Goal: Information Seeking & Learning: Learn about a topic

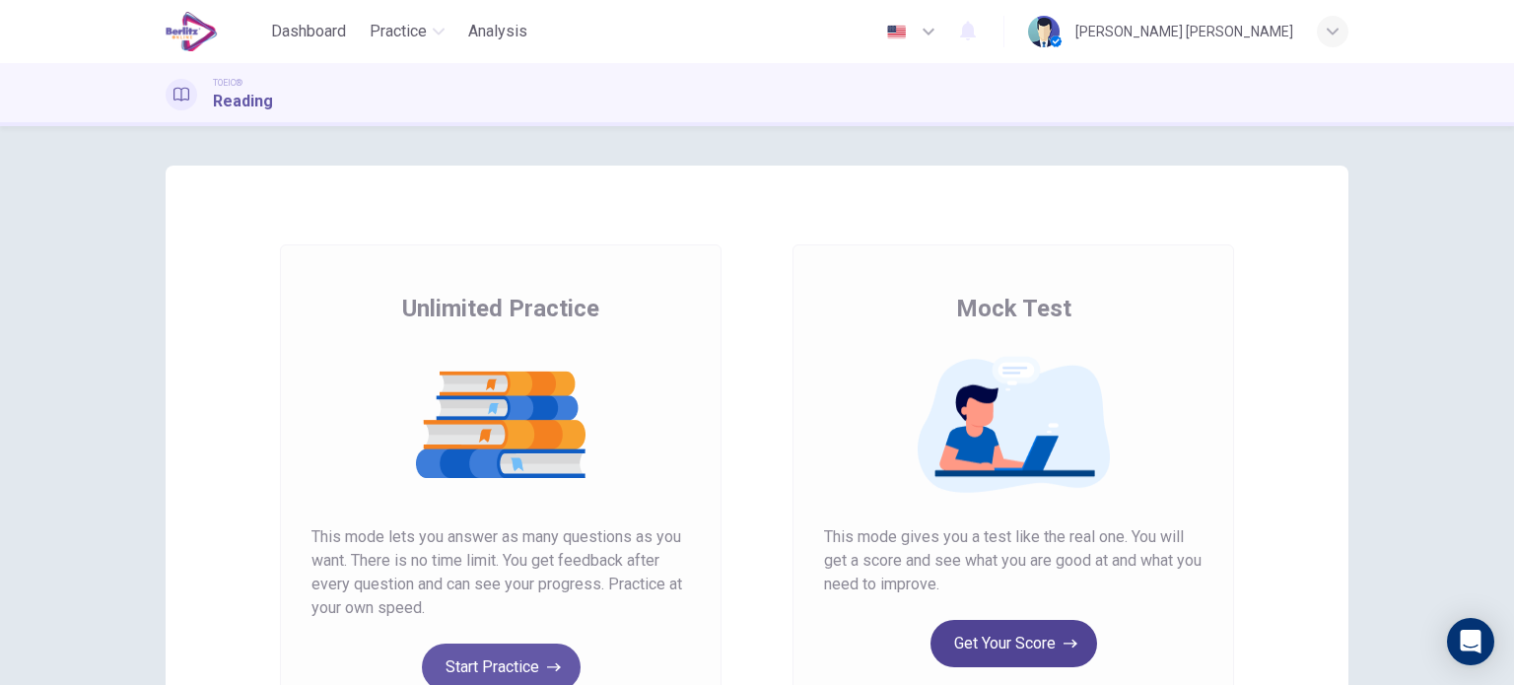
click at [1010, 640] on button "Get Your Score" at bounding box center [1014, 643] width 167 height 47
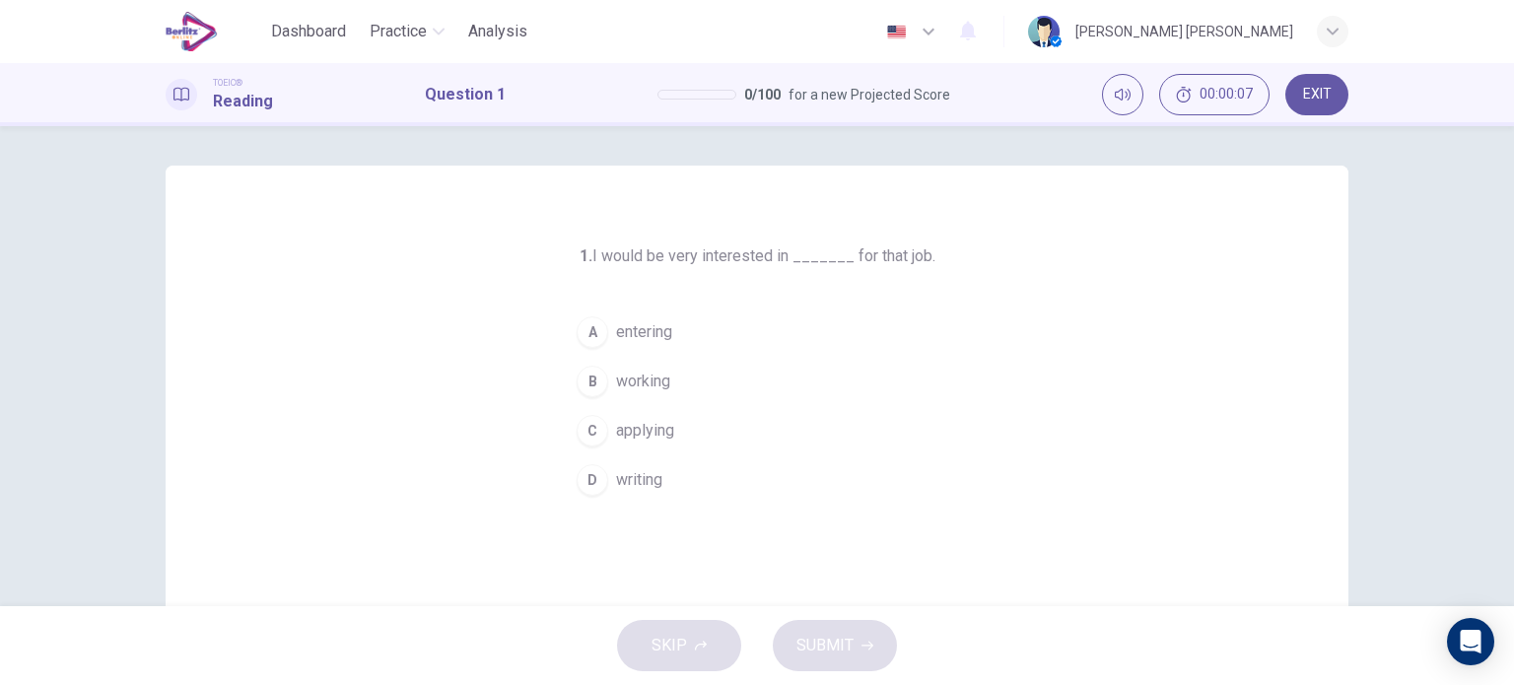
click at [640, 432] on span "applying" at bounding box center [645, 431] width 58 height 24
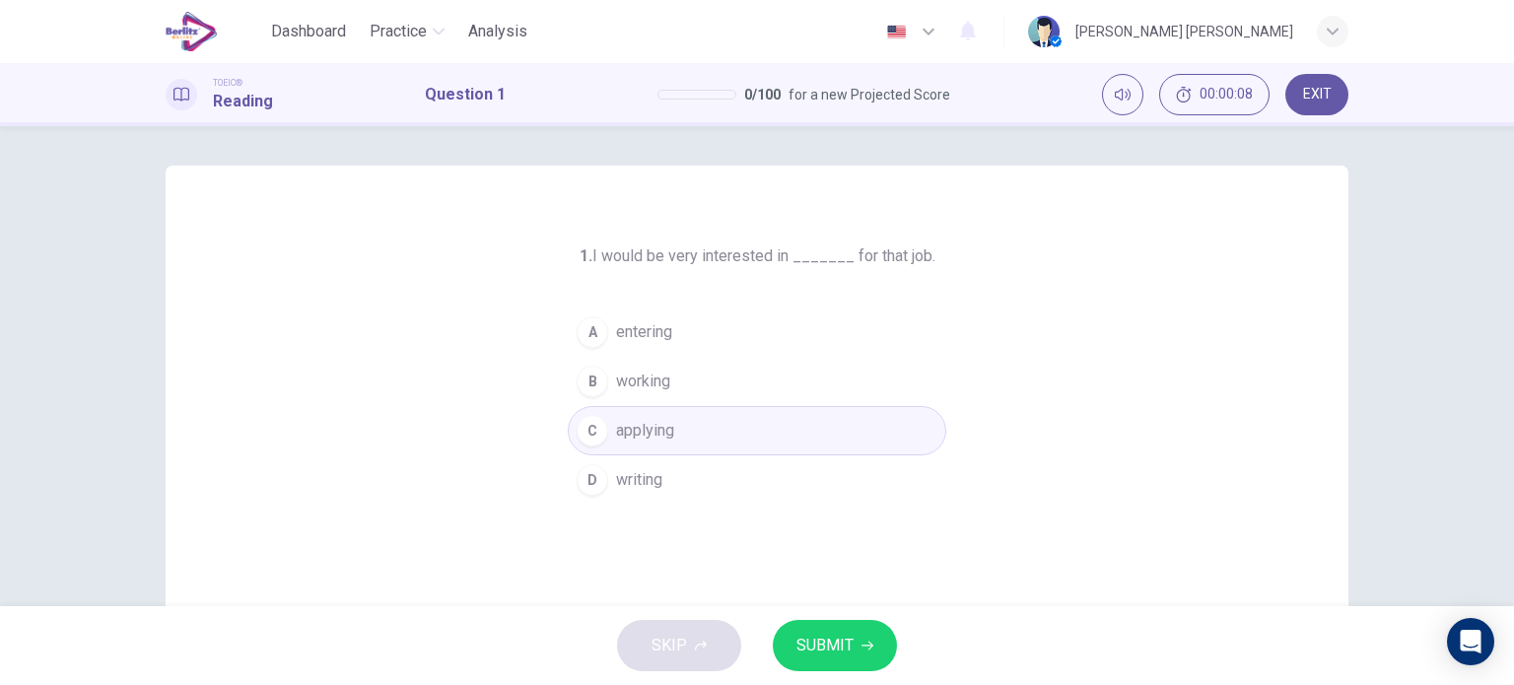
click at [809, 634] on span "SUBMIT" at bounding box center [825, 646] width 57 height 28
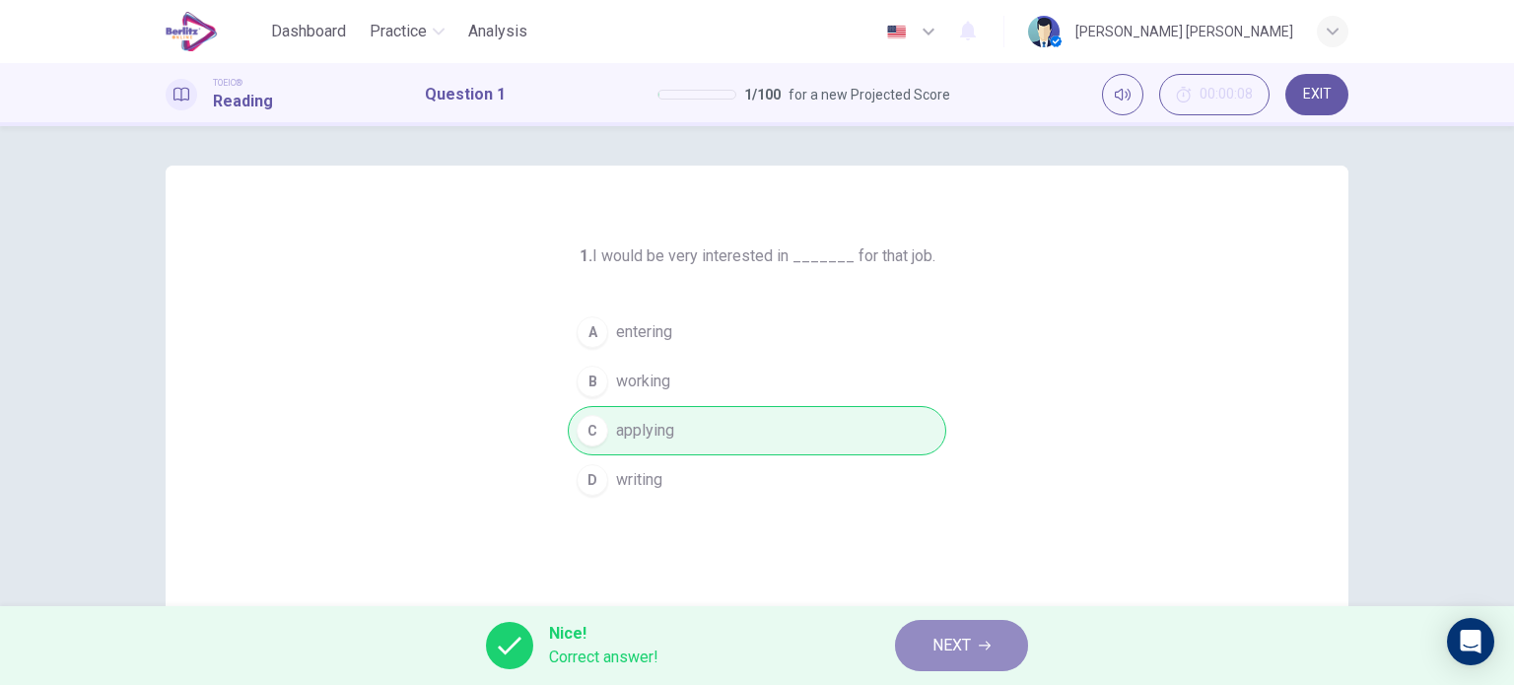
click at [978, 624] on button "NEXT" at bounding box center [961, 645] width 133 height 51
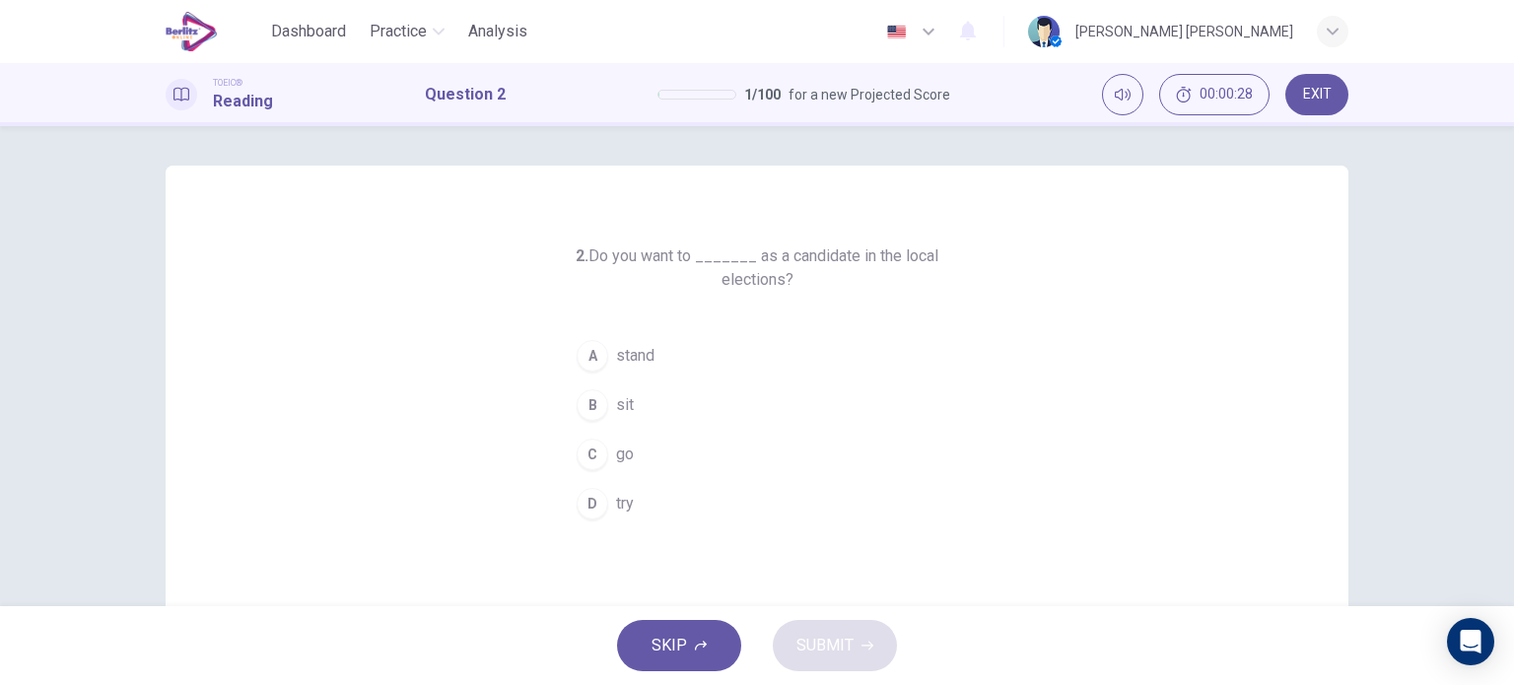
click at [602, 459] on button "C go" at bounding box center [757, 454] width 379 height 49
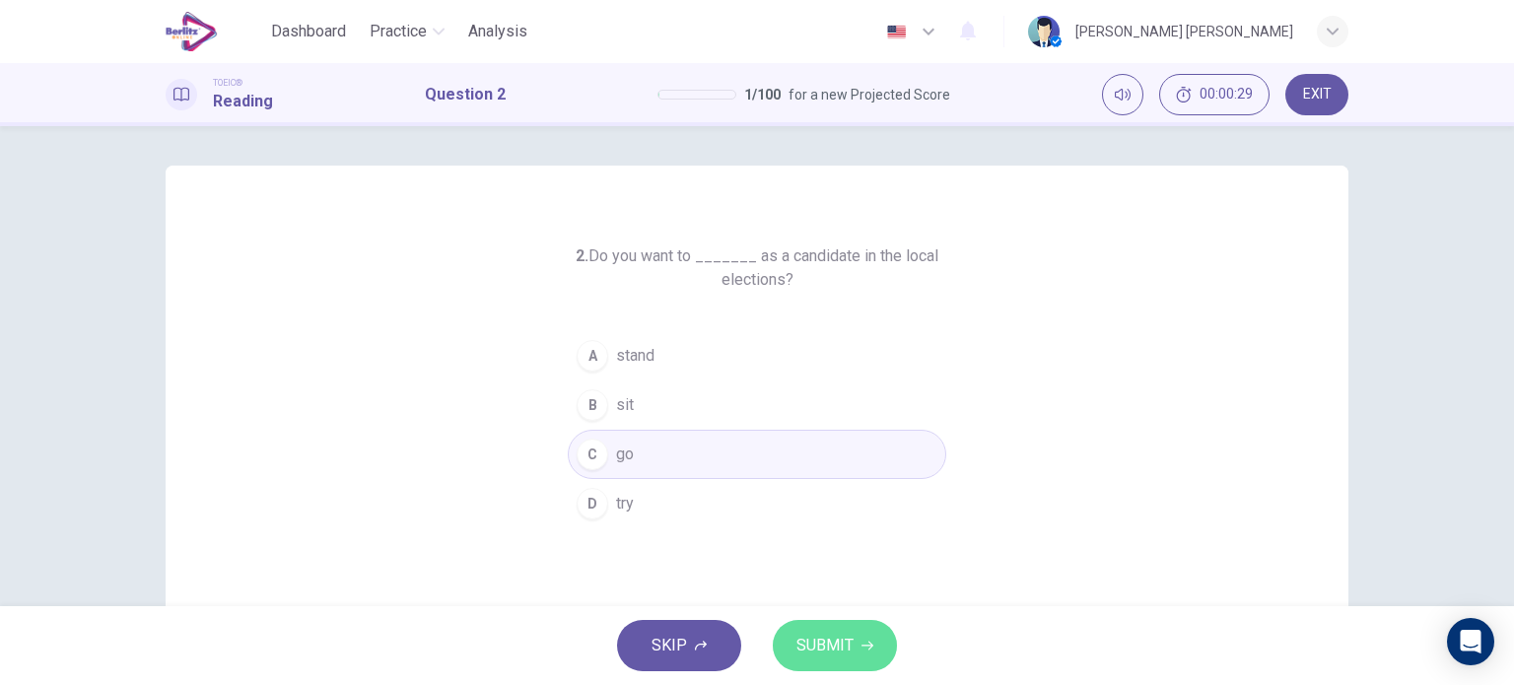
click at [797, 645] on span "SUBMIT" at bounding box center [825, 646] width 57 height 28
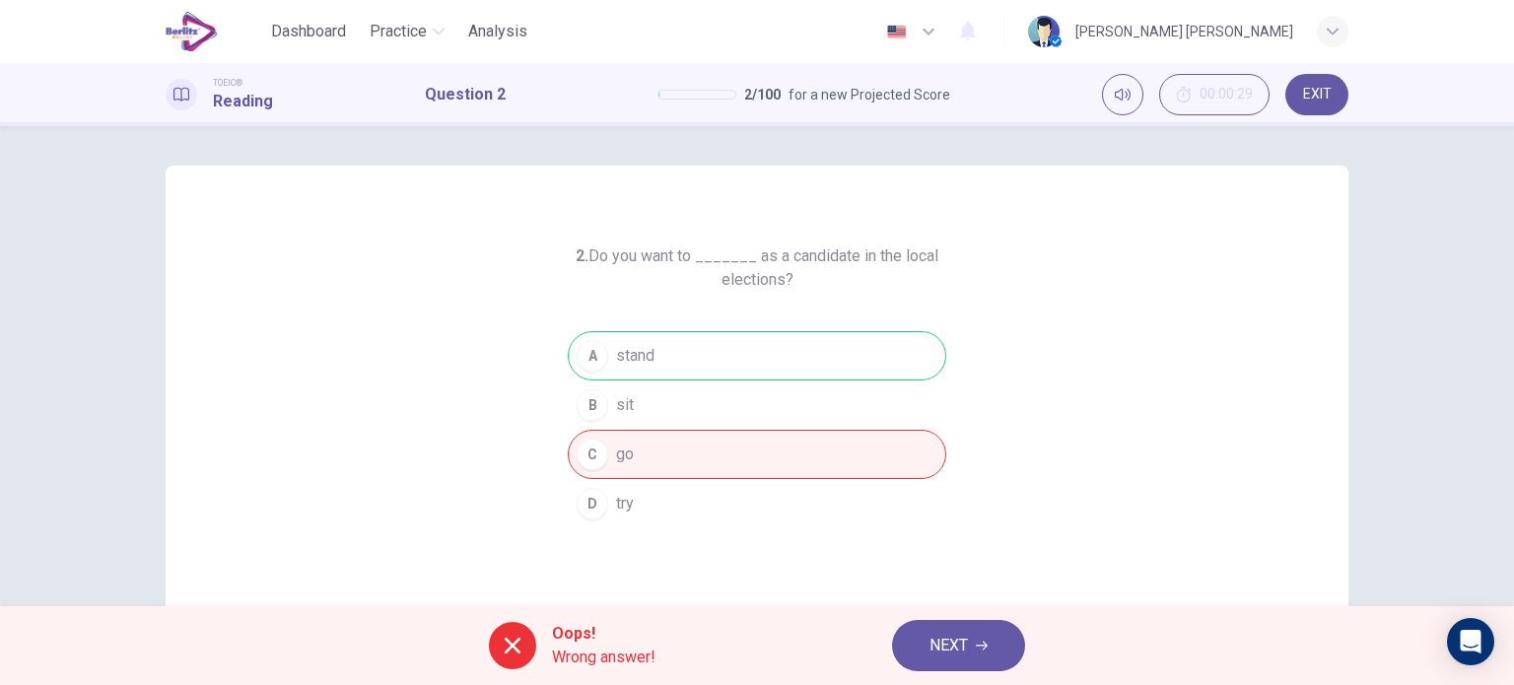
click at [939, 665] on button "NEXT" at bounding box center [958, 645] width 133 height 51
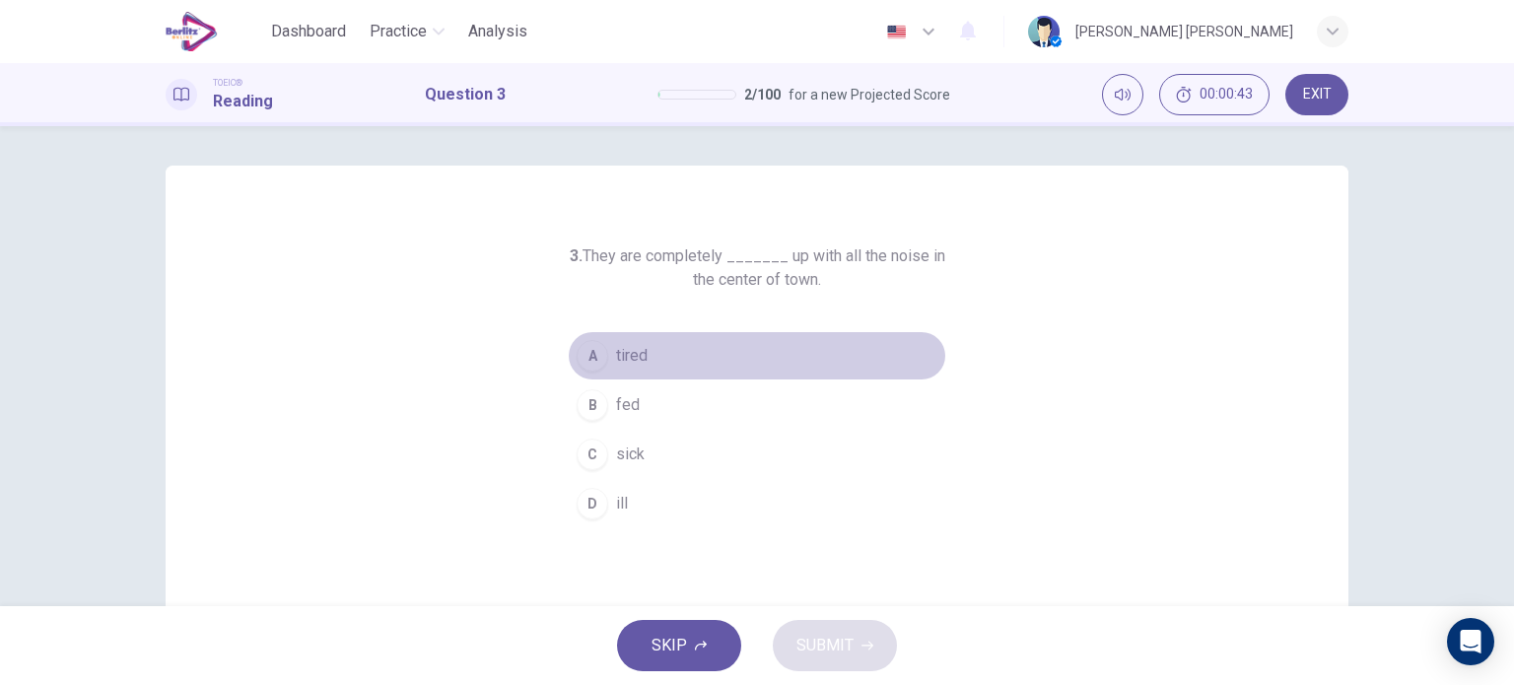
click at [639, 365] on span "tired" at bounding box center [632, 356] width 32 height 24
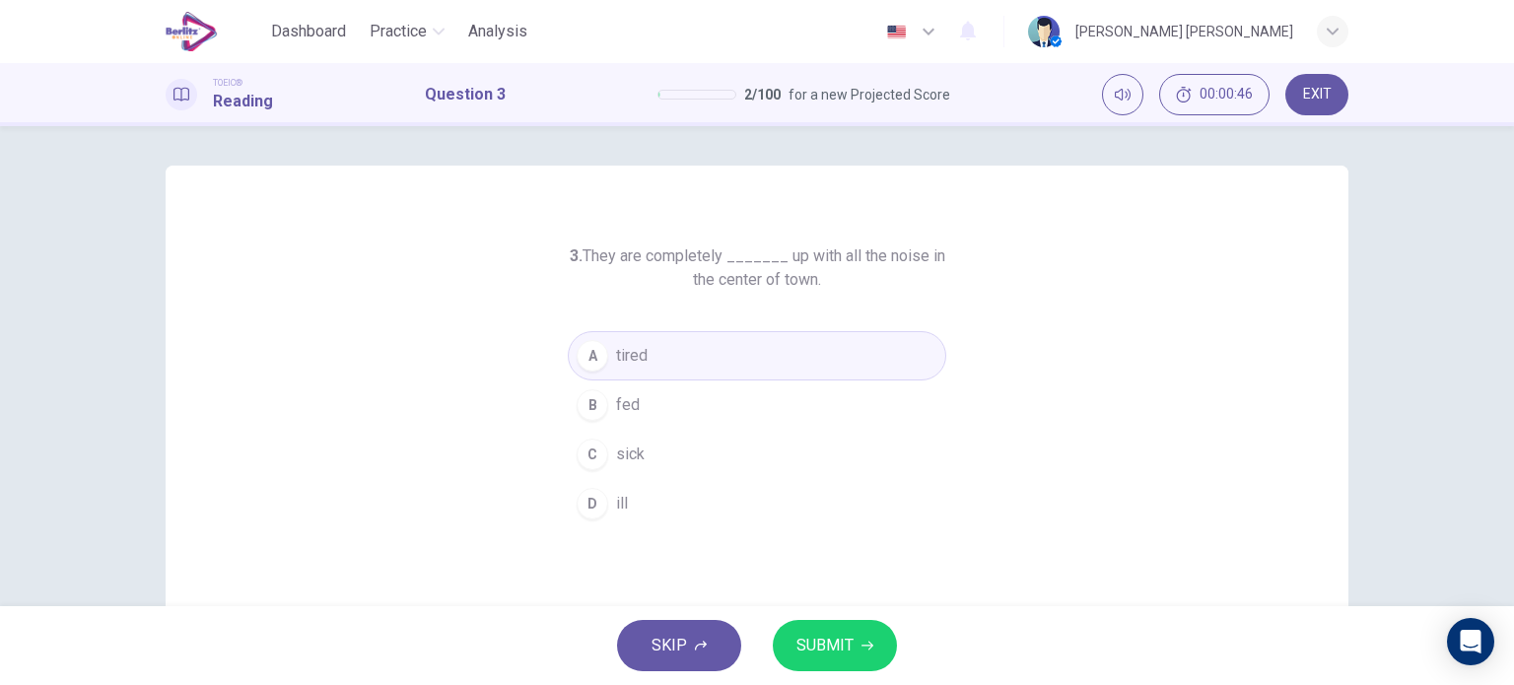
click at [825, 662] on button "SUBMIT" at bounding box center [835, 645] width 124 height 51
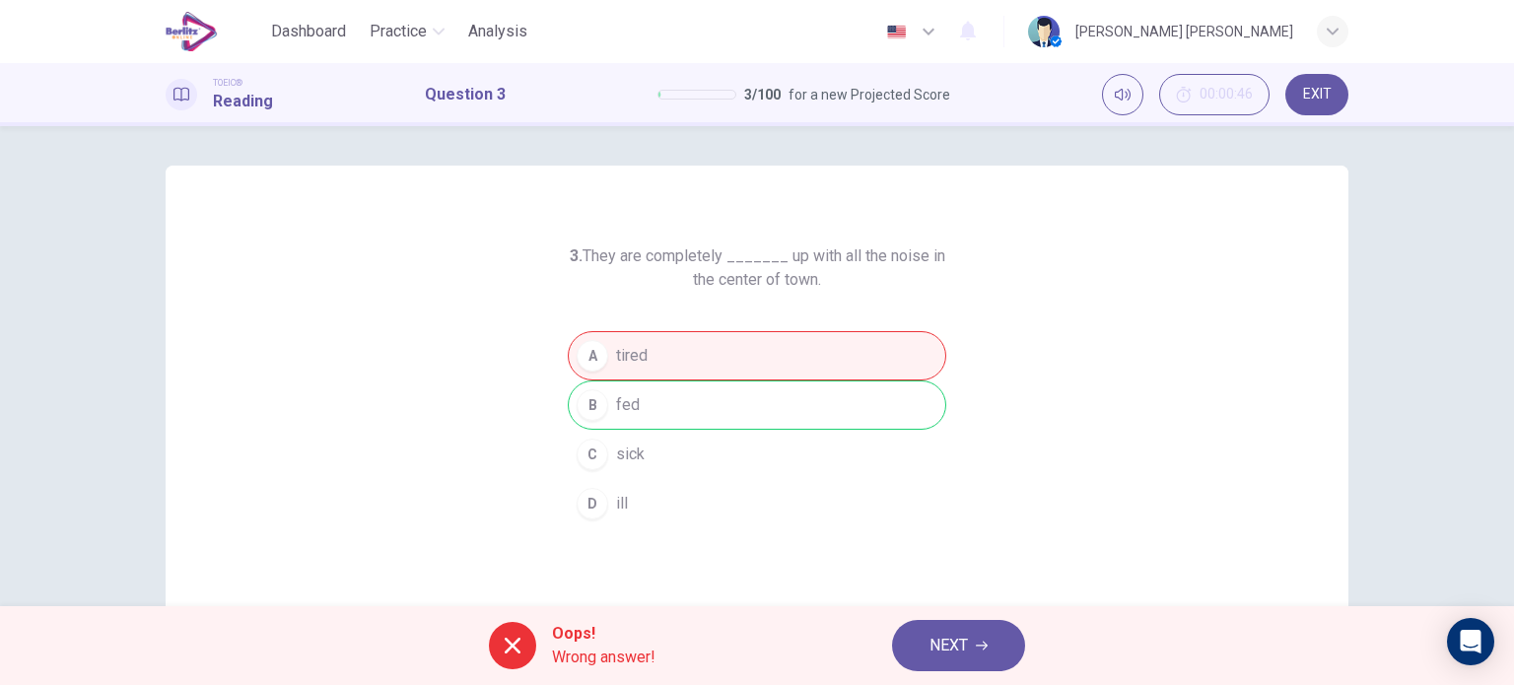
click at [944, 634] on span "NEXT" at bounding box center [949, 646] width 38 height 28
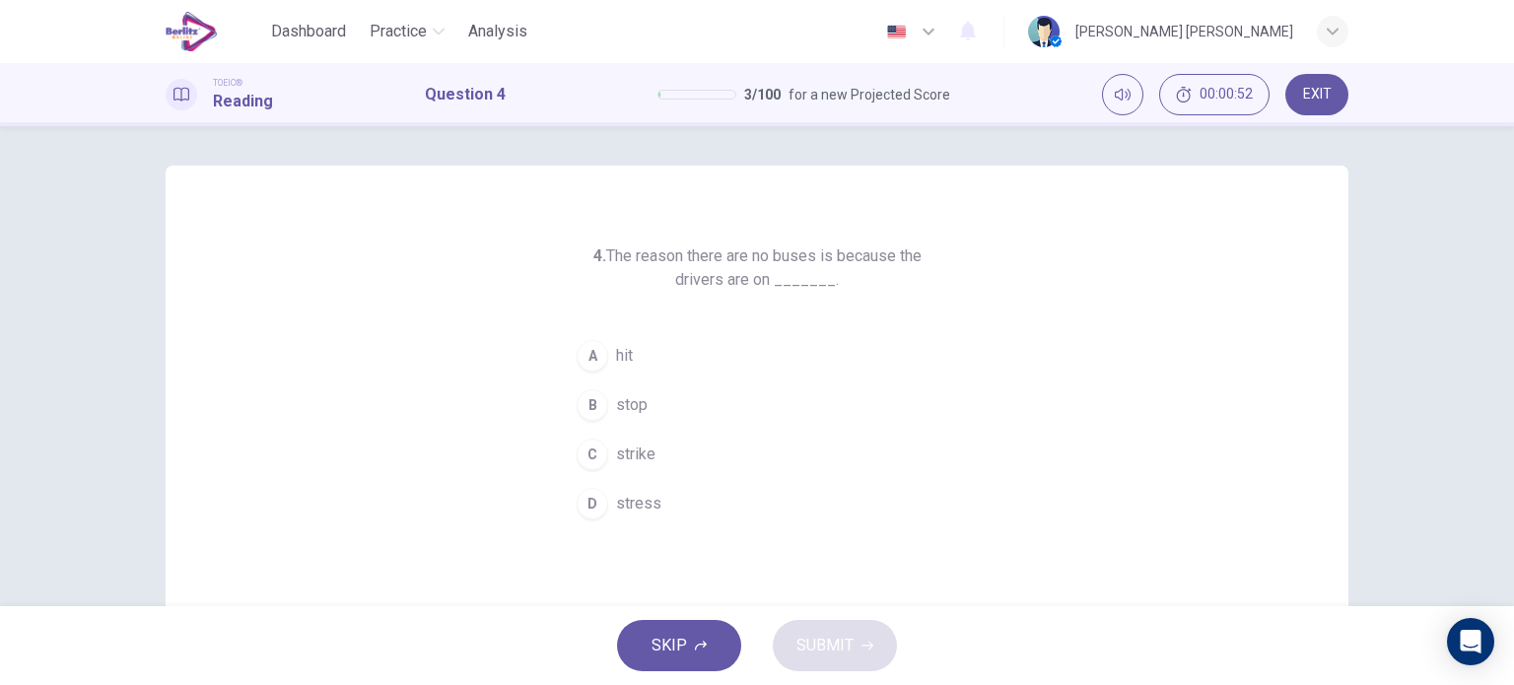
click at [622, 433] on button "C strike" at bounding box center [757, 454] width 379 height 49
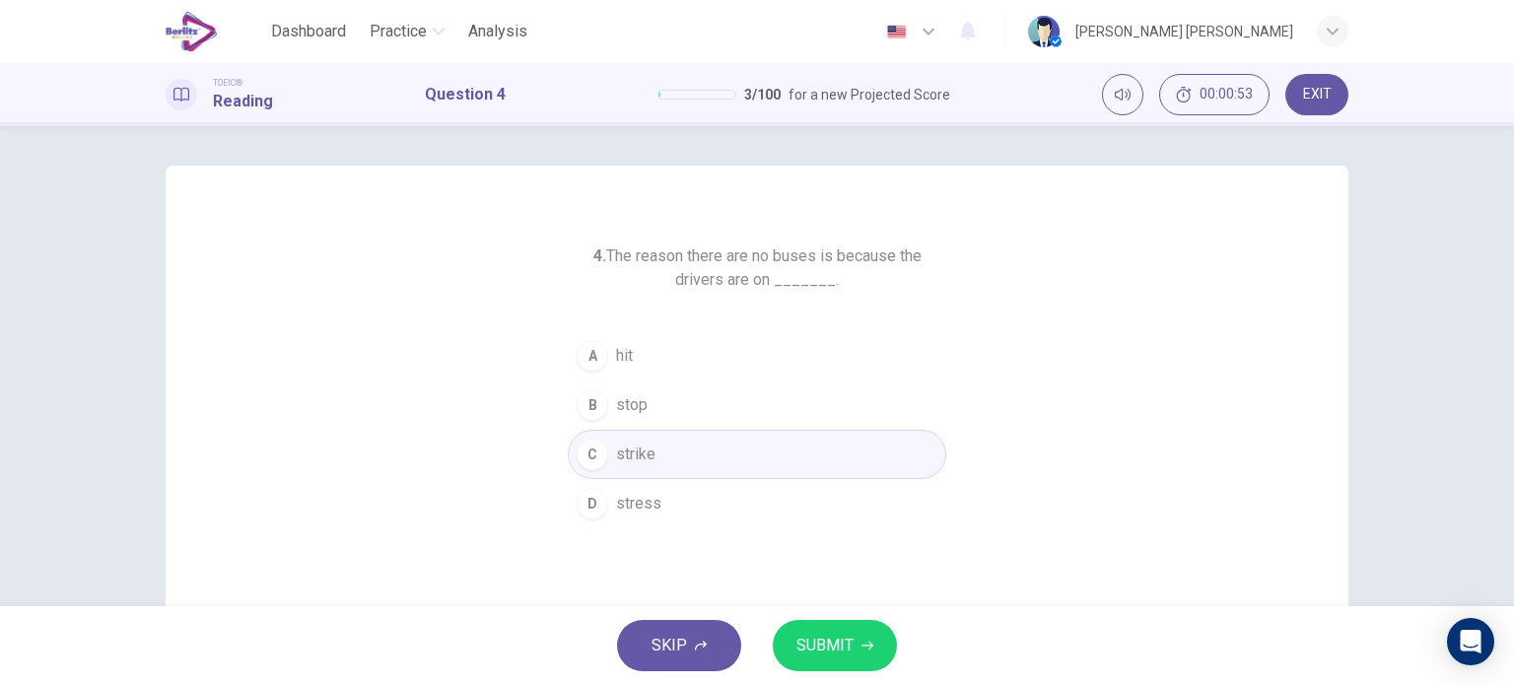
click at [811, 646] on span "SUBMIT" at bounding box center [825, 646] width 57 height 28
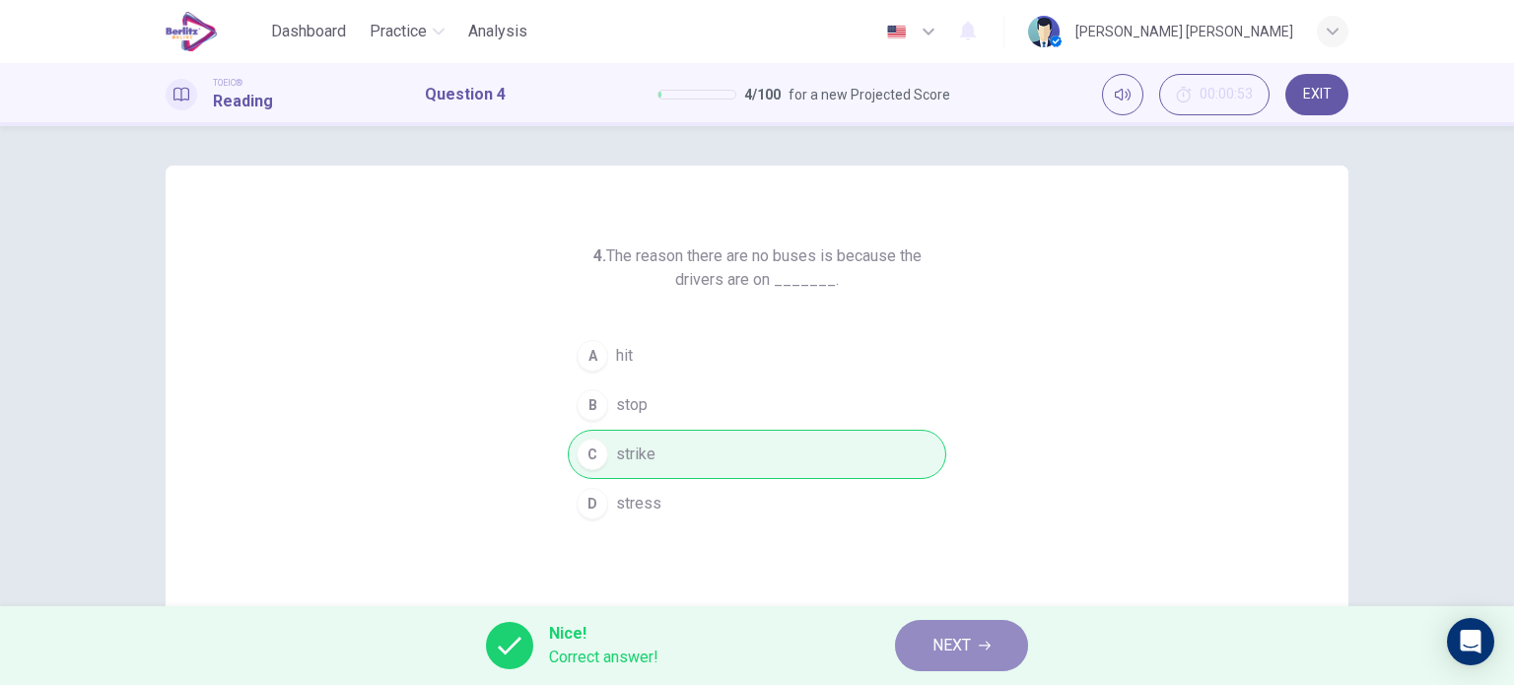
click at [931, 650] on button "NEXT" at bounding box center [961, 645] width 133 height 51
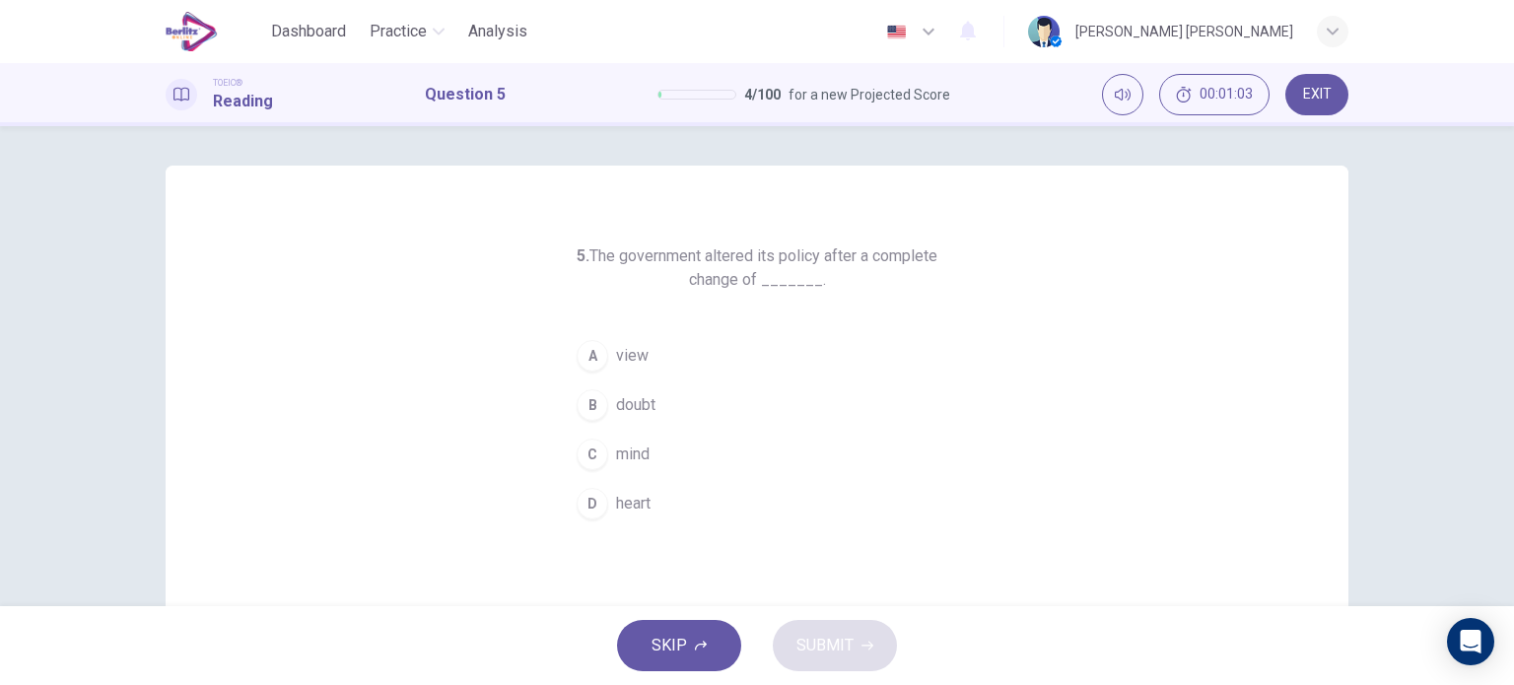
click at [657, 449] on button "C mind" at bounding box center [757, 454] width 379 height 49
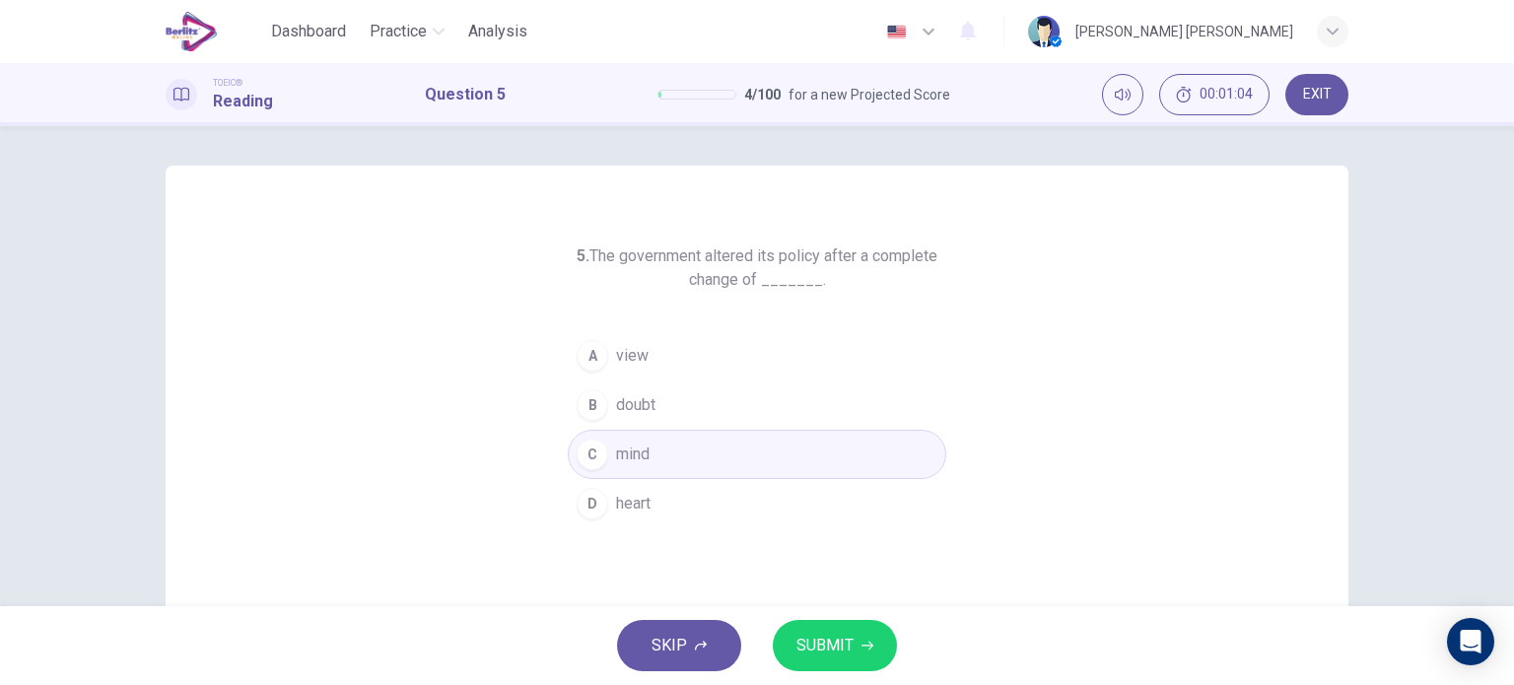
click at [824, 614] on div "SKIP SUBMIT" at bounding box center [757, 645] width 1514 height 79
click at [829, 645] on span "SUBMIT" at bounding box center [825, 646] width 57 height 28
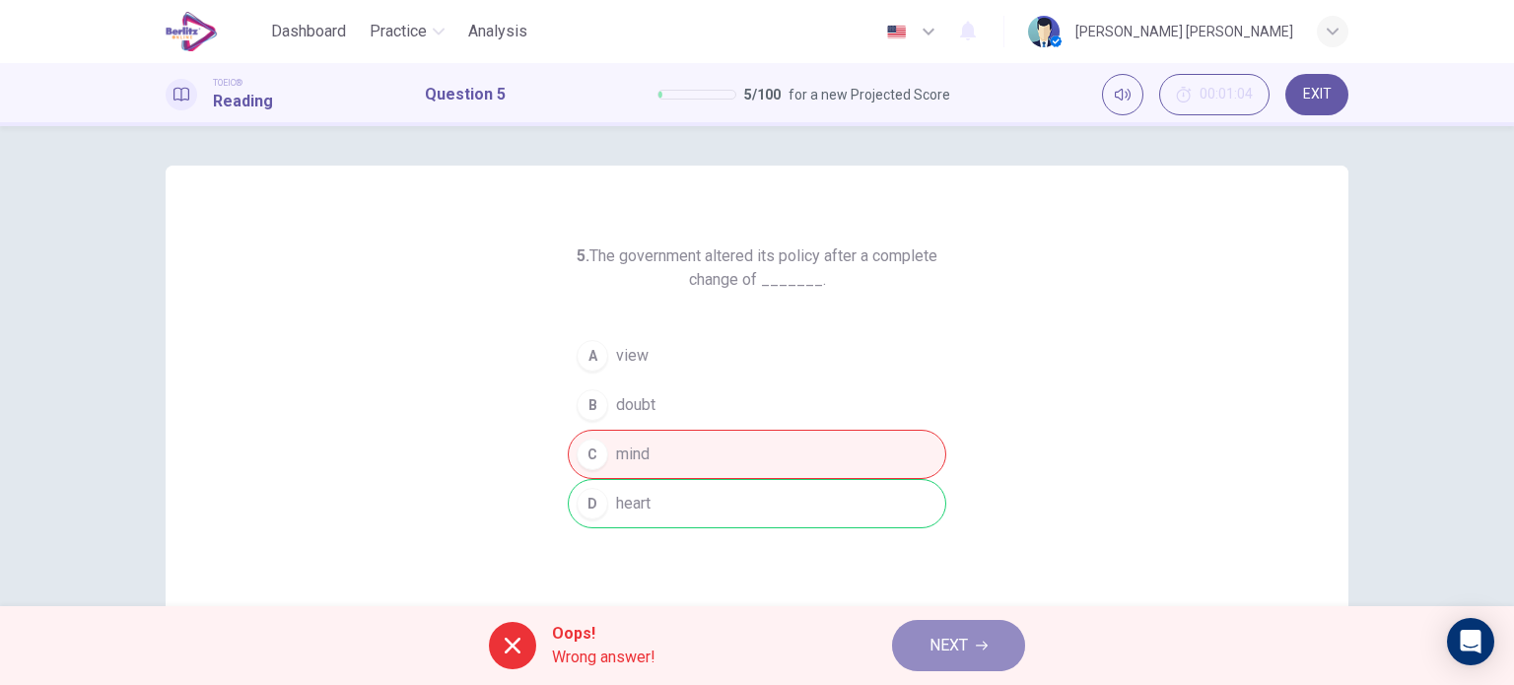
click at [907, 642] on button "NEXT" at bounding box center [958, 645] width 133 height 51
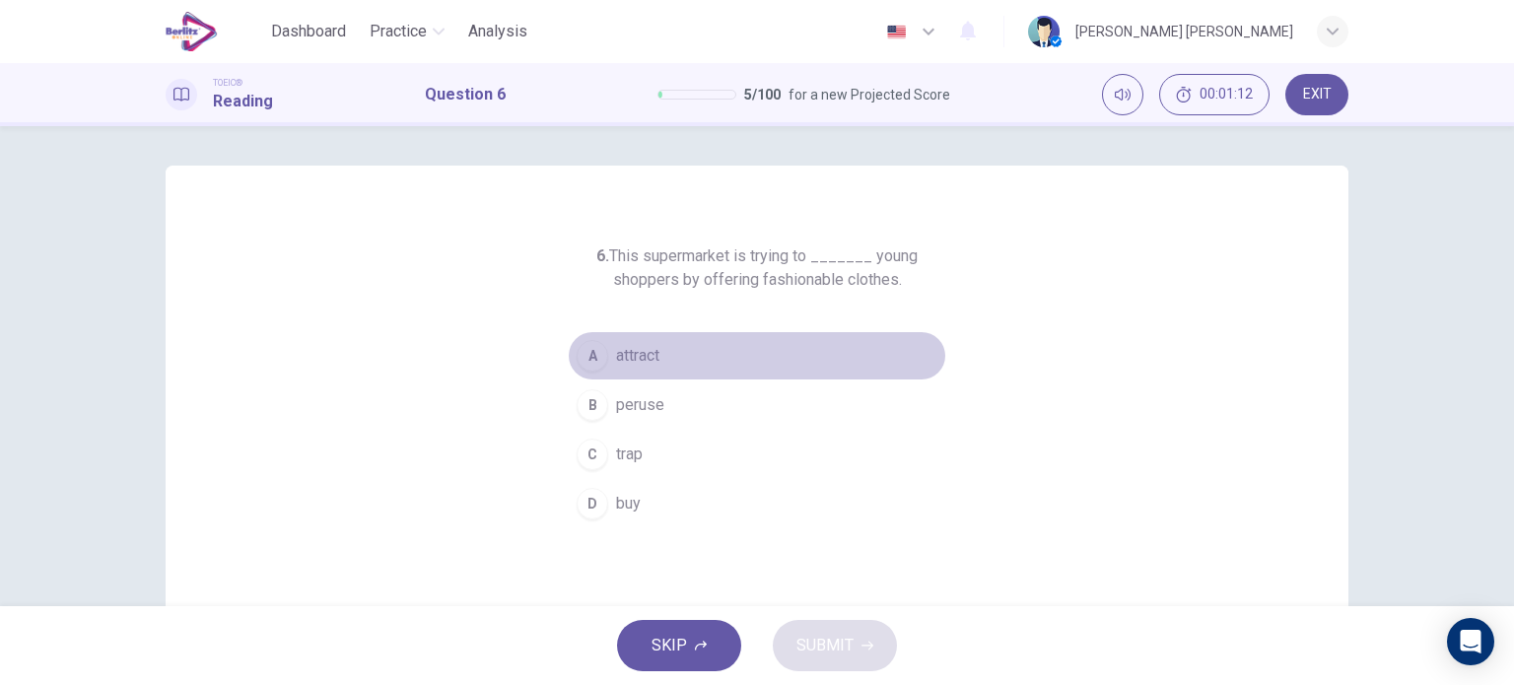
click at [648, 356] on span "attract" at bounding box center [637, 356] width 43 height 24
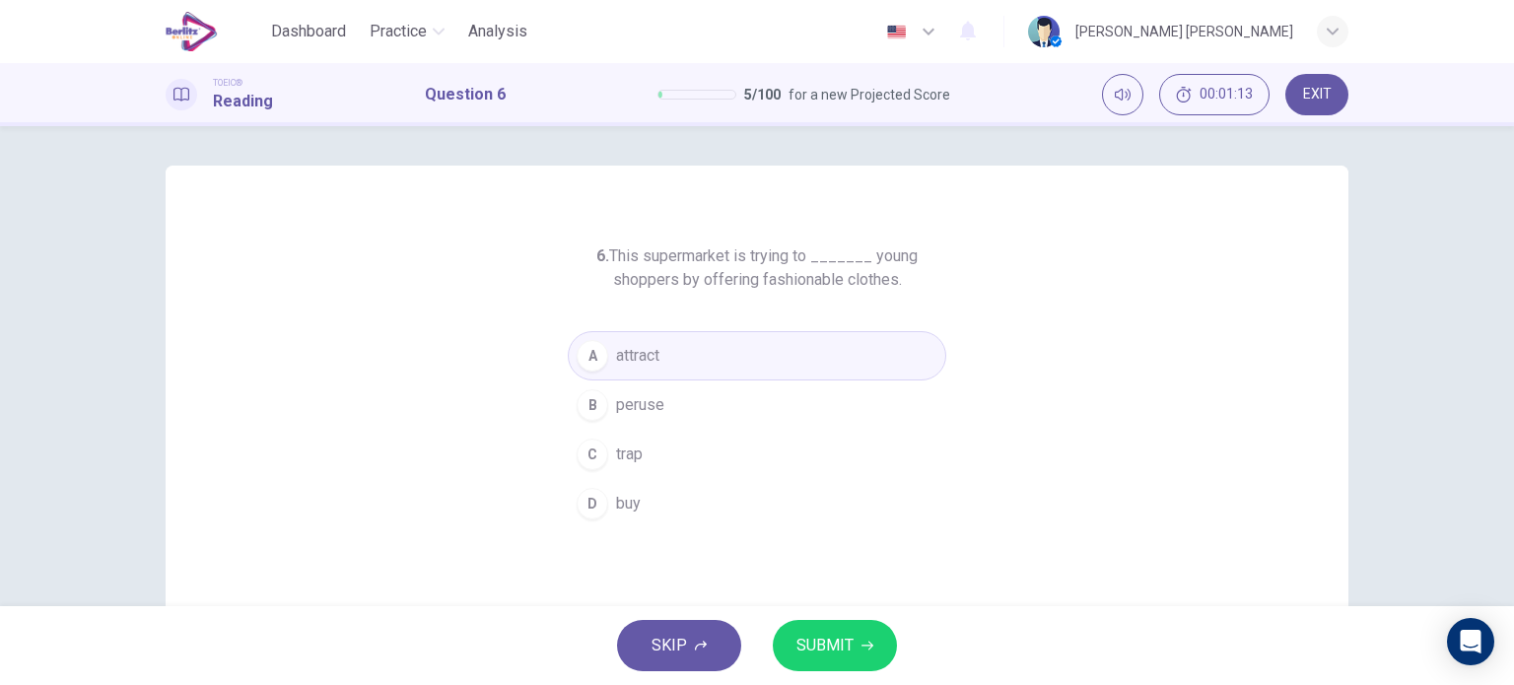
click at [826, 642] on span "SUBMIT" at bounding box center [825, 646] width 57 height 28
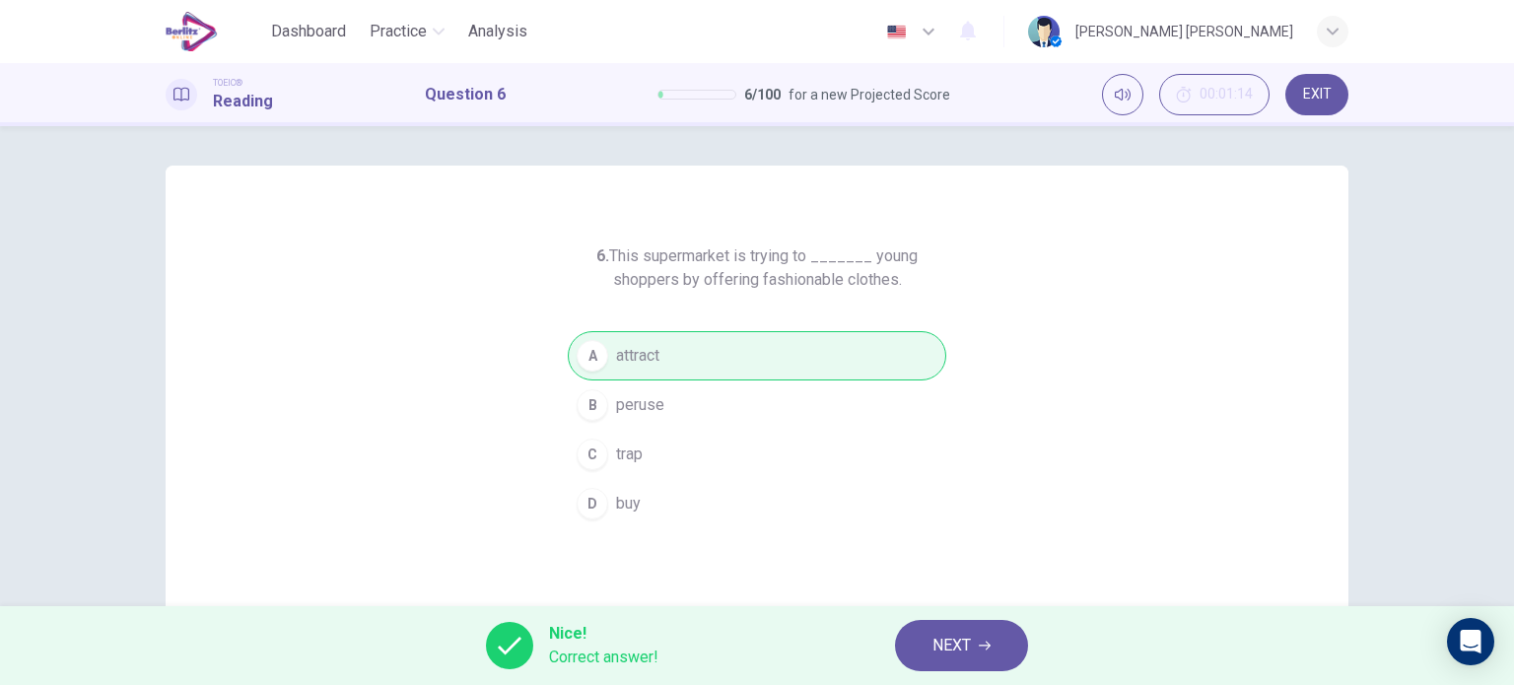
click at [937, 634] on span "NEXT" at bounding box center [952, 646] width 38 height 28
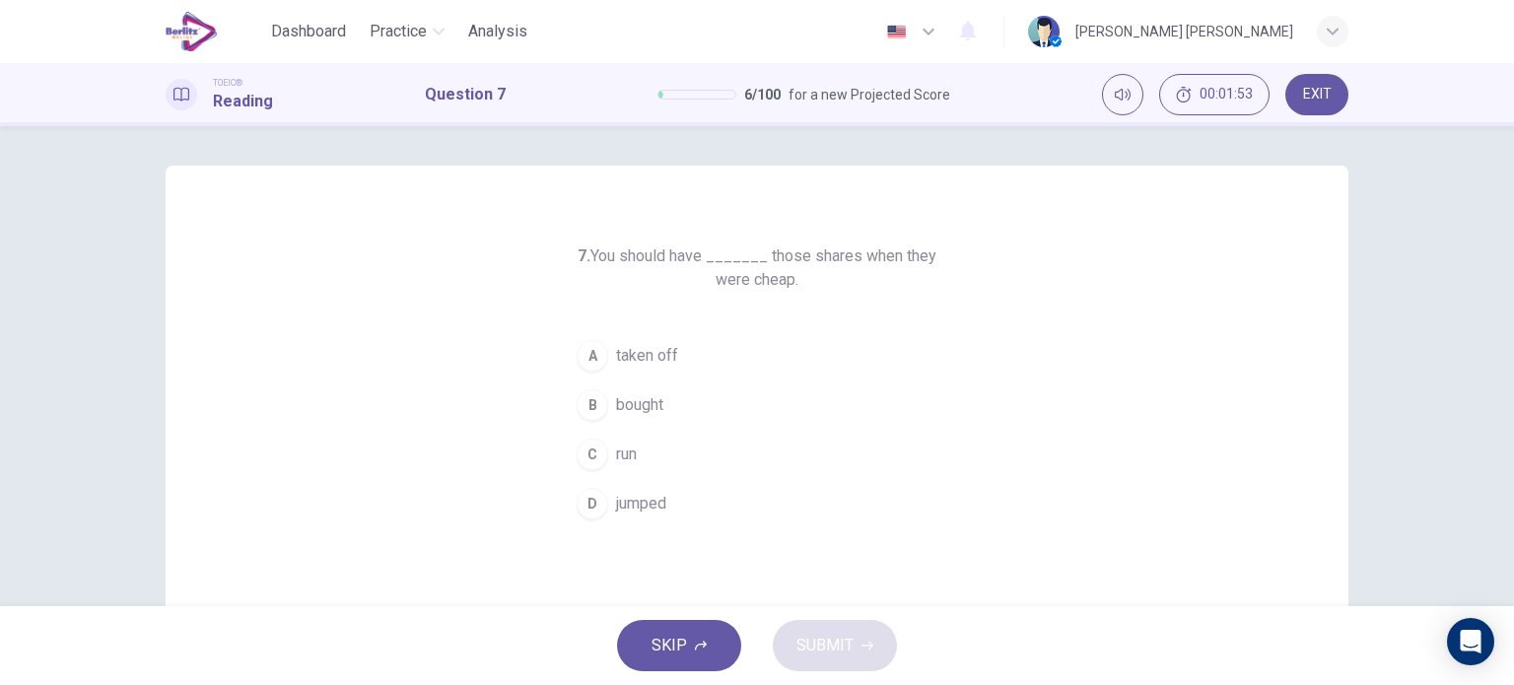
click at [644, 409] on span "bought" at bounding box center [639, 405] width 47 height 24
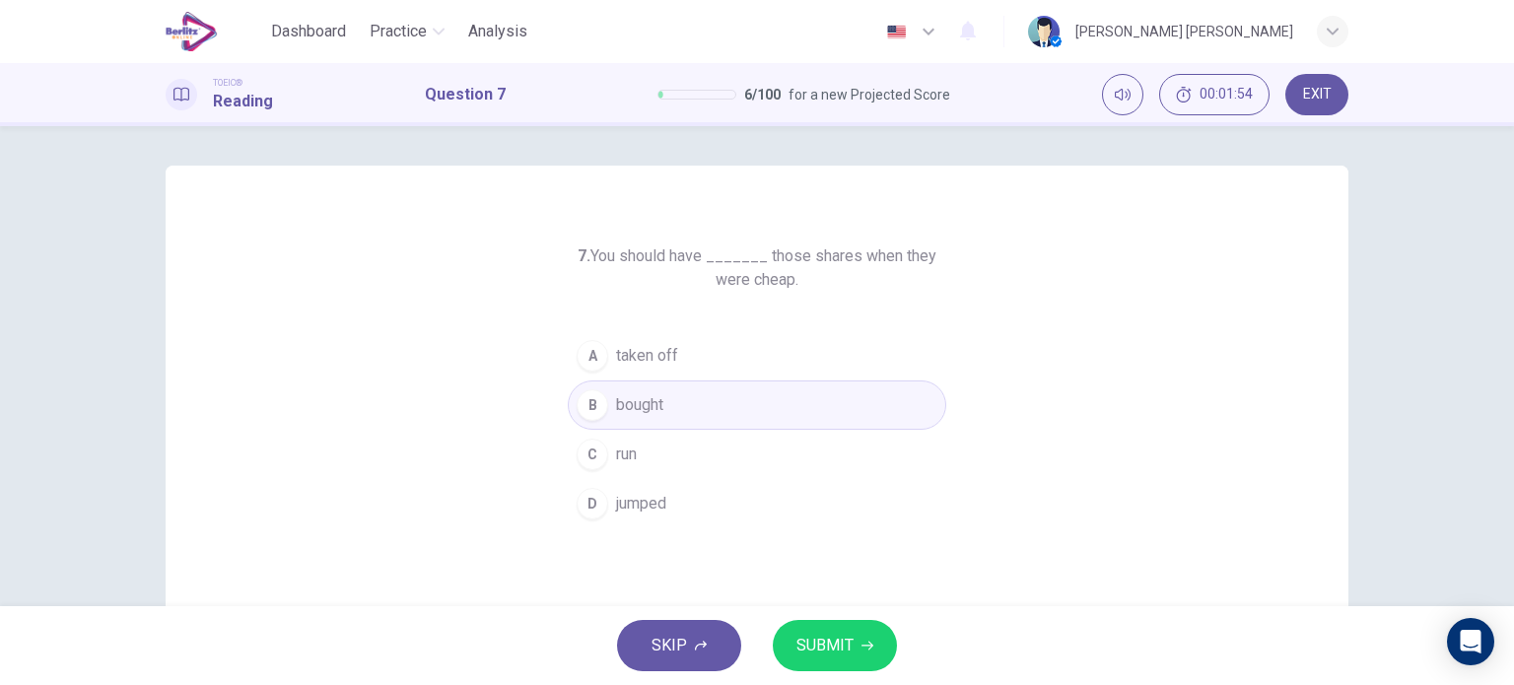
click at [817, 636] on span "SUBMIT" at bounding box center [825, 646] width 57 height 28
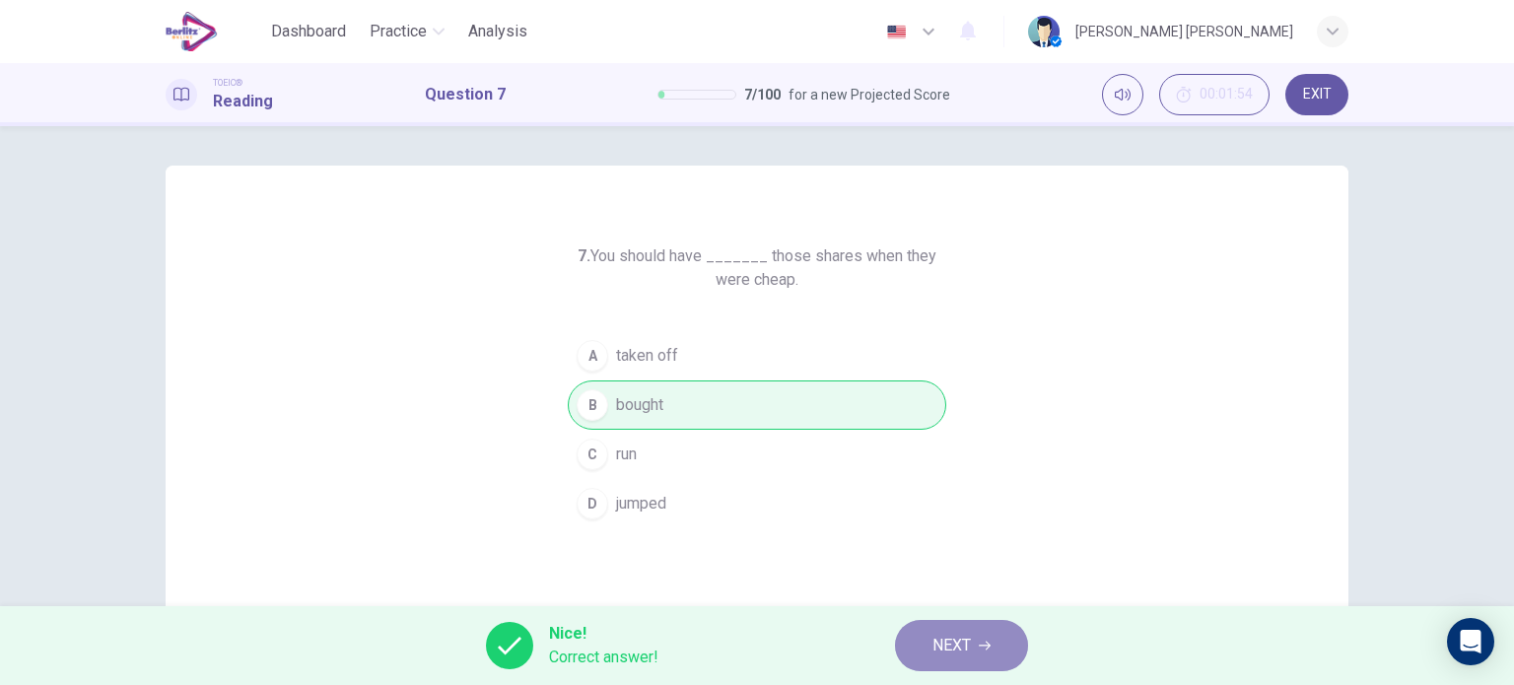
click at [966, 644] on span "NEXT" at bounding box center [952, 646] width 38 height 28
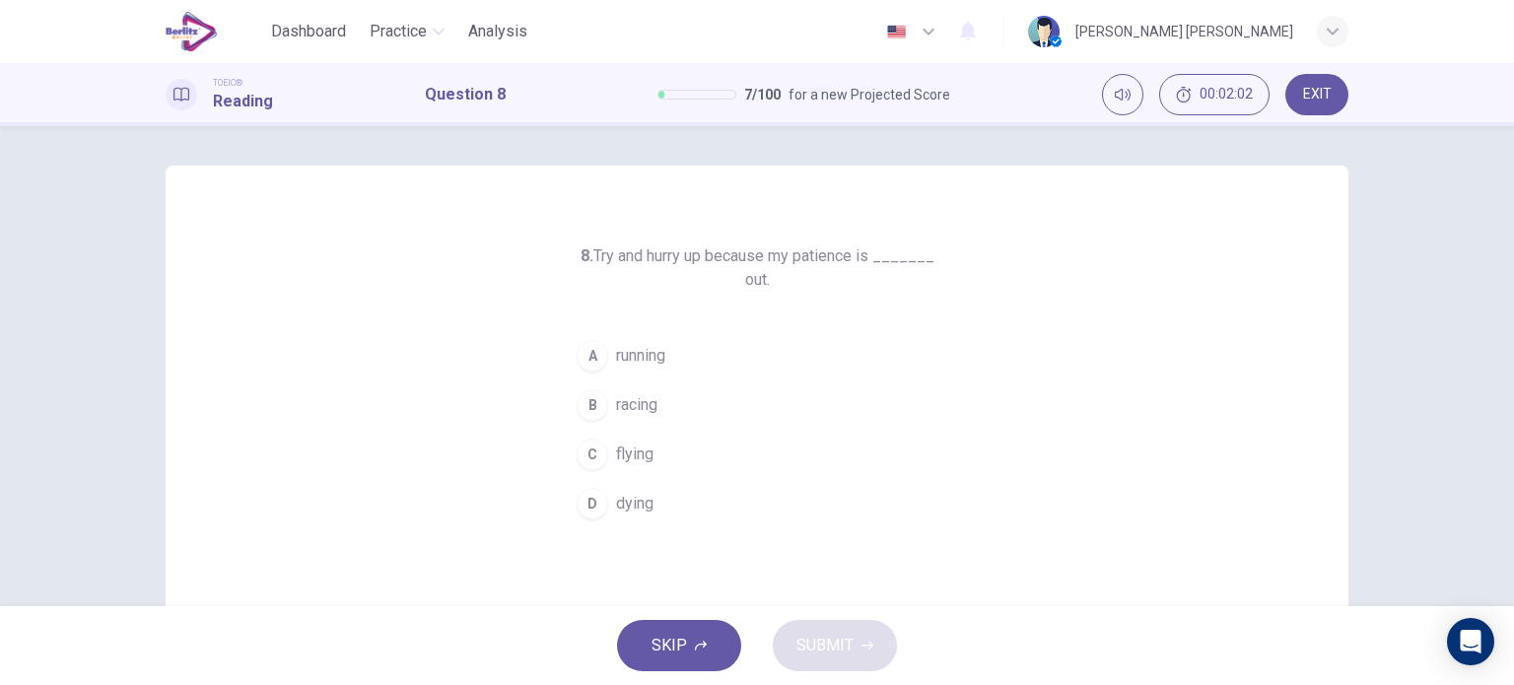
click at [648, 357] on span "running" at bounding box center [640, 356] width 49 height 24
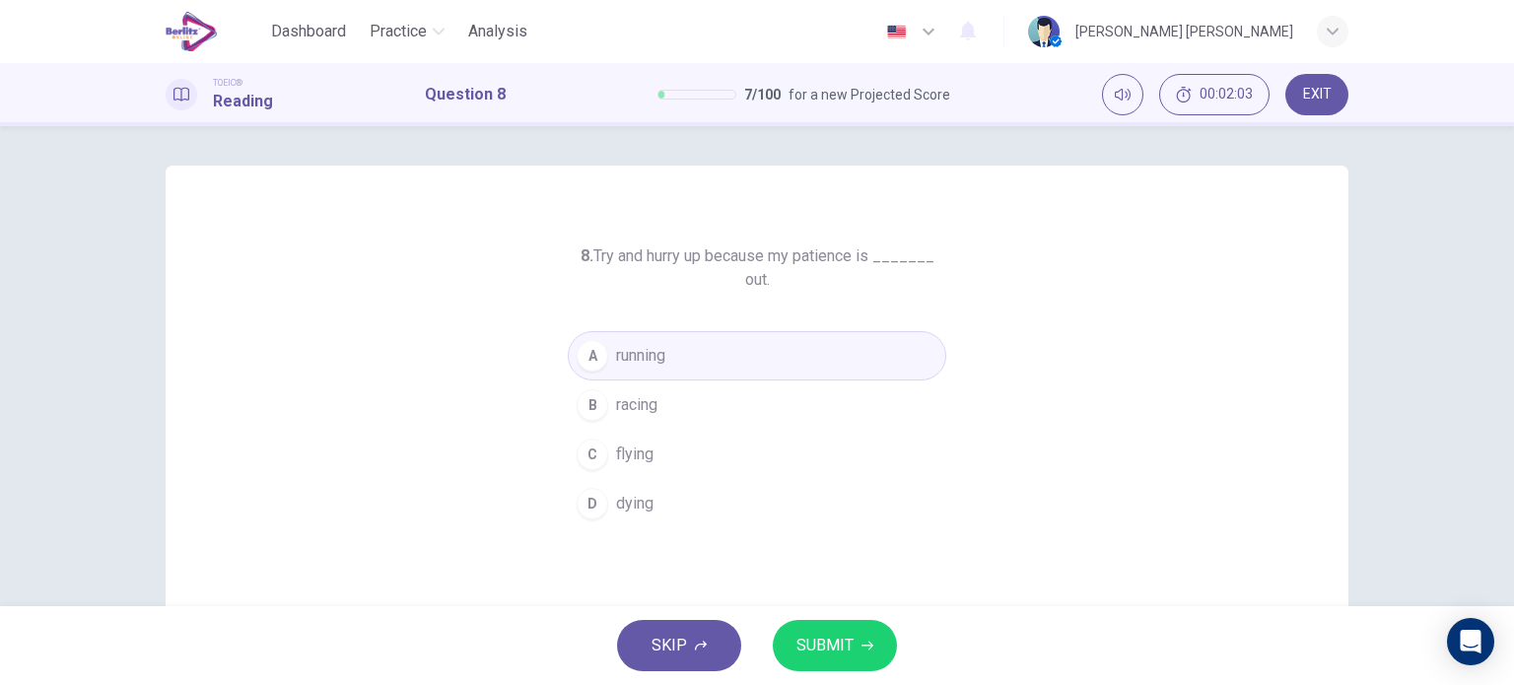
click at [832, 635] on span "SUBMIT" at bounding box center [825, 646] width 57 height 28
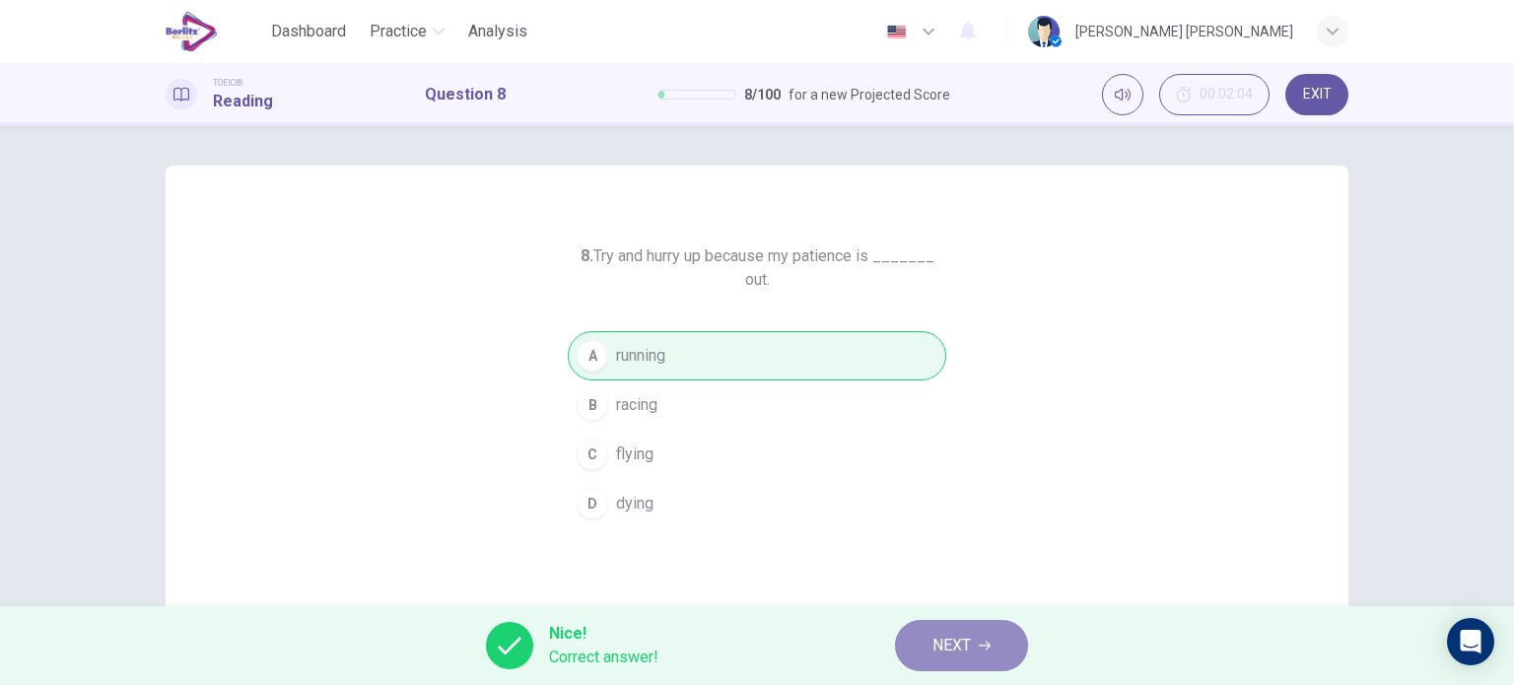
click at [936, 658] on span "NEXT" at bounding box center [952, 646] width 38 height 28
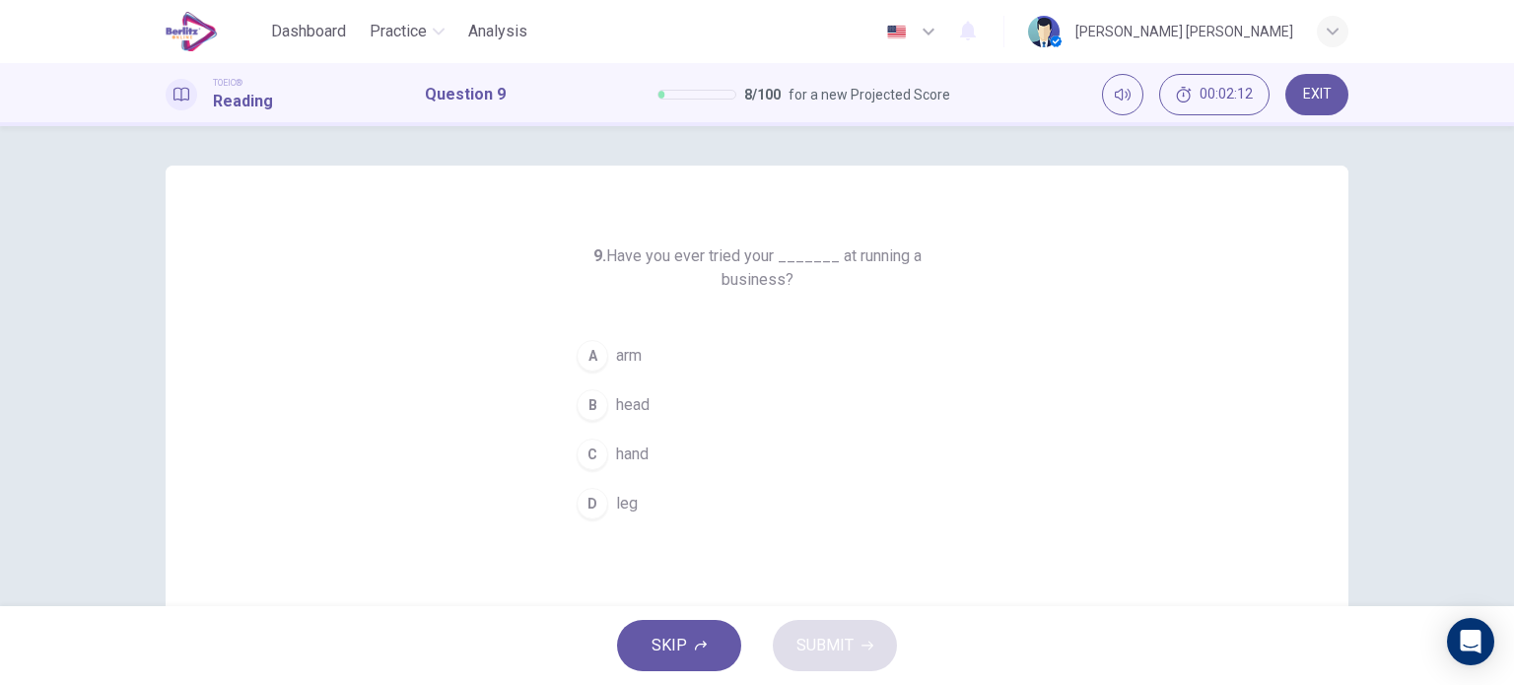
click at [645, 409] on span "head" at bounding box center [633, 405] width 34 height 24
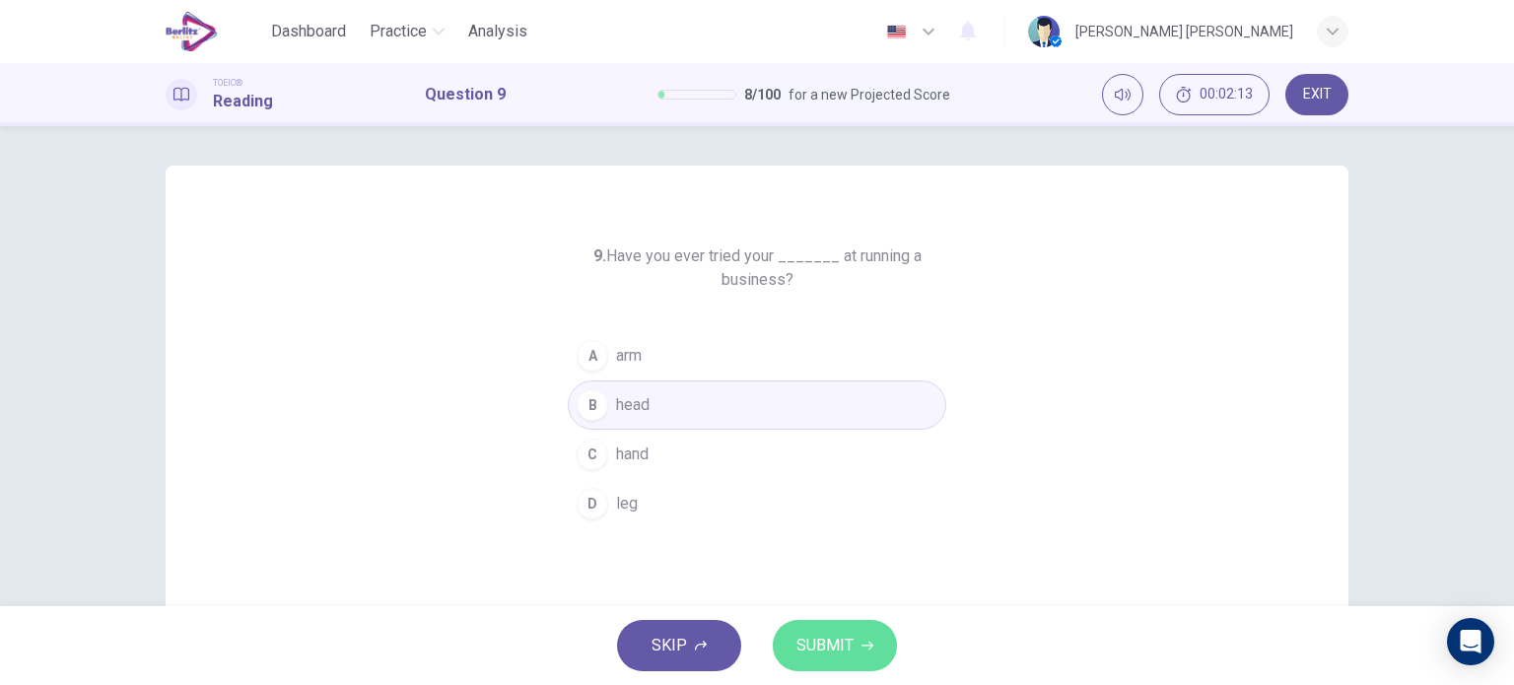
click at [832, 642] on span "SUBMIT" at bounding box center [825, 646] width 57 height 28
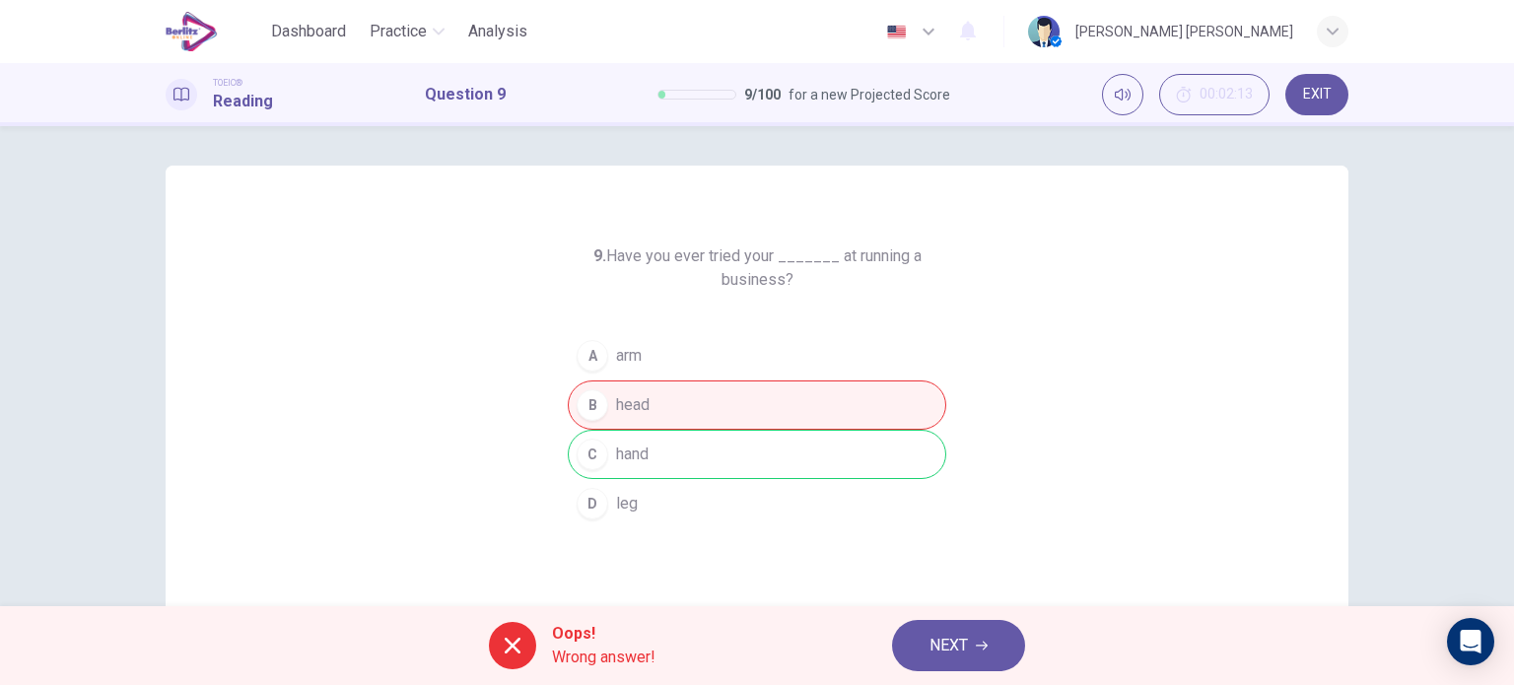
click at [940, 638] on span "NEXT" at bounding box center [949, 646] width 38 height 28
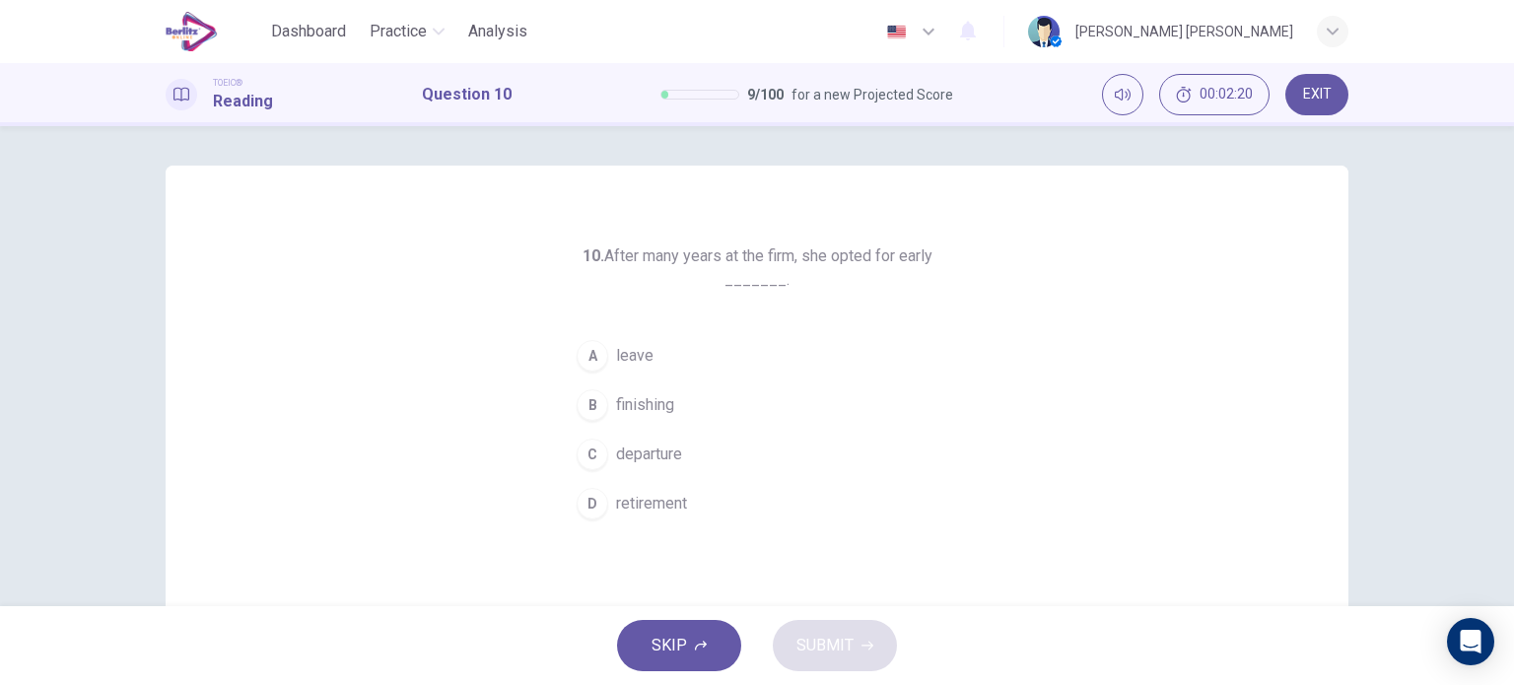
click at [670, 494] on span "retirement" at bounding box center [651, 504] width 71 height 24
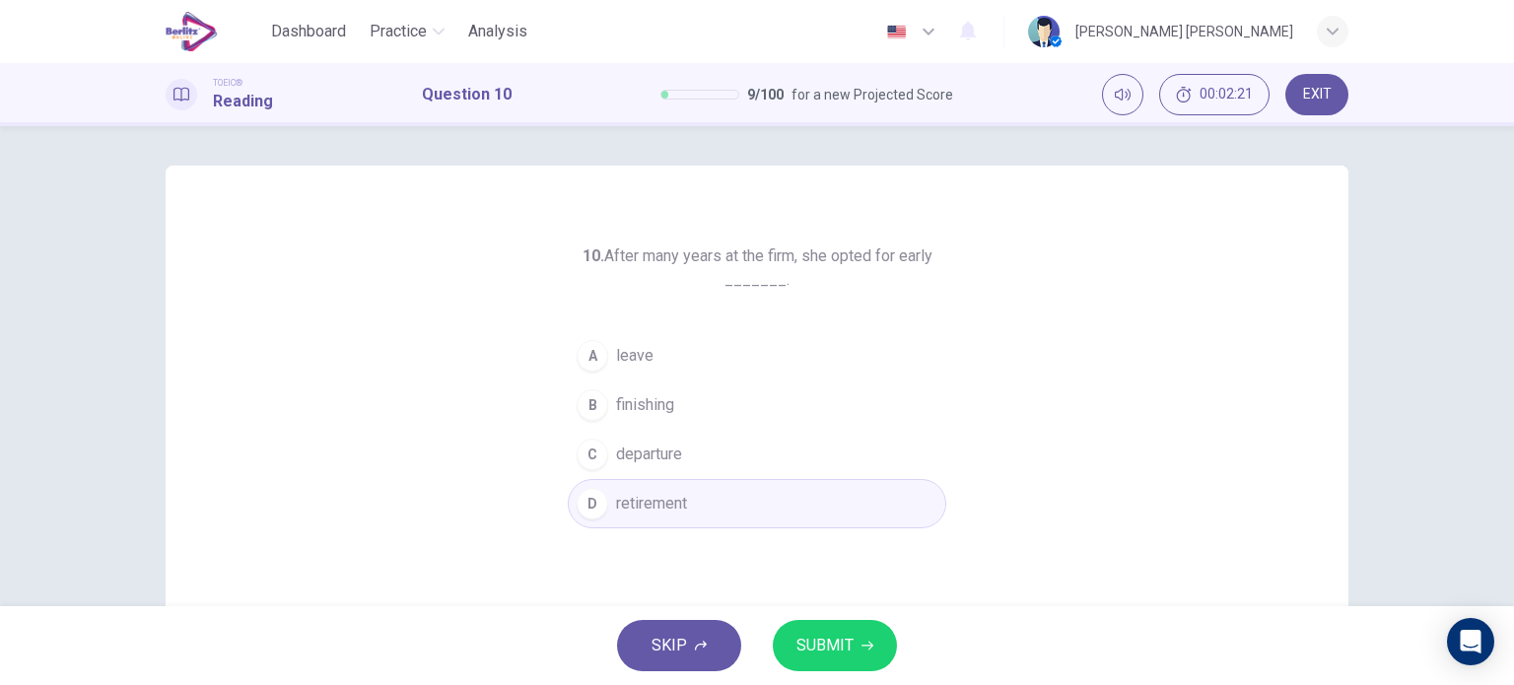
click at [801, 648] on span "SUBMIT" at bounding box center [825, 646] width 57 height 28
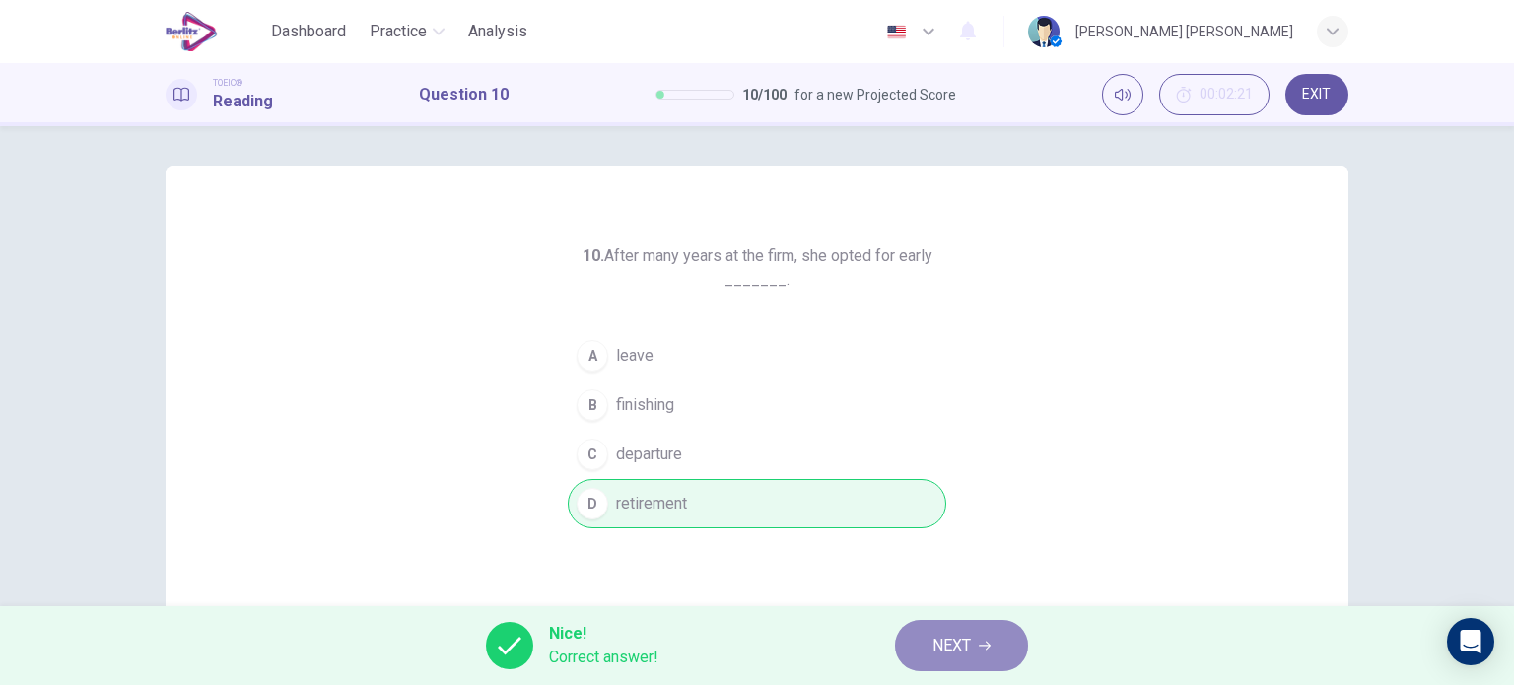
click at [969, 648] on span "NEXT" at bounding box center [952, 646] width 38 height 28
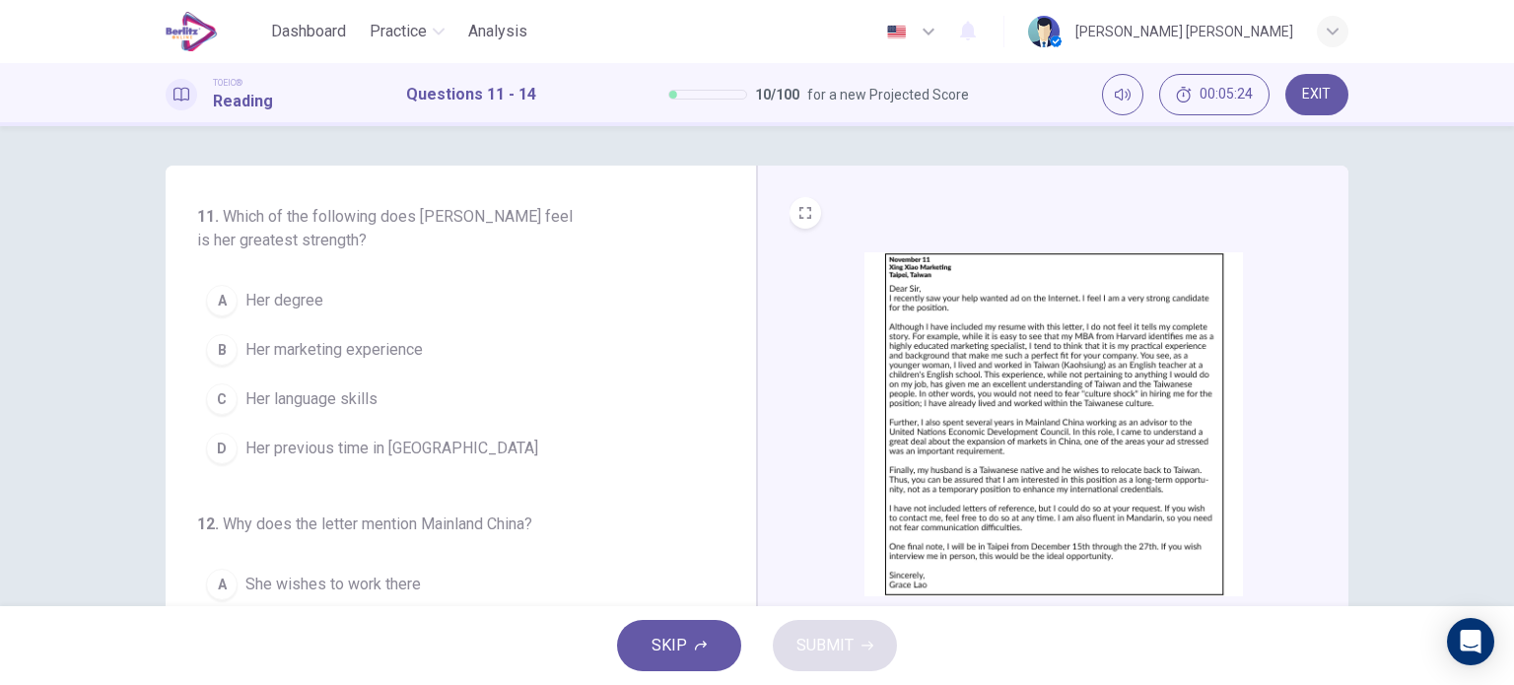
click at [362, 391] on span "Her language skills" at bounding box center [311, 399] width 132 height 24
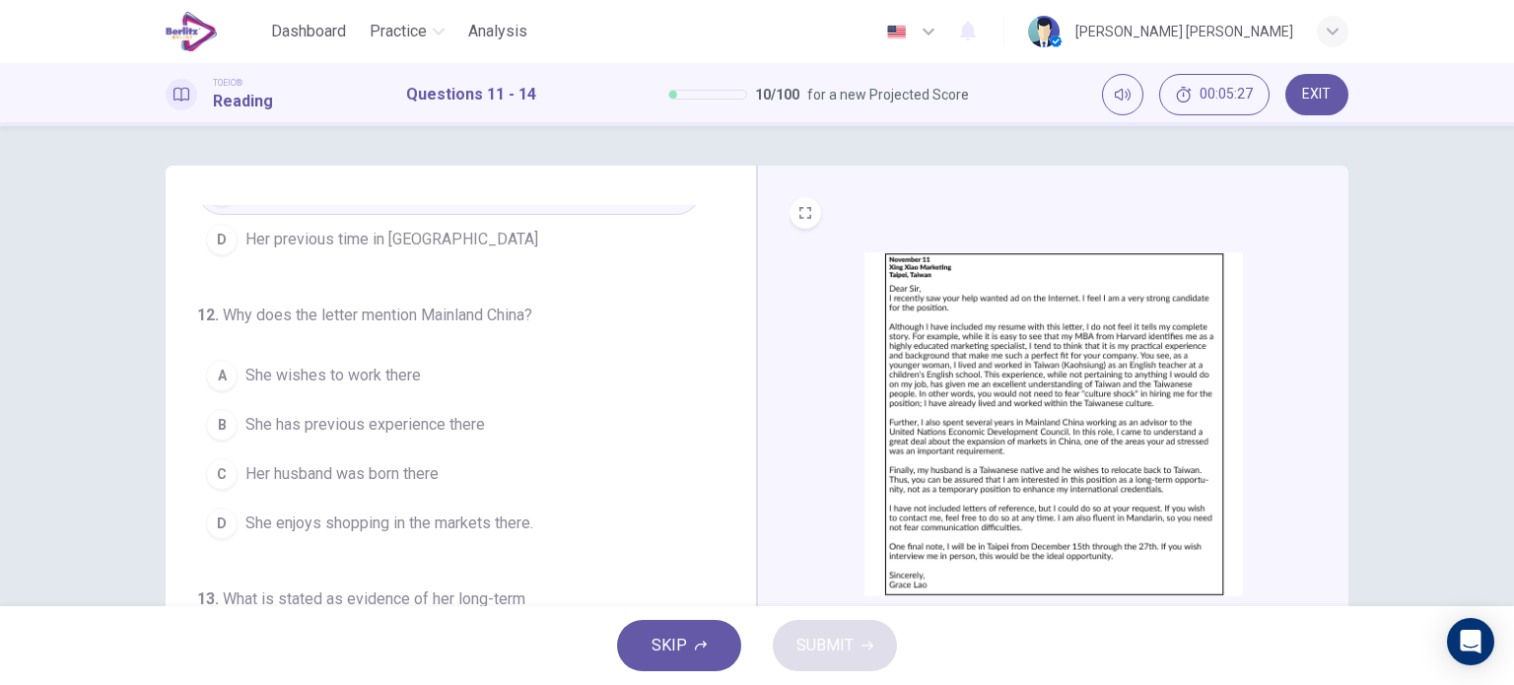
scroll to position [203, 0]
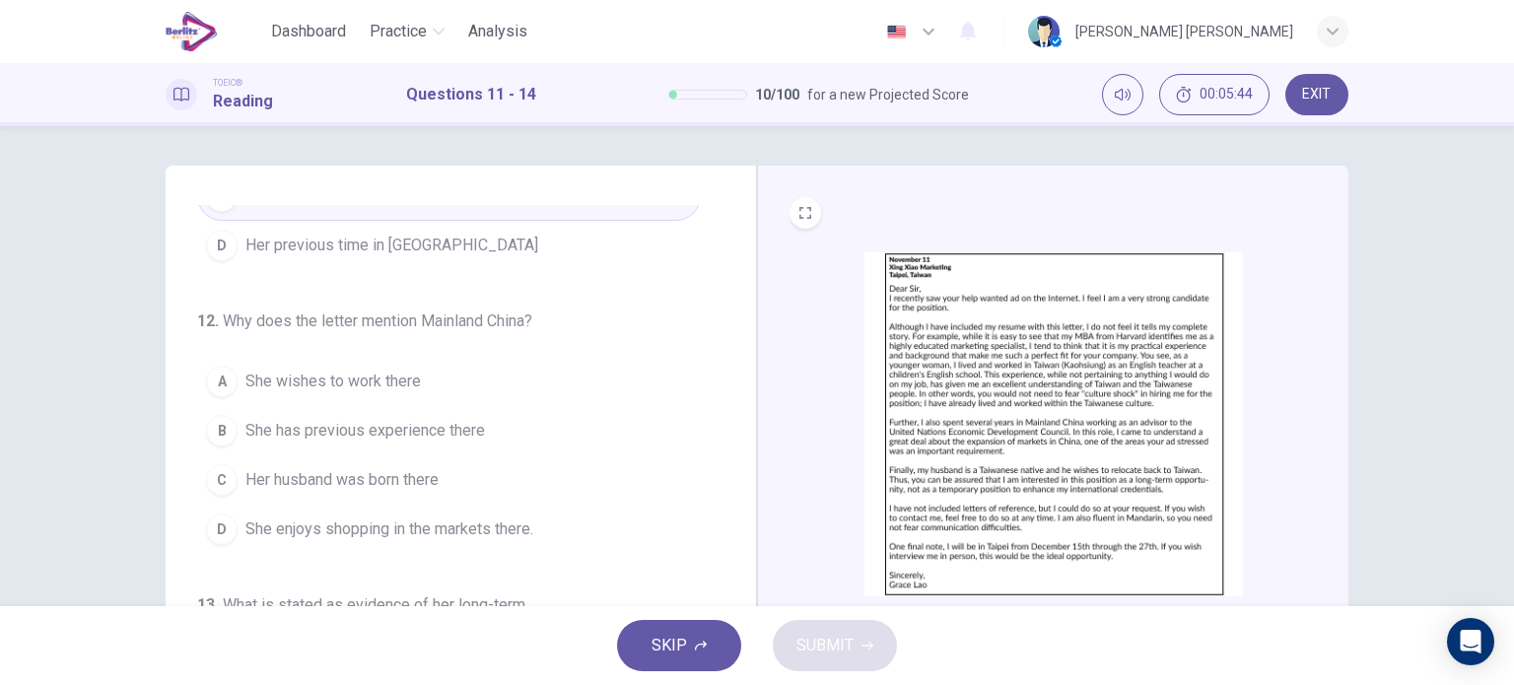
click at [452, 410] on button "B She has previous experience there" at bounding box center [449, 430] width 504 height 49
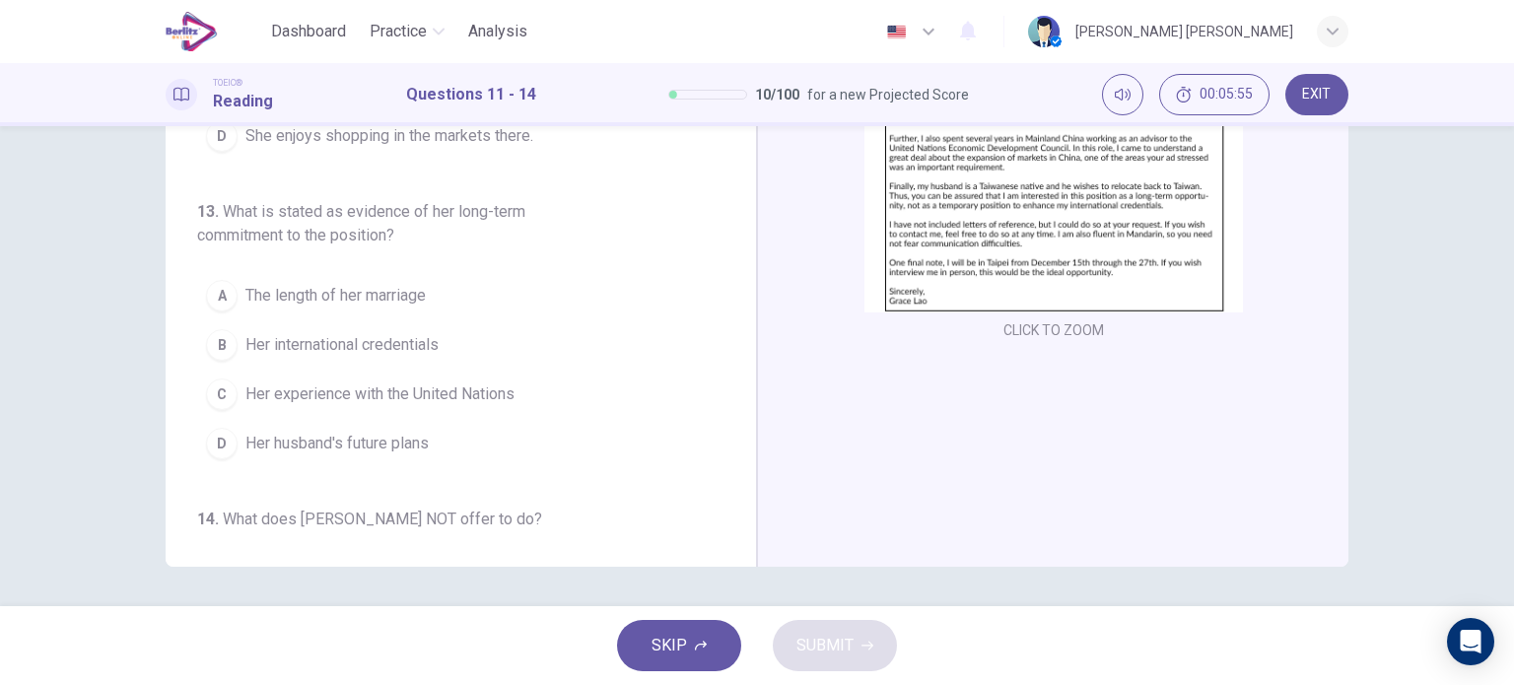
scroll to position [312, 0]
click at [410, 440] on span "Her husband's future plans" at bounding box center [336, 445] width 183 height 24
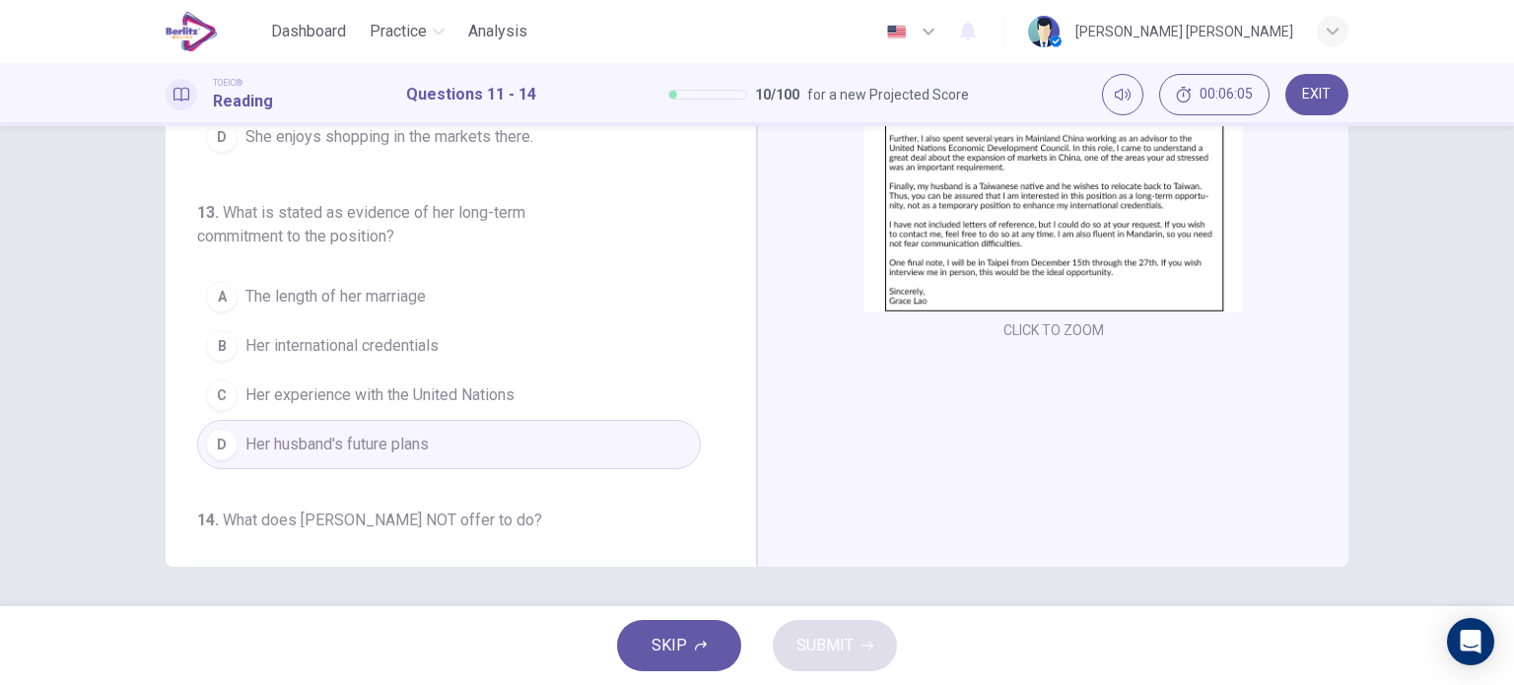
scroll to position [530, 0]
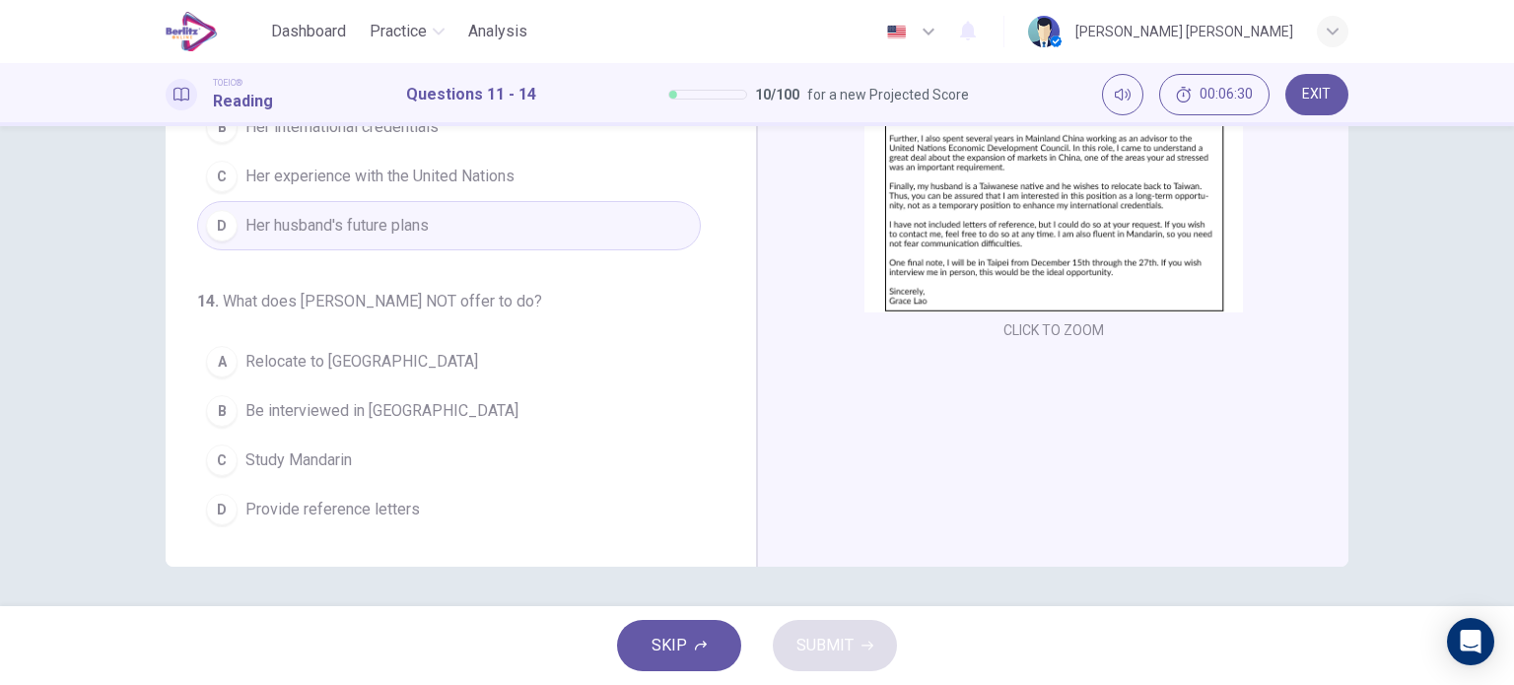
click at [299, 453] on span "Study Mandarin" at bounding box center [298, 461] width 106 height 24
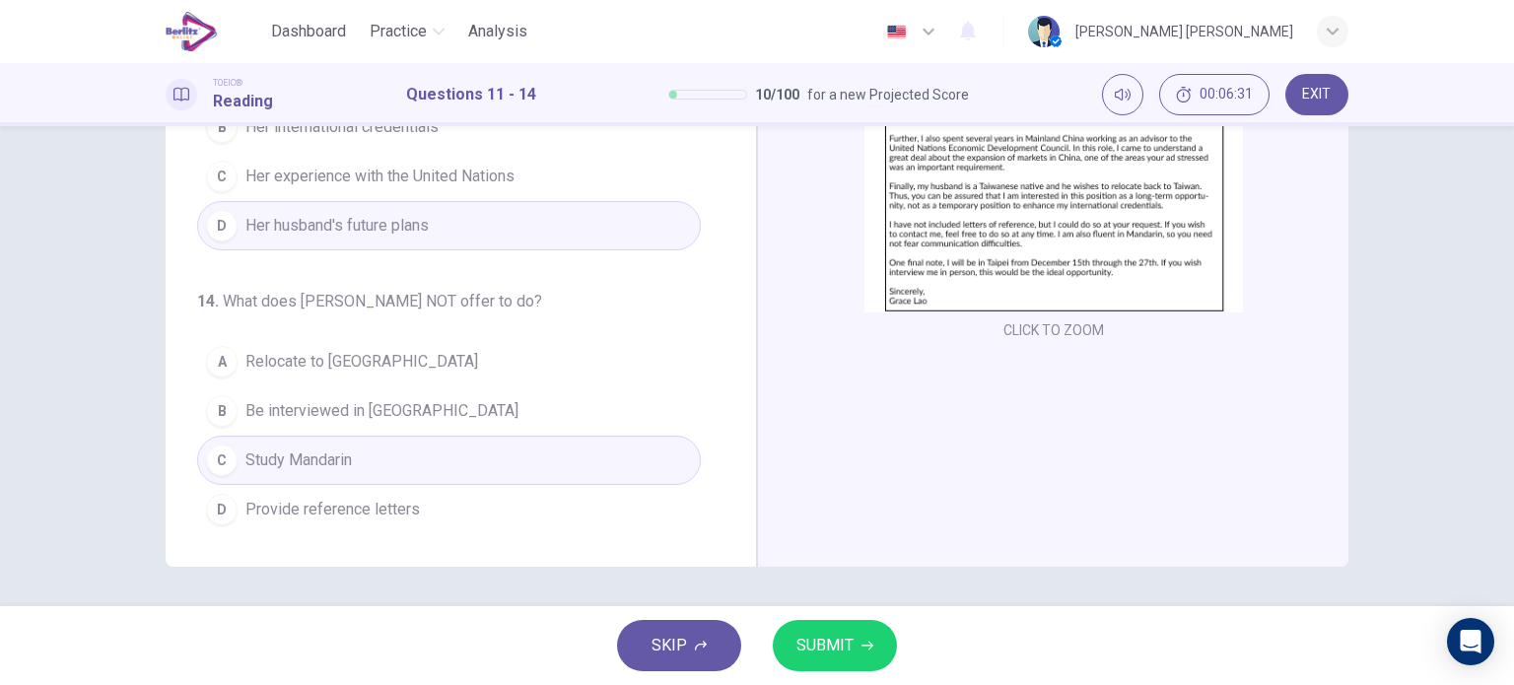
click at [814, 650] on span "SUBMIT" at bounding box center [825, 646] width 57 height 28
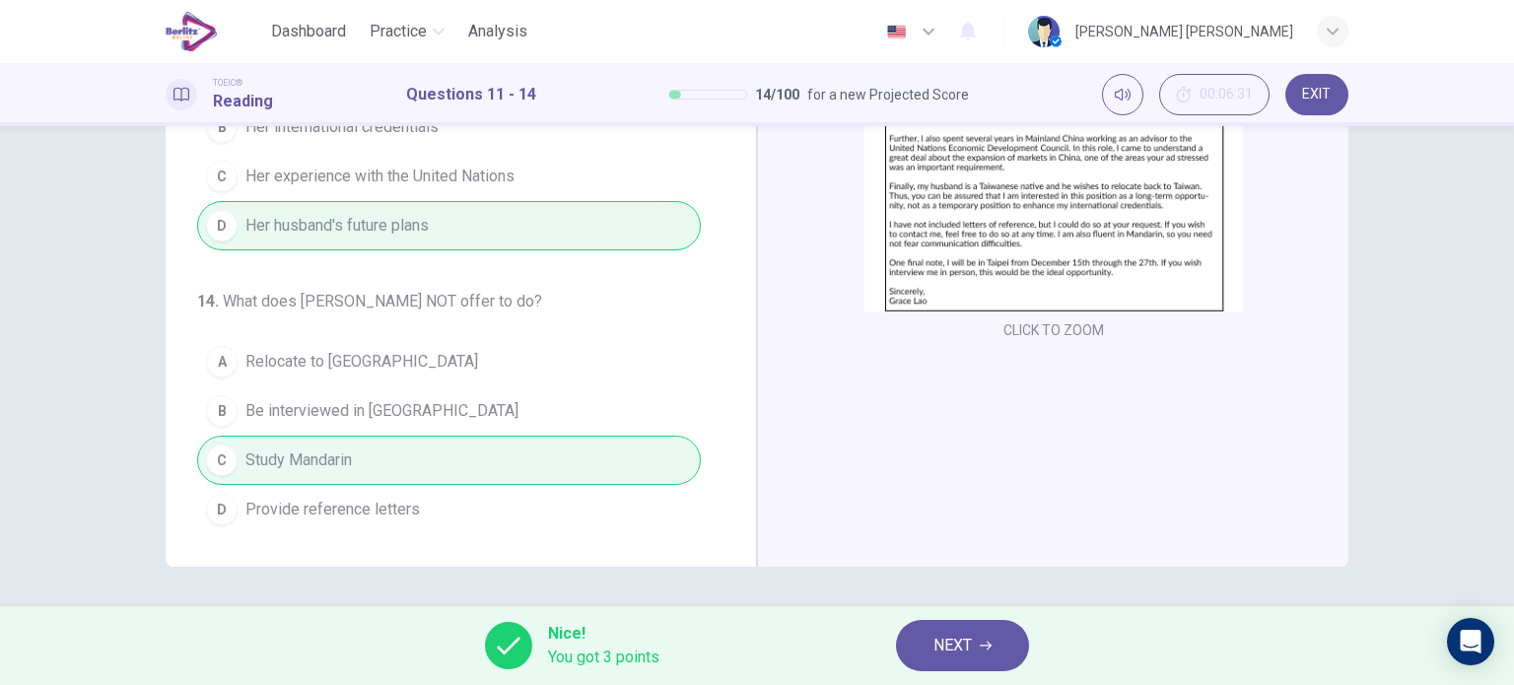
click at [990, 644] on icon "button" at bounding box center [986, 646] width 12 height 9
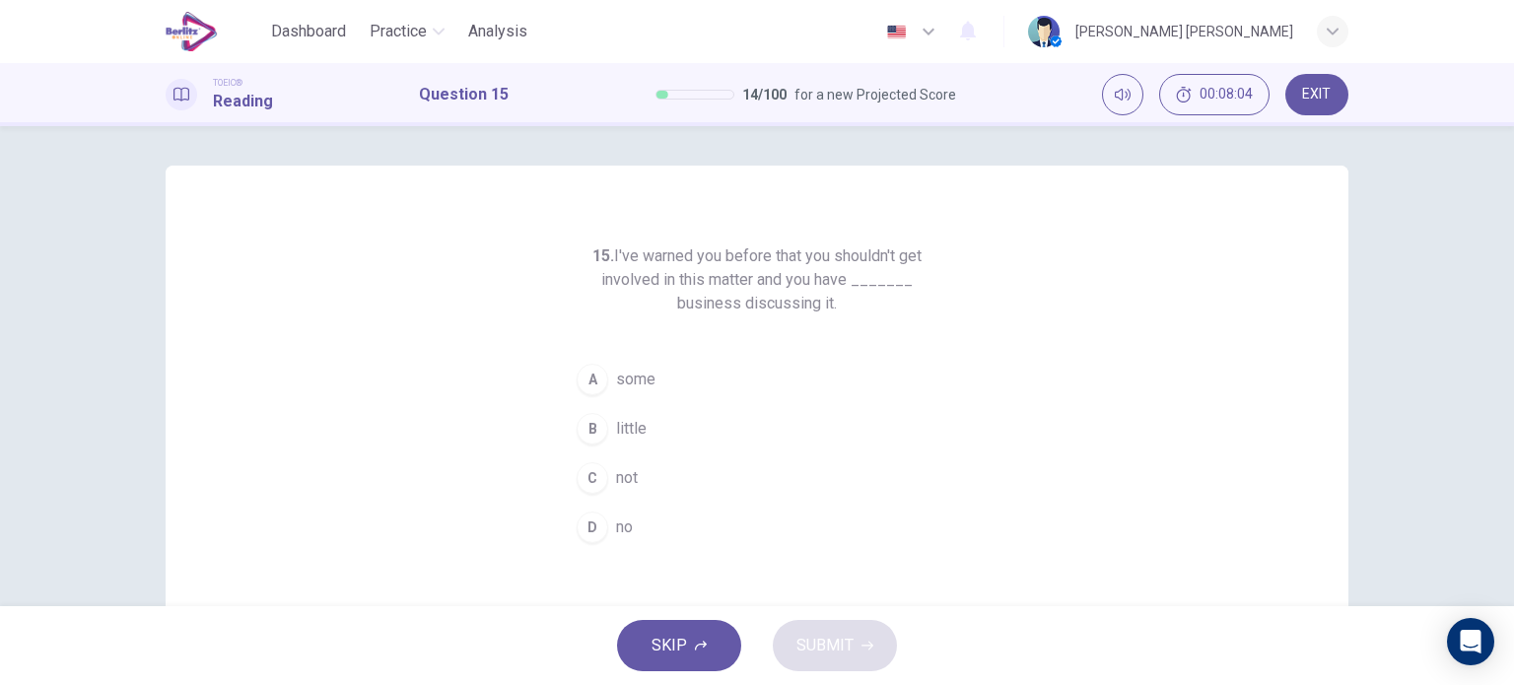
click at [616, 368] on span "some" at bounding box center [635, 380] width 39 height 24
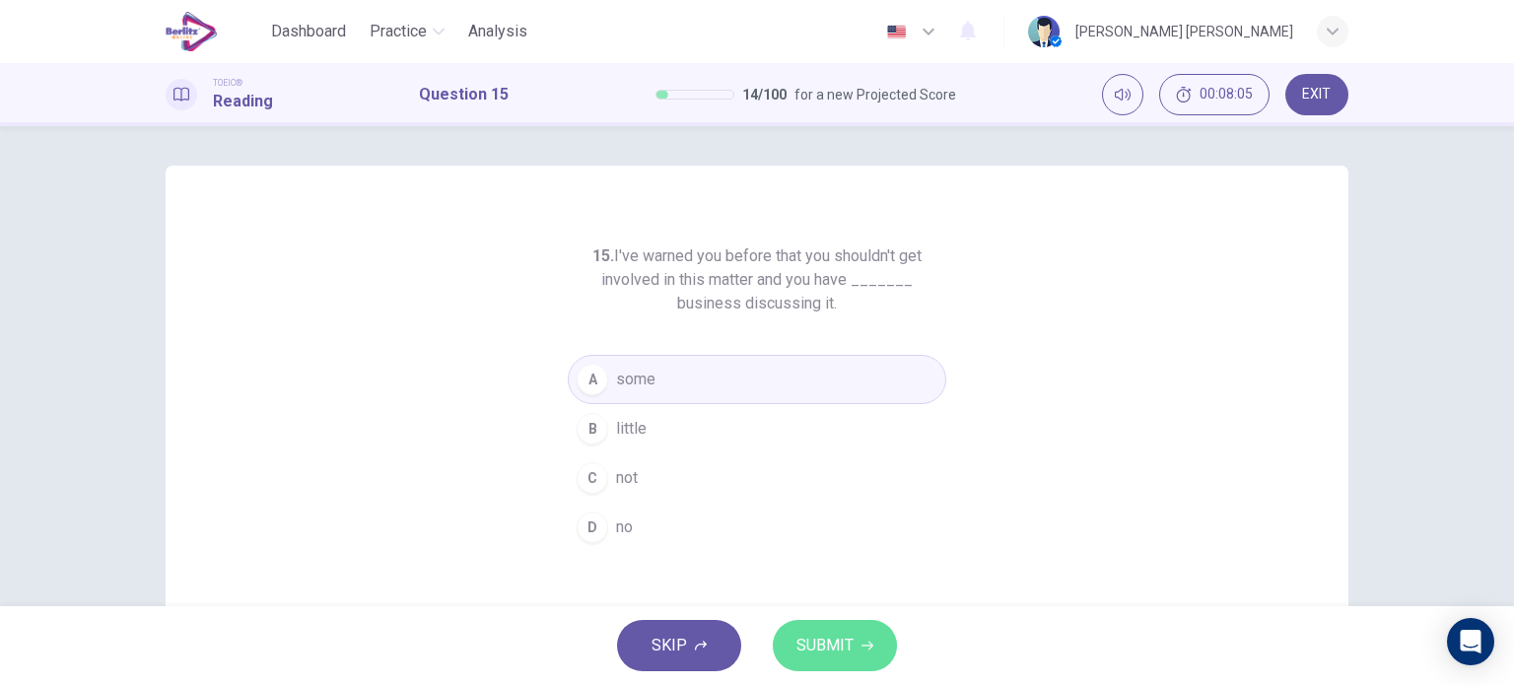
click at [869, 643] on icon "button" at bounding box center [868, 646] width 12 height 9
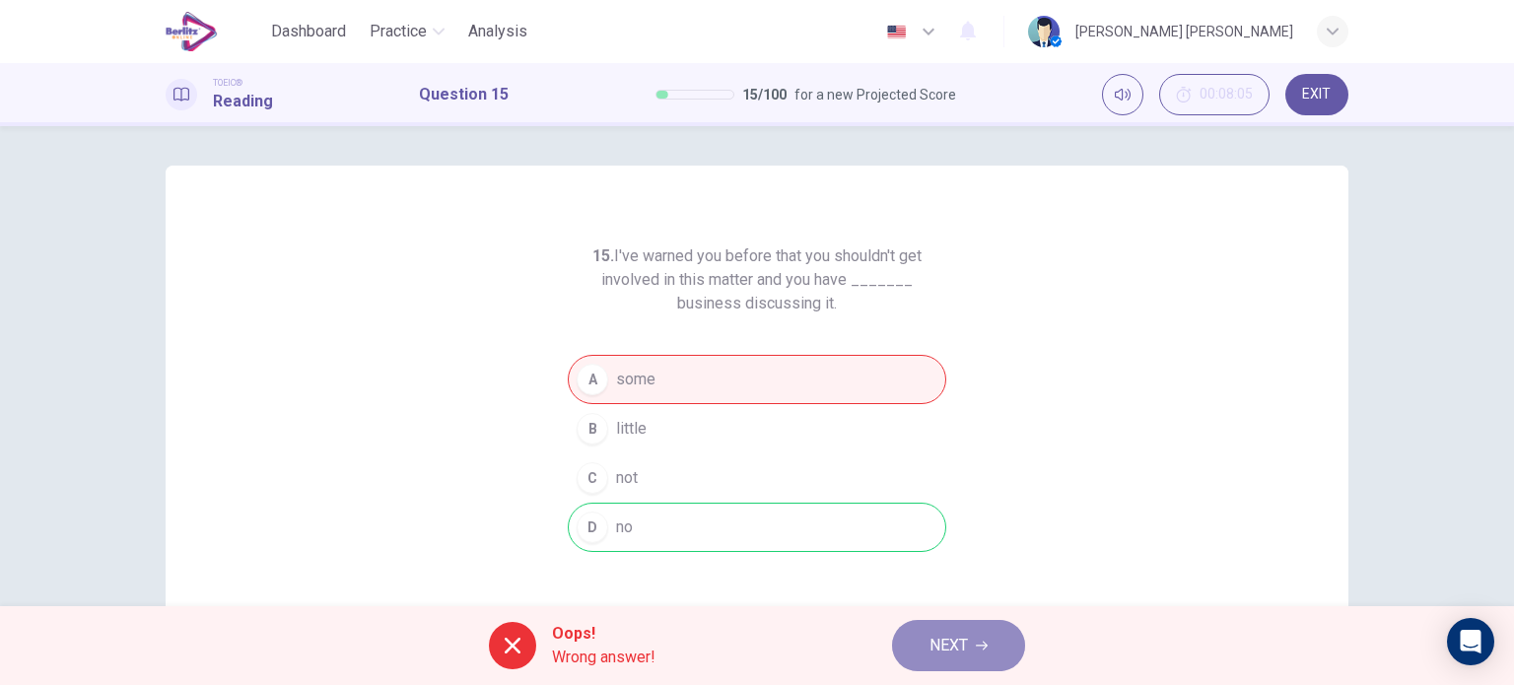
click at [970, 646] on button "NEXT" at bounding box center [958, 645] width 133 height 51
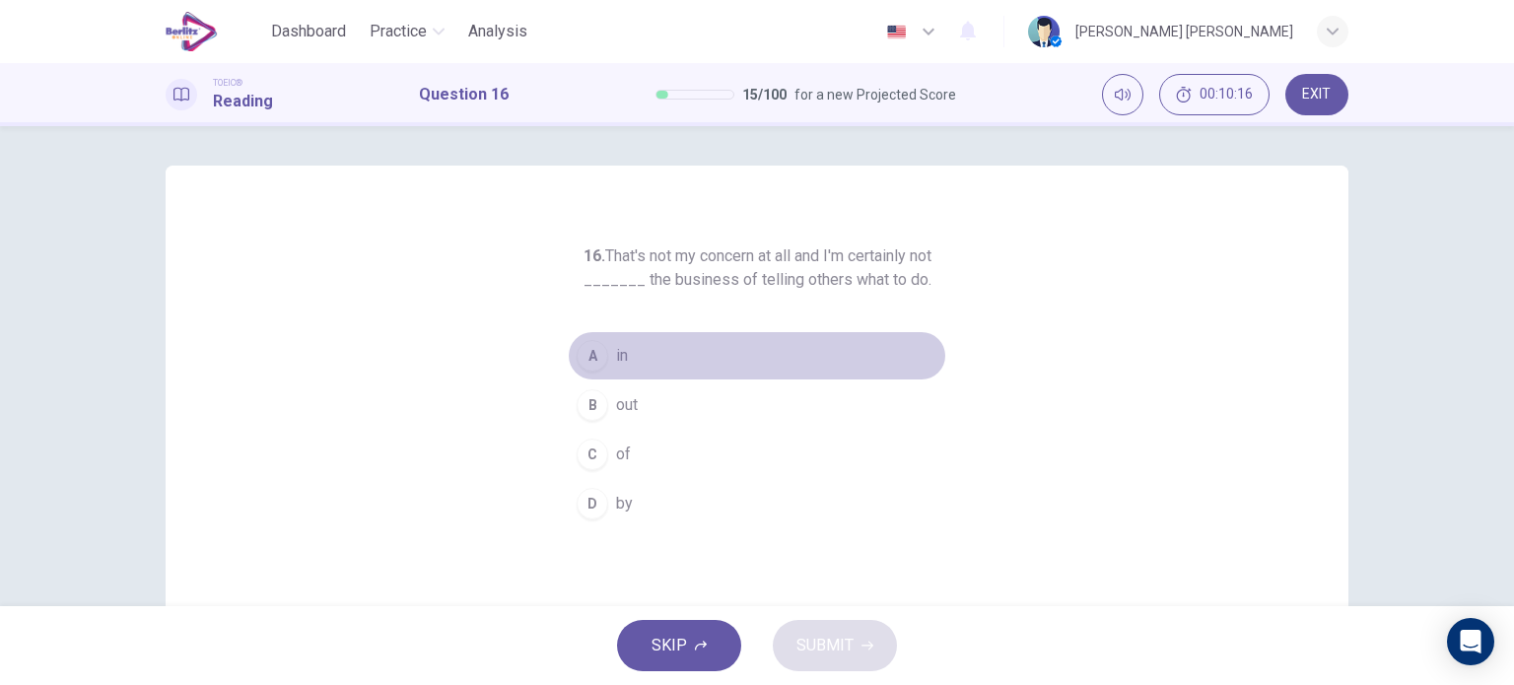
click at [616, 358] on span "in" at bounding box center [622, 356] width 12 height 24
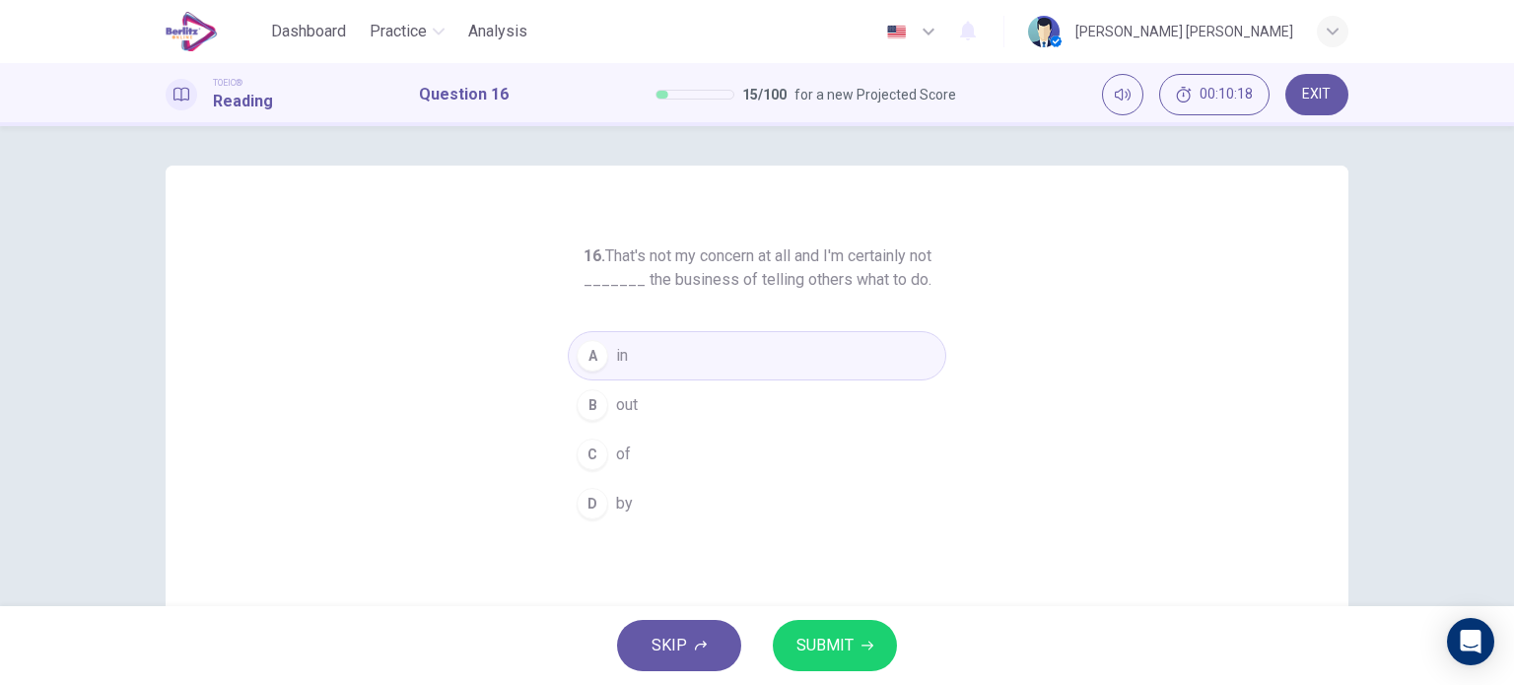
click at [814, 627] on button "SUBMIT" at bounding box center [835, 645] width 124 height 51
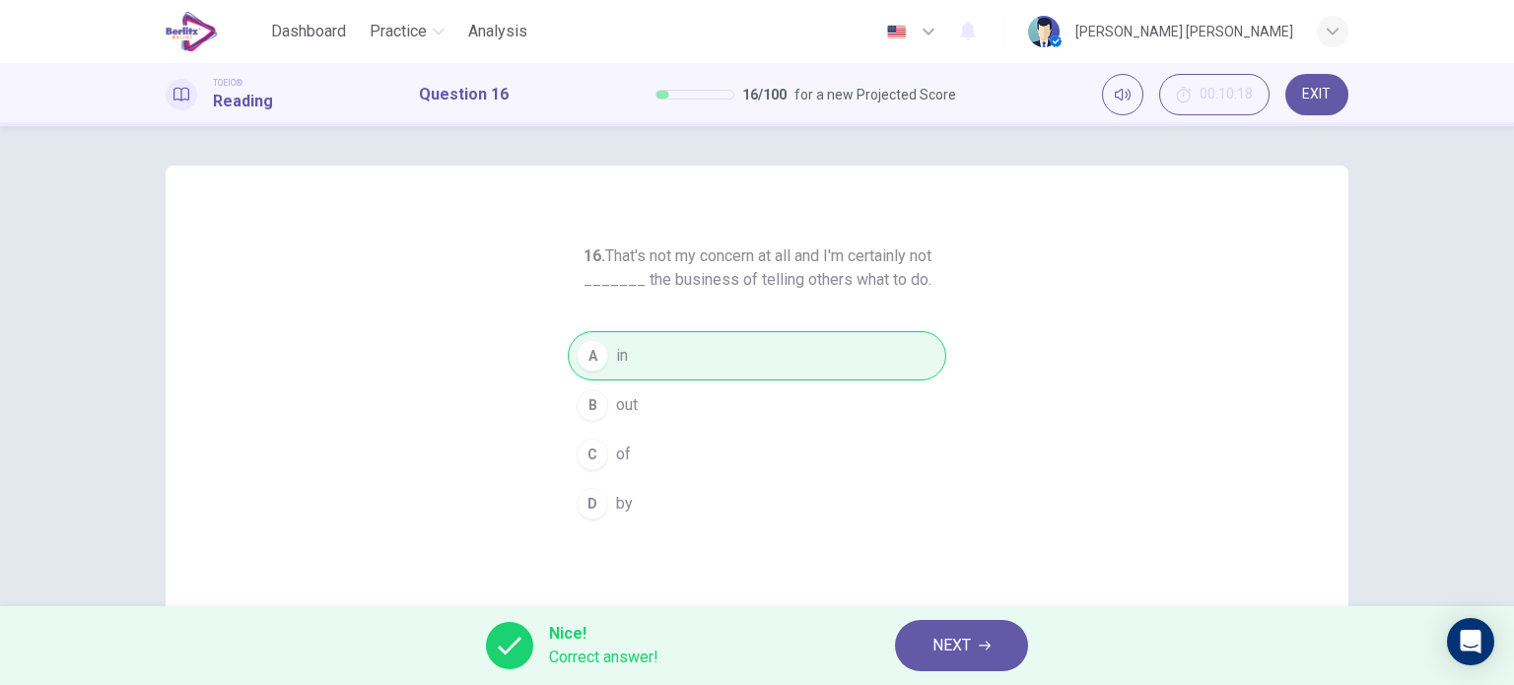
click at [949, 652] on span "NEXT" at bounding box center [952, 646] width 38 height 28
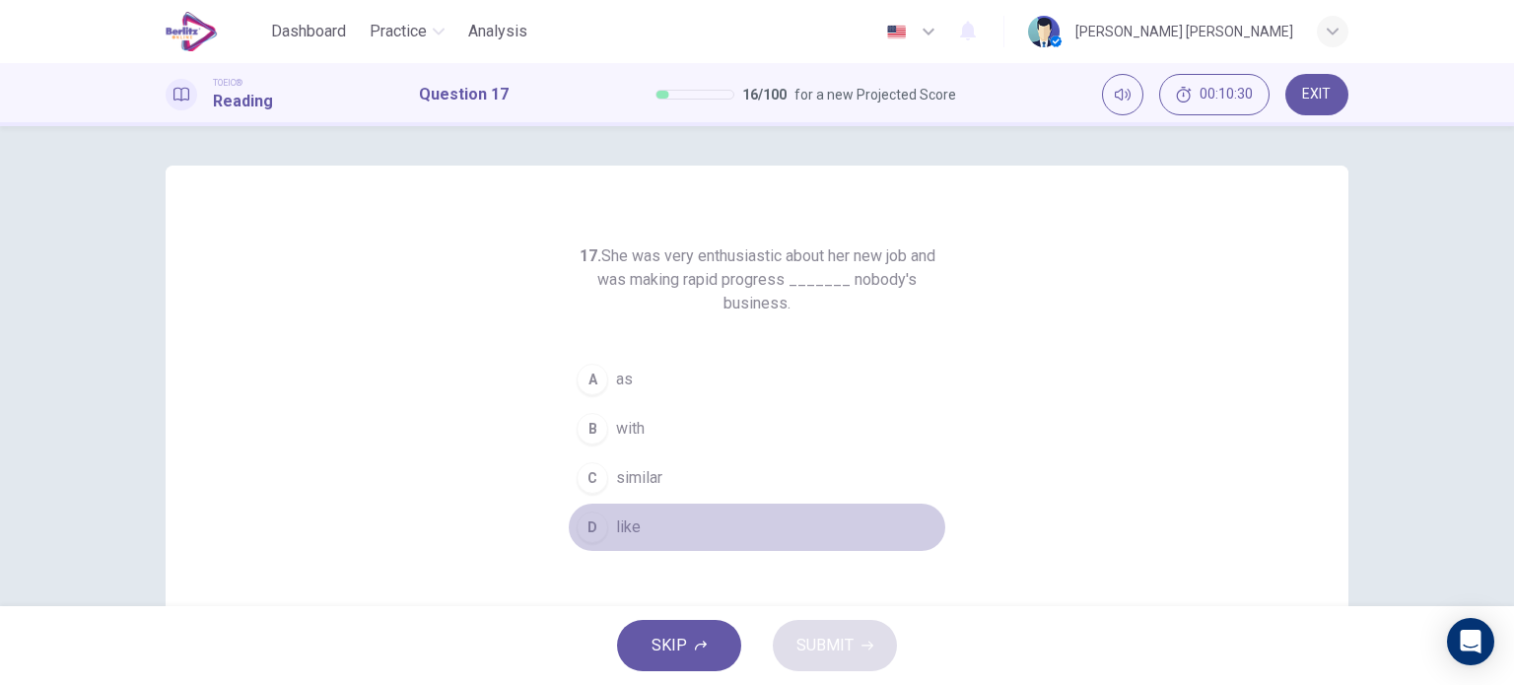
click at [629, 531] on span "like" at bounding box center [628, 528] width 25 height 24
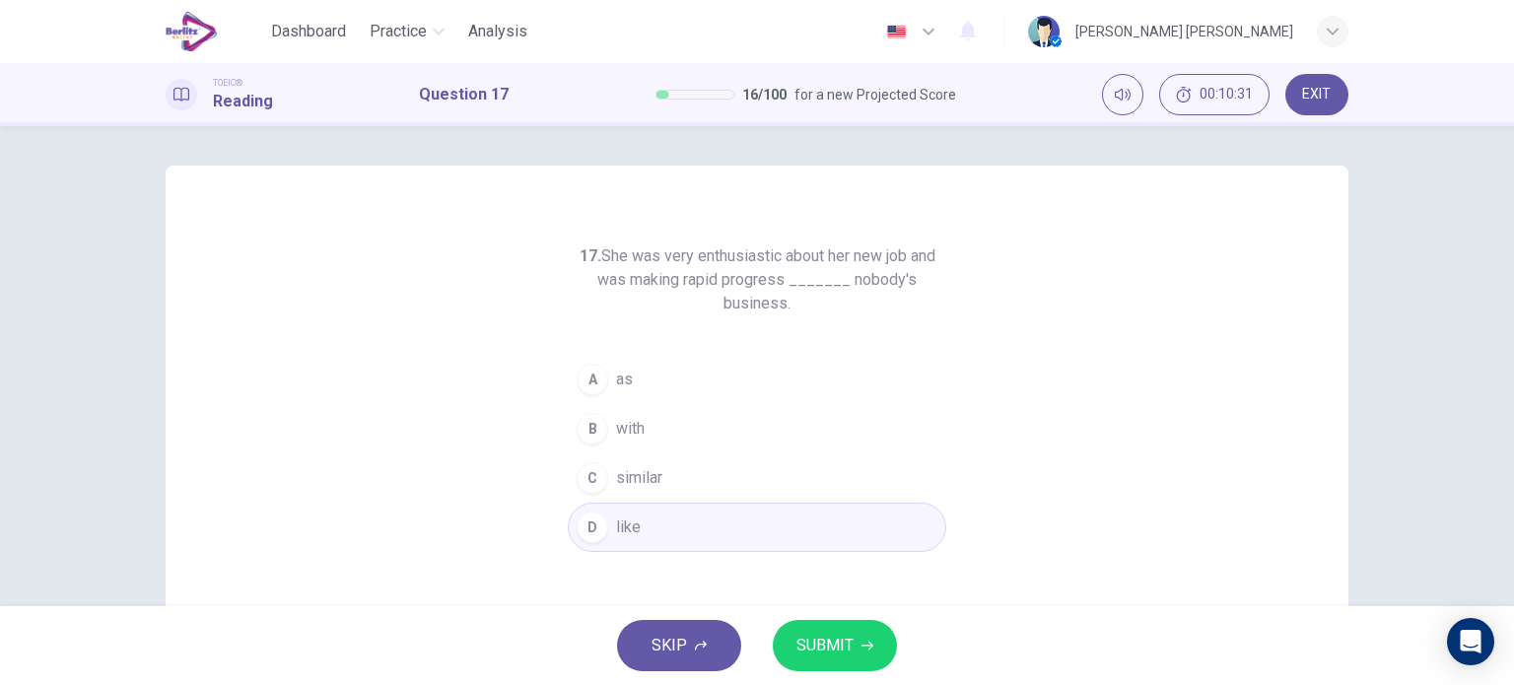
click at [856, 638] on button "SUBMIT" at bounding box center [835, 645] width 124 height 51
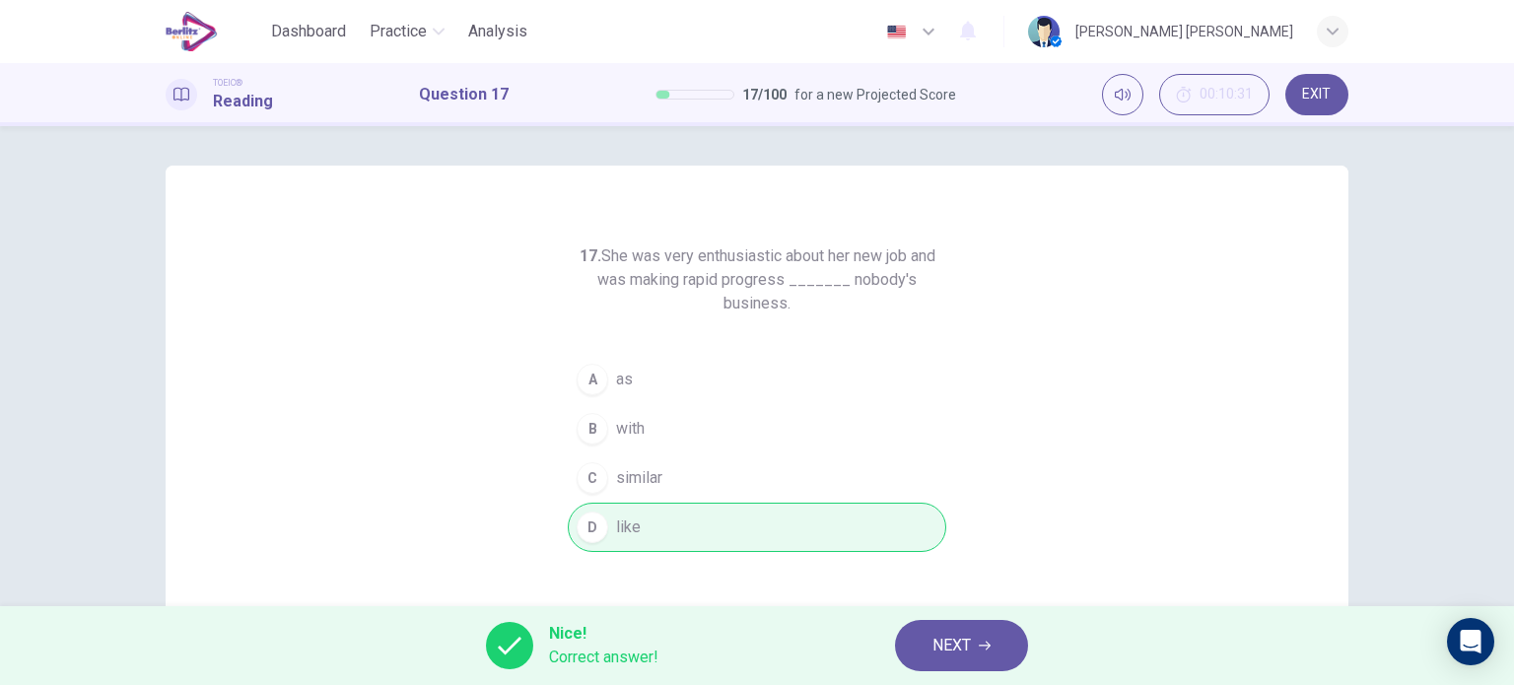
click at [935, 652] on span "NEXT" at bounding box center [952, 646] width 38 height 28
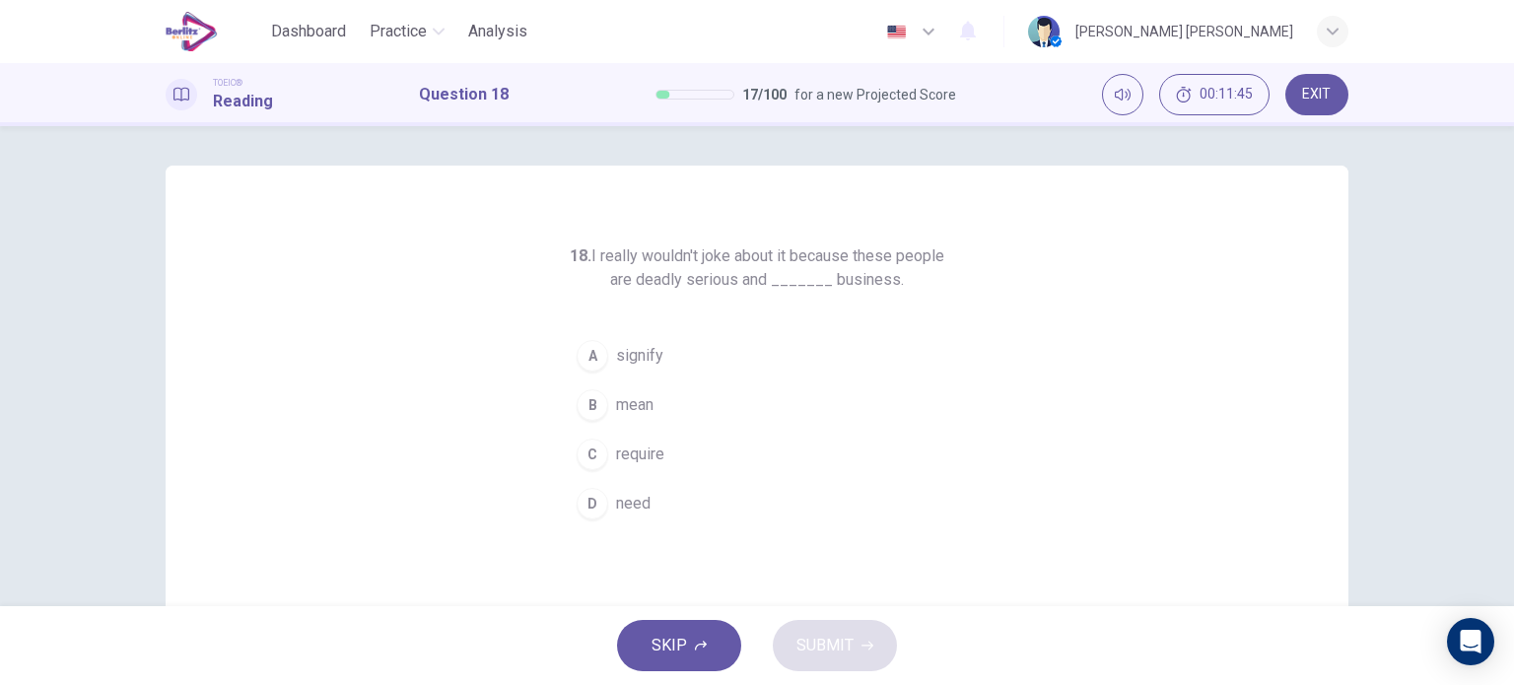
click at [647, 348] on span "signify" at bounding box center [639, 356] width 47 height 24
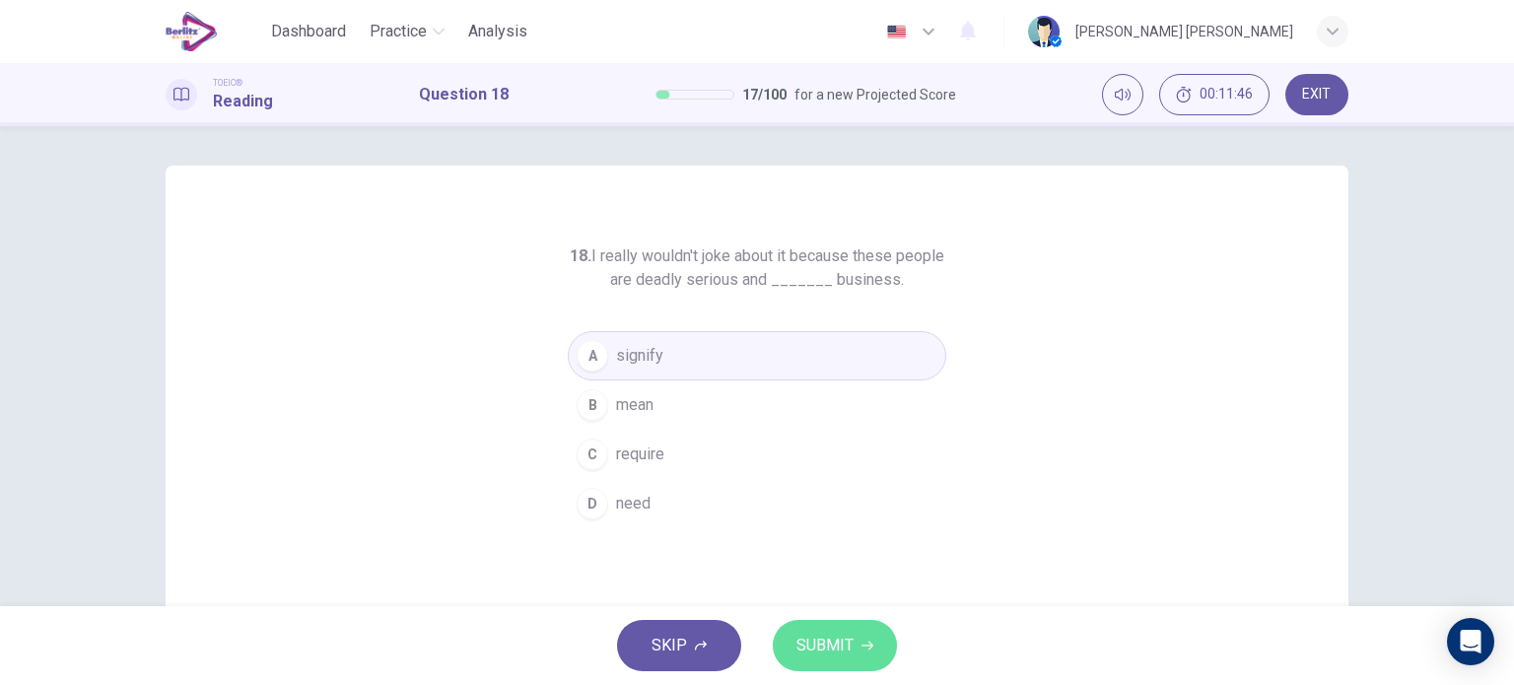
click at [865, 640] on icon "button" at bounding box center [868, 646] width 12 height 12
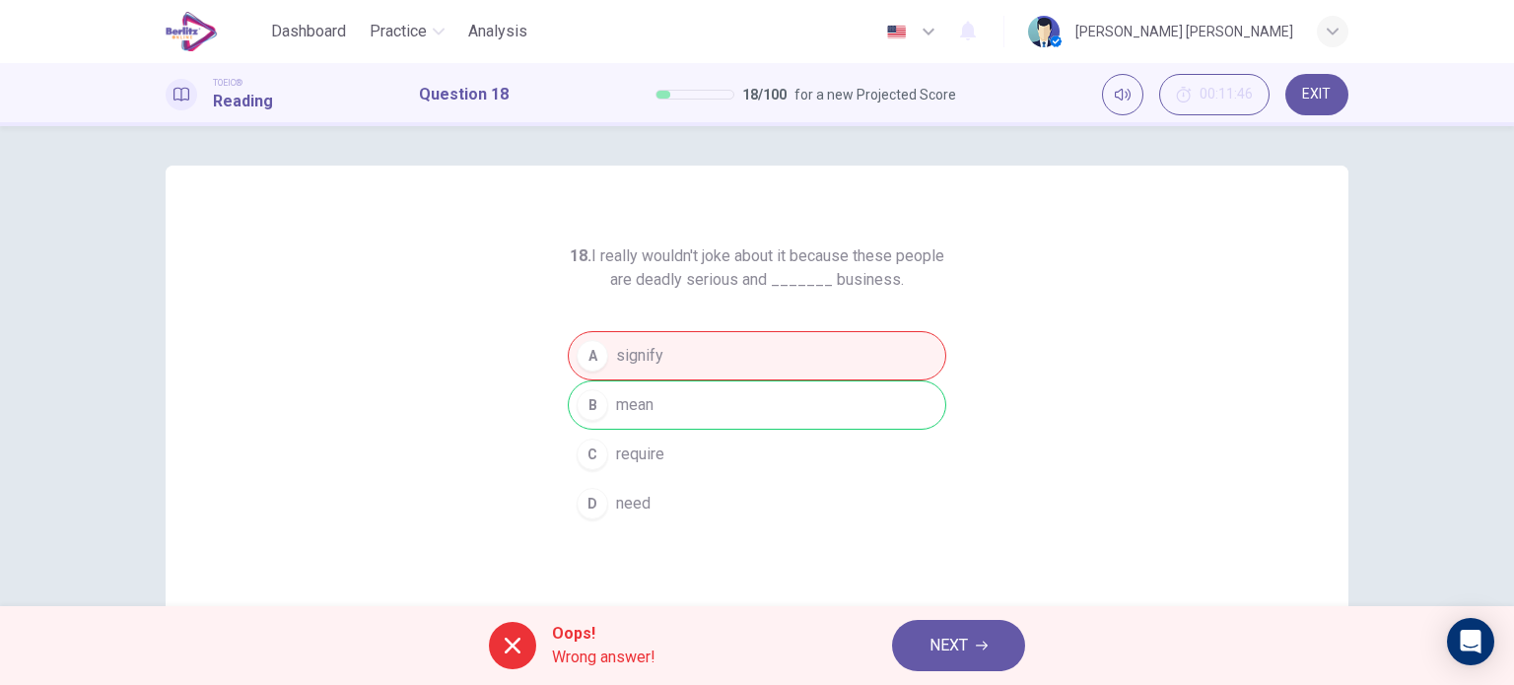
drag, startPoint x: 913, startPoint y: 279, endPoint x: 577, endPoint y: 220, distance: 341.4
click at [577, 220] on div "18. I really wouldn't joke about it because these people are deadly serious and…" at bounding box center [757, 508] width 1183 height 685
drag, startPoint x: 617, startPoint y: 249, endPoint x: 885, endPoint y: 292, distance: 271.5
click at [885, 292] on div "18. I really wouldn't joke about it because these people are deadly serious and…" at bounding box center [757, 387] width 379 height 284
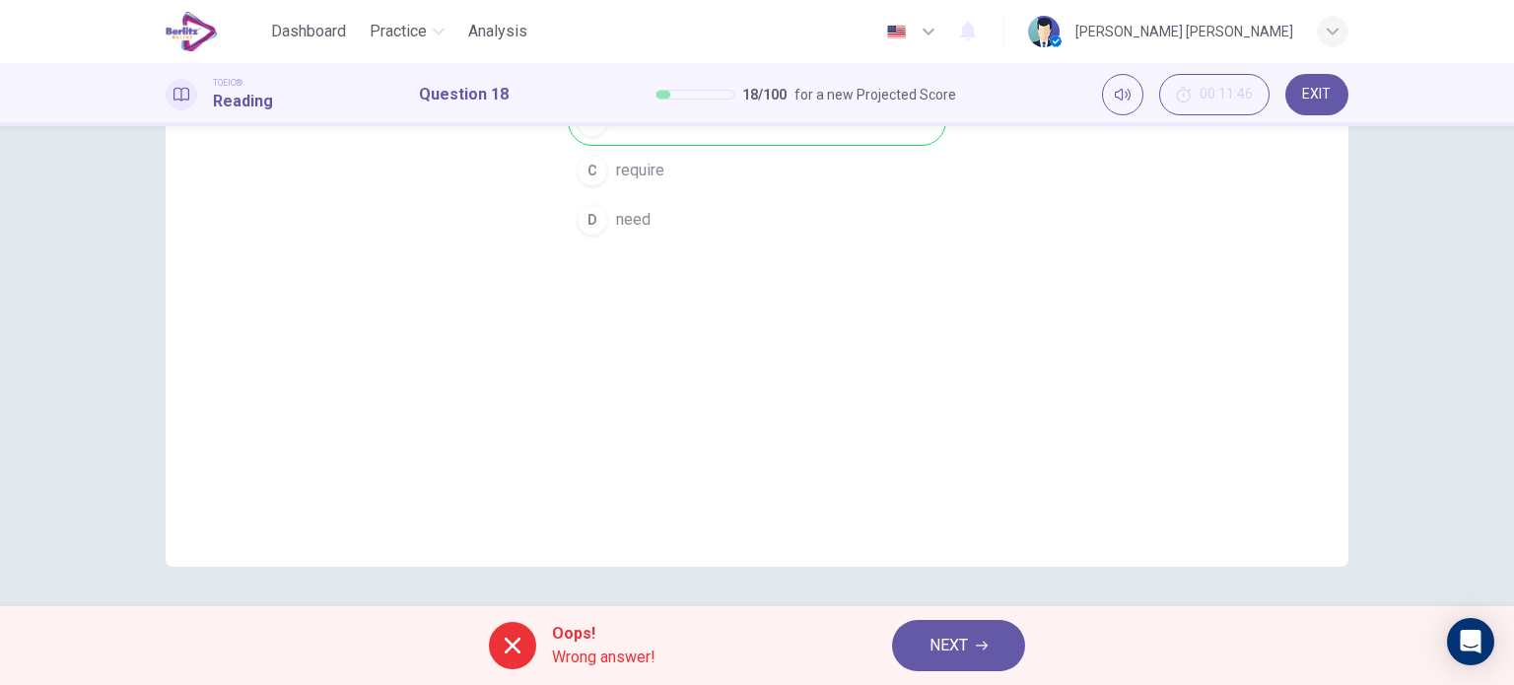
scroll to position [279, 0]
click at [924, 632] on button "NEXT" at bounding box center [958, 645] width 133 height 51
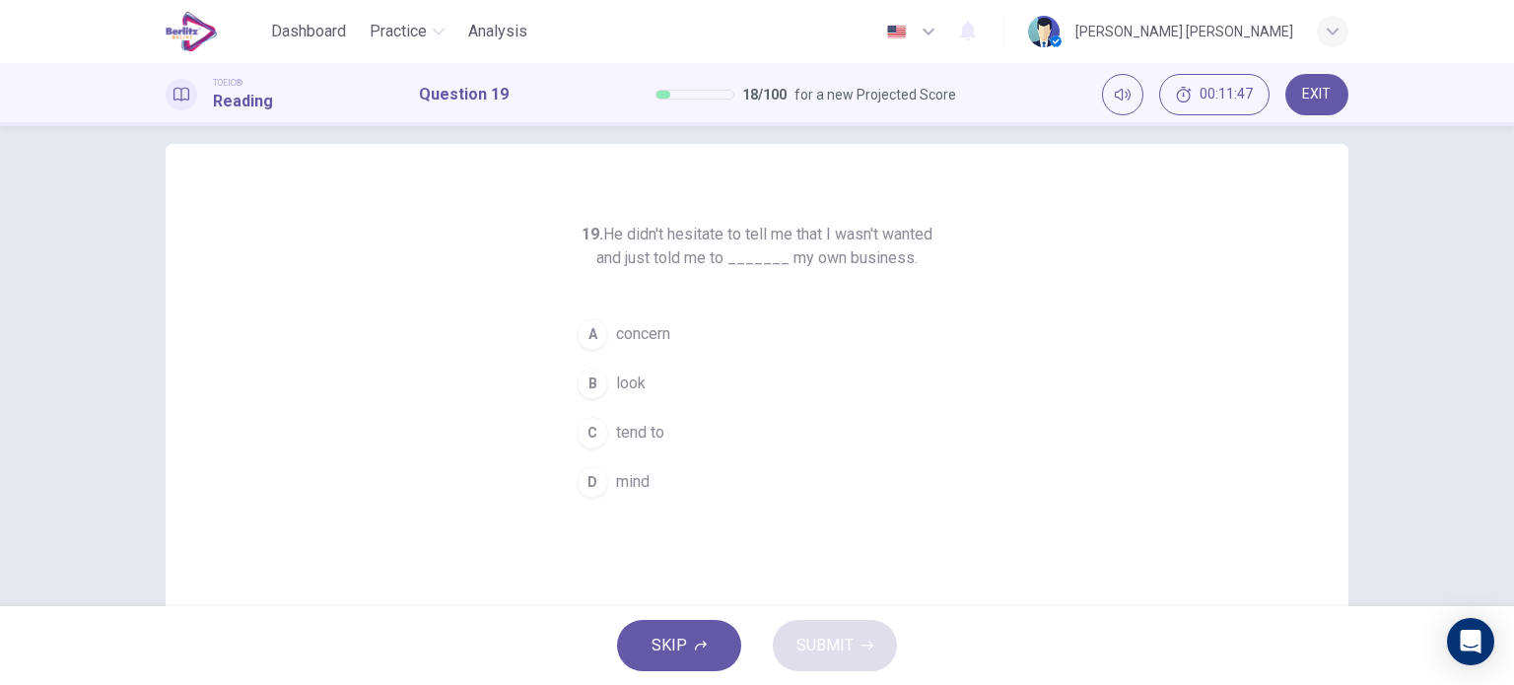
scroll to position [19, 0]
click at [646, 339] on span "concern" at bounding box center [643, 337] width 54 height 24
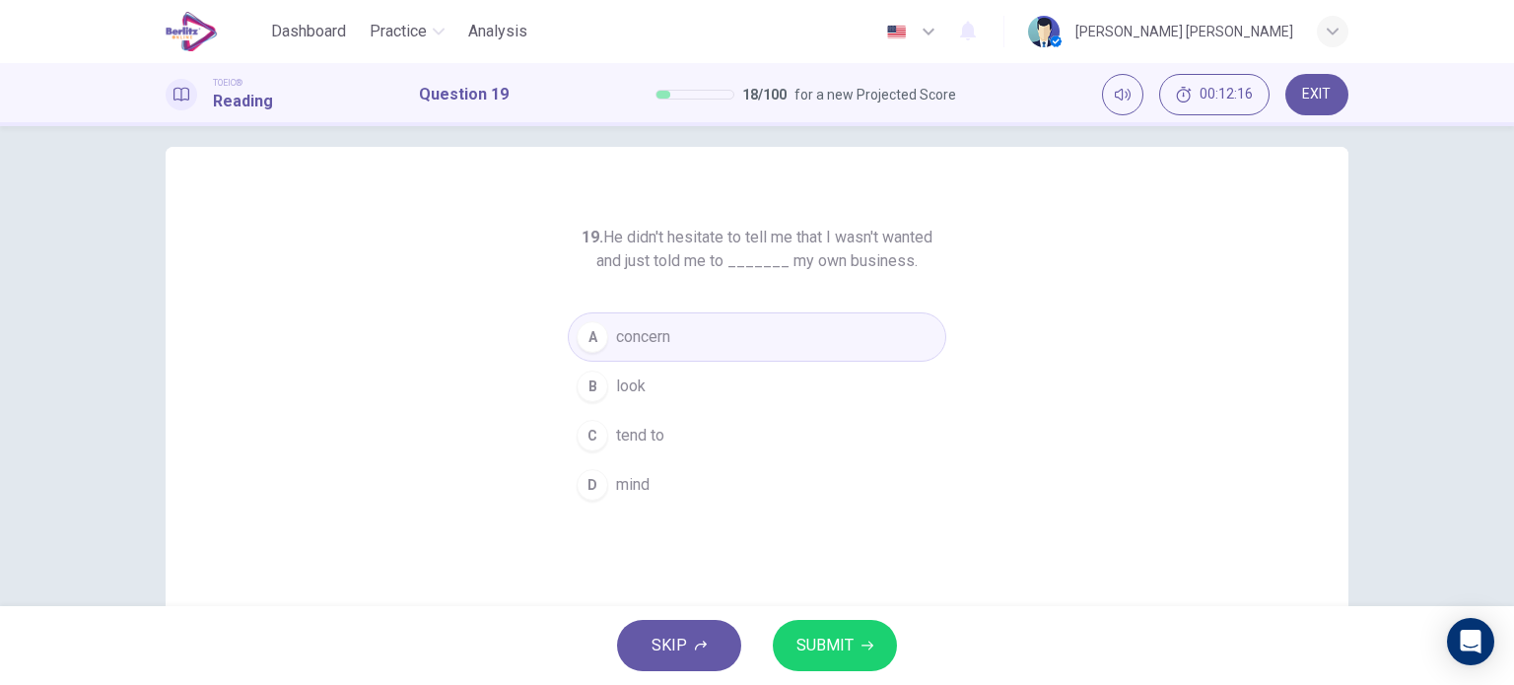
click at [630, 378] on span "look" at bounding box center [631, 387] width 30 height 24
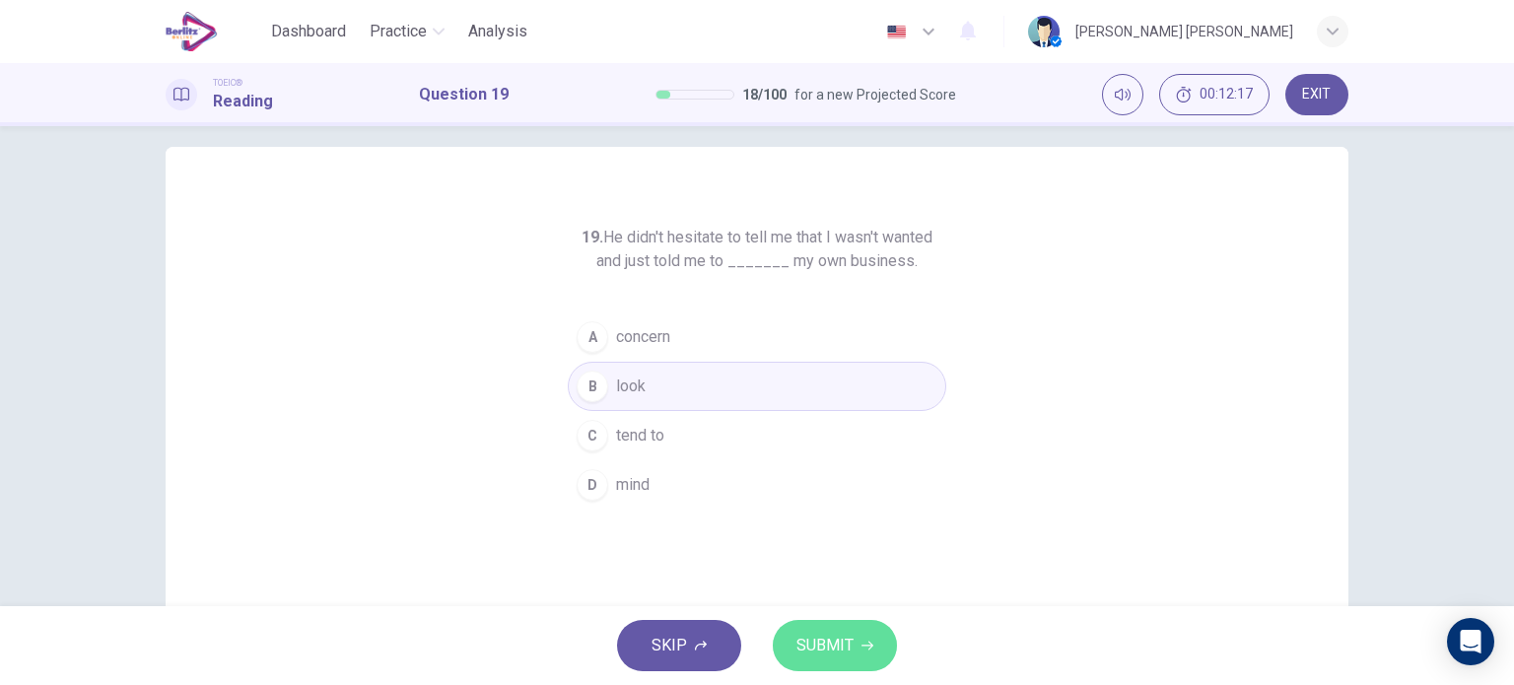
click at [802, 633] on span "SUBMIT" at bounding box center [825, 646] width 57 height 28
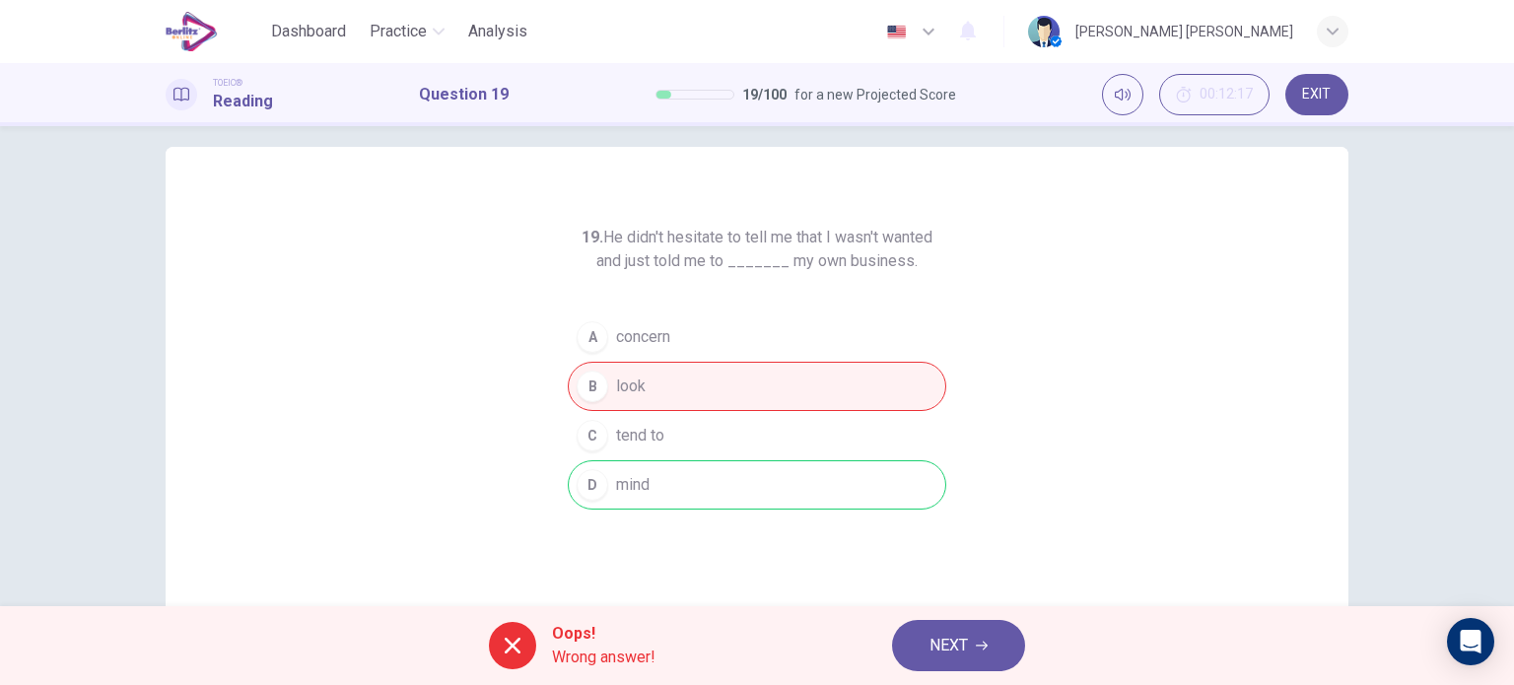
click at [956, 656] on span "NEXT" at bounding box center [949, 646] width 38 height 28
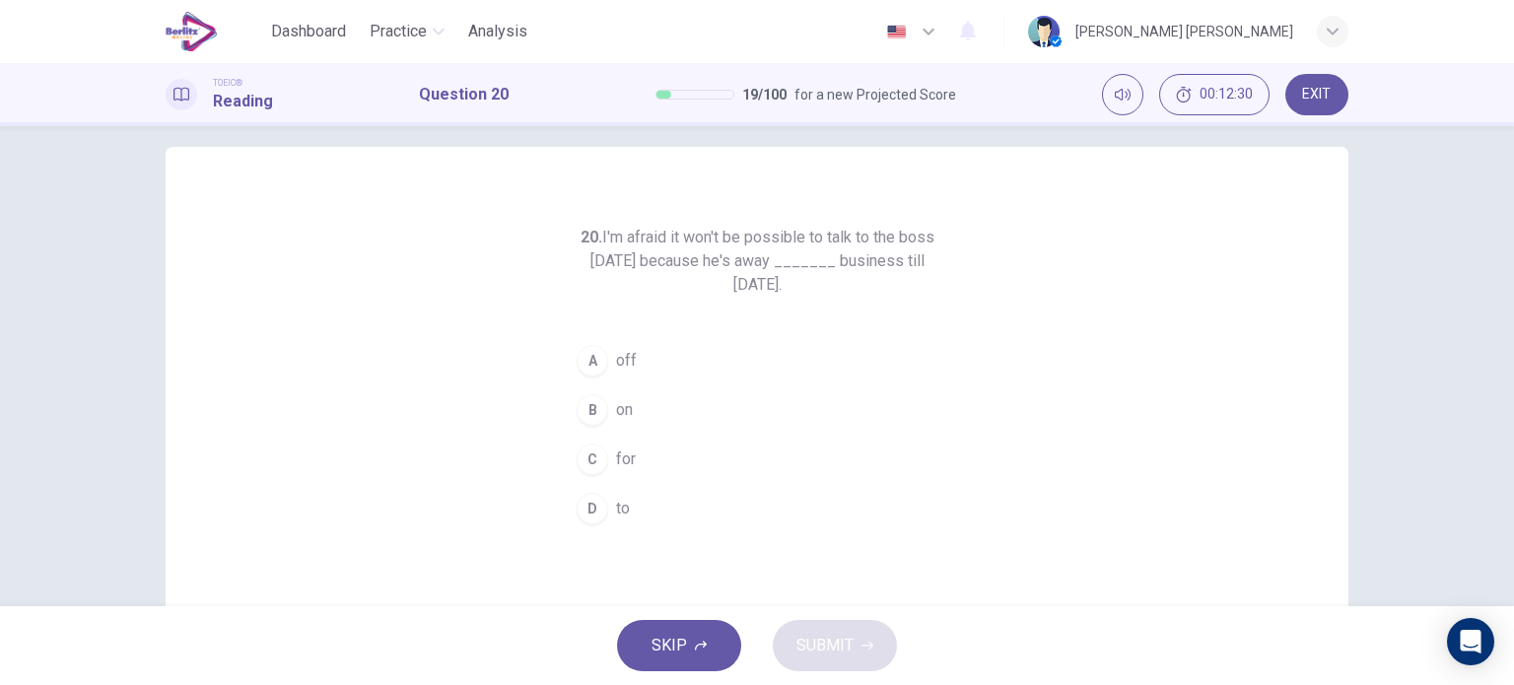
click at [622, 362] on span "off" at bounding box center [626, 361] width 21 height 24
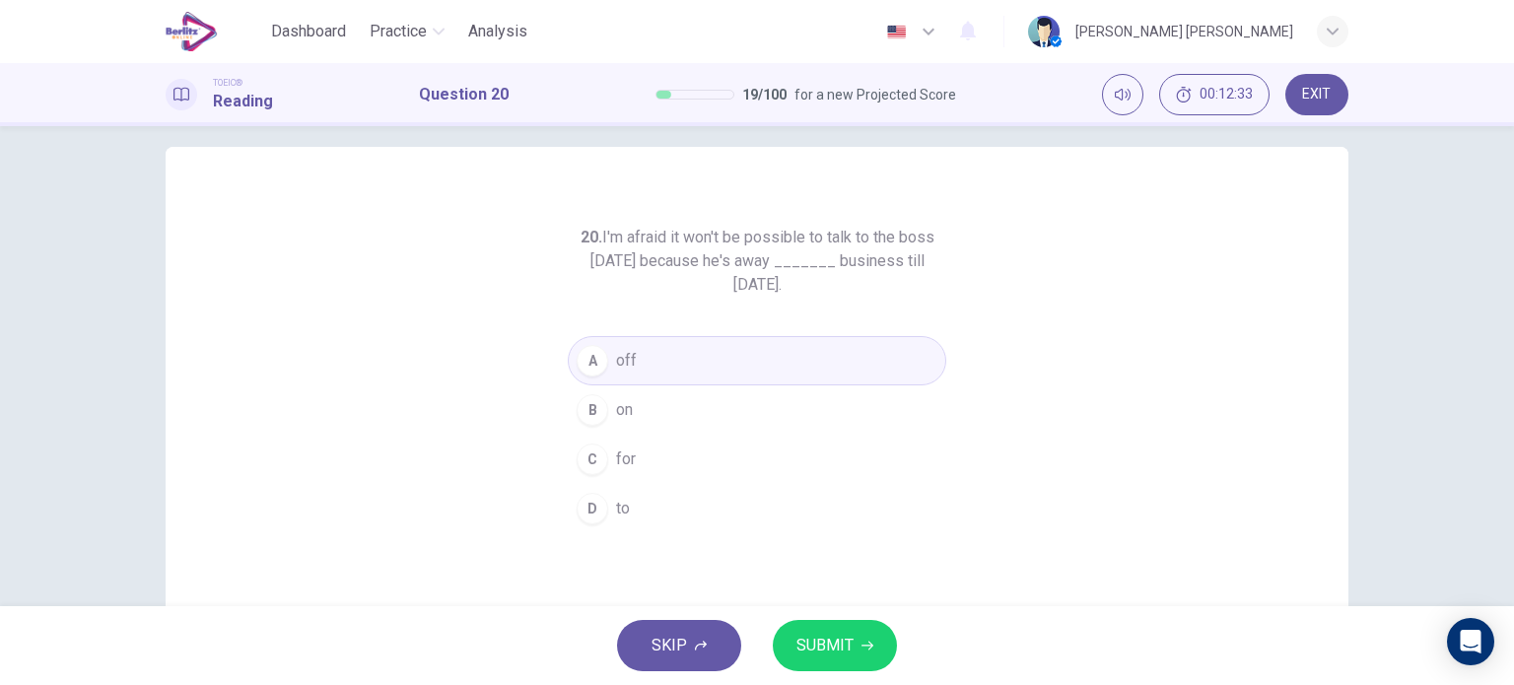
click at [843, 634] on span "SUBMIT" at bounding box center [825, 646] width 57 height 28
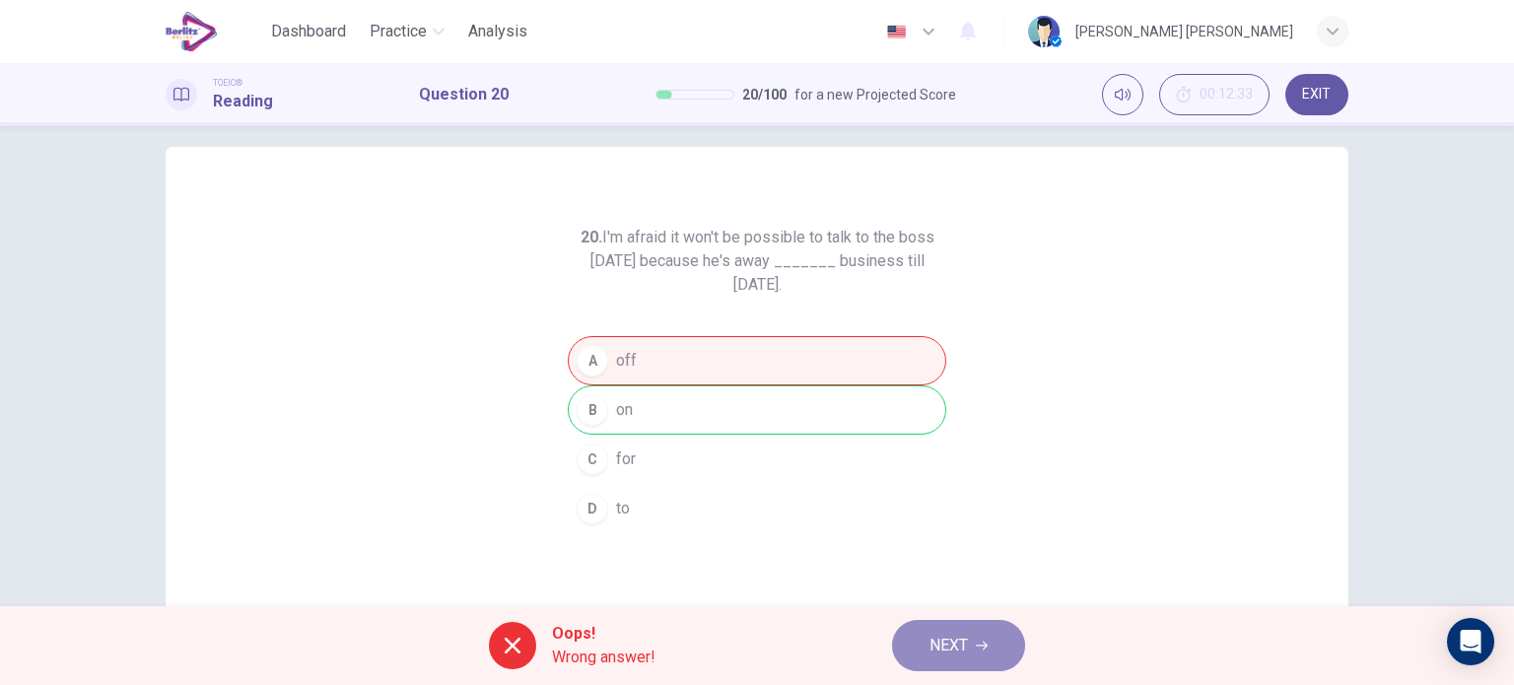
click at [957, 634] on span "NEXT" at bounding box center [949, 646] width 38 height 28
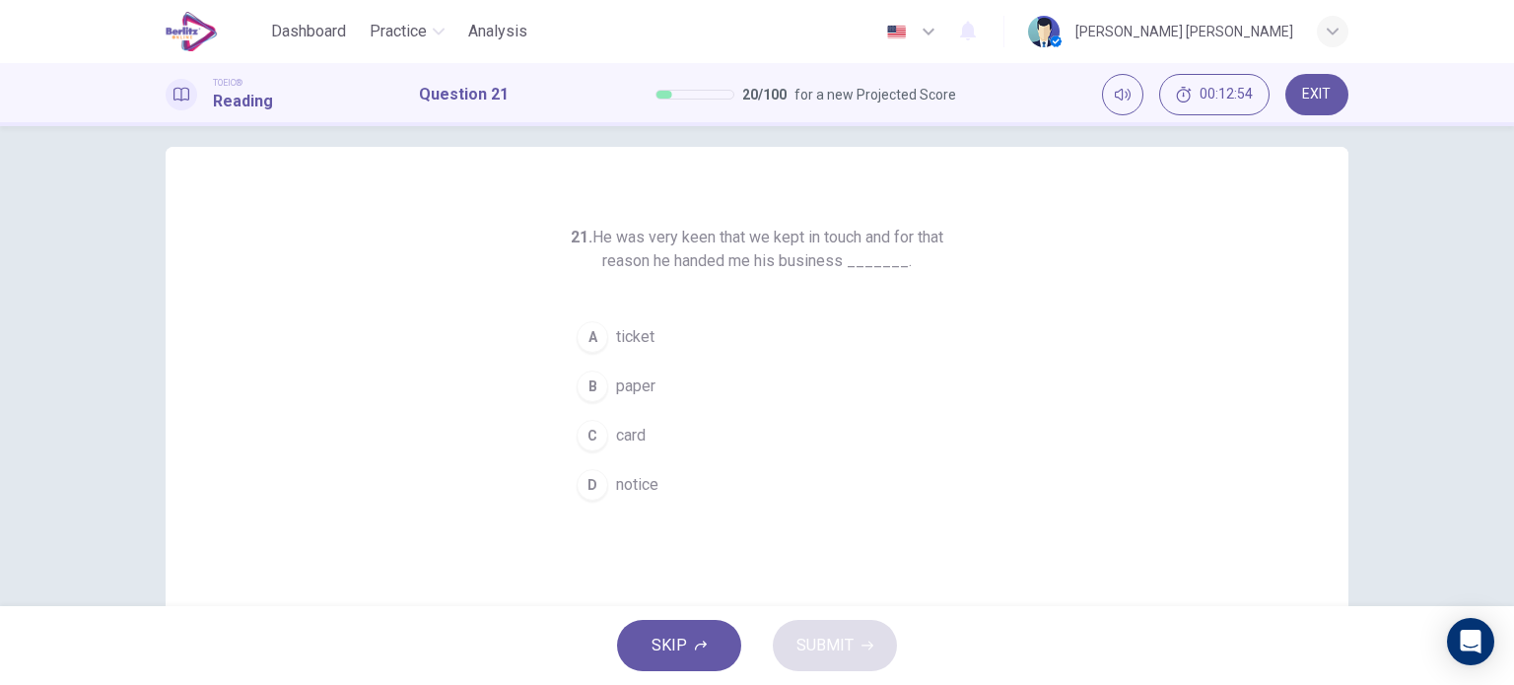
click at [639, 392] on span "paper" at bounding box center [635, 387] width 39 height 24
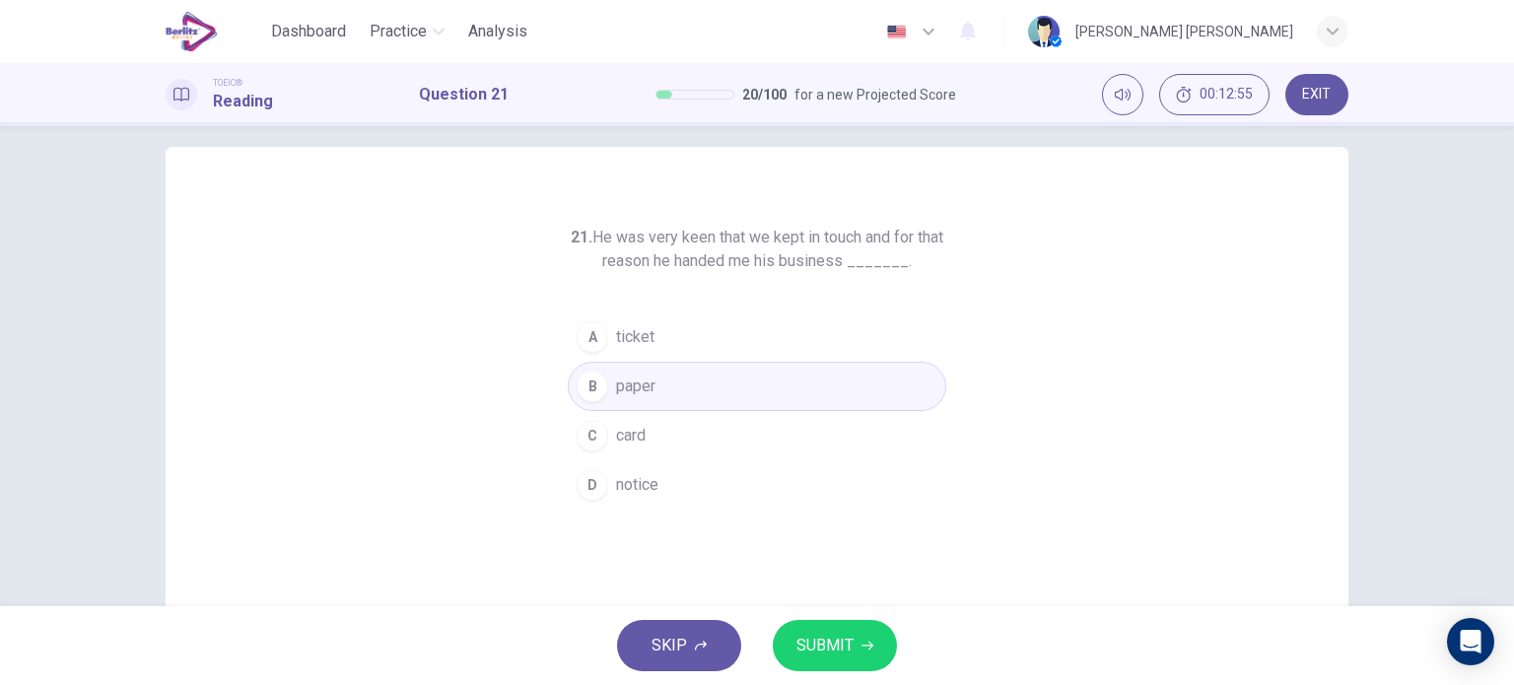
click at [808, 630] on button "SUBMIT" at bounding box center [835, 645] width 124 height 51
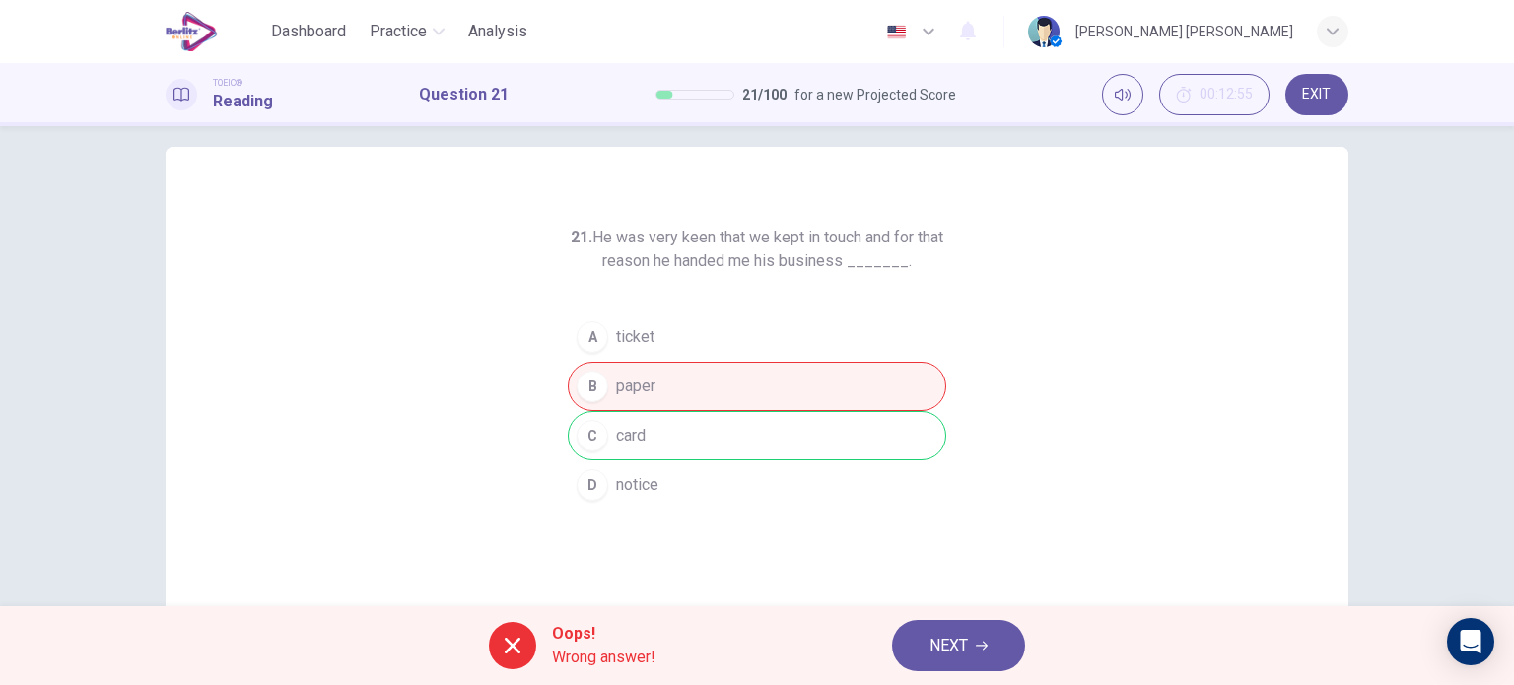
click at [943, 632] on span "NEXT" at bounding box center [949, 646] width 38 height 28
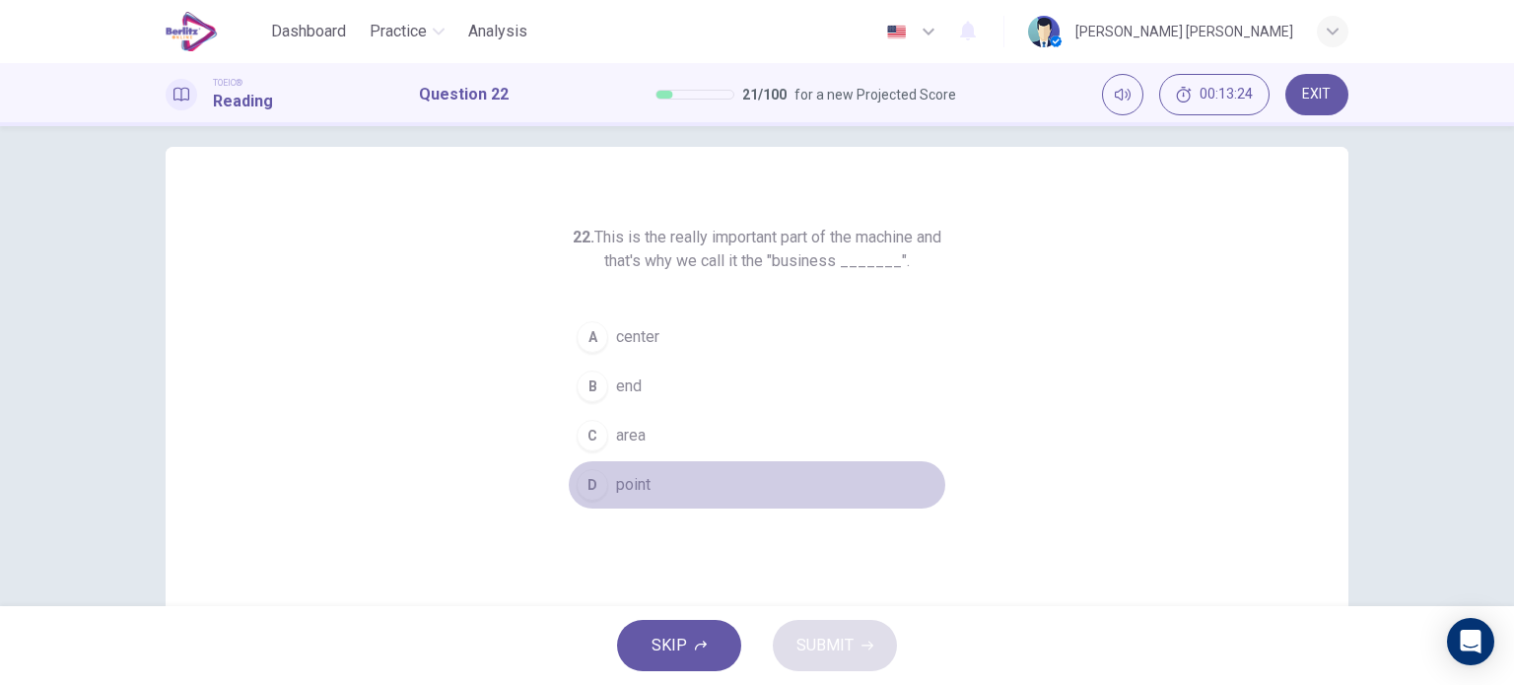
click at [633, 480] on span "point" at bounding box center [633, 485] width 35 height 24
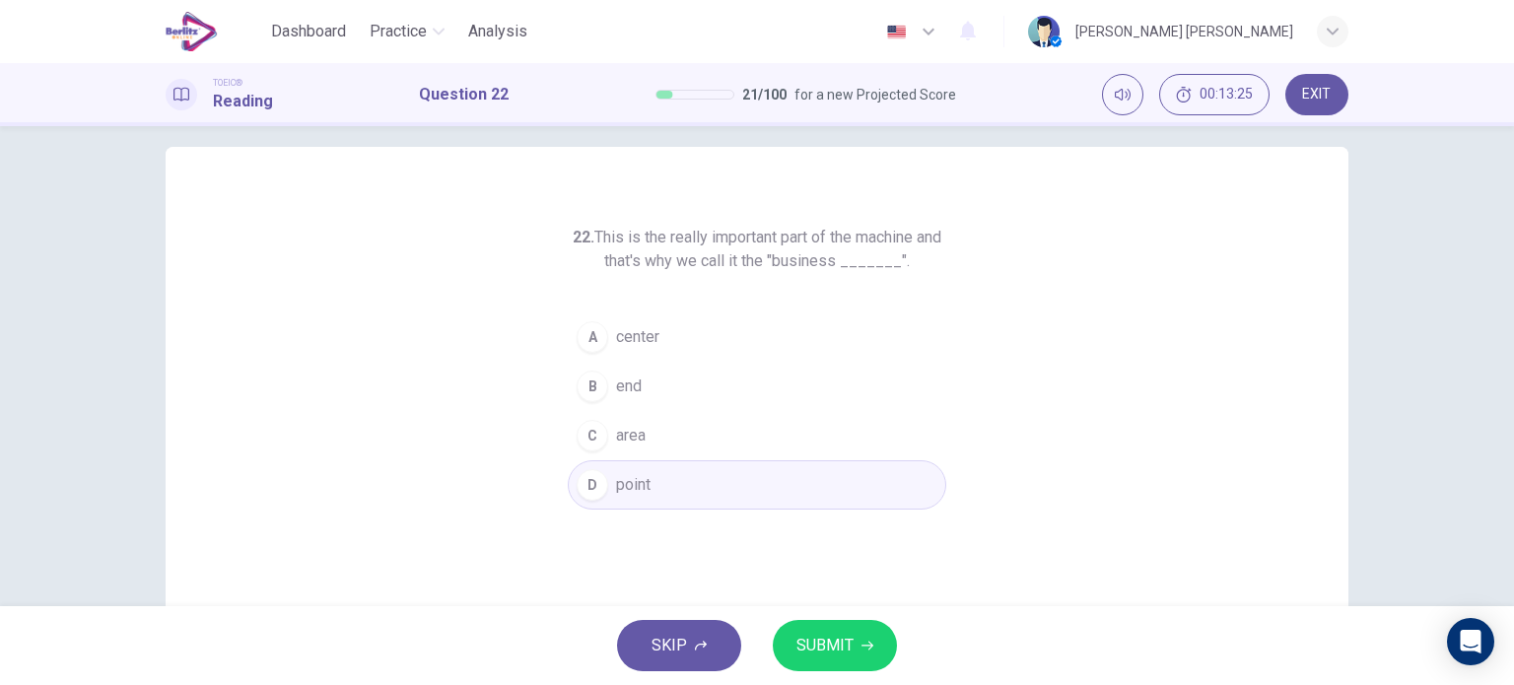
click at [815, 648] on span "SUBMIT" at bounding box center [825, 646] width 57 height 28
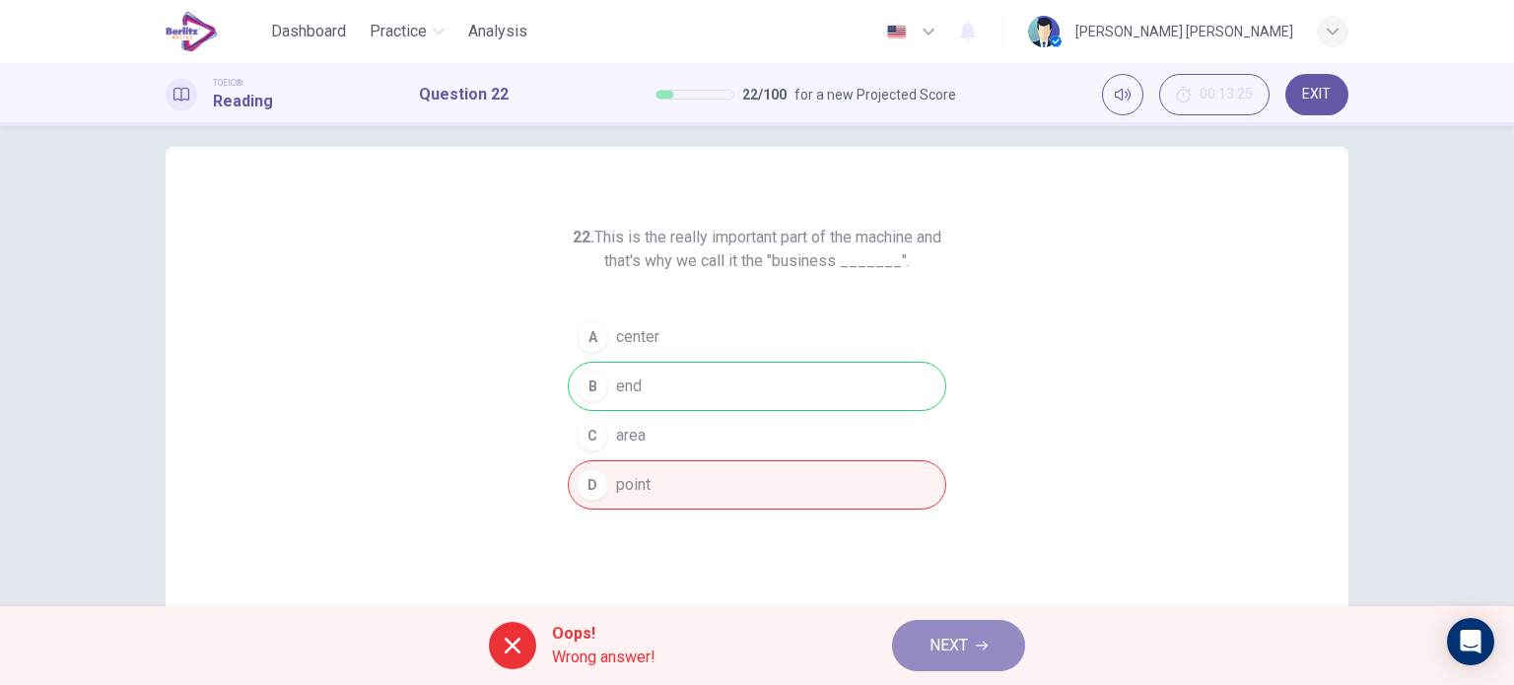
click at [919, 663] on button "NEXT" at bounding box center [958, 645] width 133 height 51
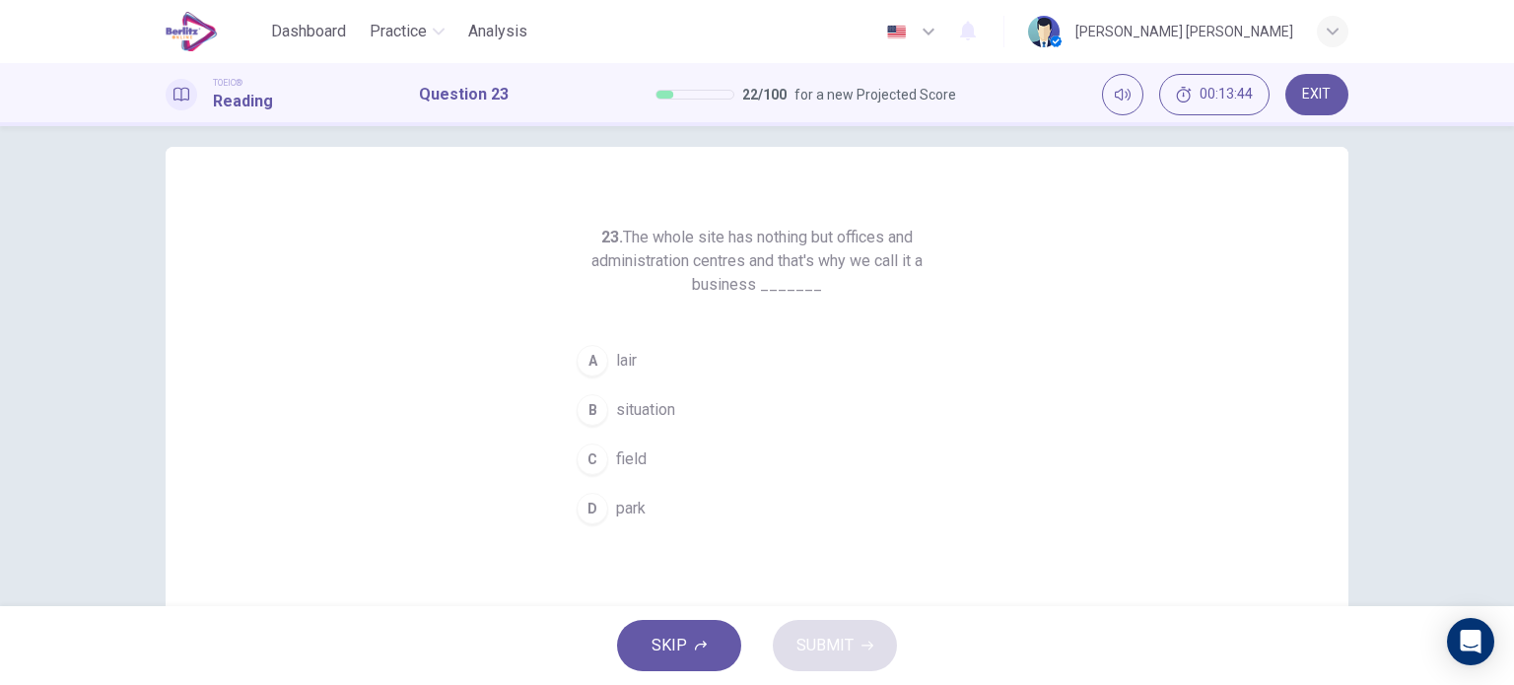
click at [635, 513] on span "park" at bounding box center [631, 509] width 30 height 24
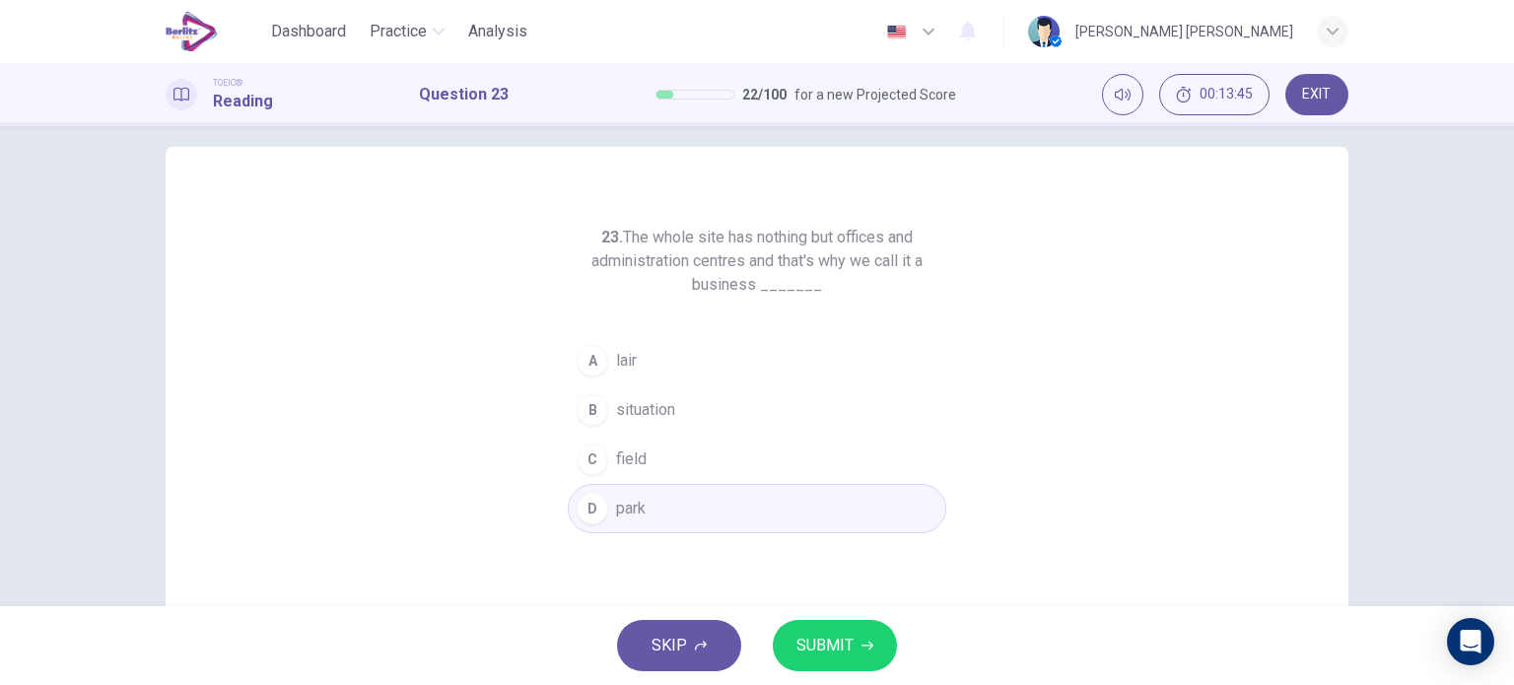
click at [846, 605] on div "23. The whole site has nothing but offices and administration centres and that'…" at bounding box center [757, 489] width 1183 height 685
click at [812, 634] on span "SUBMIT" at bounding box center [825, 646] width 57 height 28
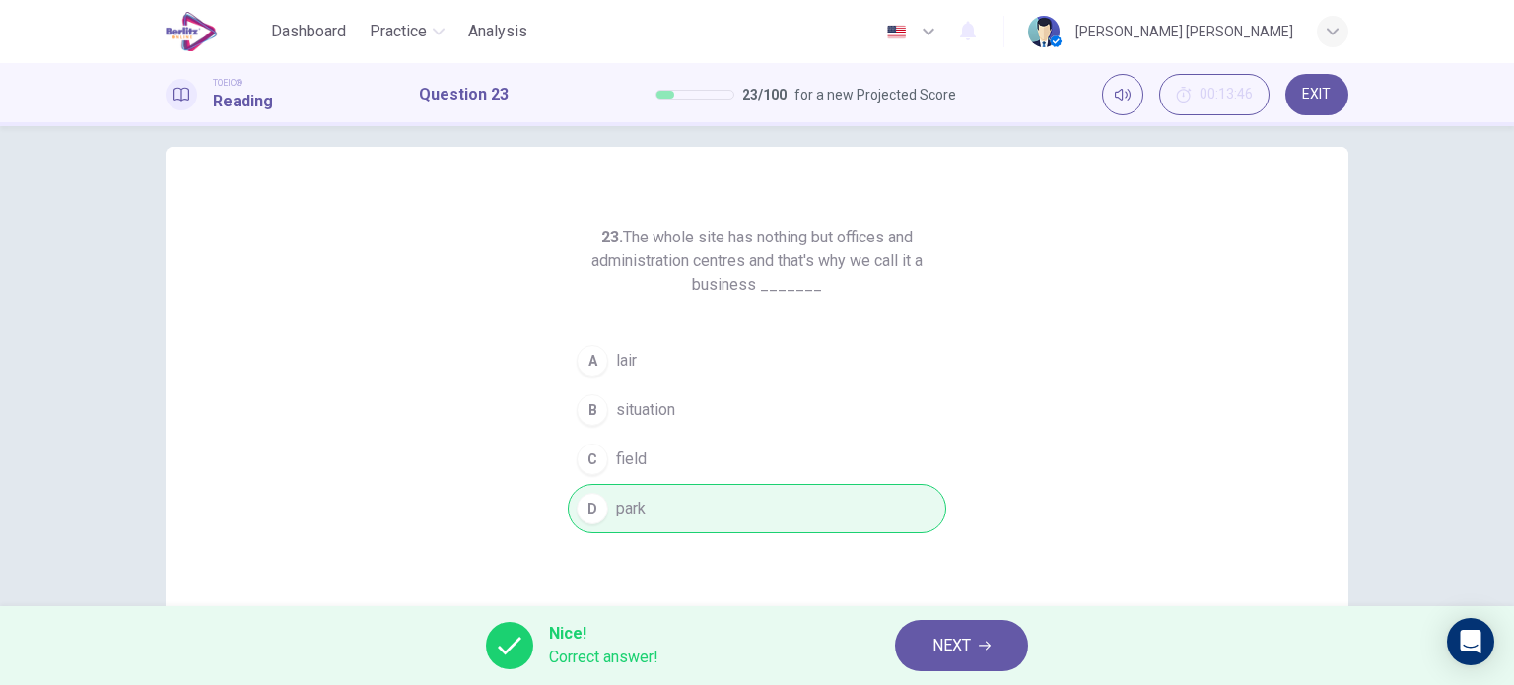
click at [948, 641] on span "NEXT" at bounding box center [952, 646] width 38 height 28
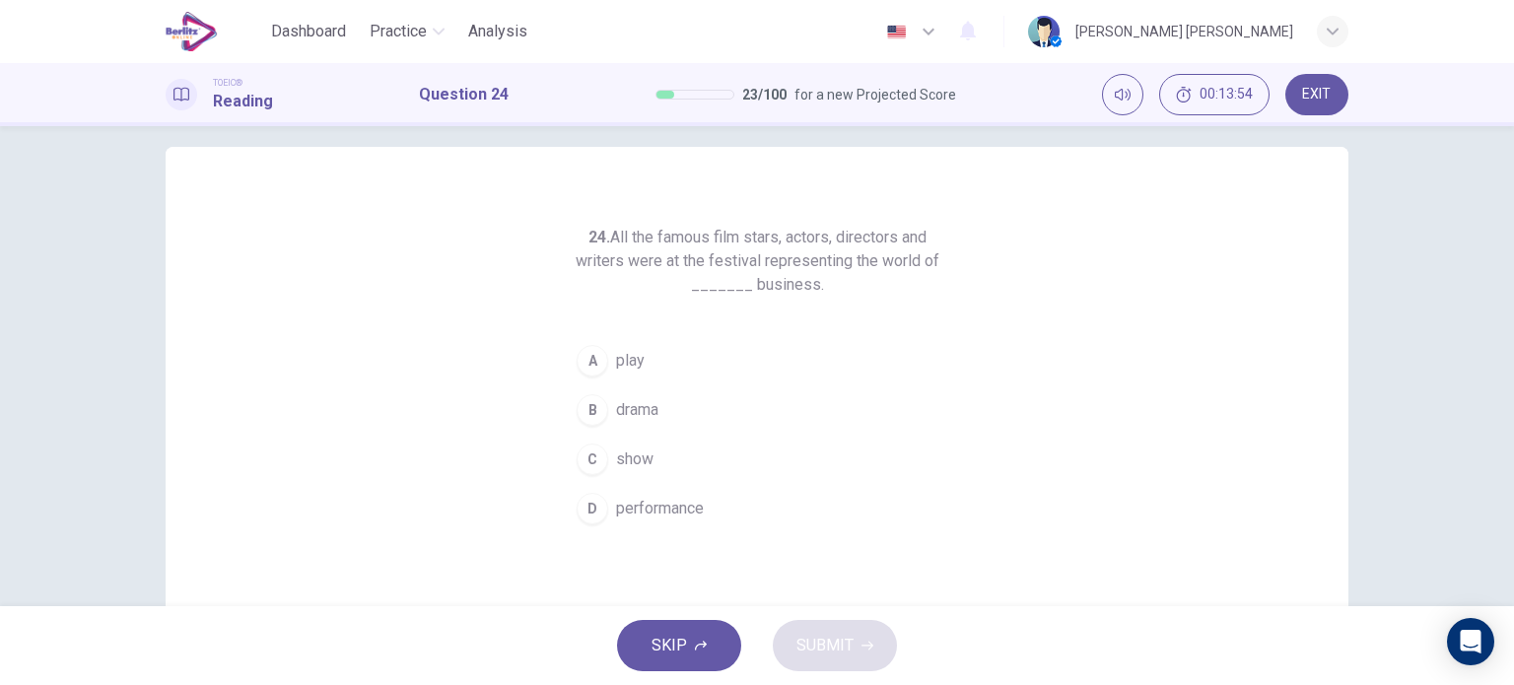
click at [629, 467] on span "show" at bounding box center [634, 460] width 37 height 24
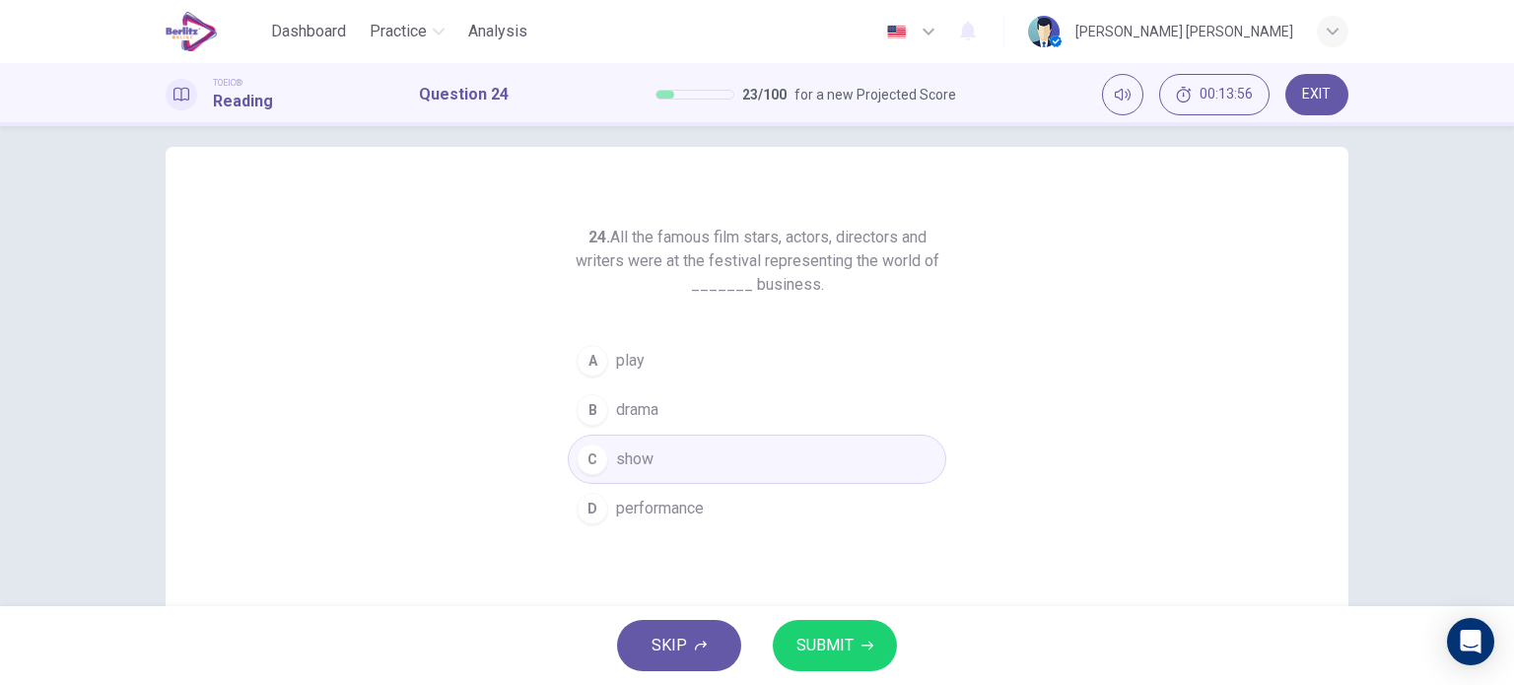
click at [841, 649] on span "SUBMIT" at bounding box center [825, 646] width 57 height 28
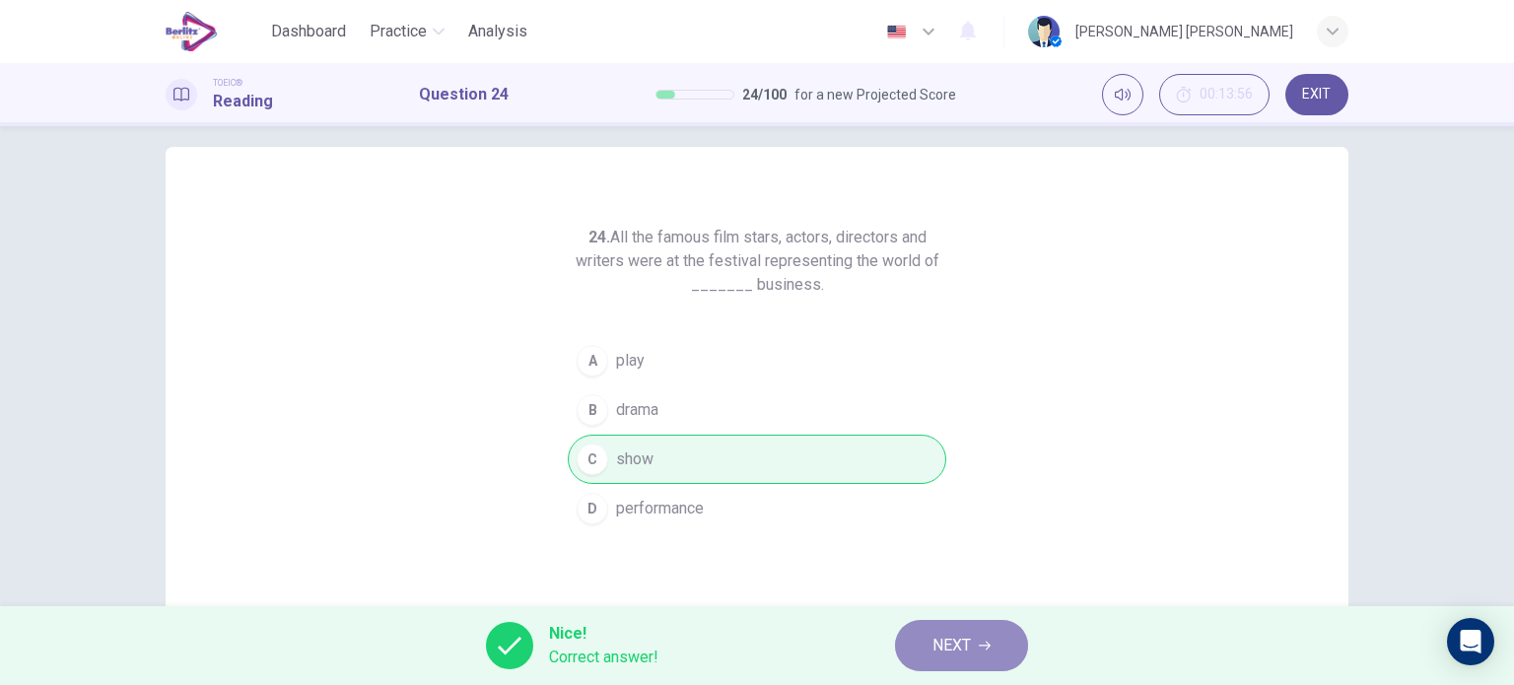
click at [949, 649] on span "NEXT" at bounding box center [952, 646] width 38 height 28
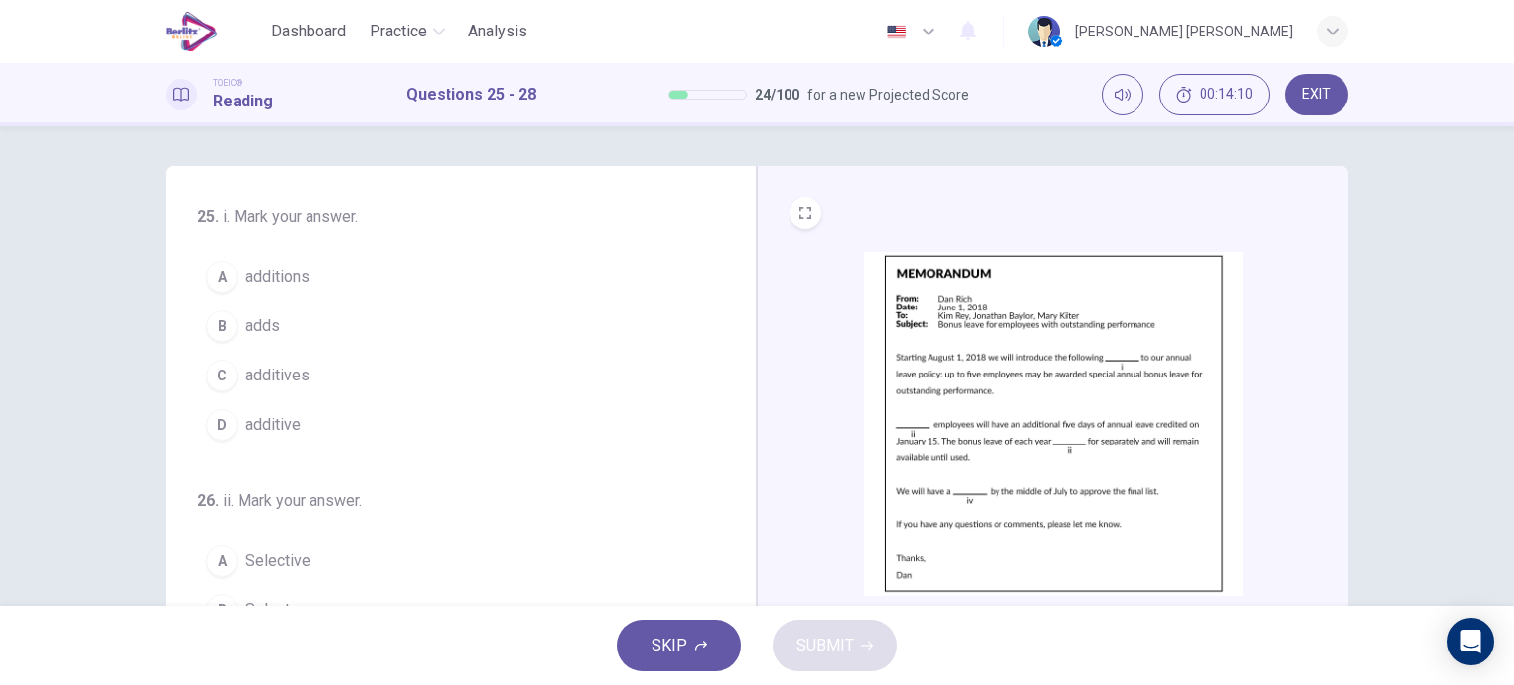
click at [280, 326] on button "B adds" at bounding box center [449, 326] width 504 height 49
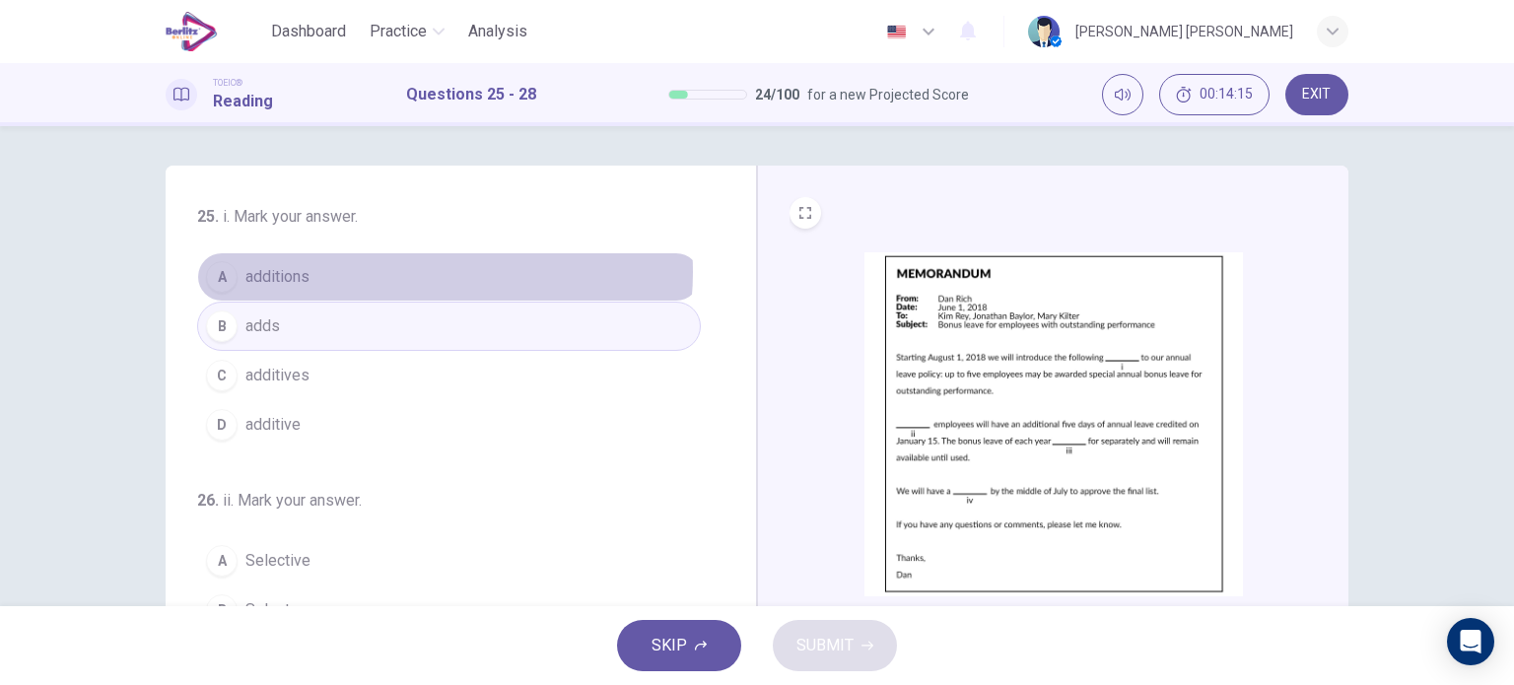
click at [414, 272] on button "A additions" at bounding box center [449, 276] width 504 height 49
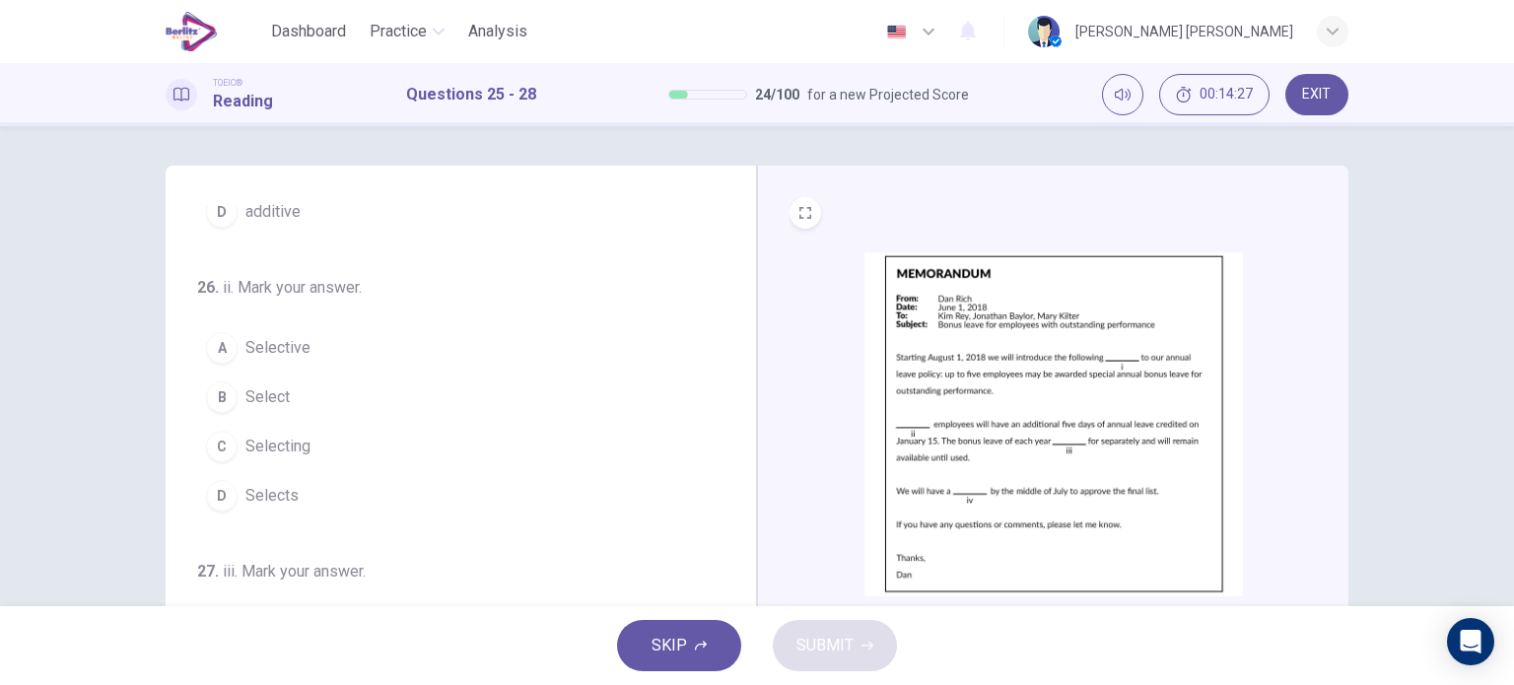
scroll to position [215, 0]
click at [255, 456] on button "C Selecting" at bounding box center [449, 444] width 504 height 49
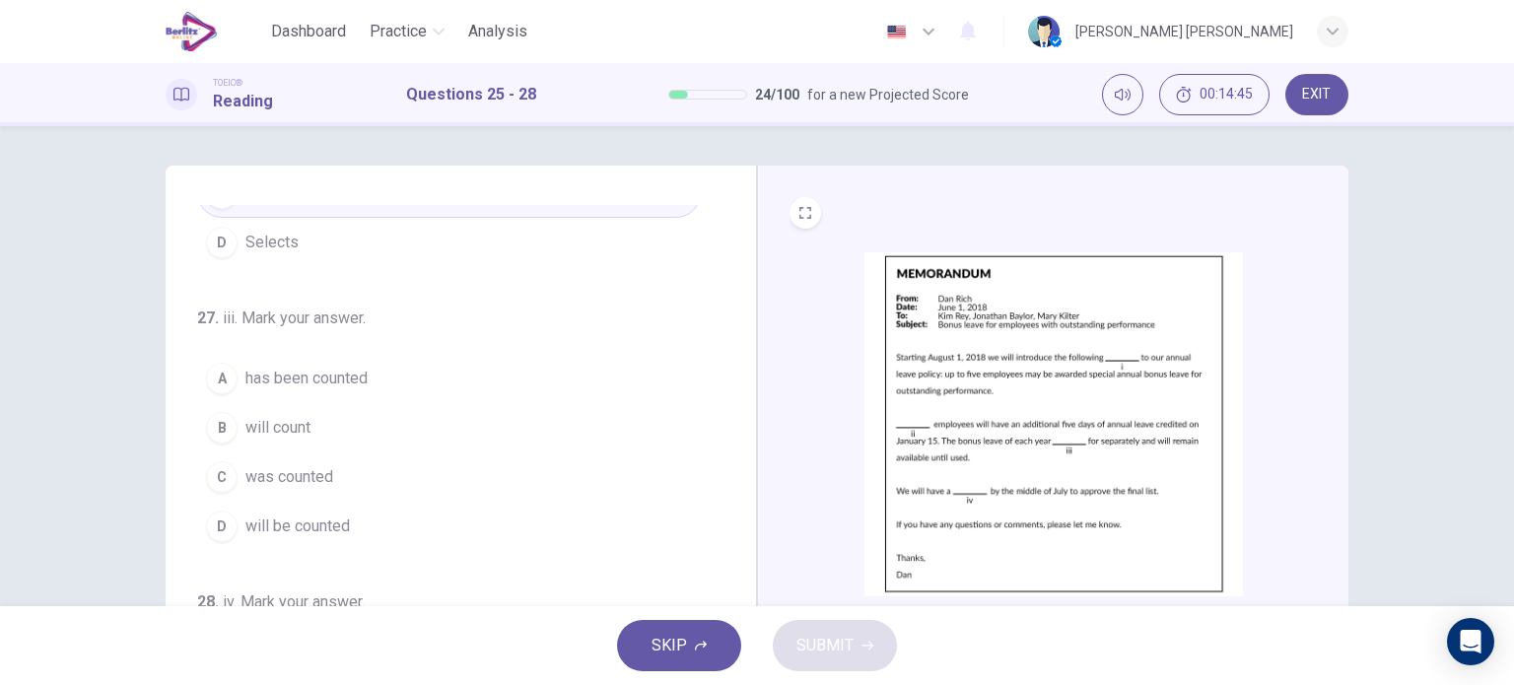
scroll to position [473, 0]
click at [344, 508] on span "will be counted" at bounding box center [297, 520] width 105 height 24
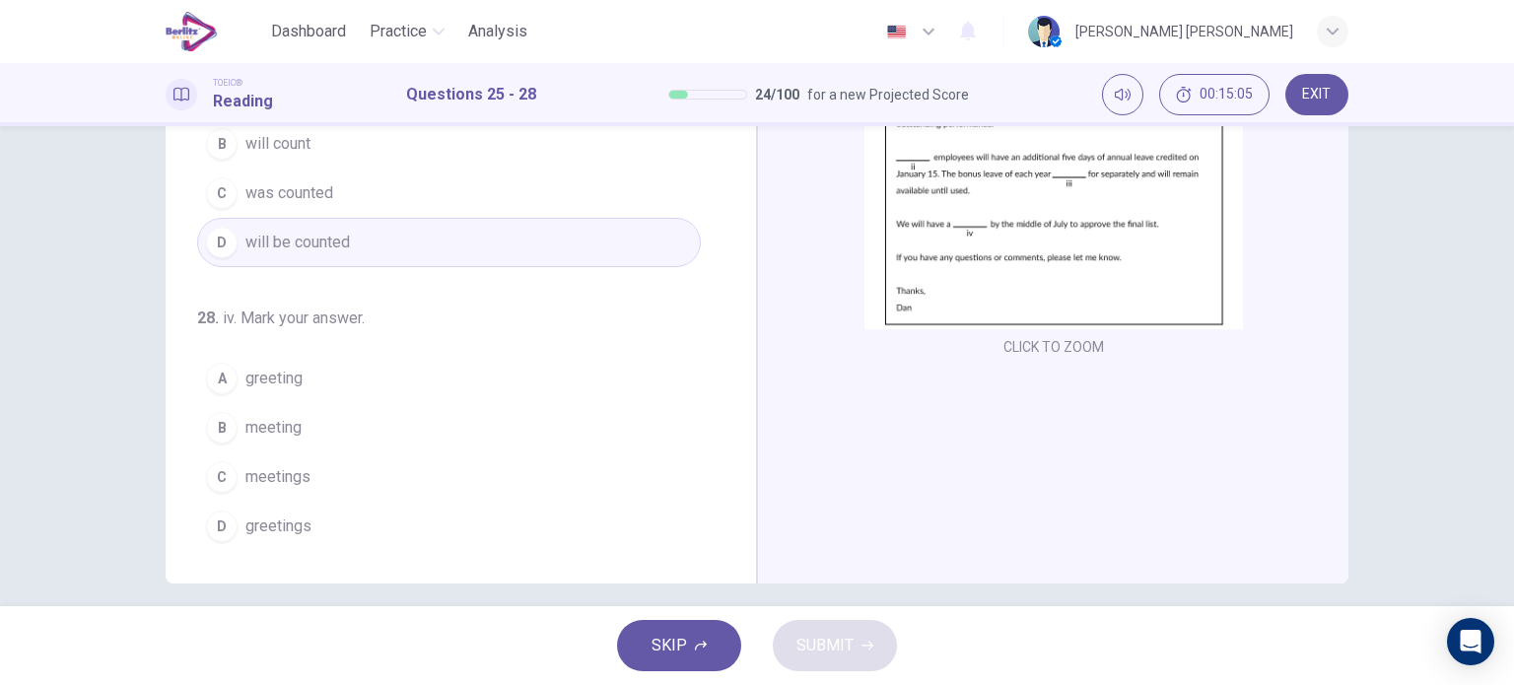
scroll to position [276, 0]
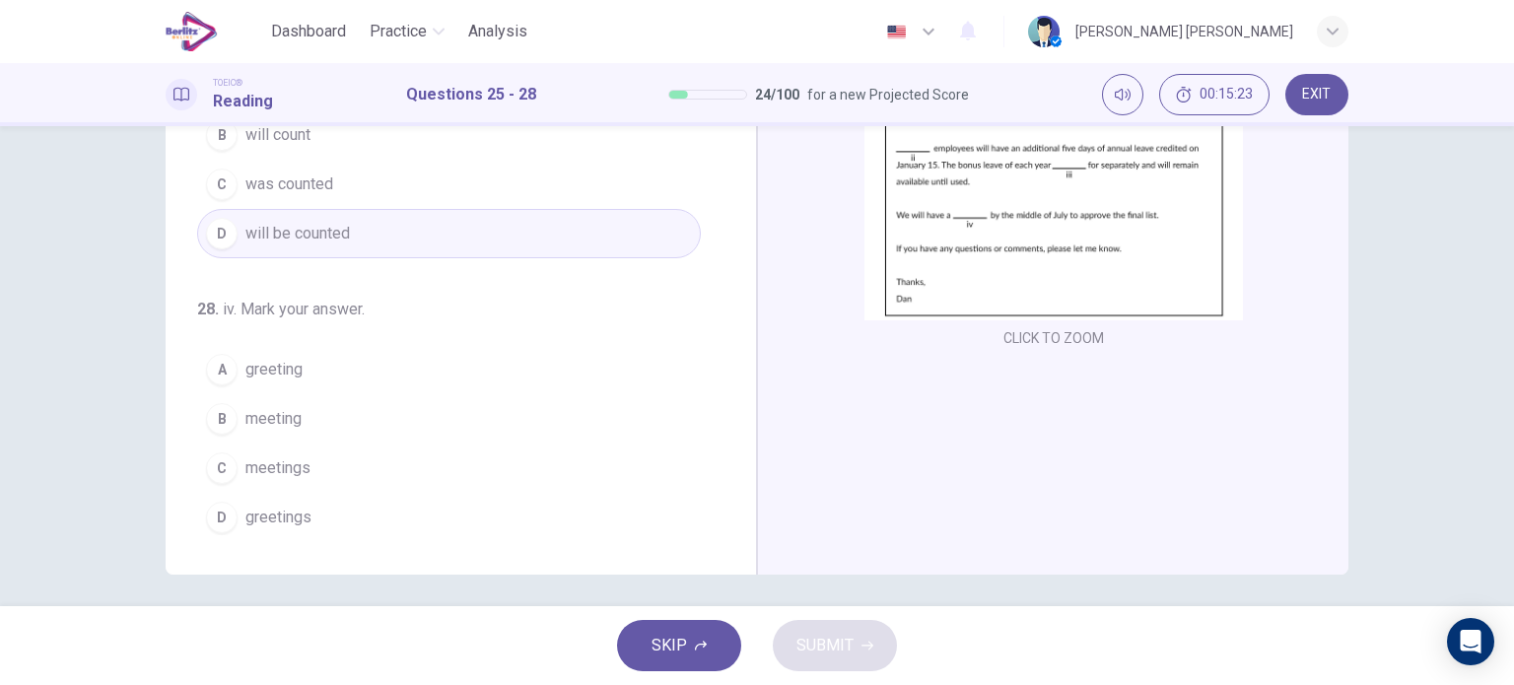
click at [286, 411] on span "meeting" at bounding box center [273, 419] width 56 height 24
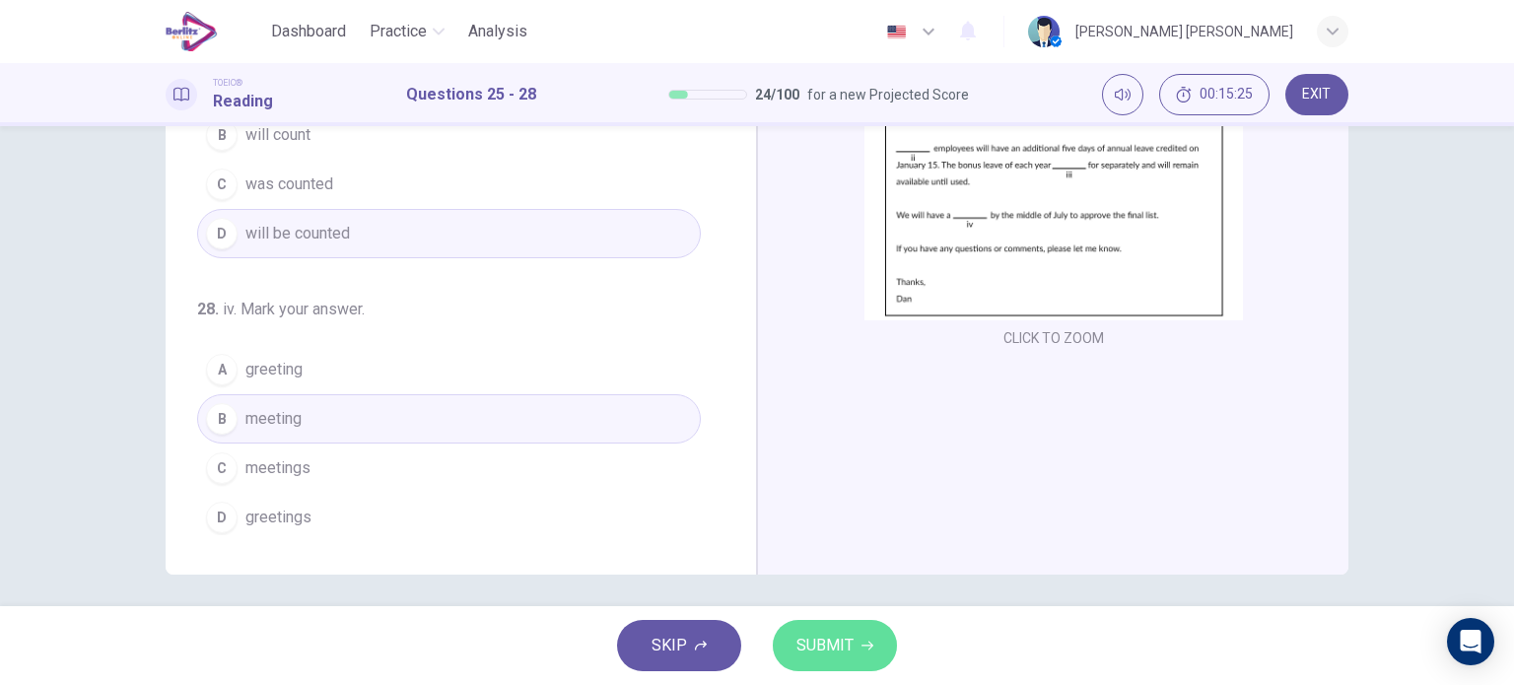
click at [814, 647] on span "SUBMIT" at bounding box center [825, 646] width 57 height 28
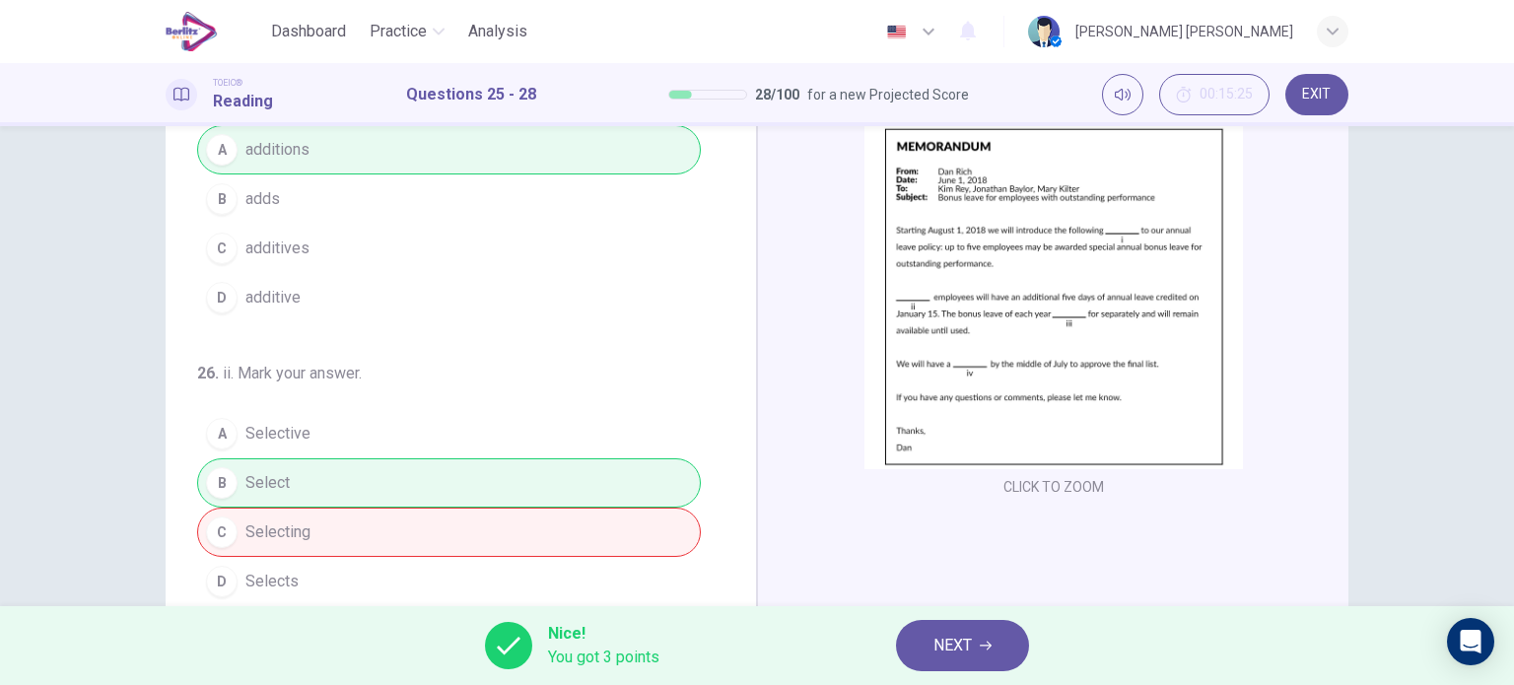
scroll to position [97, 0]
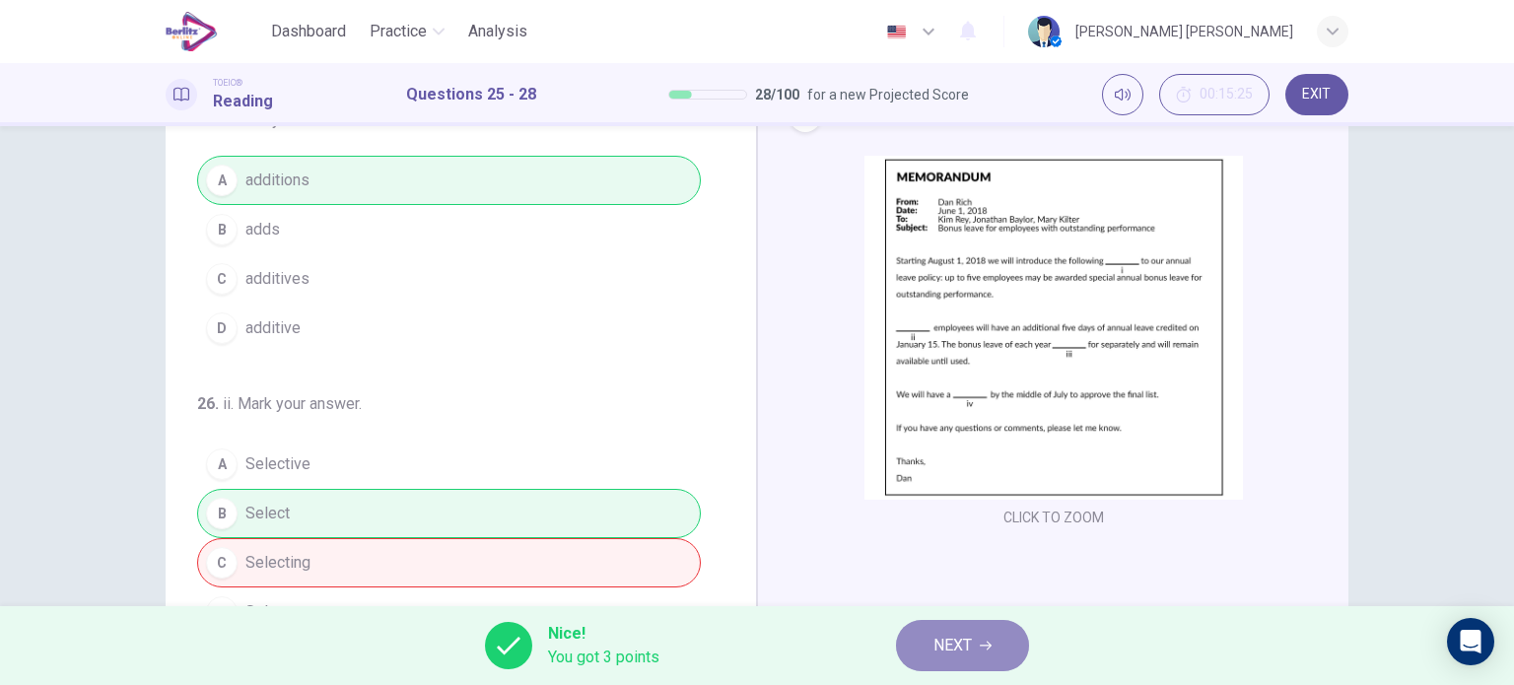
click at [912, 669] on button "NEXT" at bounding box center [962, 645] width 133 height 51
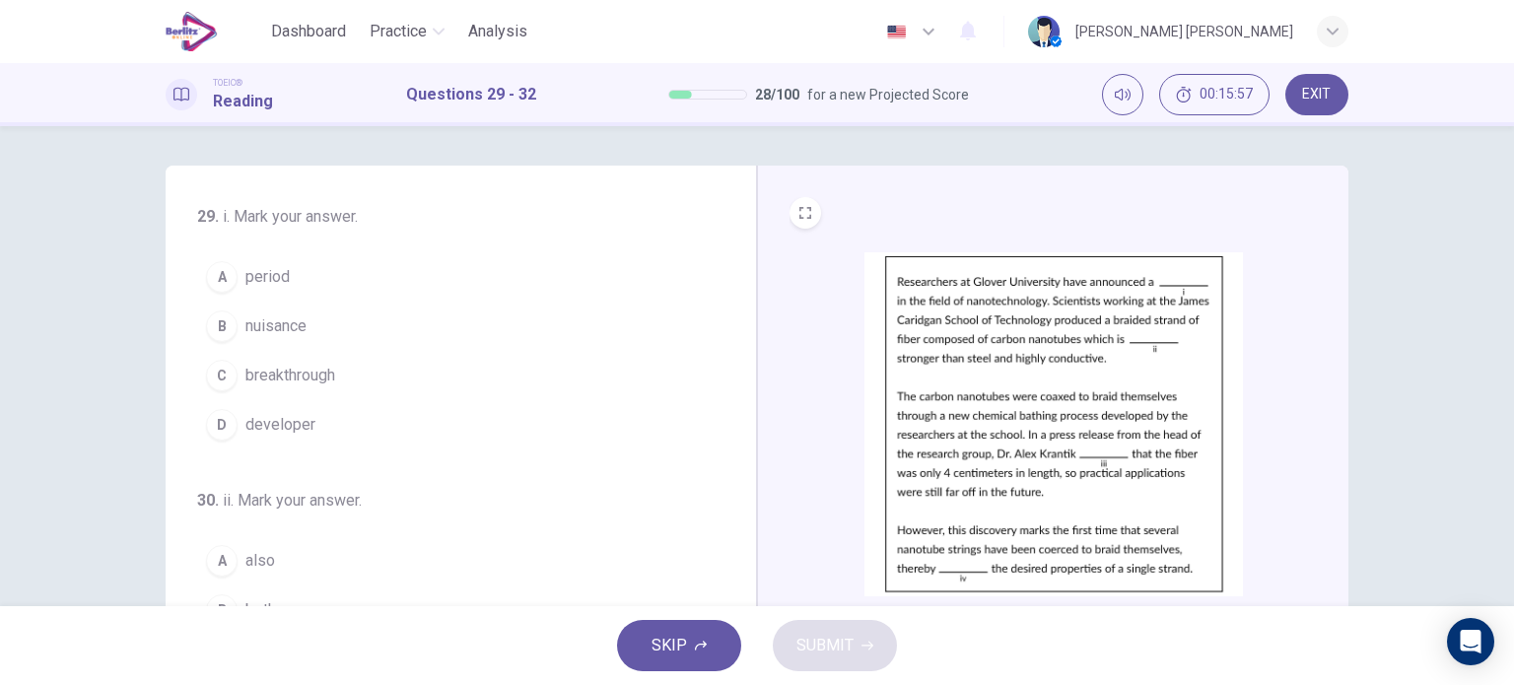
click at [1000, 514] on img at bounding box center [1054, 424] width 379 height 344
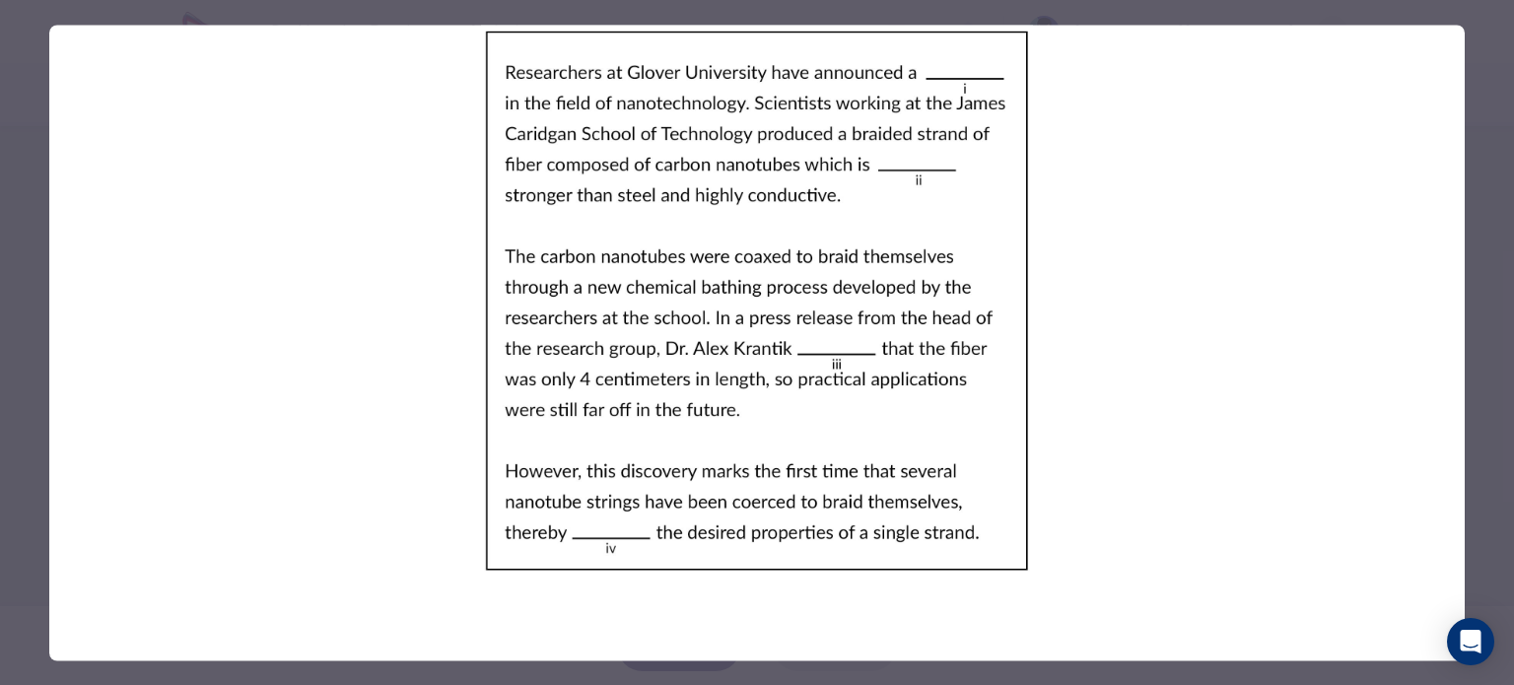
click at [35, 285] on div at bounding box center [757, 342] width 1514 height 685
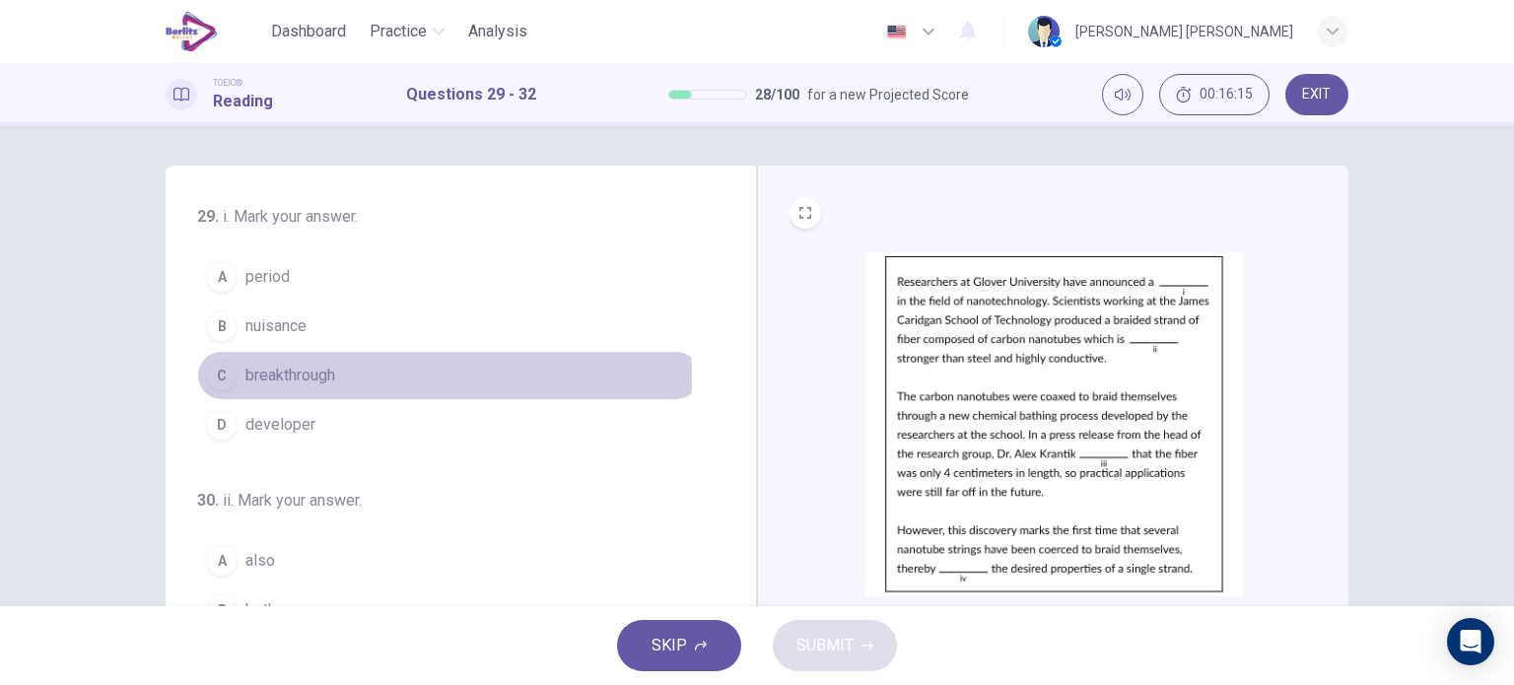
click at [301, 378] on span "breakthrough" at bounding box center [290, 376] width 90 height 24
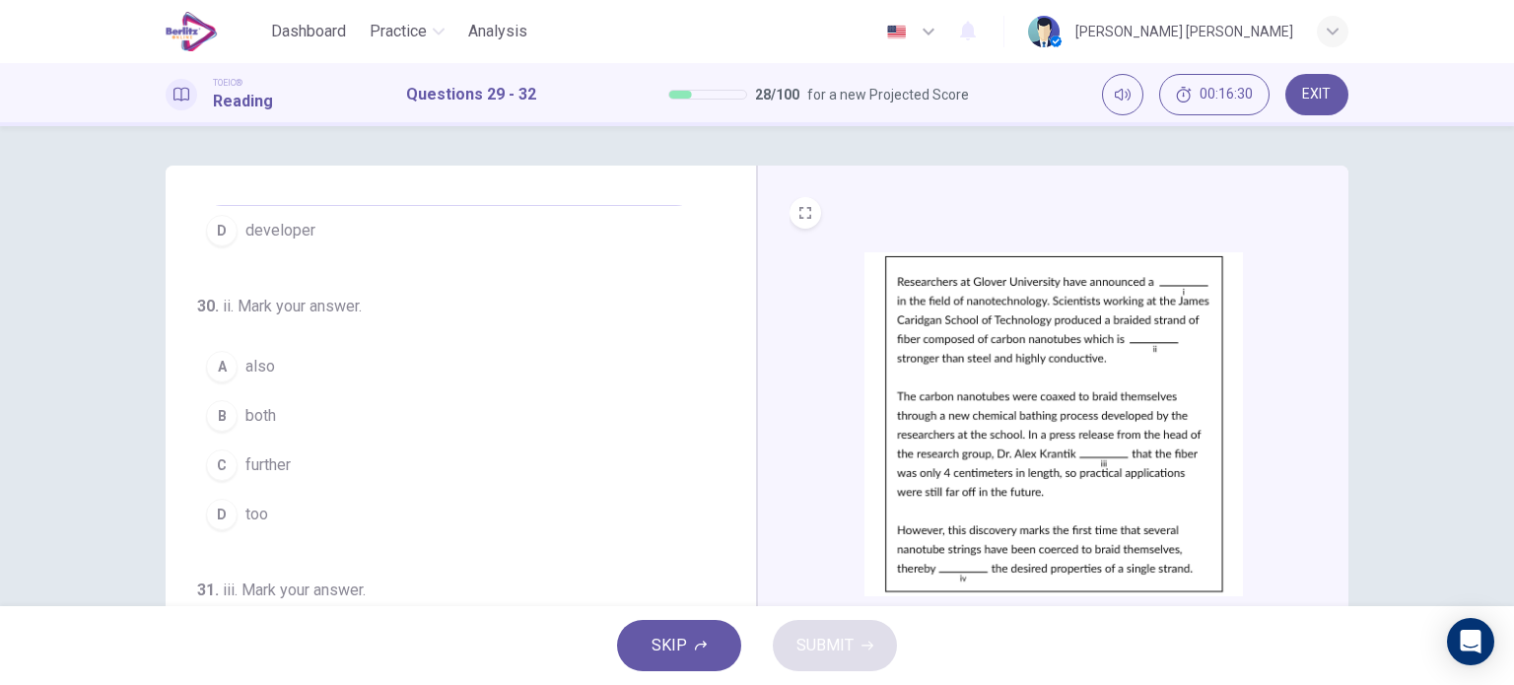
scroll to position [196, 0]
click at [332, 453] on button "C further" at bounding box center [449, 463] width 504 height 49
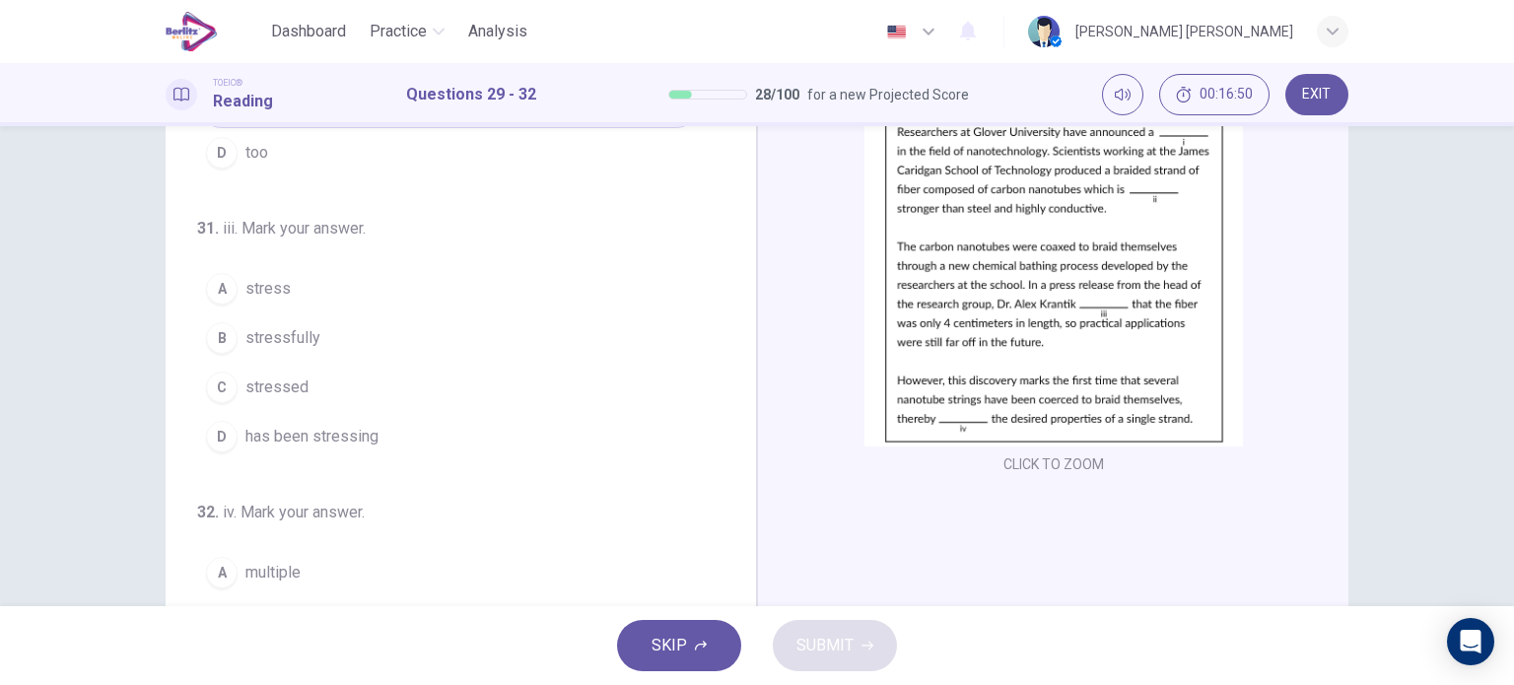
scroll to position [170, 0]
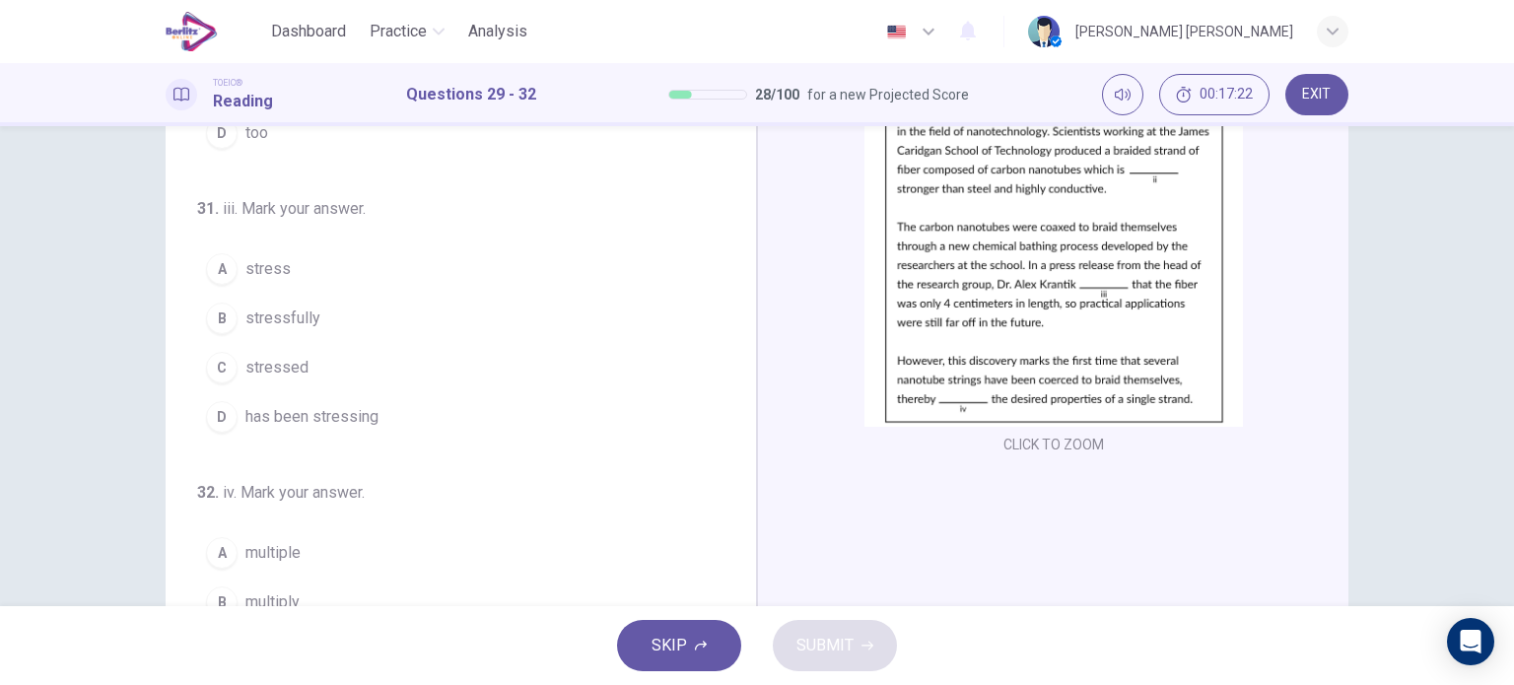
click at [318, 416] on span "has been stressing" at bounding box center [311, 417] width 133 height 24
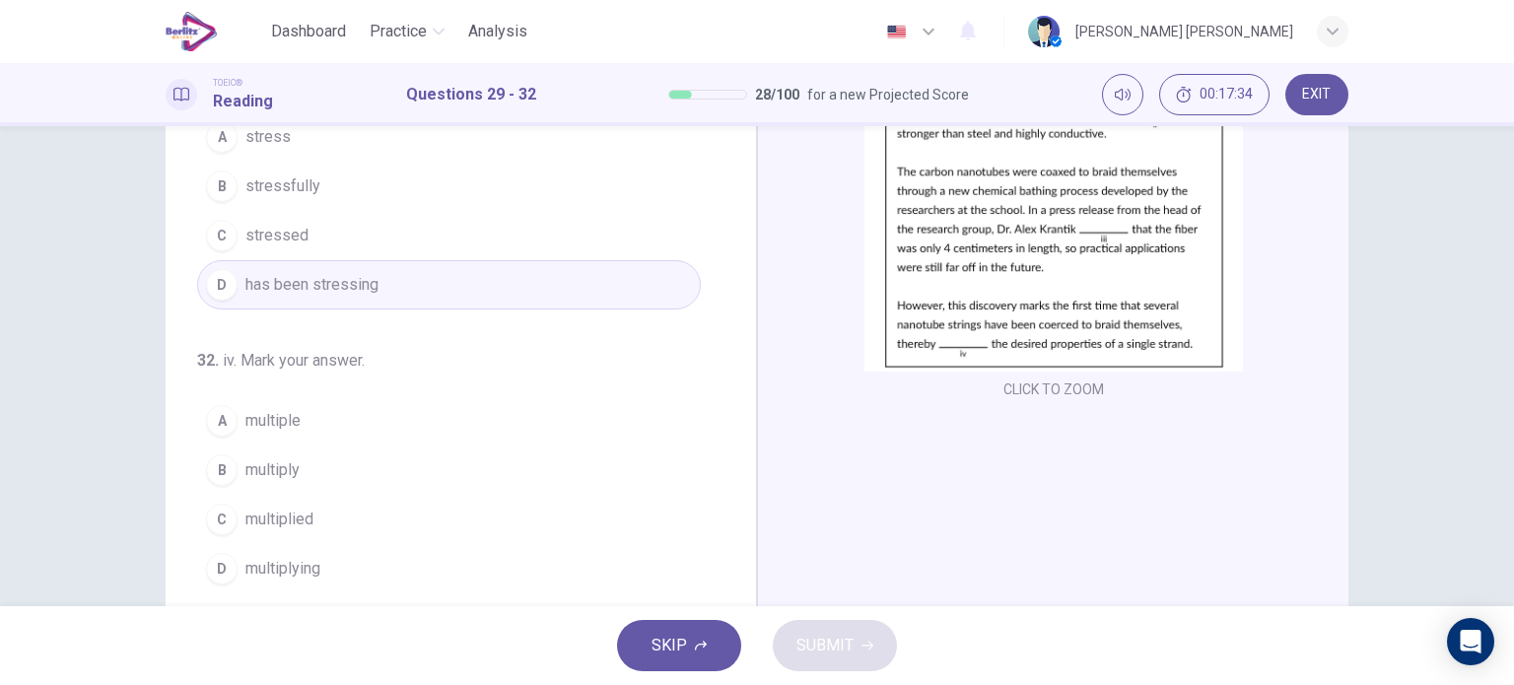
scroll to position [234, 0]
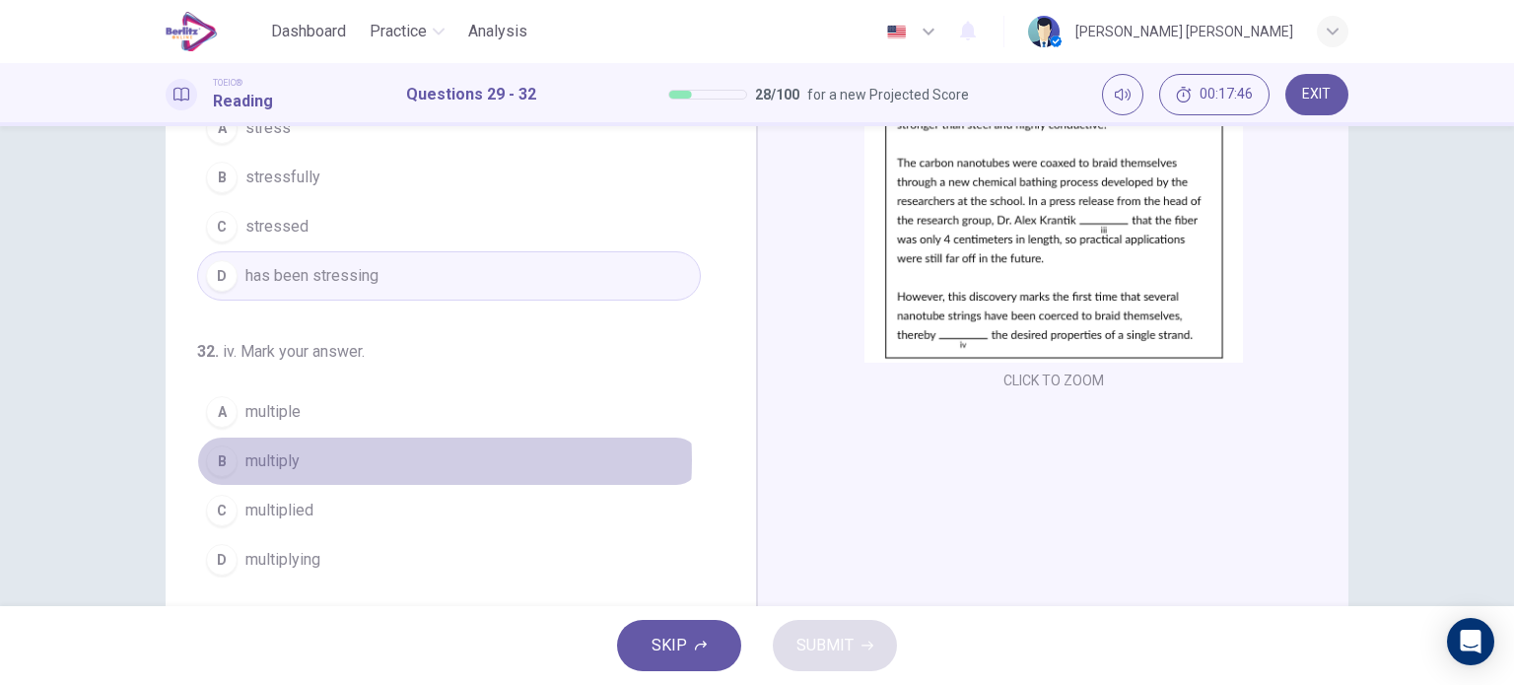
click at [346, 455] on button "B multiply" at bounding box center [449, 461] width 504 height 49
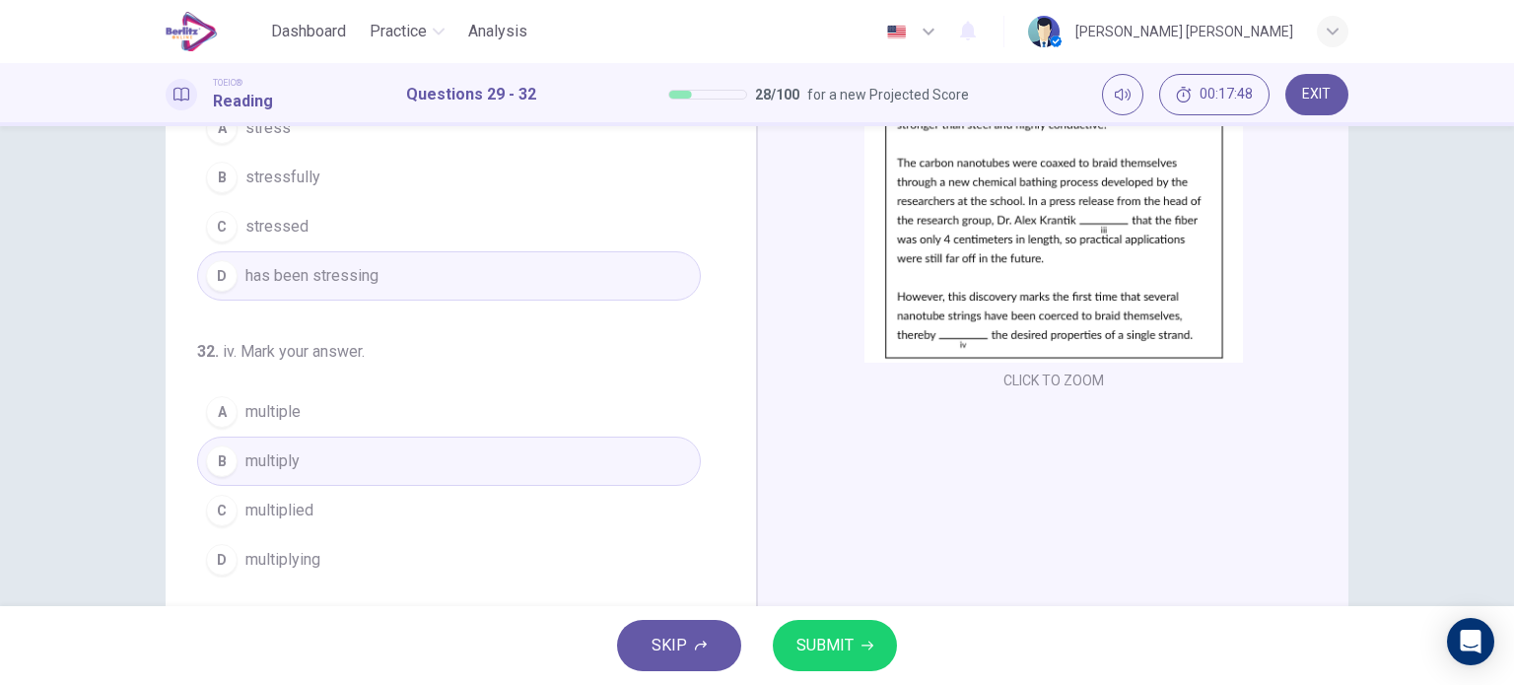
click at [795, 656] on button "SUBMIT" at bounding box center [835, 645] width 124 height 51
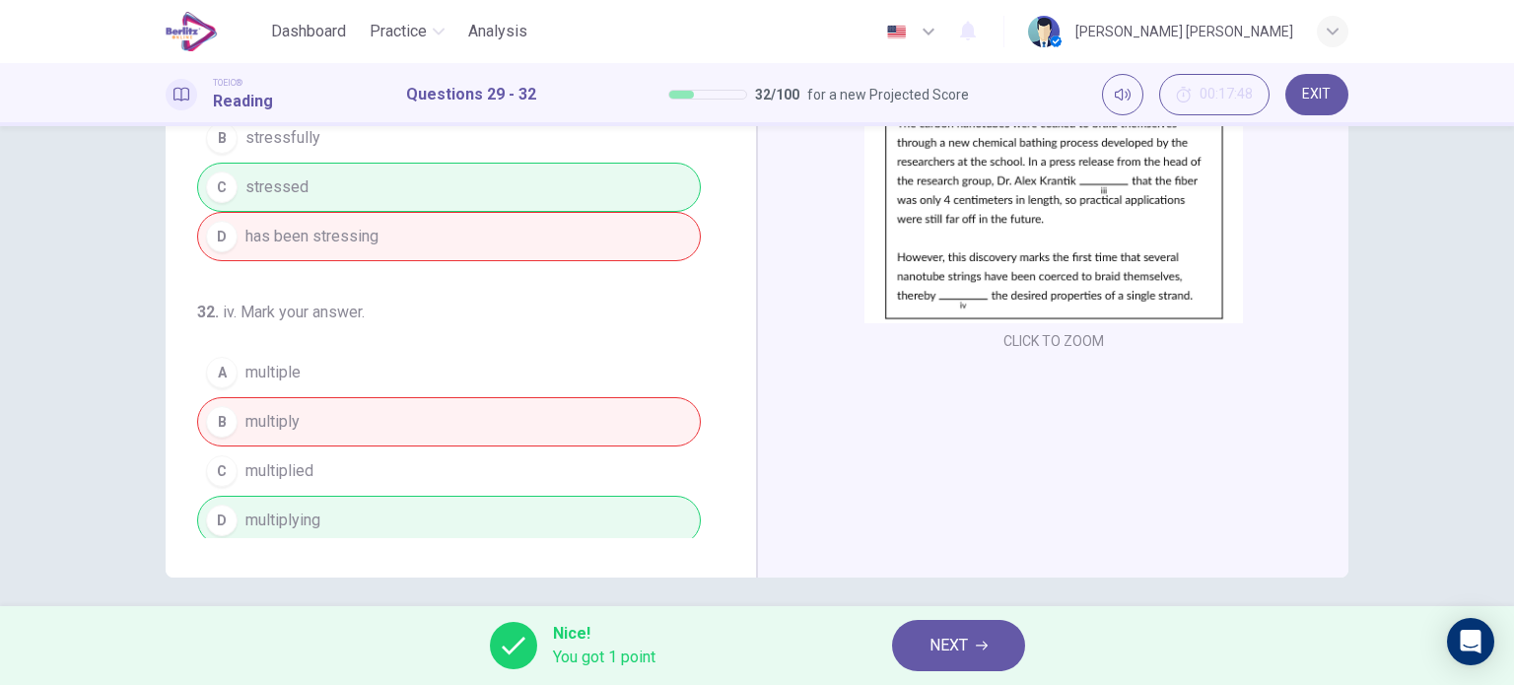
scroll to position [276, 0]
click at [962, 628] on button "NEXT" at bounding box center [958, 645] width 133 height 51
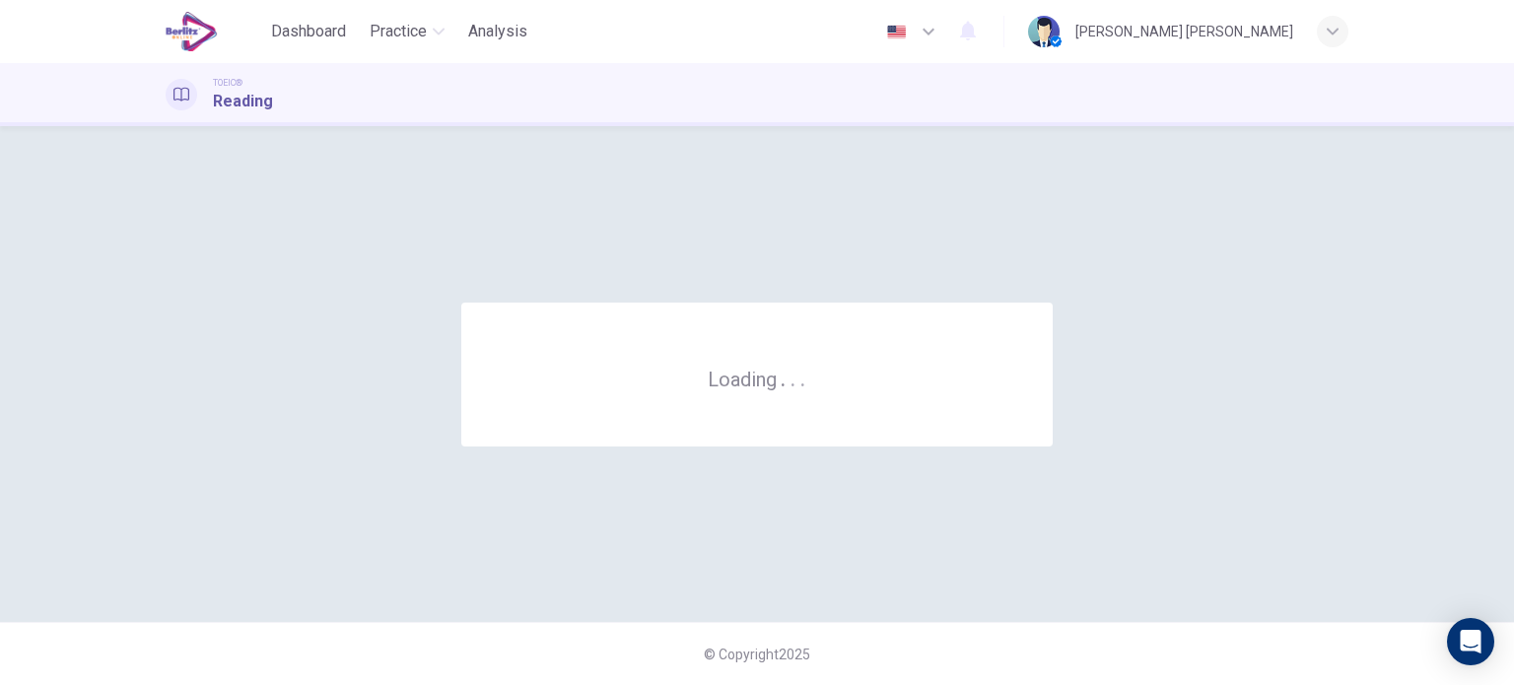
scroll to position [0, 0]
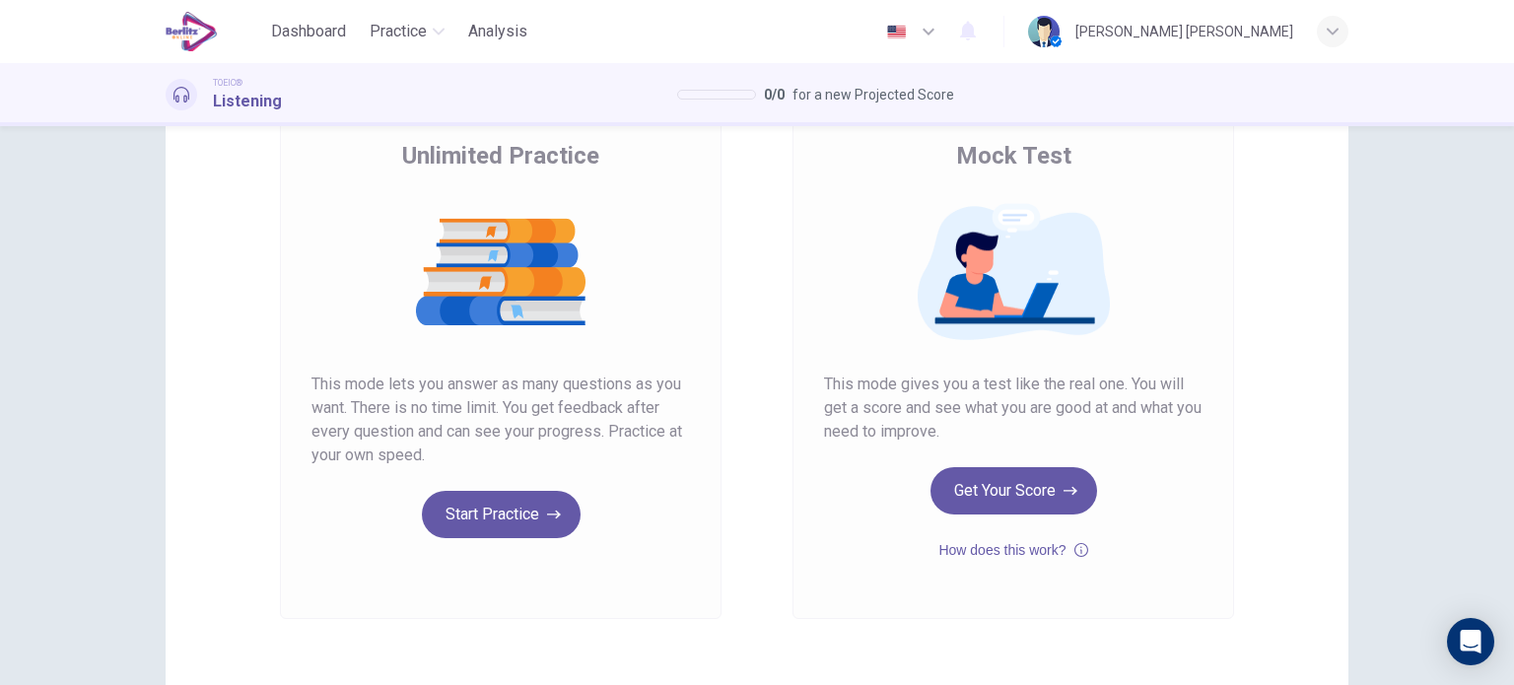
scroll to position [203, 0]
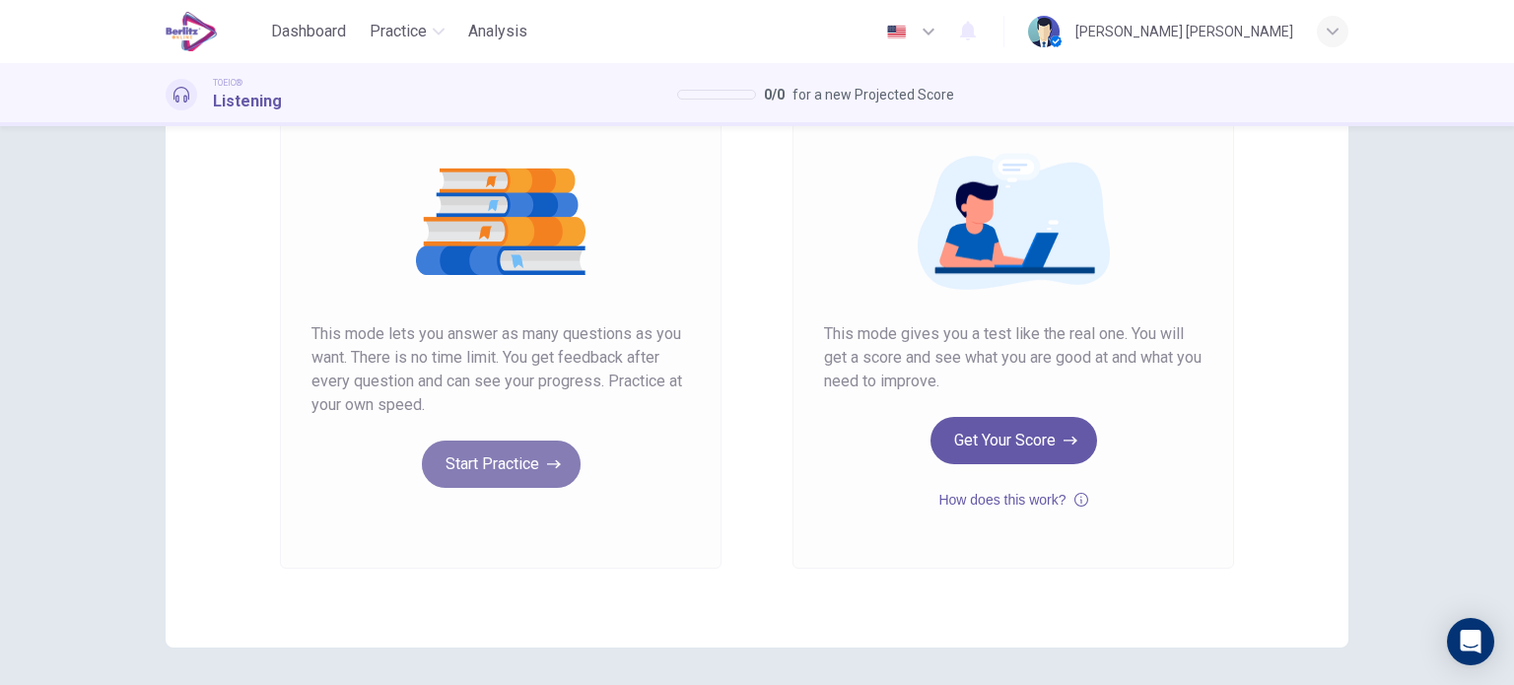
click at [497, 468] on button "Start Practice" at bounding box center [501, 464] width 159 height 47
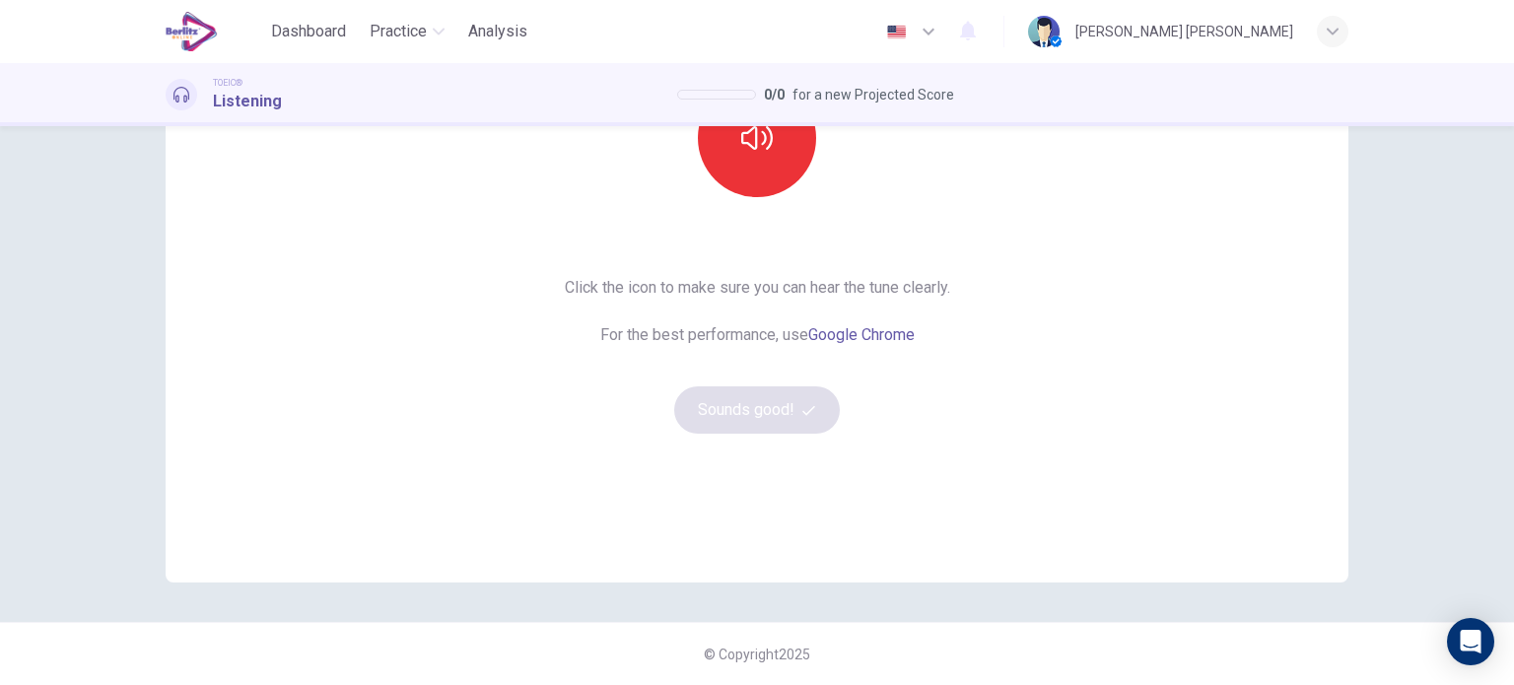
scroll to position [77, 0]
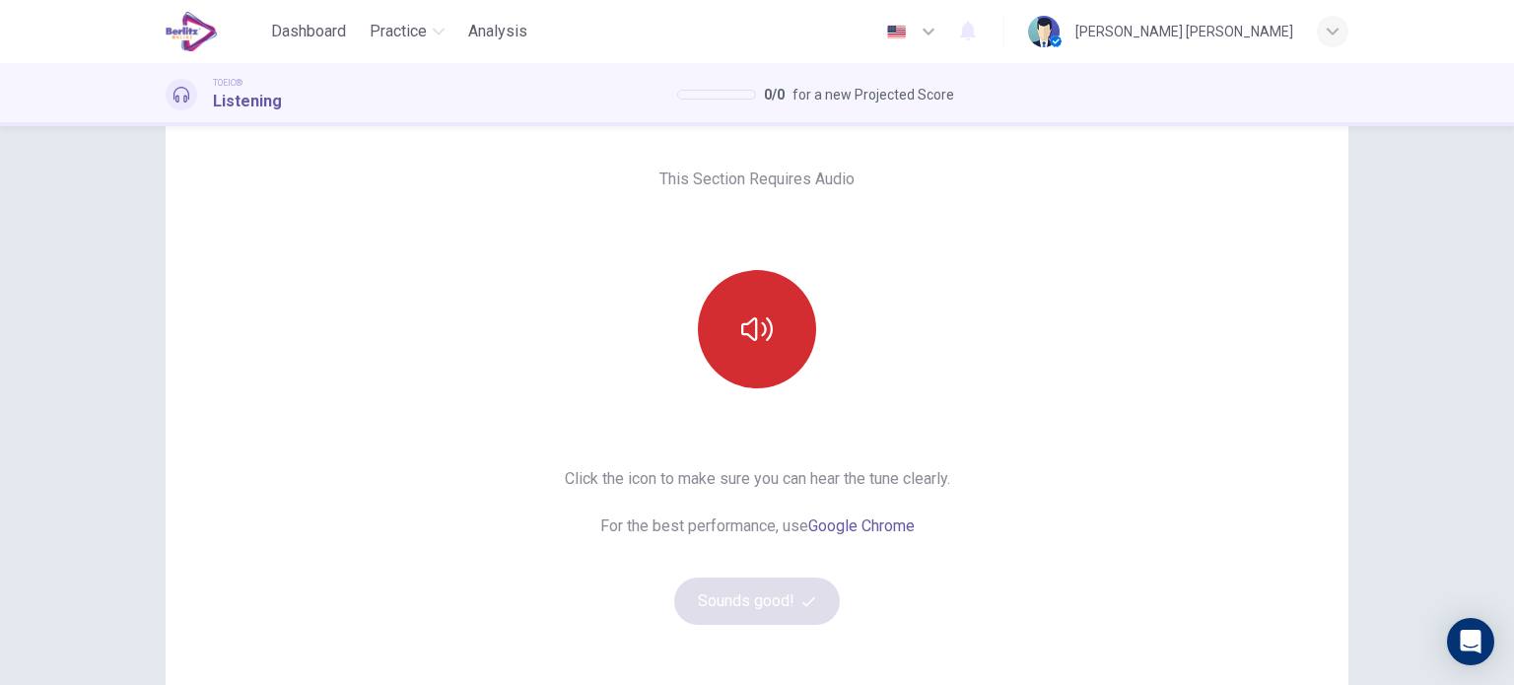
click at [730, 316] on button "button" at bounding box center [757, 329] width 118 height 118
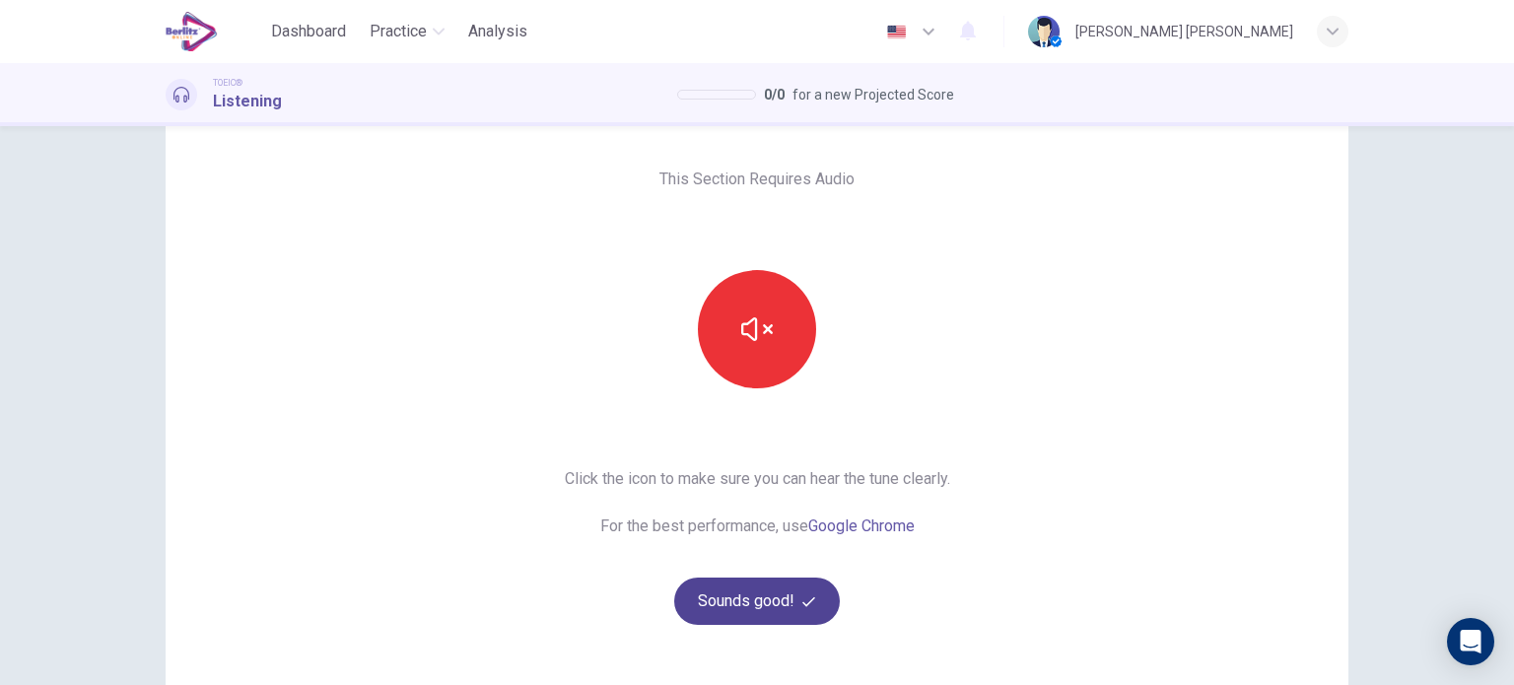
click at [746, 593] on button "Sounds good!" at bounding box center [757, 601] width 166 height 47
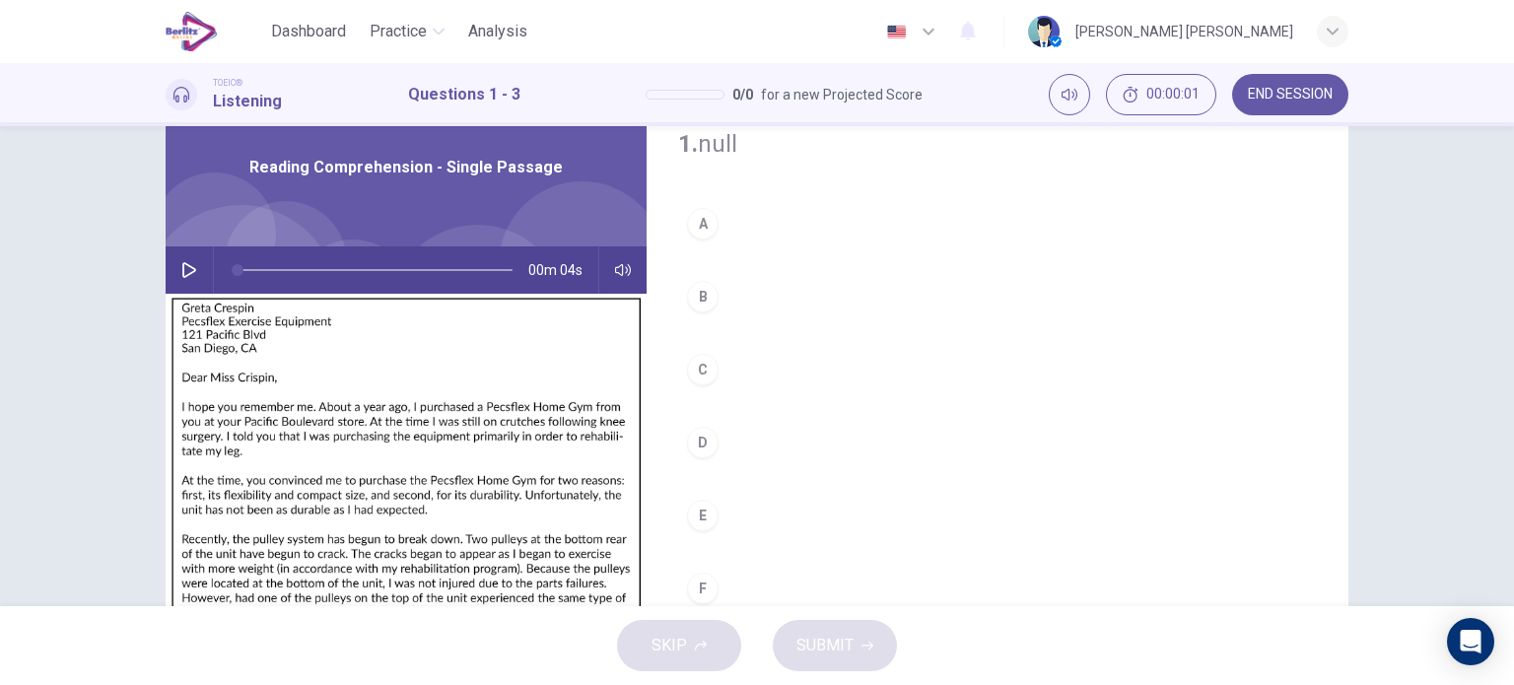
scroll to position [0, 0]
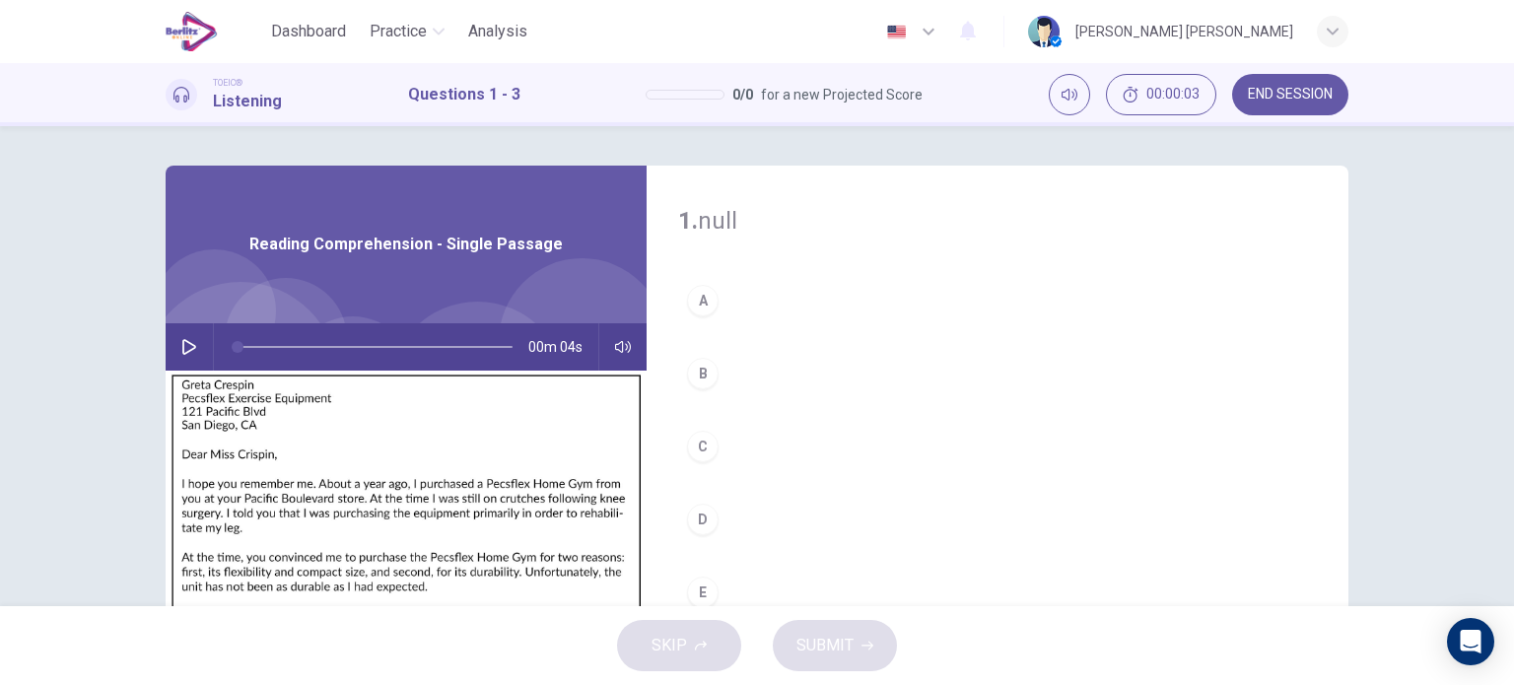
click at [190, 339] on icon "button" at bounding box center [189, 347] width 16 height 16
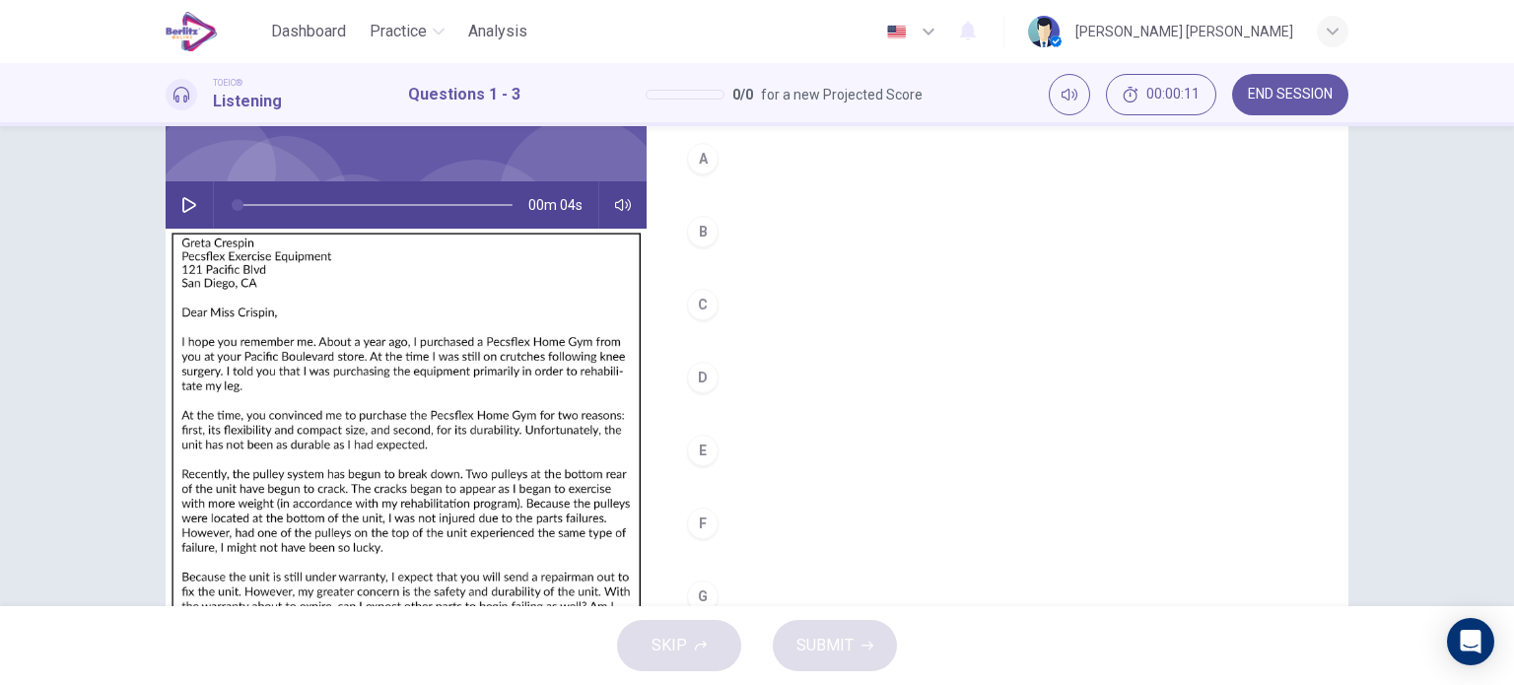
scroll to position [170, 0]
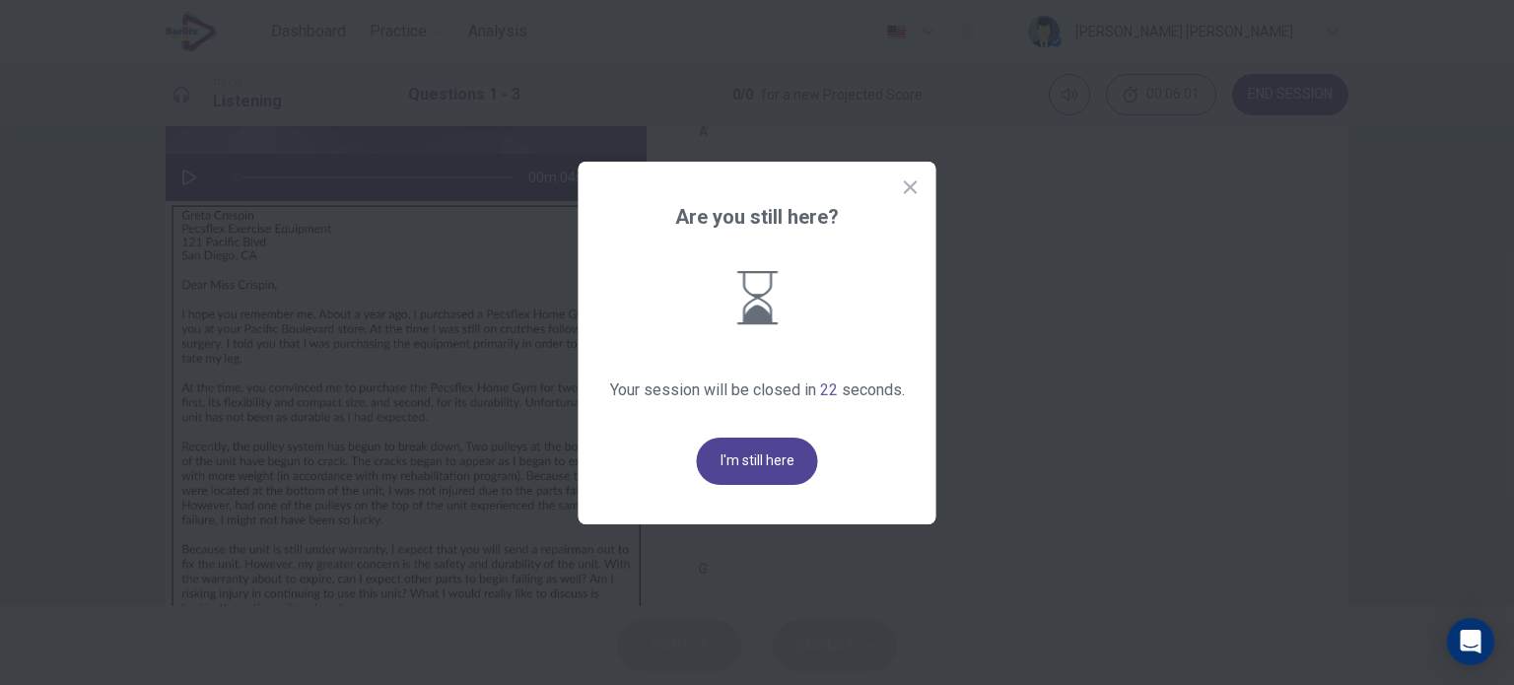
click at [739, 464] on button "I'm still here" at bounding box center [757, 461] width 121 height 47
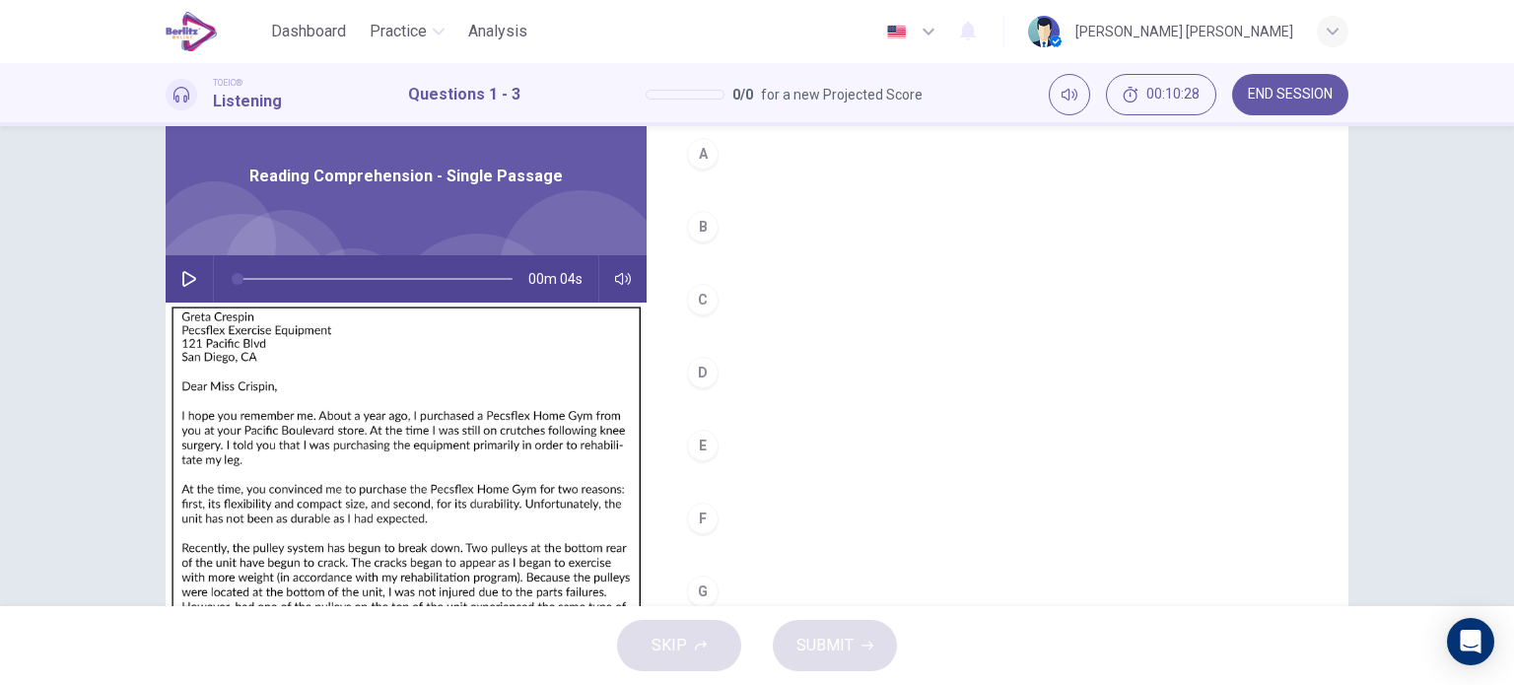
scroll to position [0, 0]
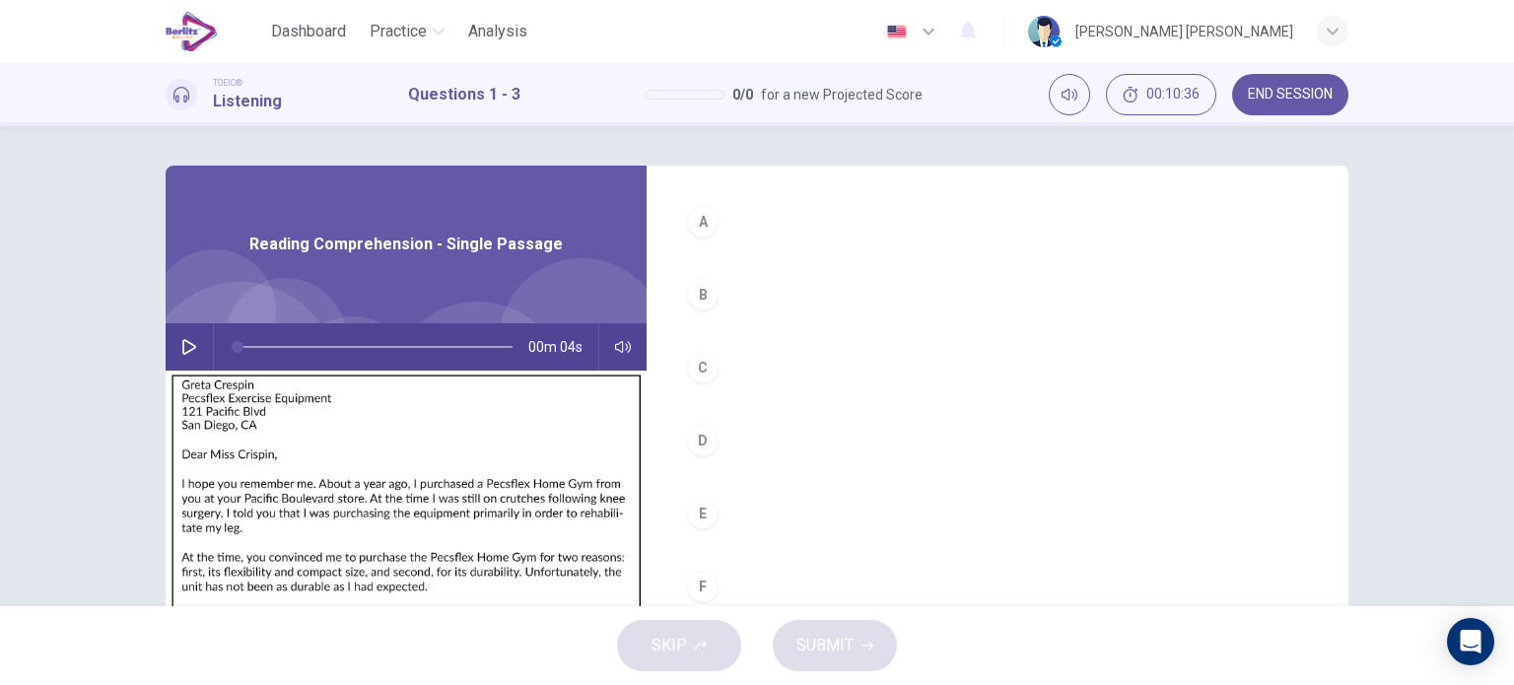
click at [177, 360] on button "button" at bounding box center [190, 346] width 32 height 47
type input "*"
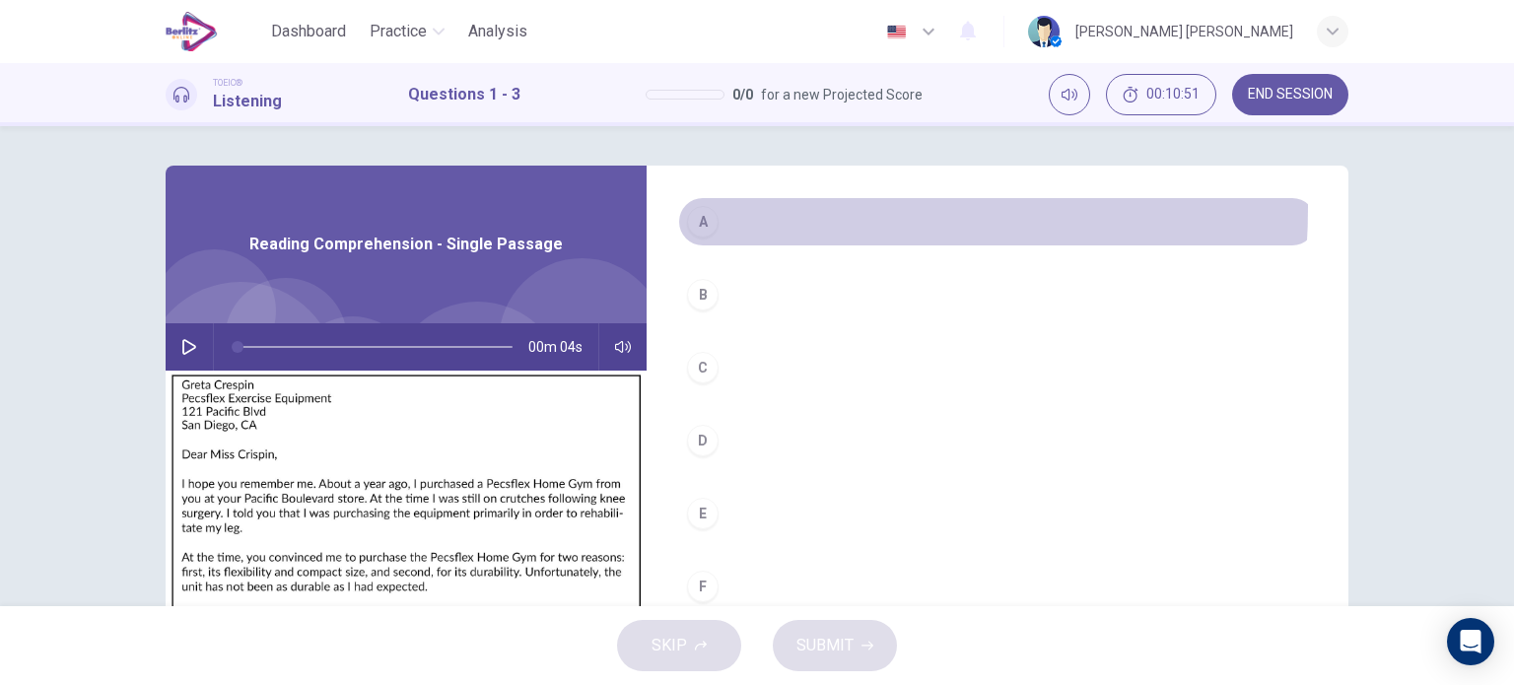
click at [698, 206] on div "A" at bounding box center [703, 222] width 32 height 32
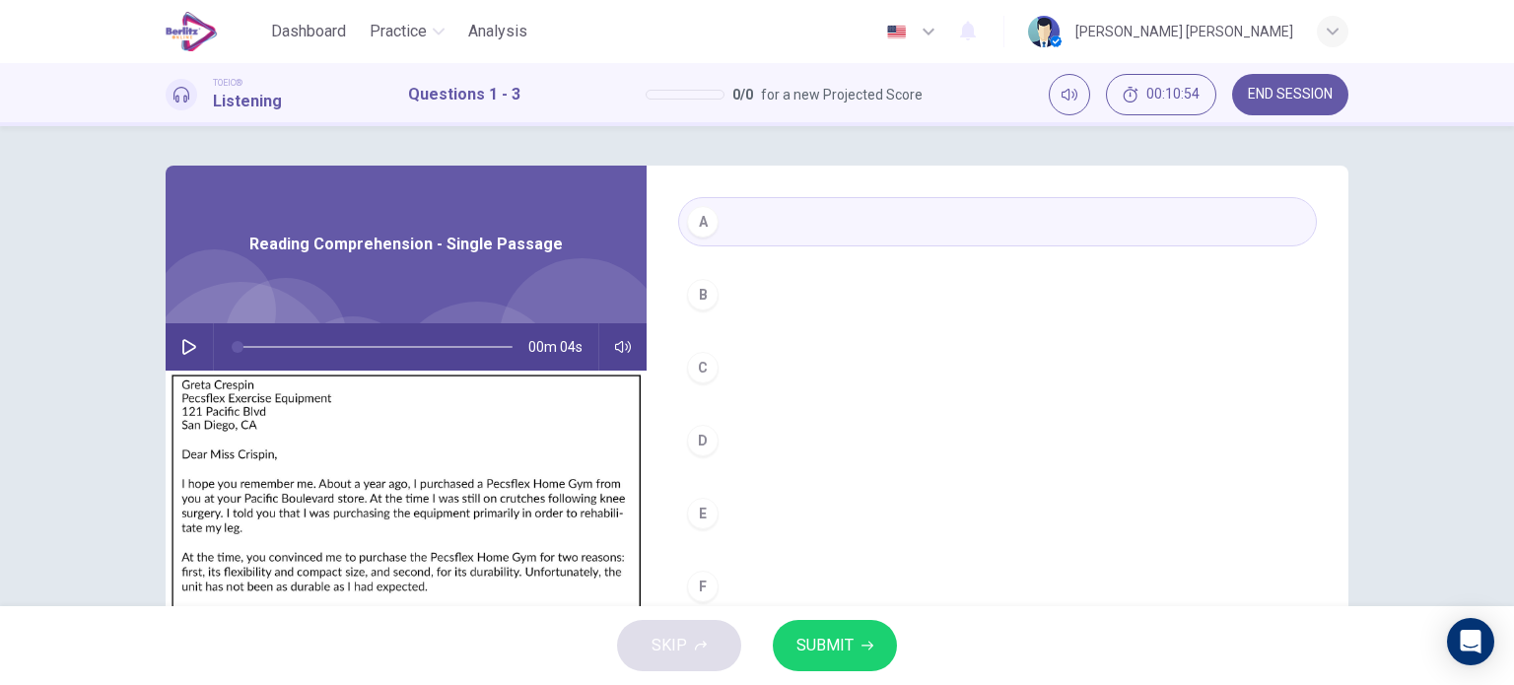
click at [481, 261] on div "Reading Comprehension - Single Passage" at bounding box center [406, 245] width 481 height 158
click at [455, 233] on span "Reading Comprehension - Single Passage" at bounding box center [406, 245] width 314 height 24
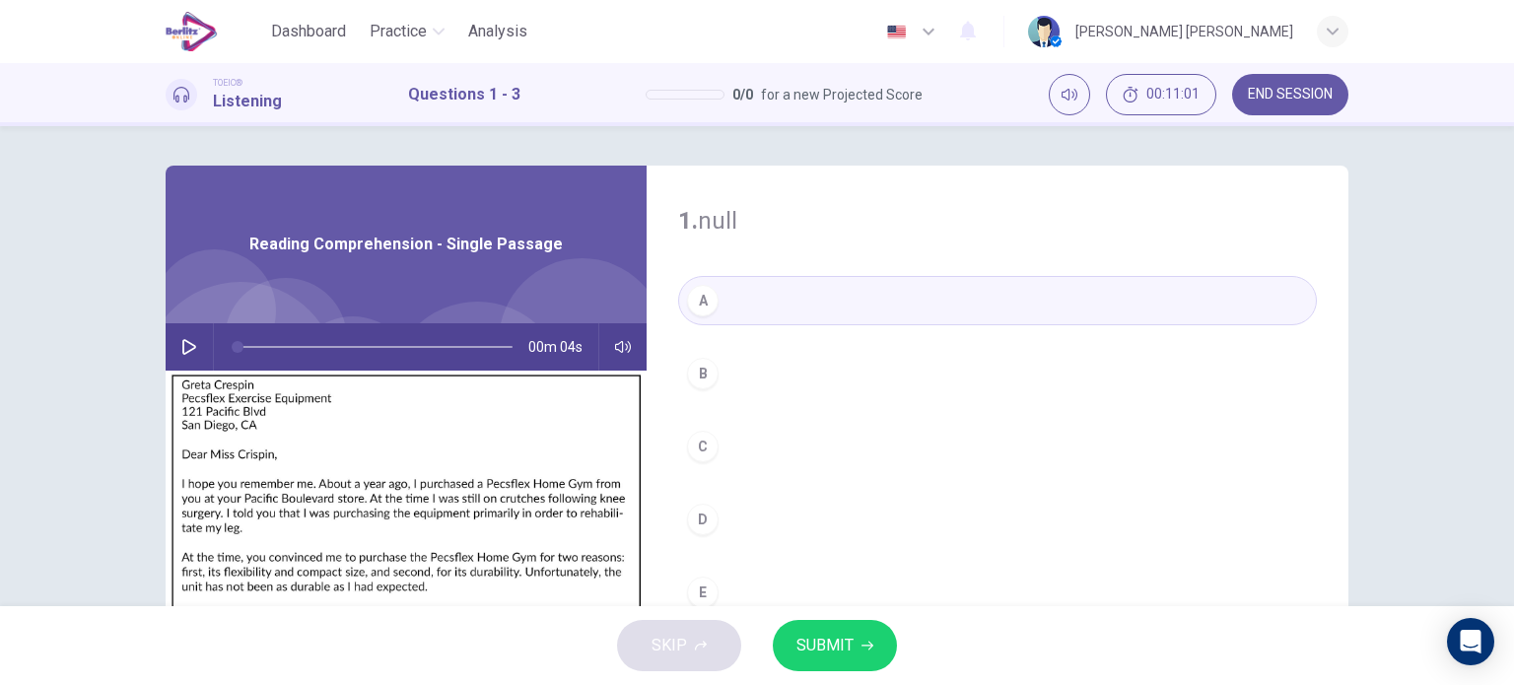
click at [824, 646] on span "SUBMIT" at bounding box center [825, 646] width 57 height 28
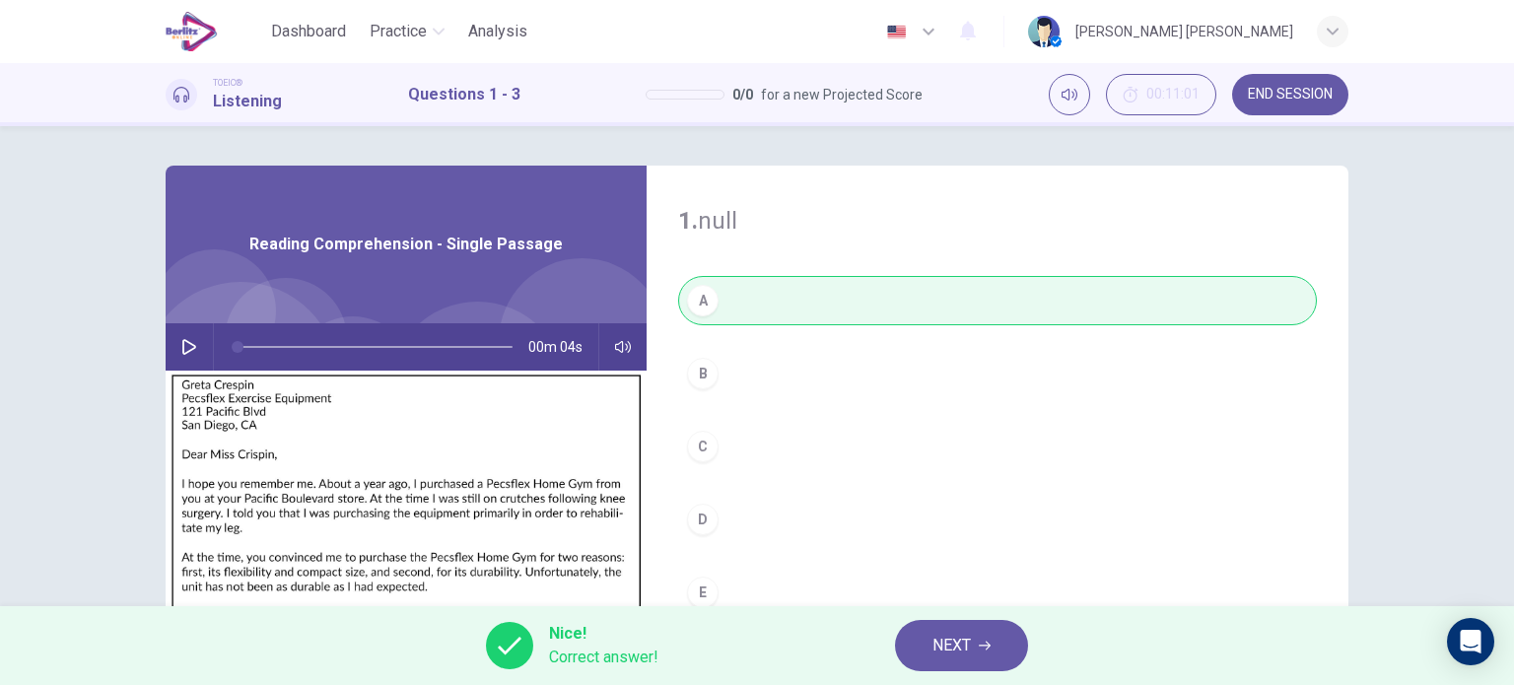
click at [956, 646] on span "NEXT" at bounding box center [952, 646] width 38 height 28
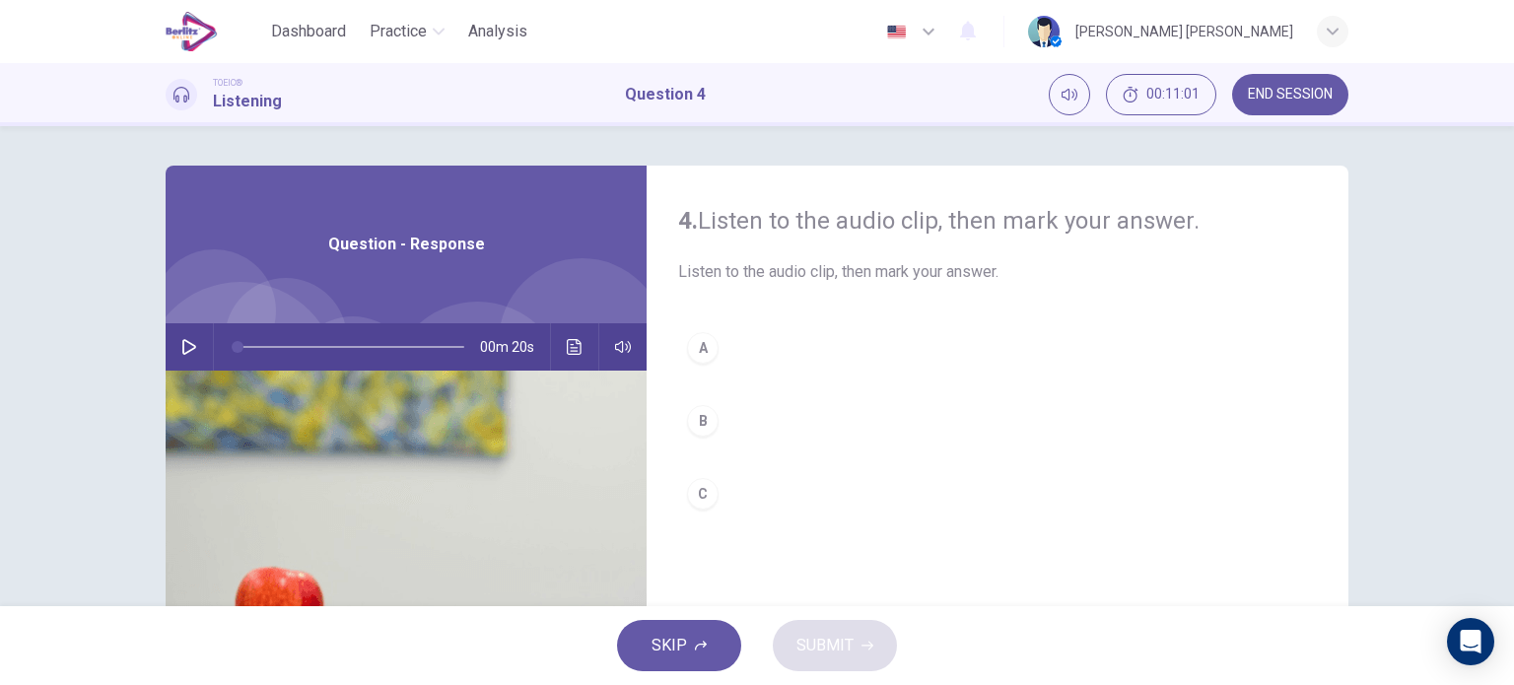
click at [956, 646] on div "SKIP SUBMIT" at bounding box center [757, 645] width 1514 height 79
click at [195, 349] on button "button" at bounding box center [190, 346] width 32 height 47
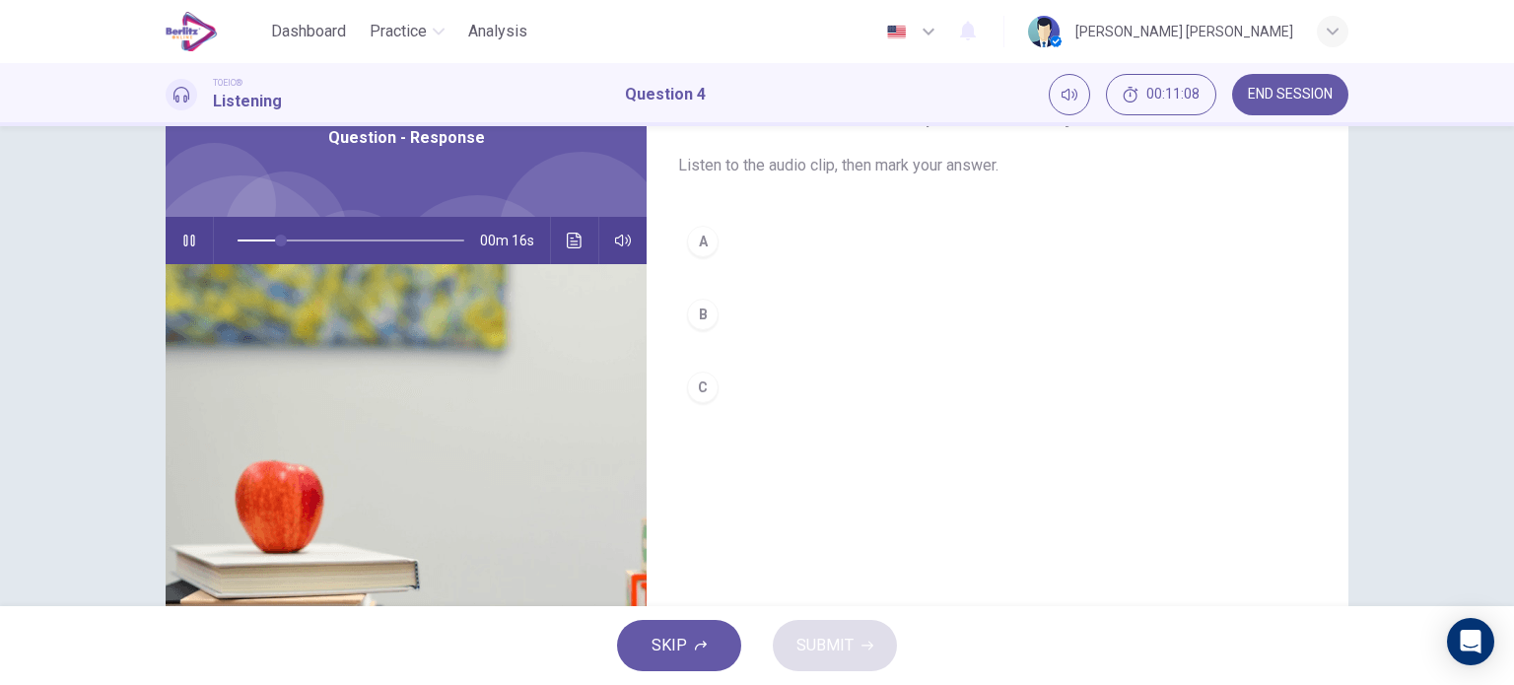
scroll to position [108, 0]
type input "*"
click at [714, 385] on button "C" at bounding box center [997, 385] width 639 height 49
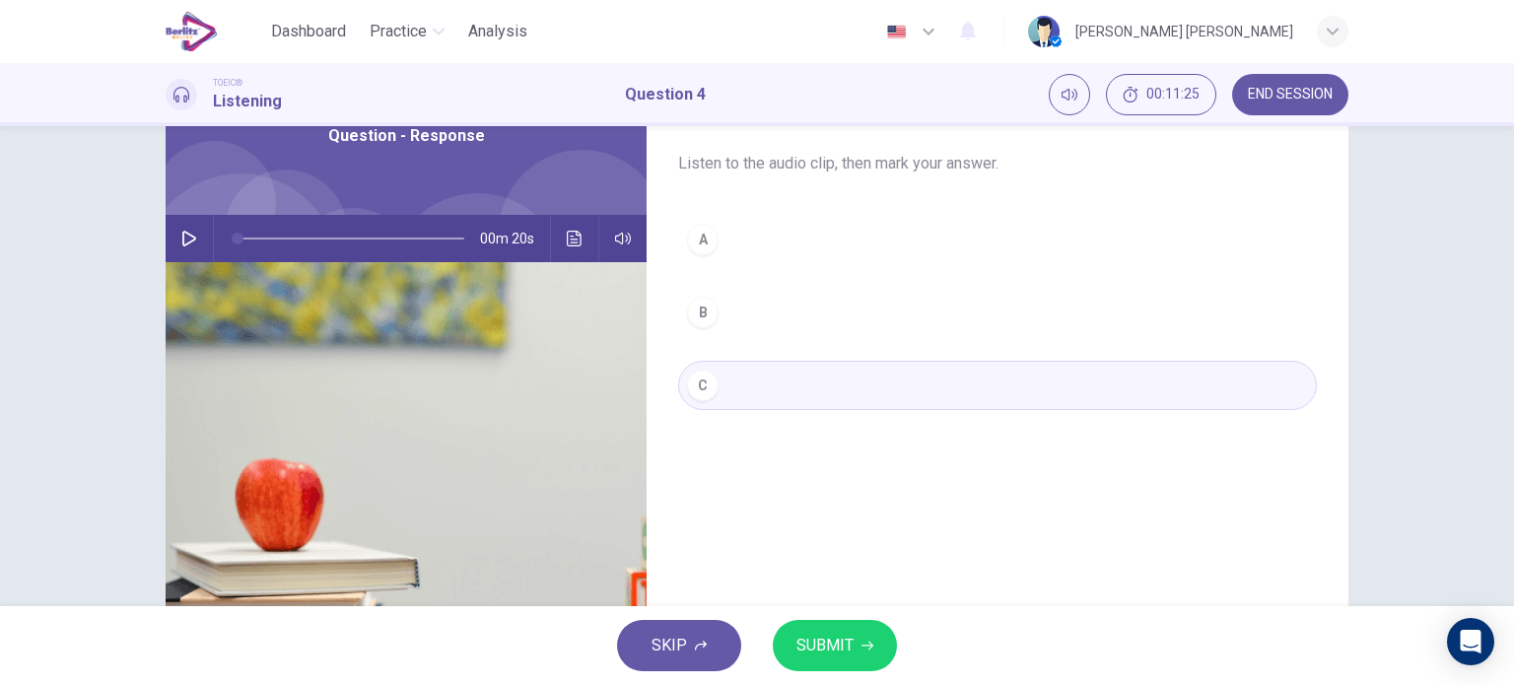
click at [839, 642] on span "SUBMIT" at bounding box center [825, 646] width 57 height 28
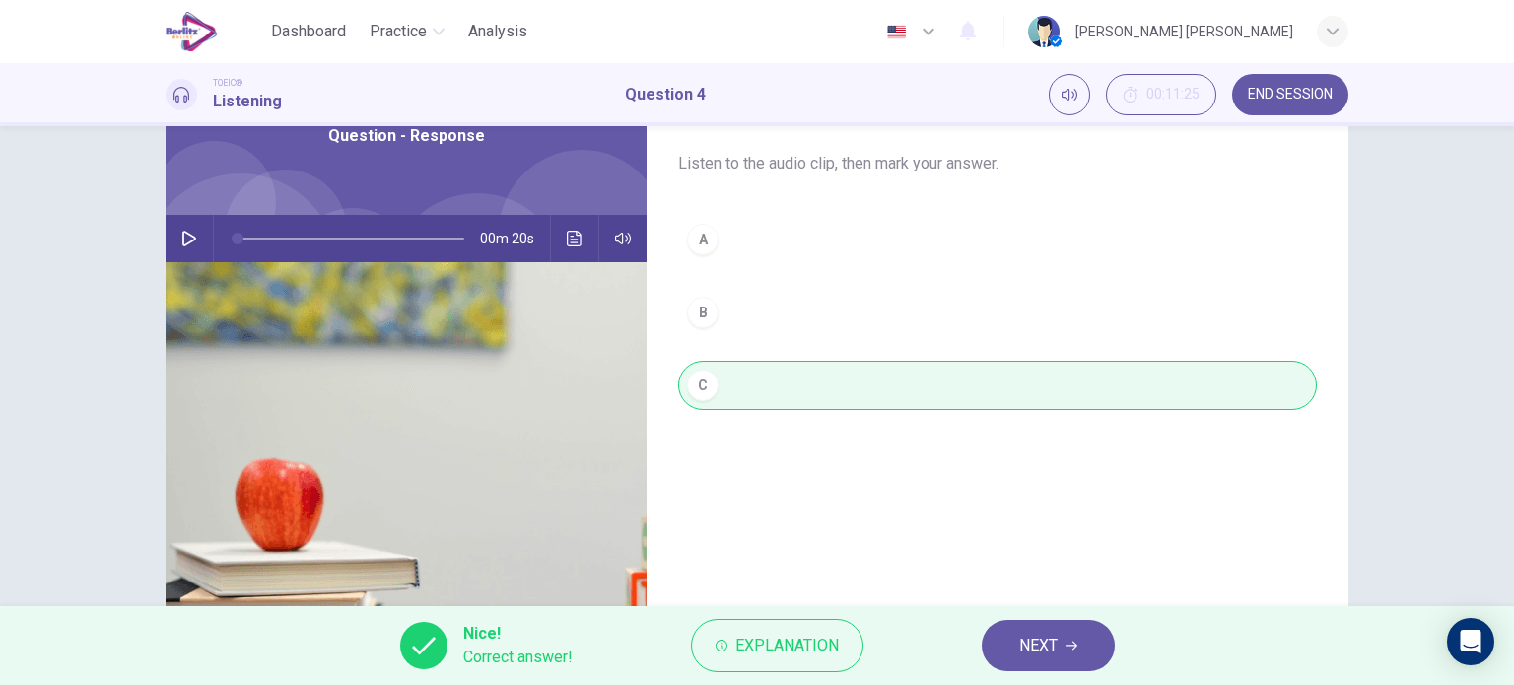
click at [1037, 630] on button "NEXT" at bounding box center [1048, 645] width 133 height 51
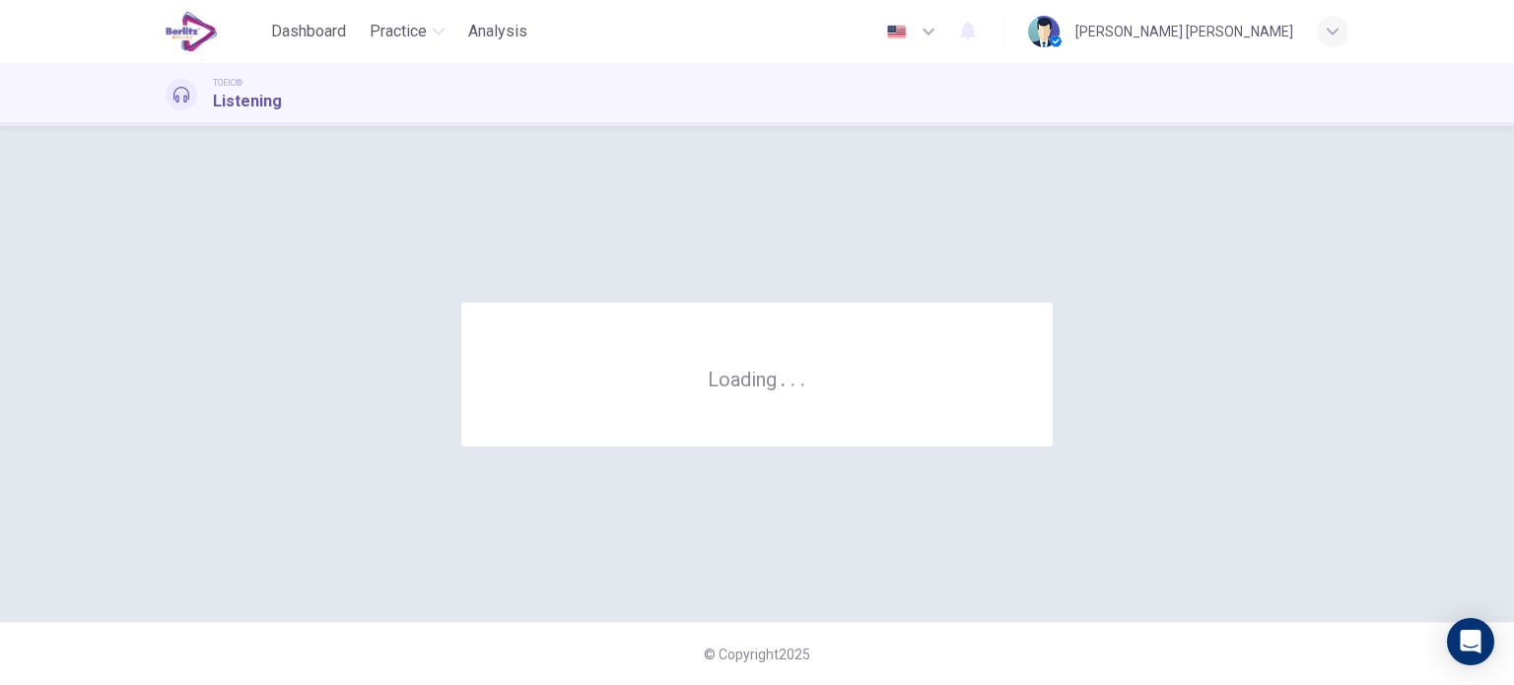
scroll to position [0, 0]
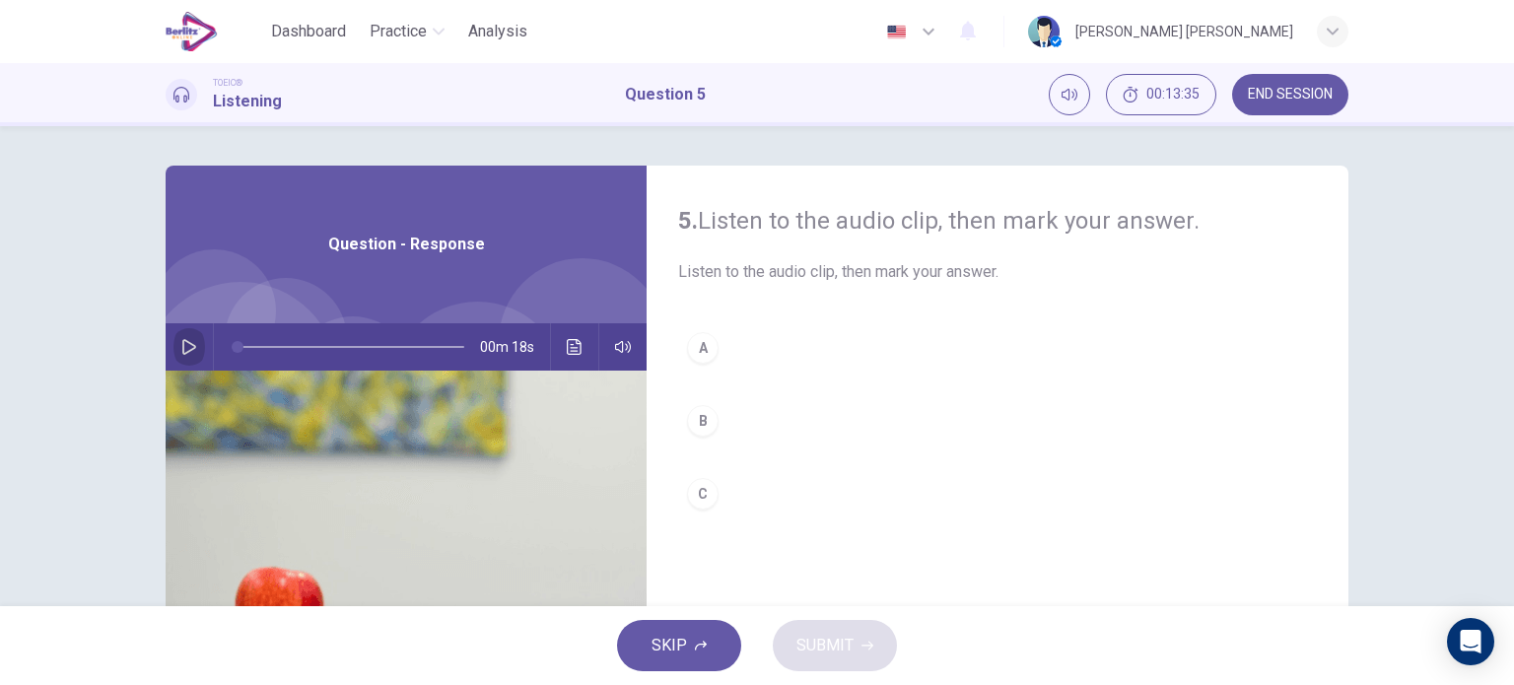
click at [183, 346] on icon "button" at bounding box center [189, 347] width 16 height 16
click at [687, 428] on div "B" at bounding box center [703, 421] width 32 height 32
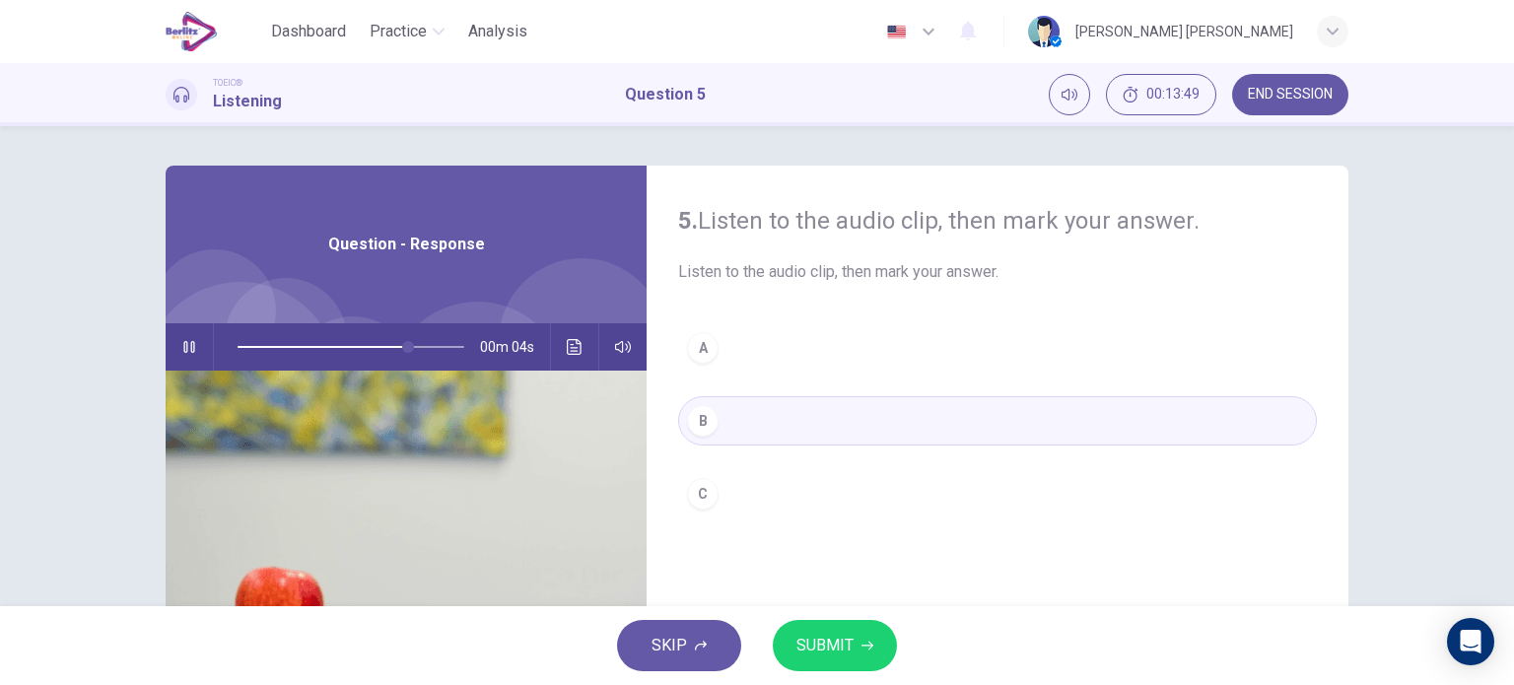
click at [810, 645] on span "SUBMIT" at bounding box center [825, 646] width 57 height 28
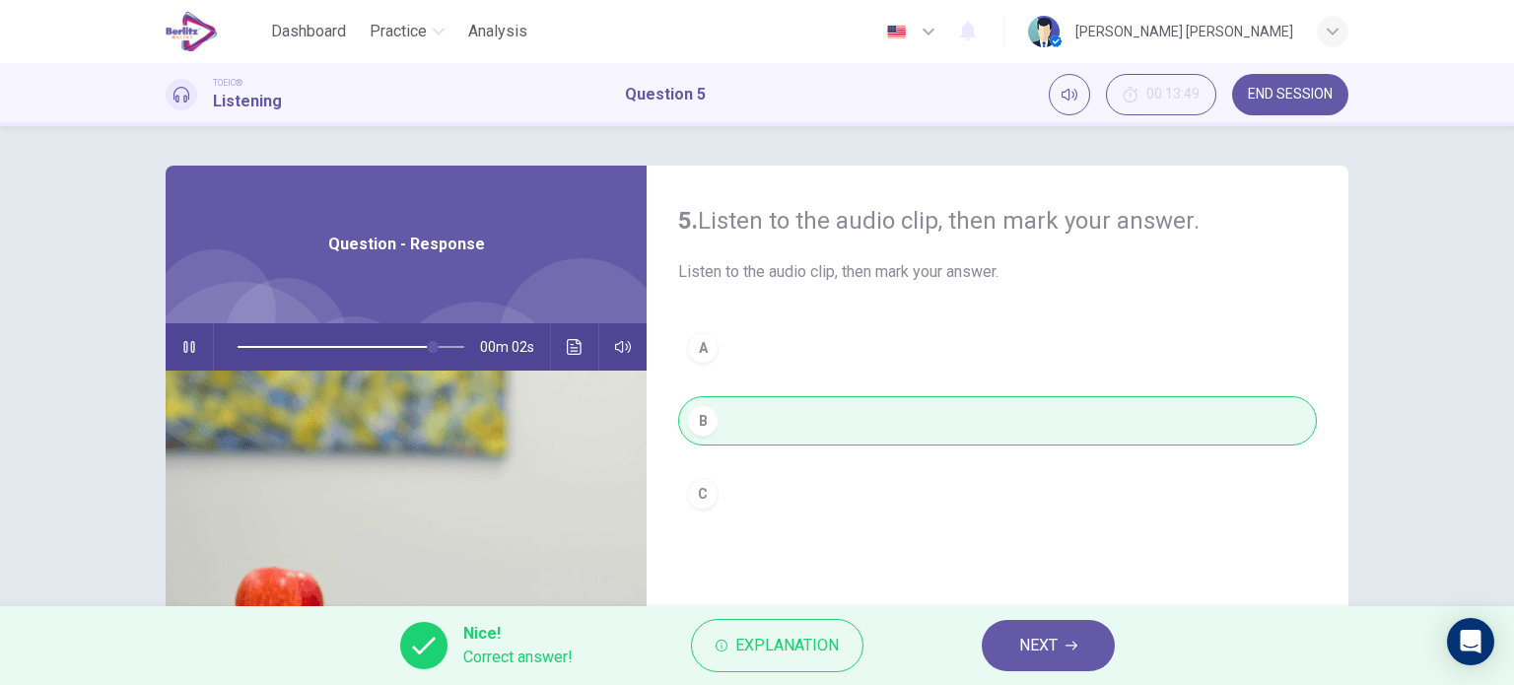
type input "**"
click at [1074, 657] on button "NEXT" at bounding box center [1048, 645] width 133 height 51
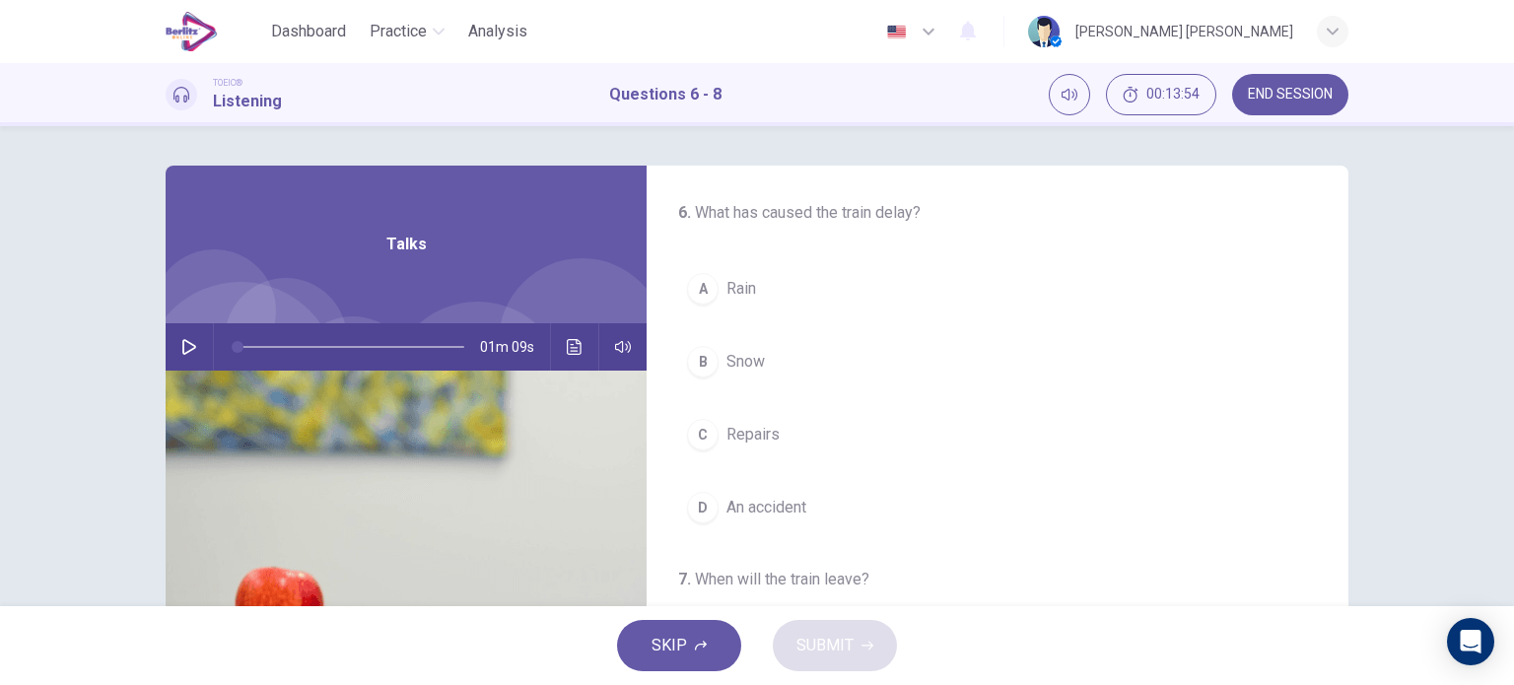
click at [181, 346] on icon "button" at bounding box center [189, 347] width 16 height 16
click at [730, 350] on span "Snow" at bounding box center [746, 362] width 38 height 24
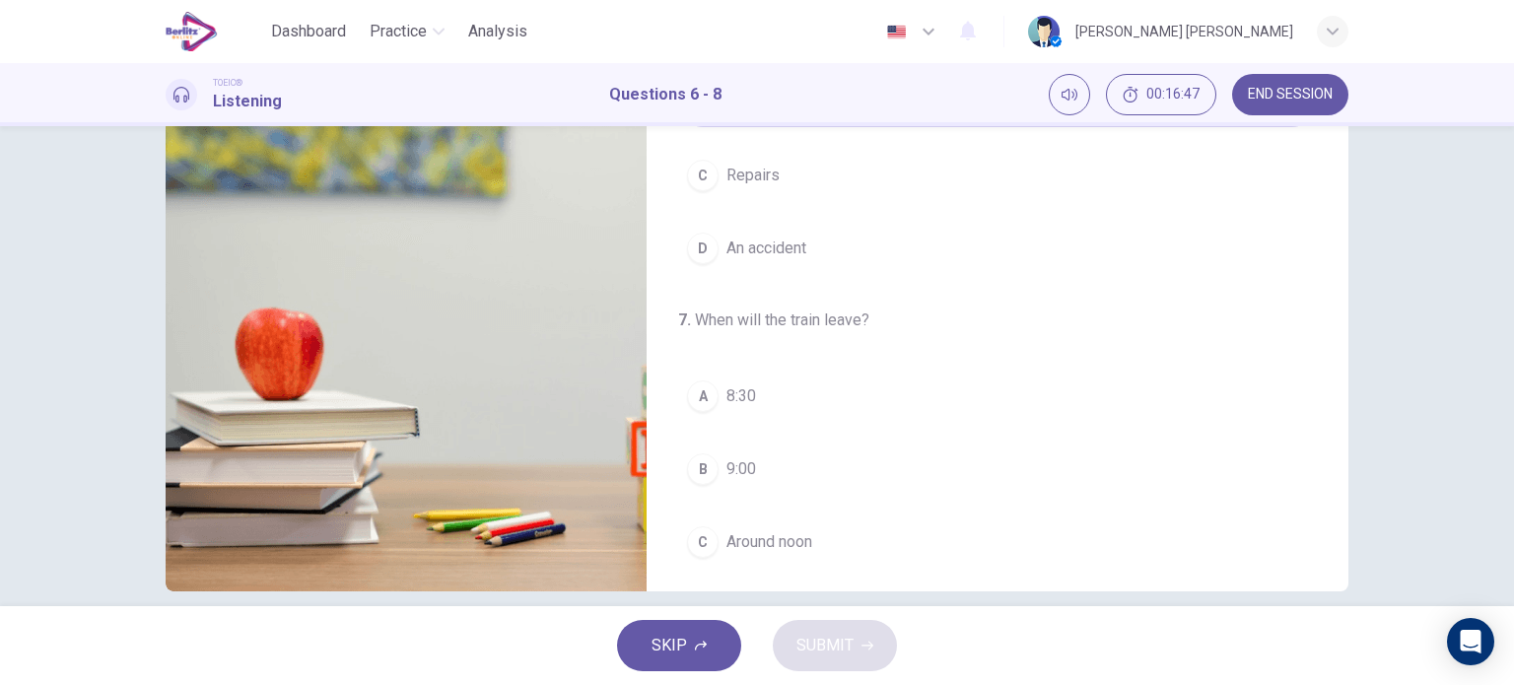
scroll to position [284, 0]
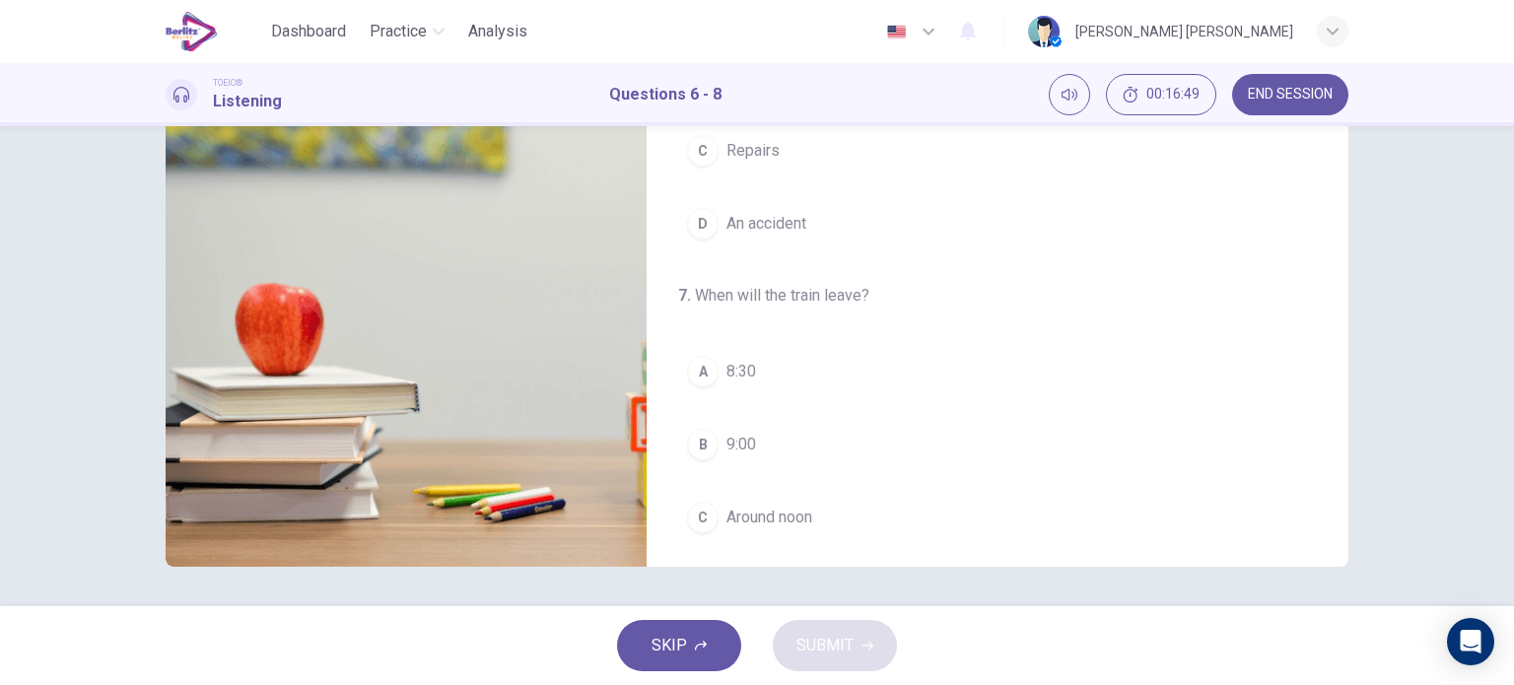
click at [720, 351] on button "A 8:30" at bounding box center [997, 371] width 639 height 49
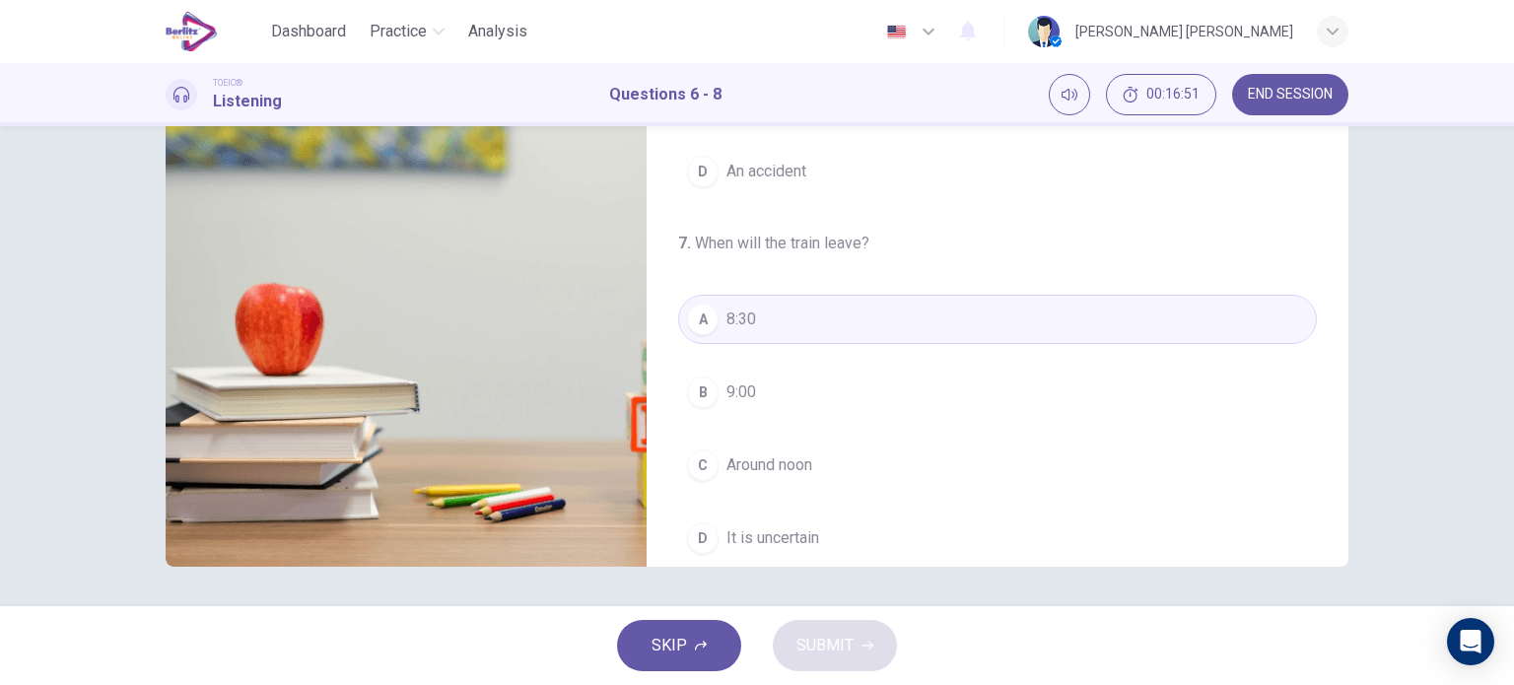
scroll to position [73, 0]
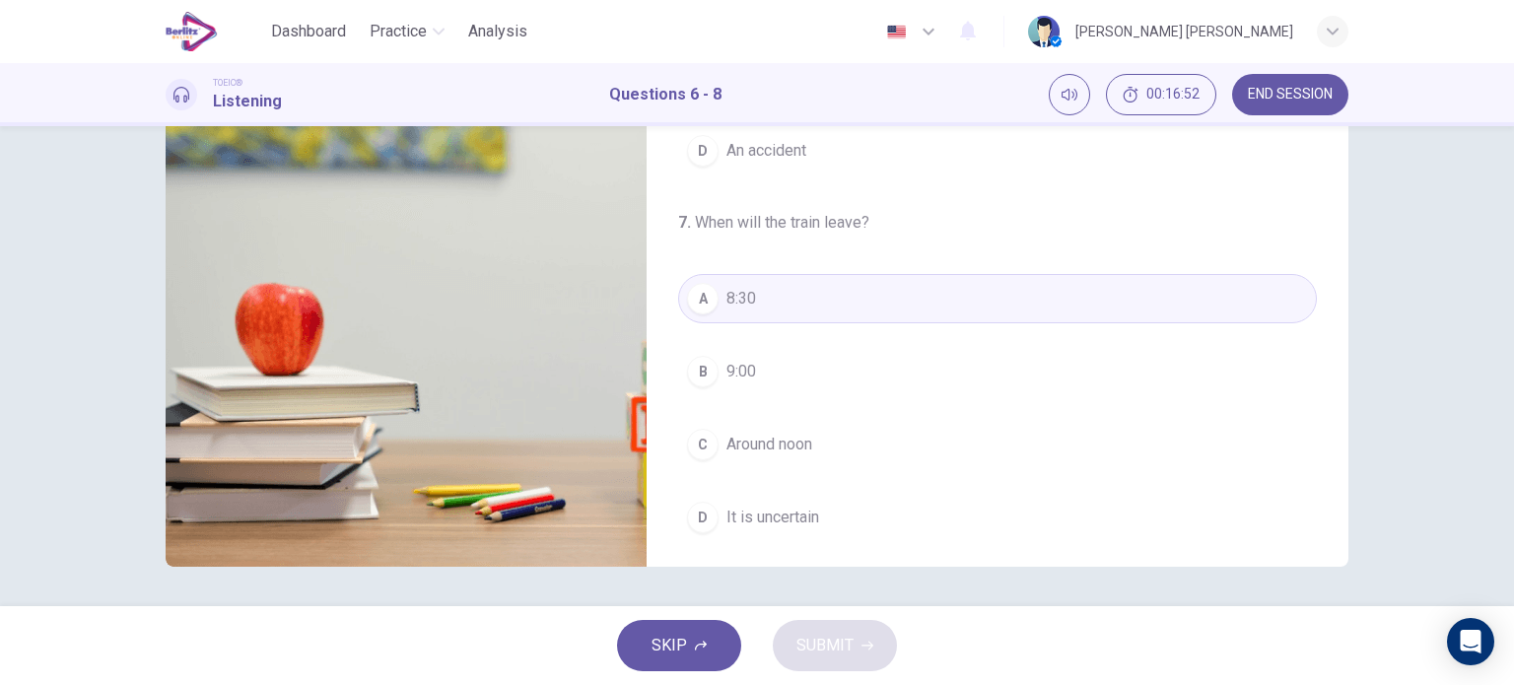
click at [913, 508] on button "D It is uncertain" at bounding box center [997, 517] width 639 height 49
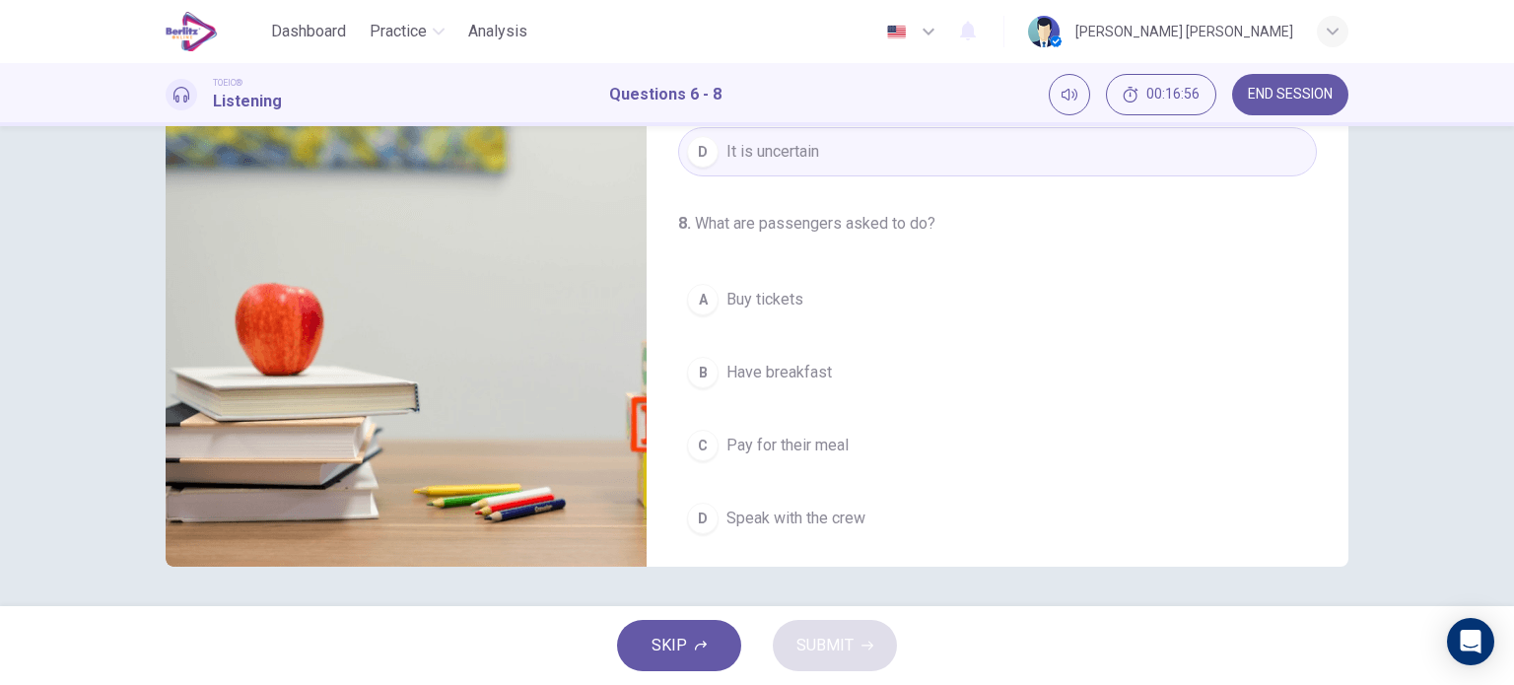
scroll to position [446, 0]
click at [760, 358] on span "Have breakfast" at bounding box center [779, 366] width 105 height 24
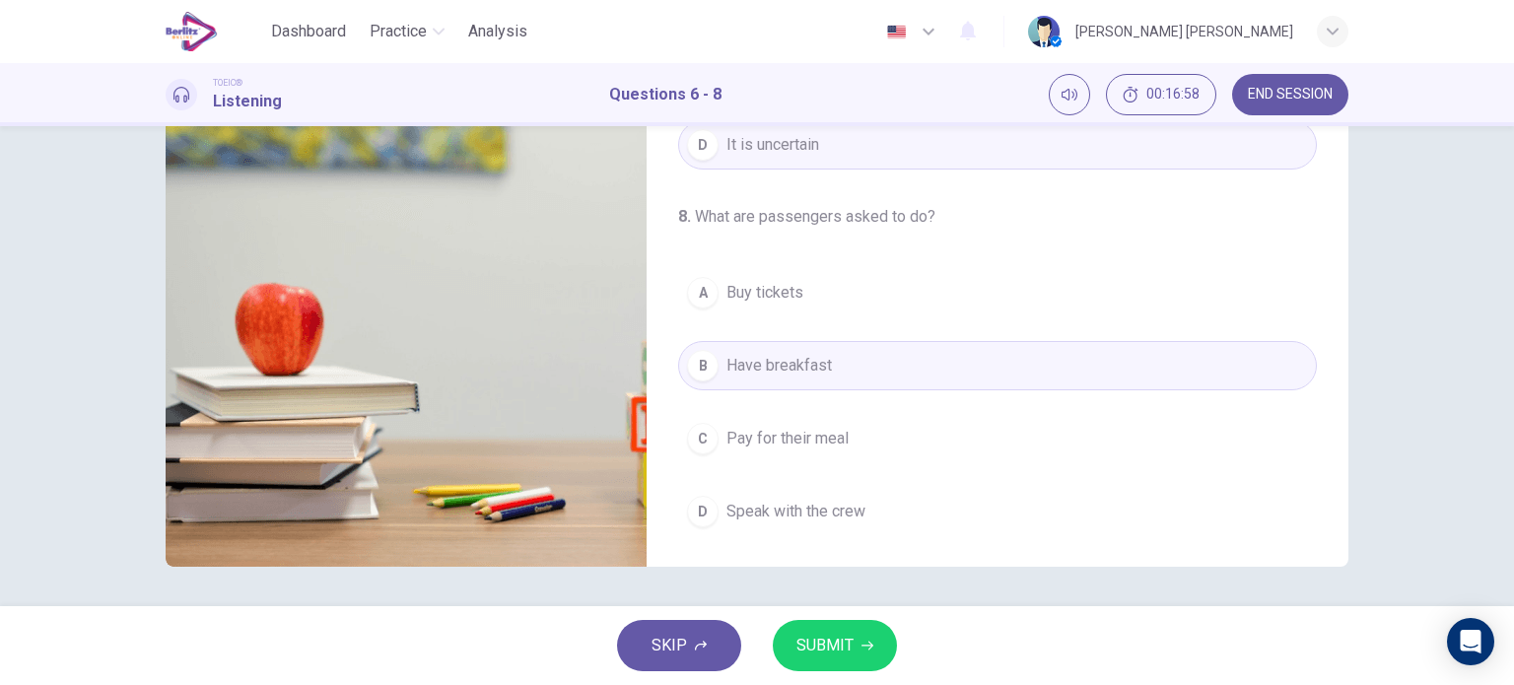
click at [819, 649] on span "SUBMIT" at bounding box center [825, 646] width 57 height 28
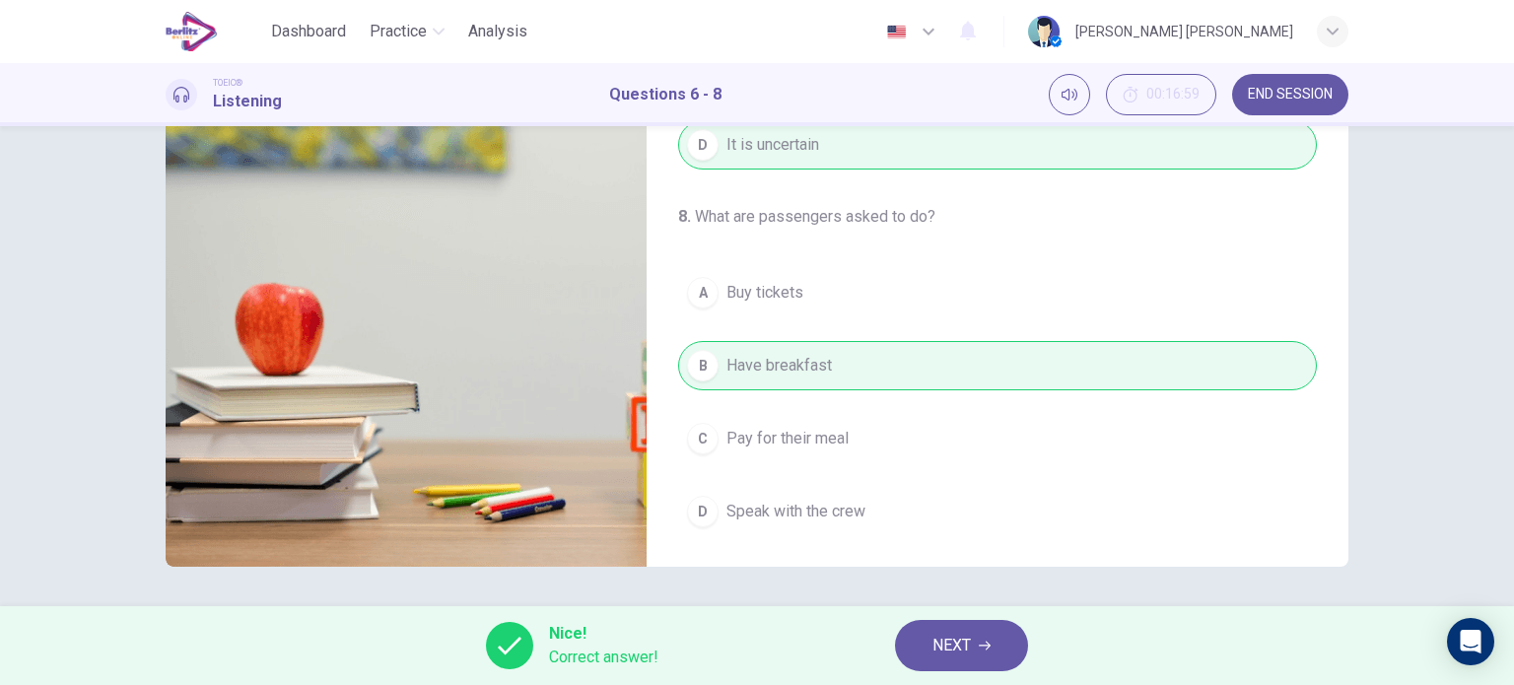
type input "**"
click at [974, 650] on button "NEXT" at bounding box center [961, 645] width 133 height 51
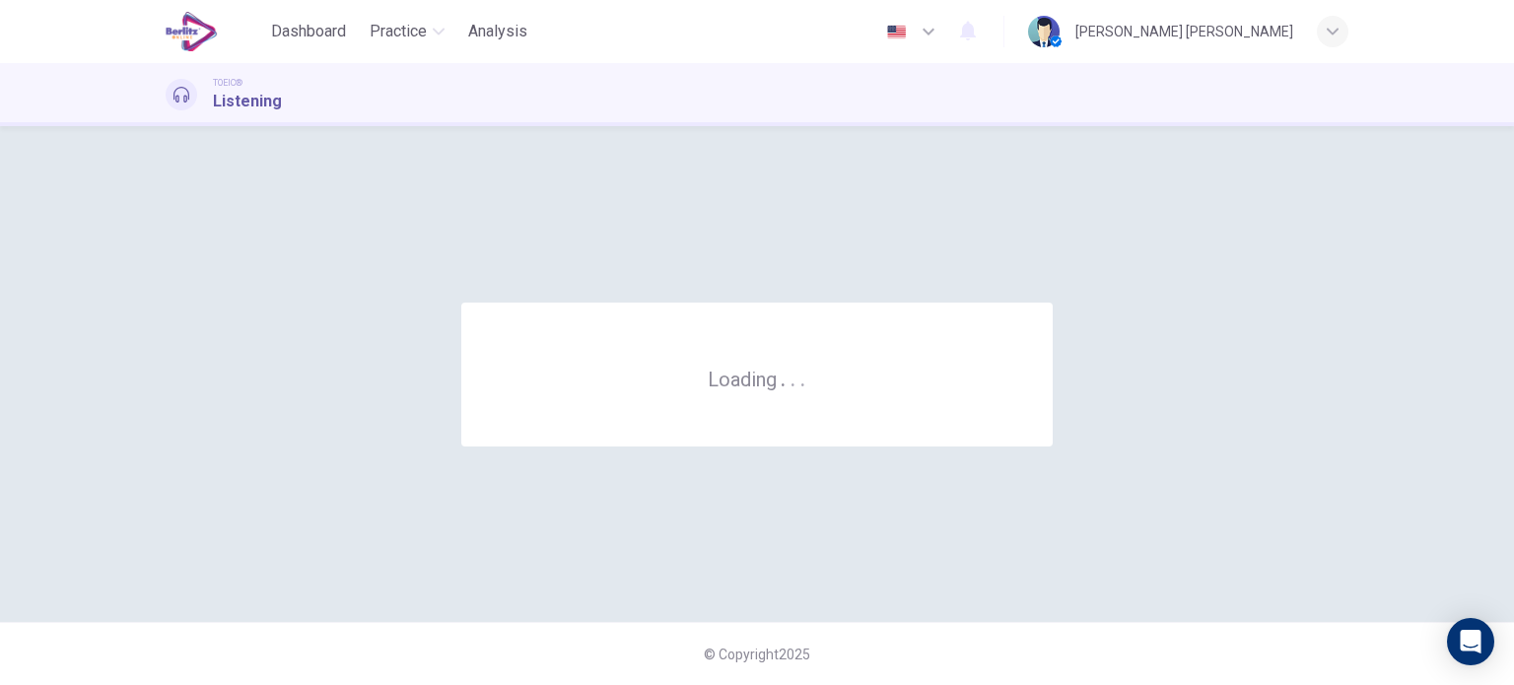
scroll to position [0, 0]
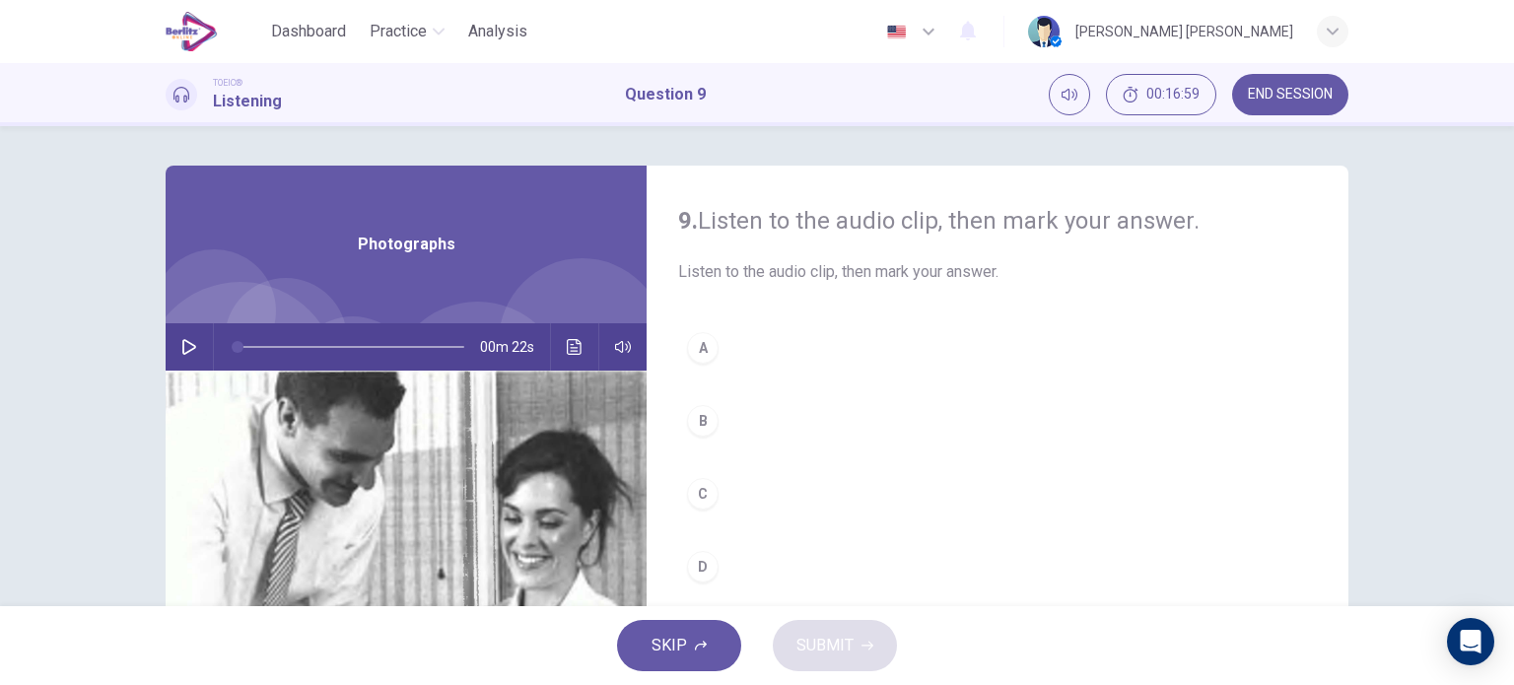
click at [182, 345] on icon "button" at bounding box center [189, 347] width 14 height 16
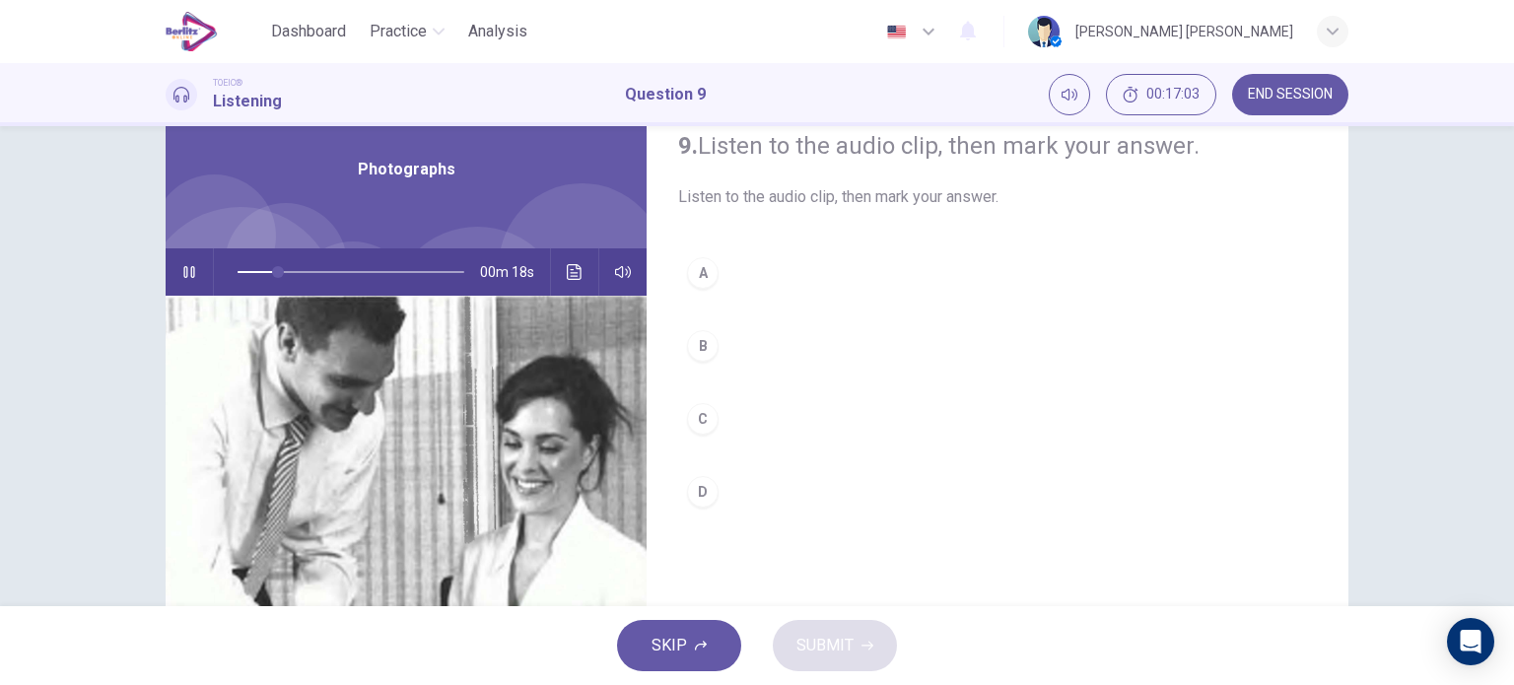
scroll to position [74, 0]
click at [696, 421] on div "C" at bounding box center [703, 420] width 32 height 32
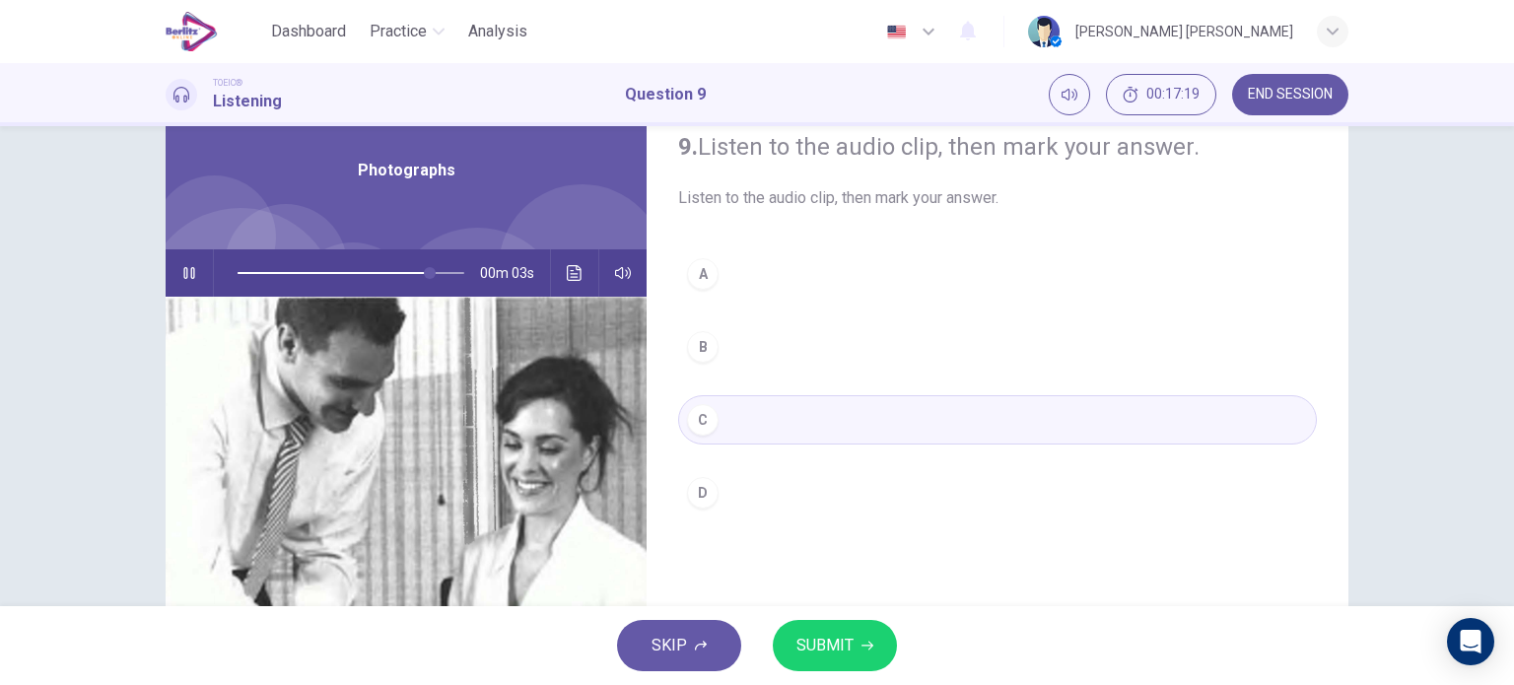
click at [817, 622] on button "SUBMIT" at bounding box center [835, 645] width 124 height 51
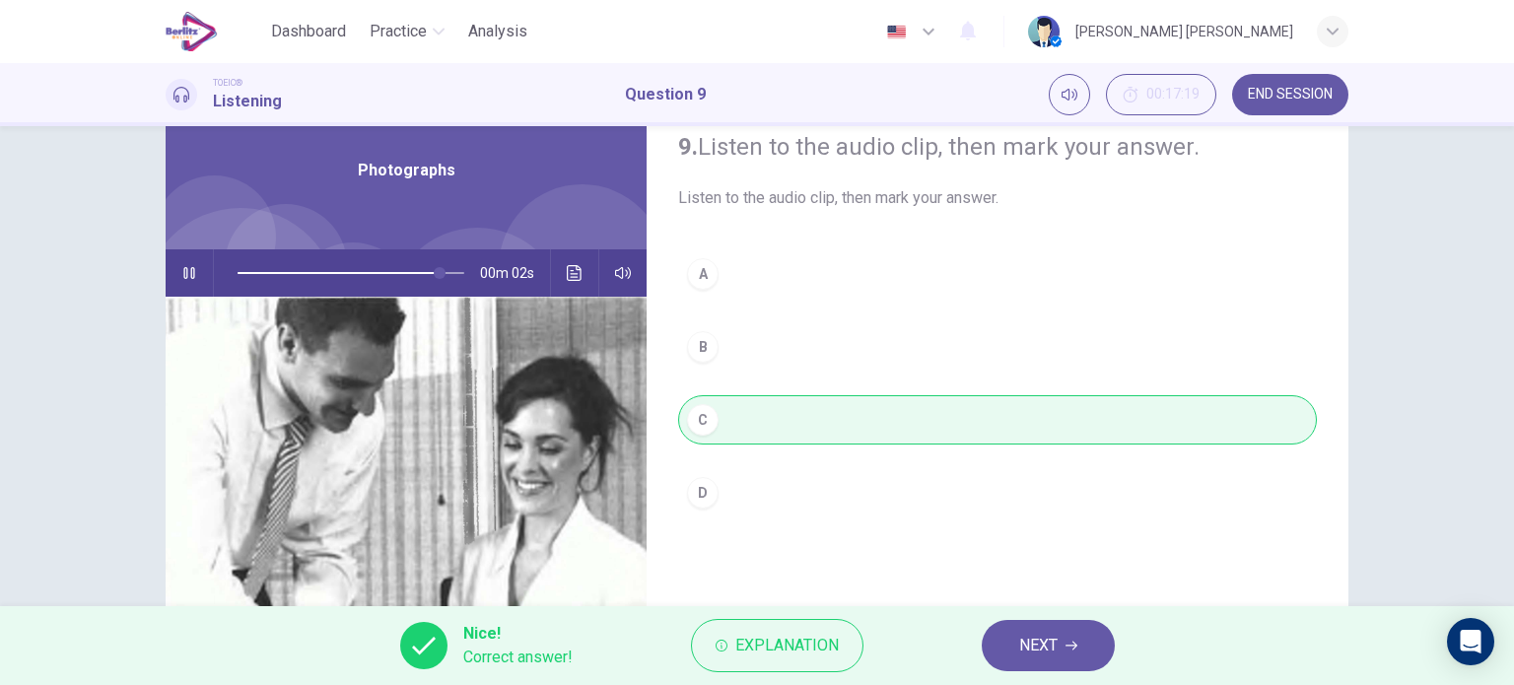
type input "**"
click at [1014, 646] on button "NEXT" at bounding box center [1048, 645] width 133 height 51
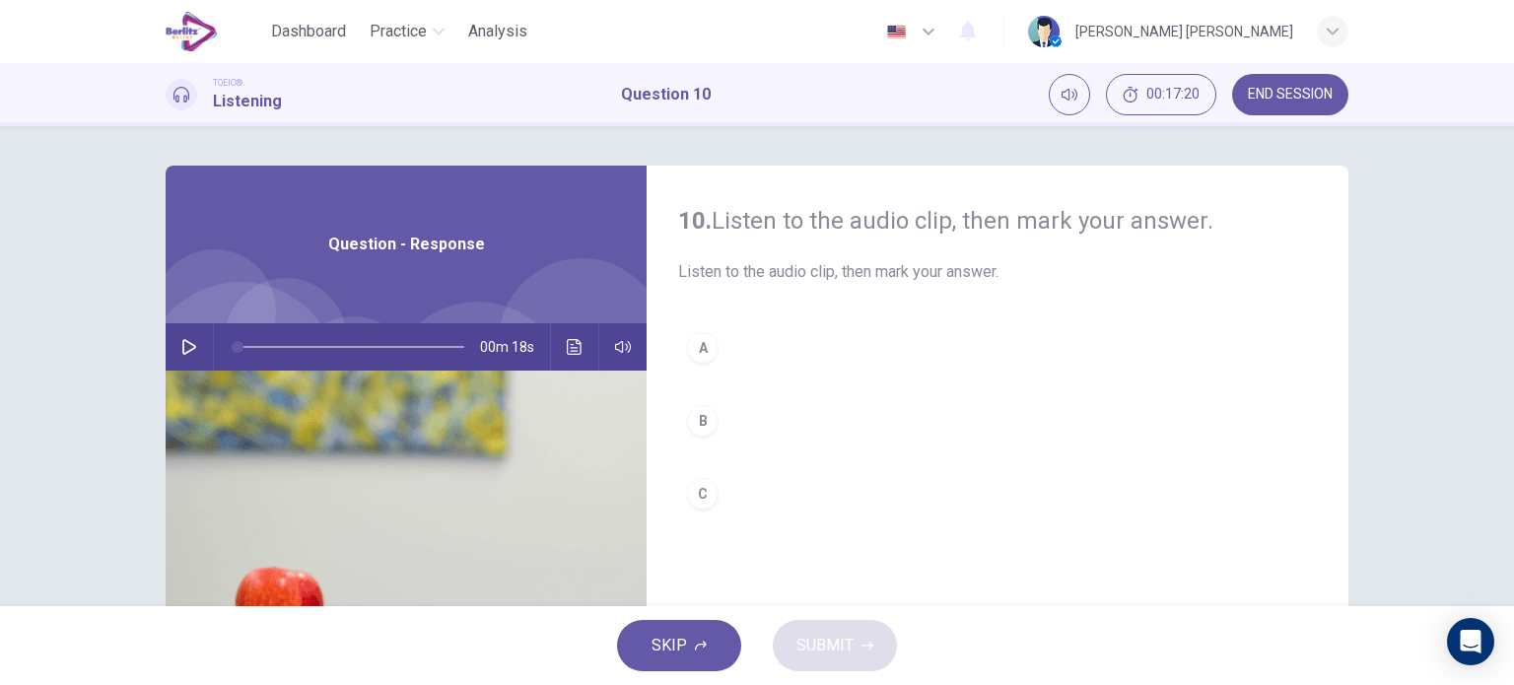
click at [188, 358] on button "button" at bounding box center [190, 346] width 32 height 47
drag, startPoint x: 455, startPoint y: 352, endPoint x: 229, endPoint y: 335, distance: 227.4
click at [232, 341] on span at bounding box center [238, 347] width 12 height 12
type input "*"
click at [709, 342] on div "A" at bounding box center [703, 348] width 32 height 32
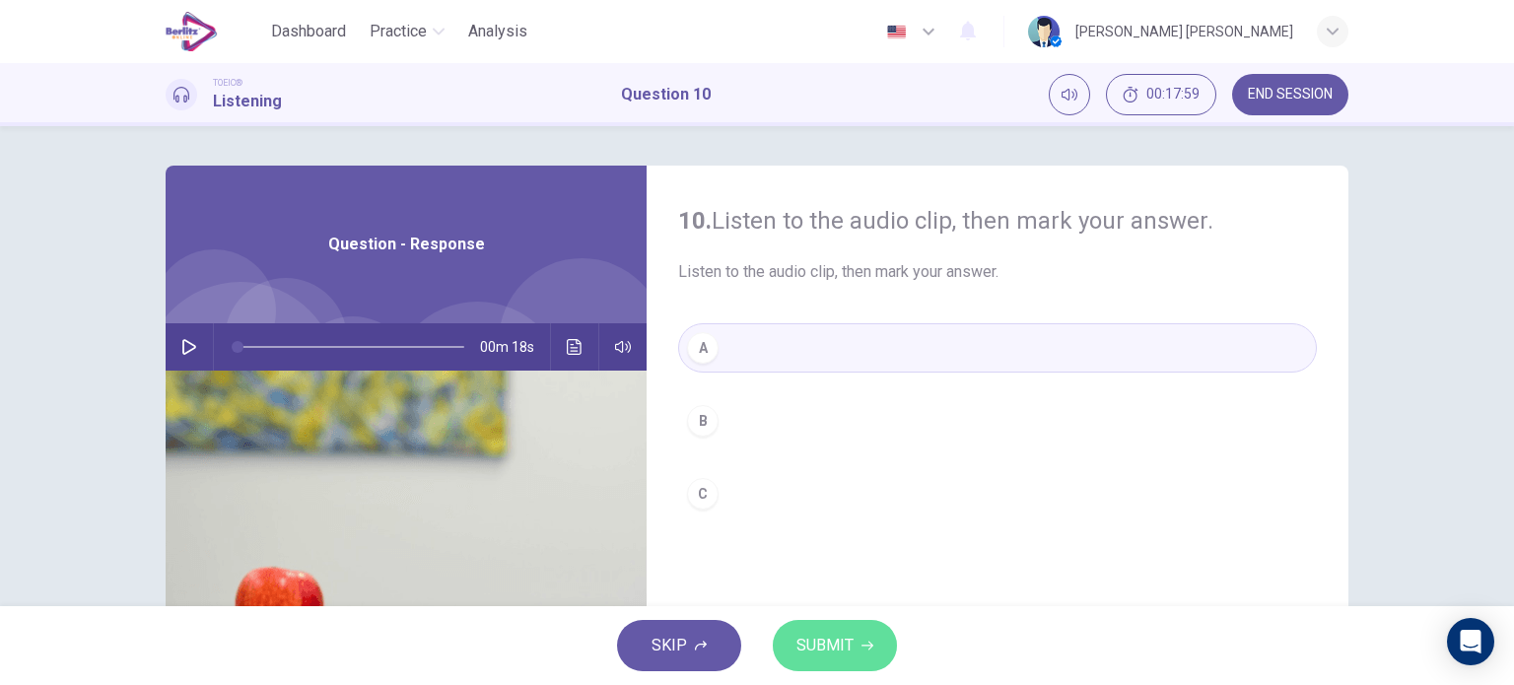
click at [815, 633] on span "SUBMIT" at bounding box center [825, 646] width 57 height 28
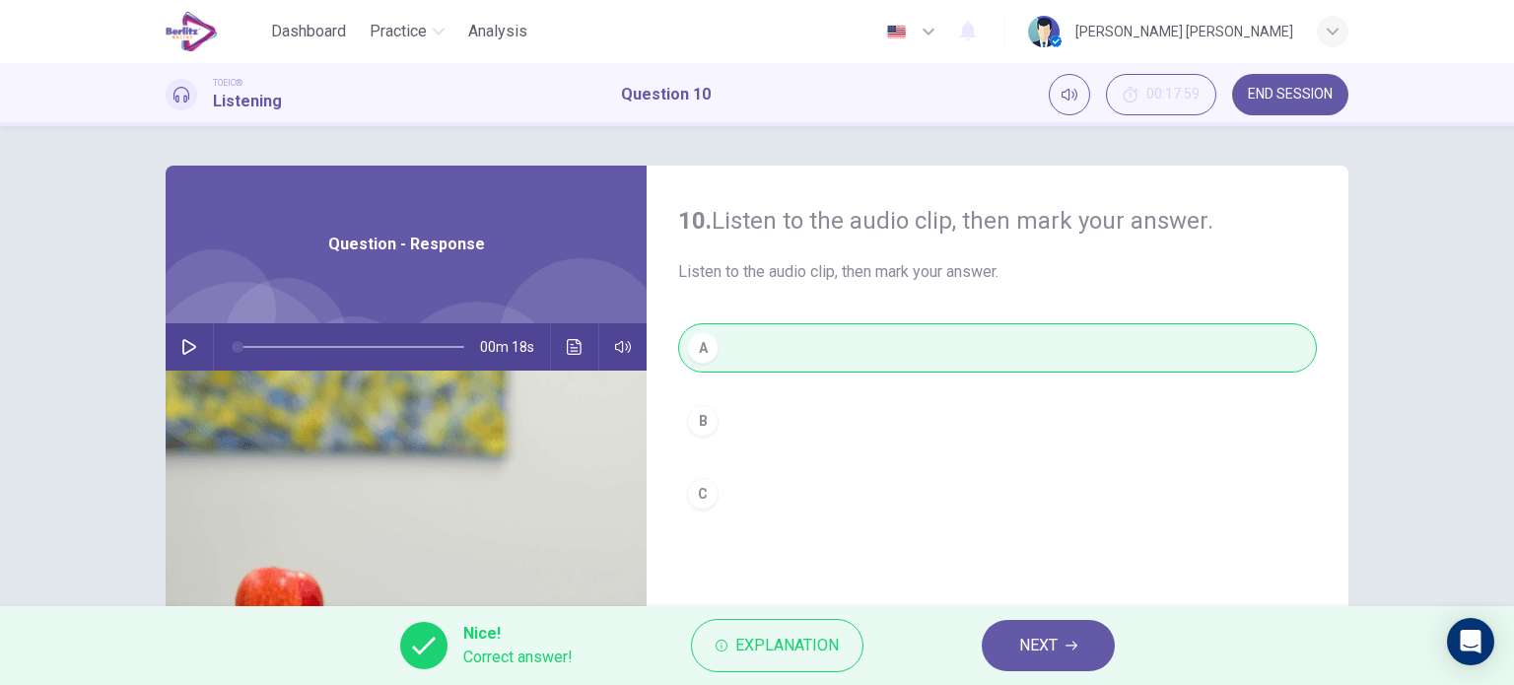
click at [1021, 636] on span "NEXT" at bounding box center [1038, 646] width 38 height 28
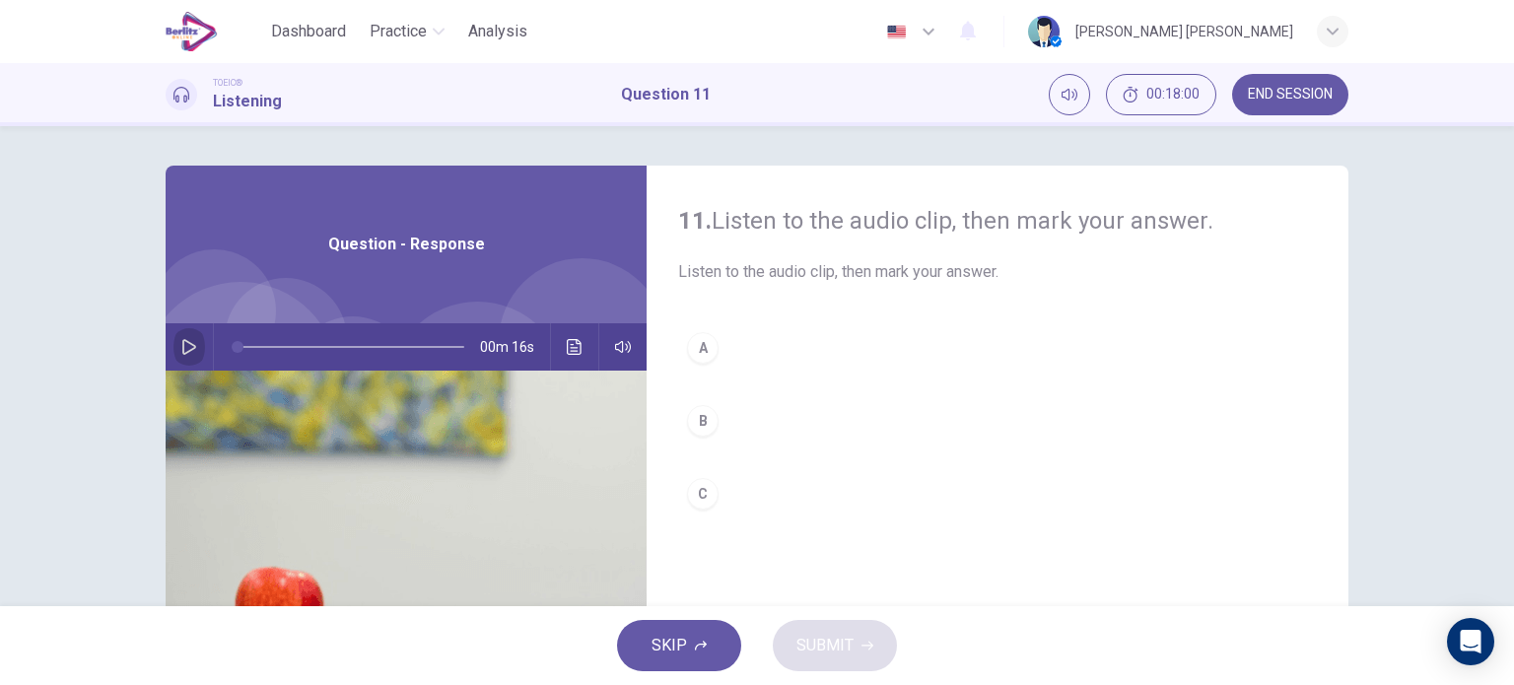
click at [182, 350] on icon "button" at bounding box center [189, 347] width 14 height 16
type input "*"
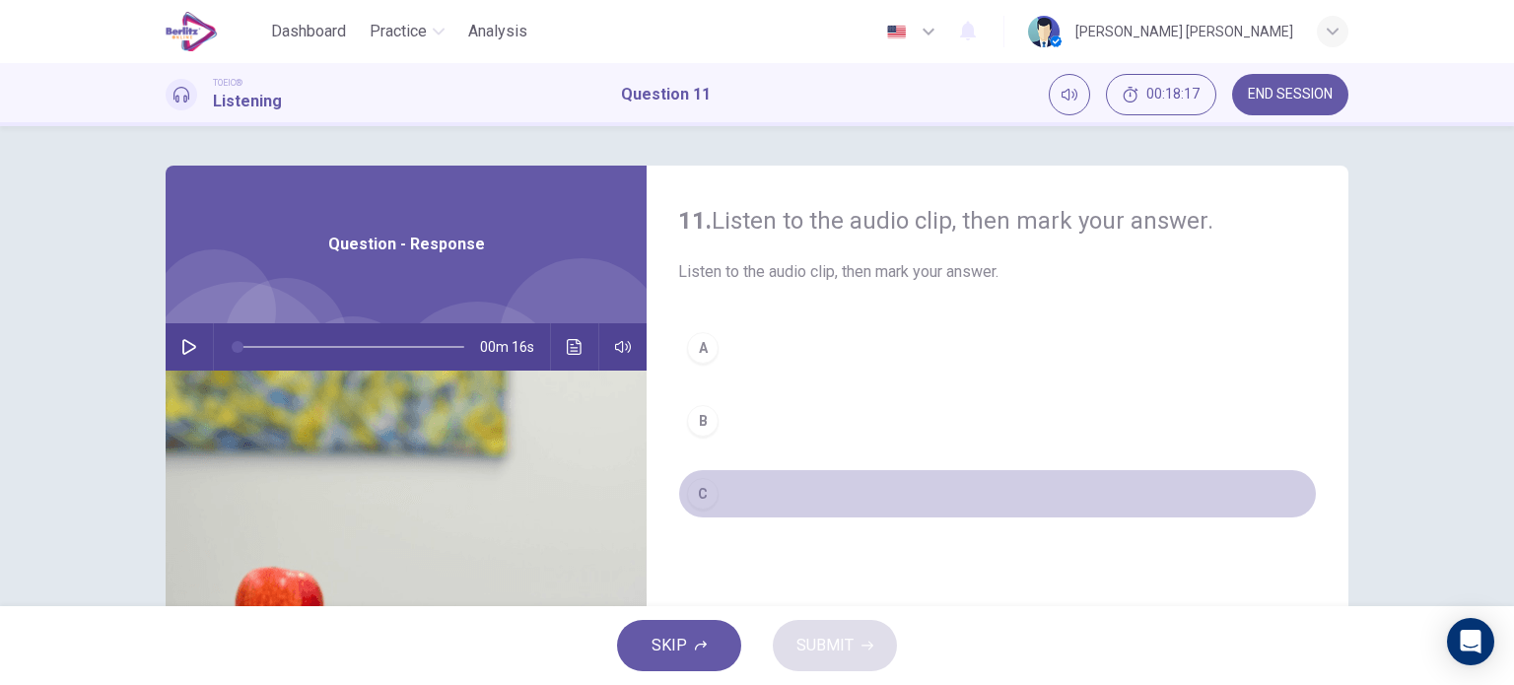
click at [692, 508] on button "C" at bounding box center [997, 493] width 639 height 49
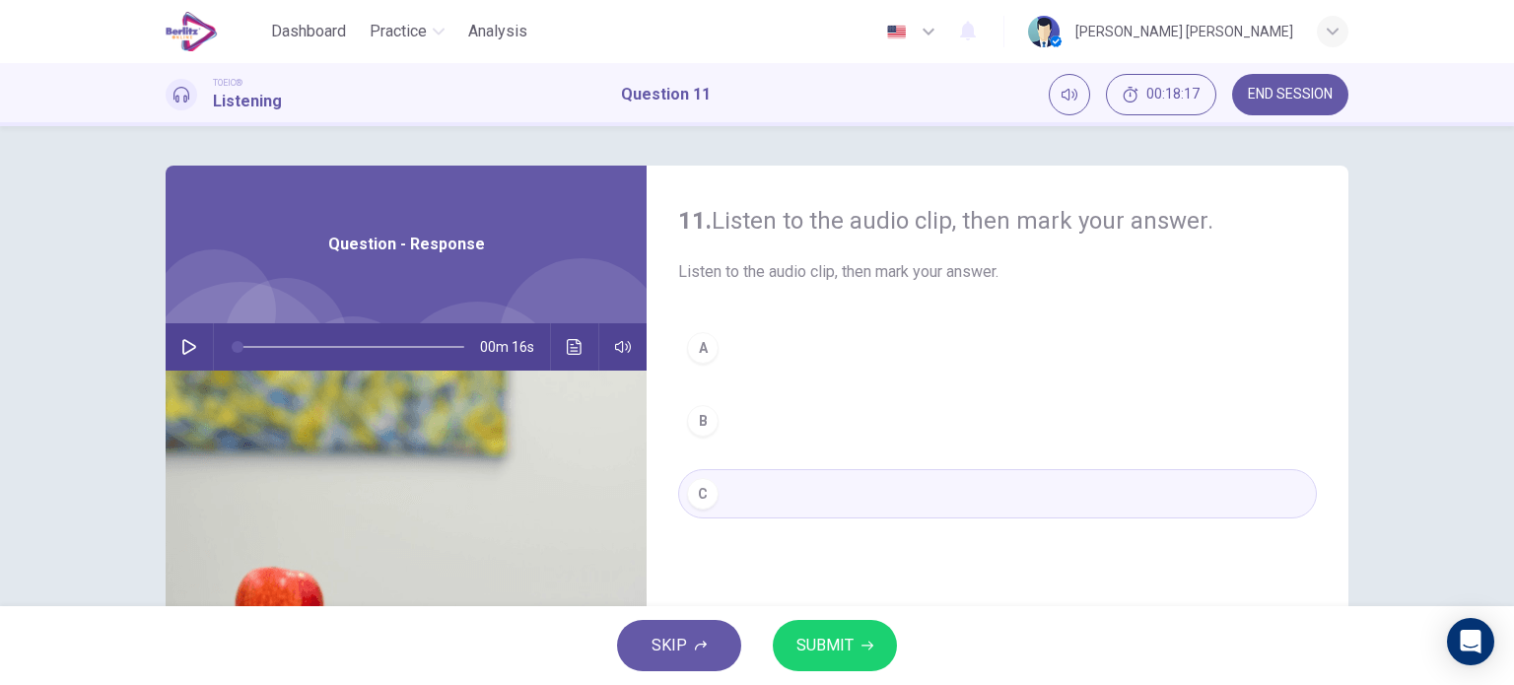
click at [816, 632] on span "SUBMIT" at bounding box center [825, 646] width 57 height 28
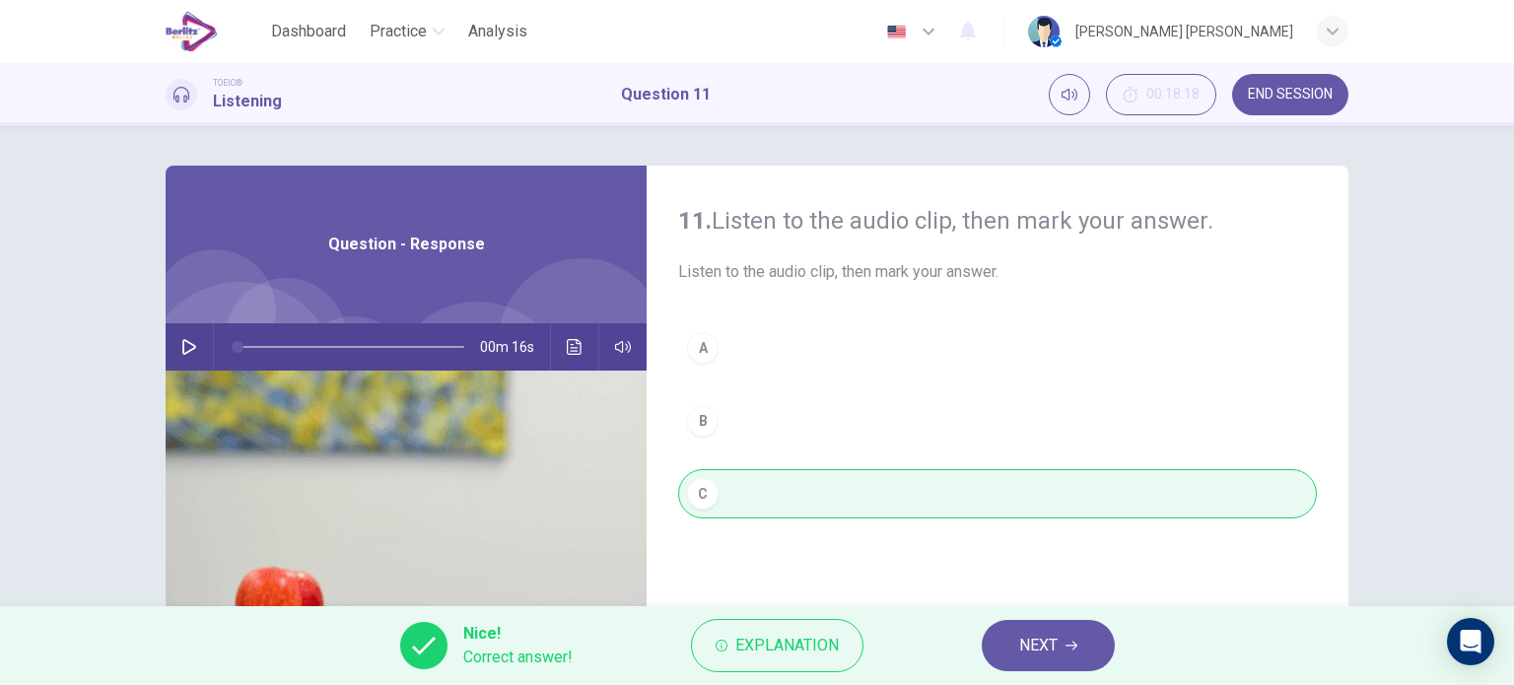
click at [1033, 648] on span "NEXT" at bounding box center [1038, 646] width 38 height 28
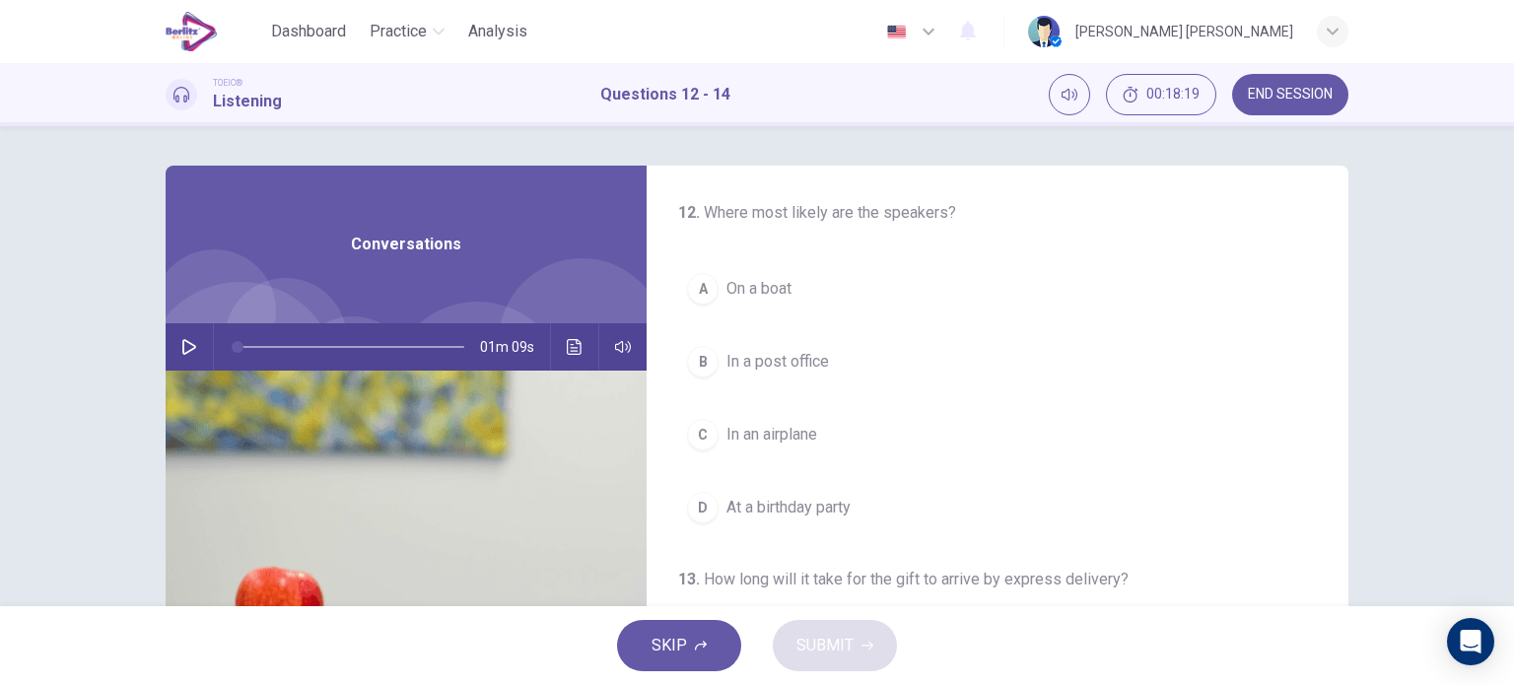
click at [203, 348] on div "01m 09s" at bounding box center [406, 346] width 481 height 47
click at [174, 345] on button "button" at bounding box center [190, 346] width 32 height 47
click at [763, 351] on span "In a post office" at bounding box center [778, 362] width 103 height 24
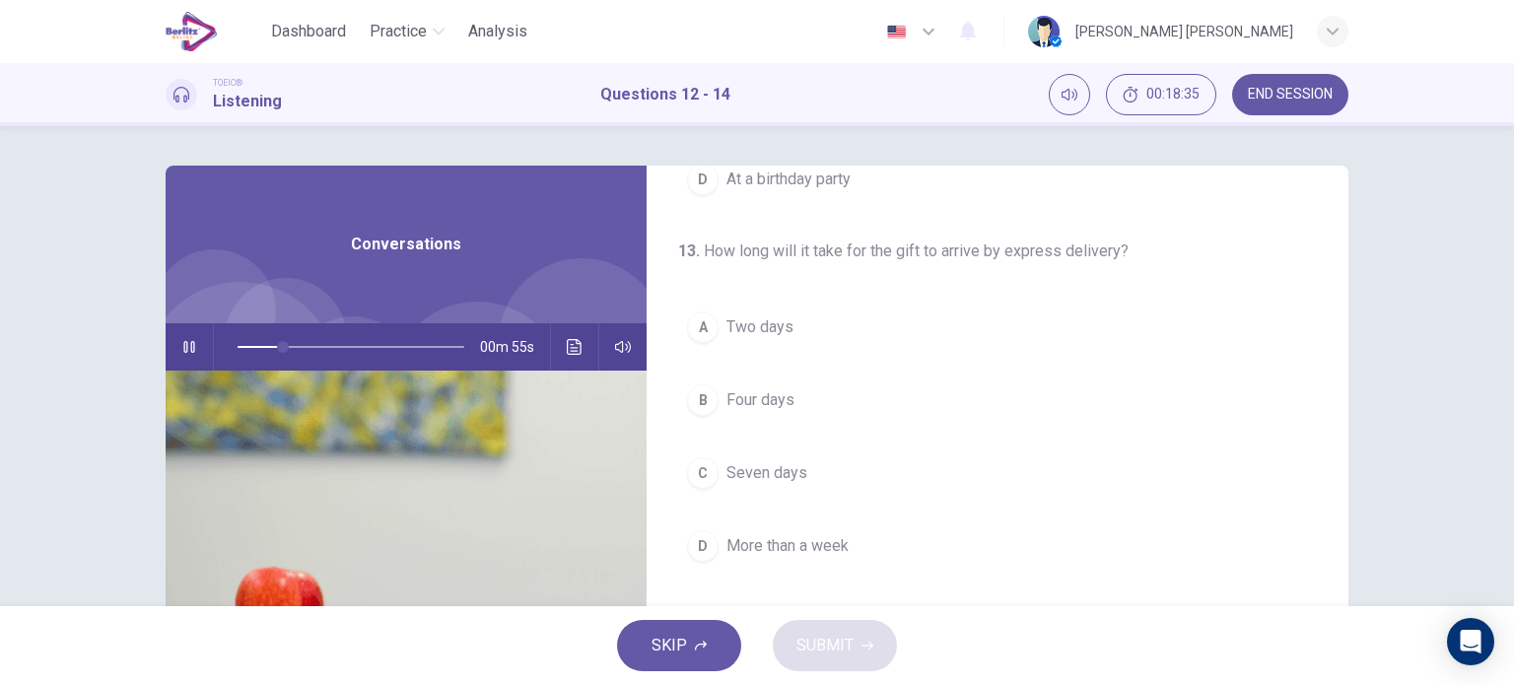
scroll to position [336, 0]
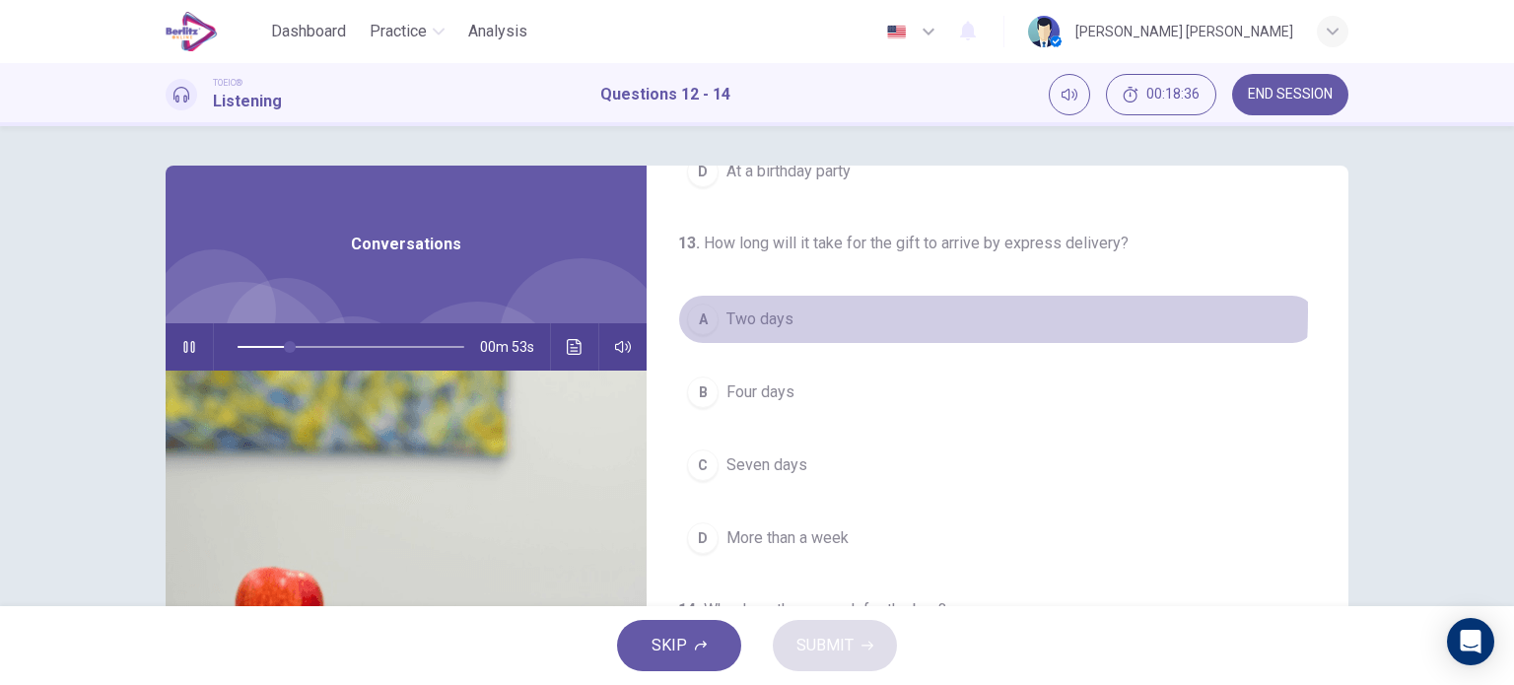
click at [752, 310] on span "Two days" at bounding box center [760, 320] width 67 height 24
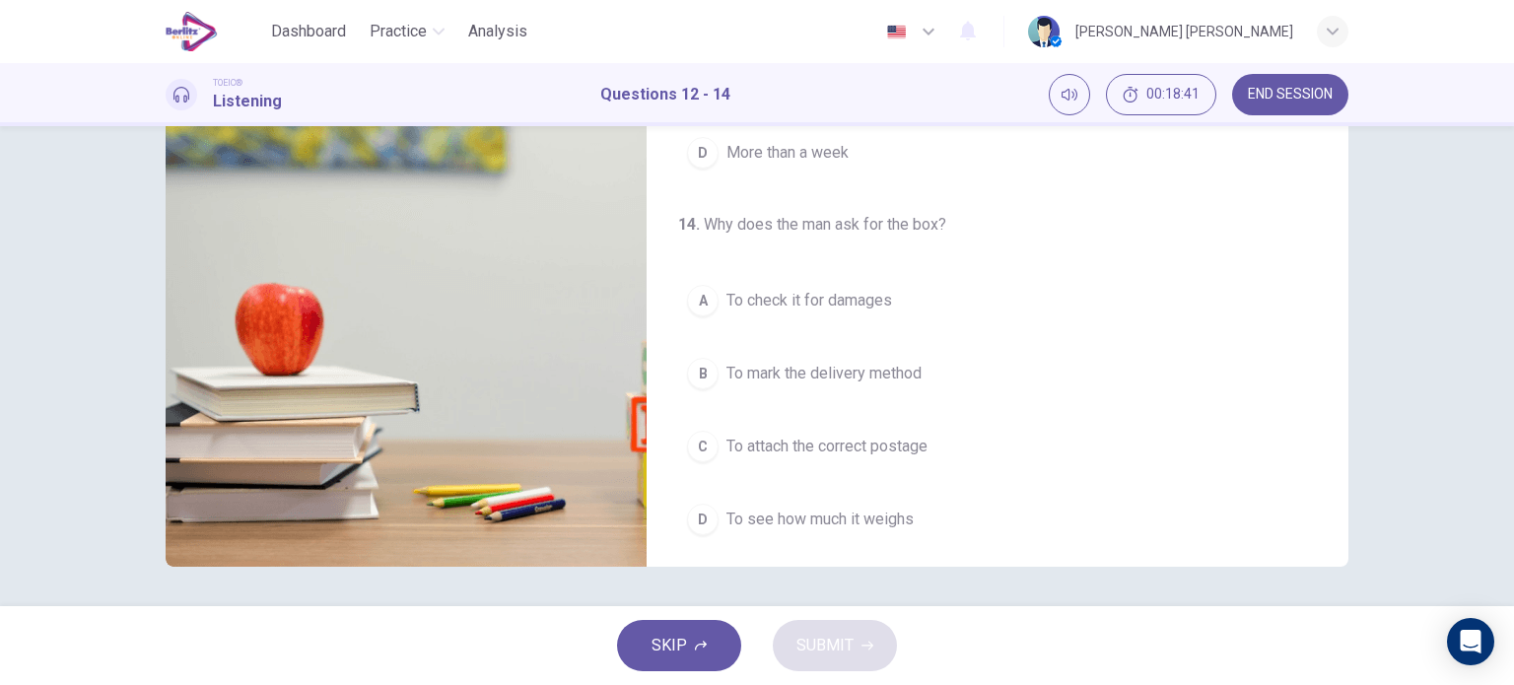
scroll to position [446, 0]
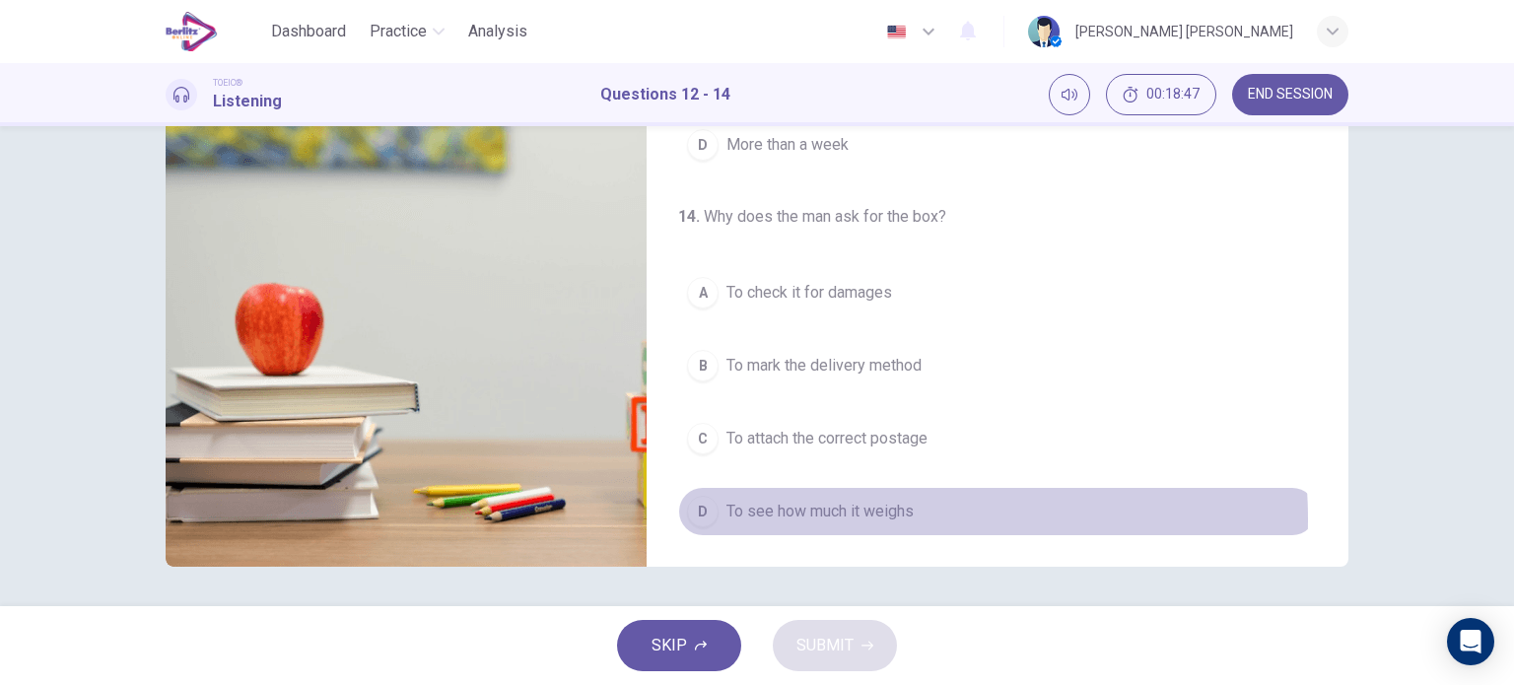
click at [865, 515] on span "To see how much it weighs" at bounding box center [820, 512] width 187 height 24
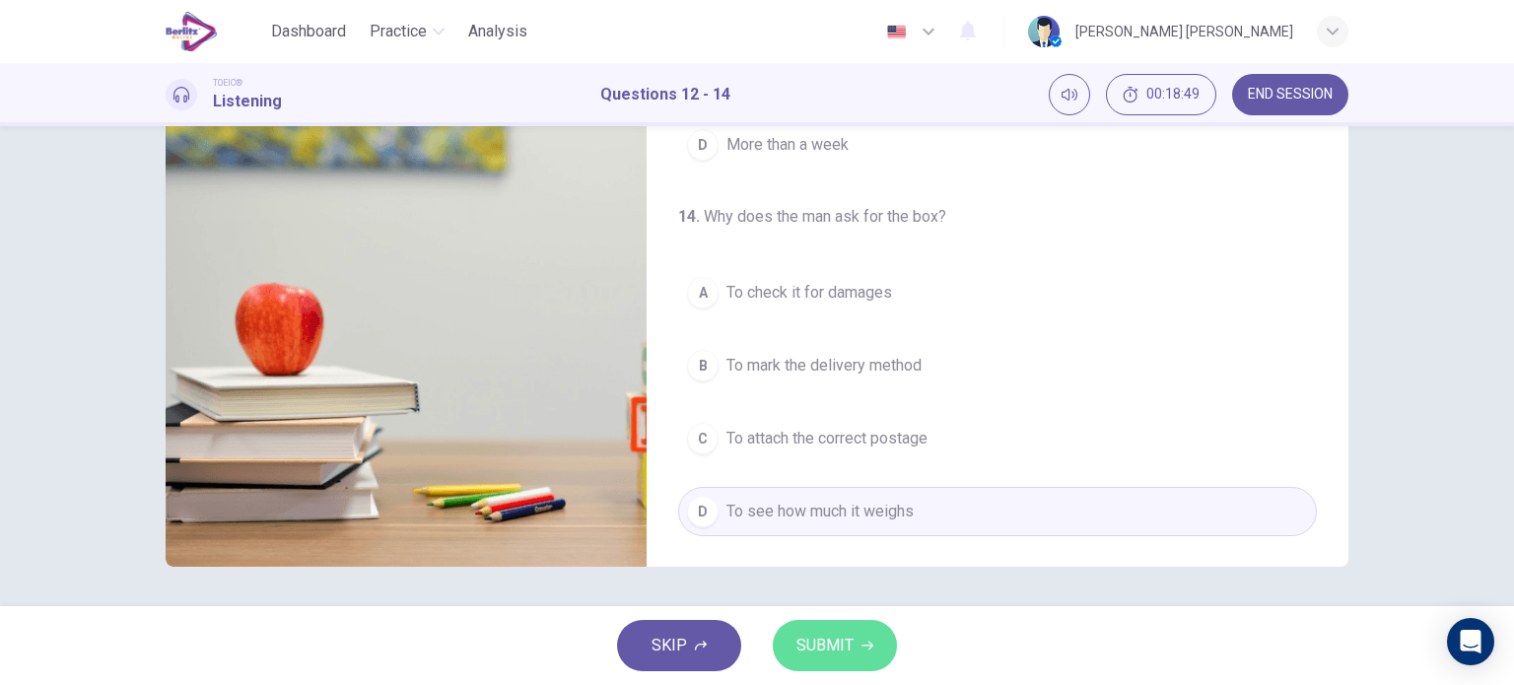
click at [846, 655] on span "SUBMIT" at bounding box center [825, 646] width 57 height 28
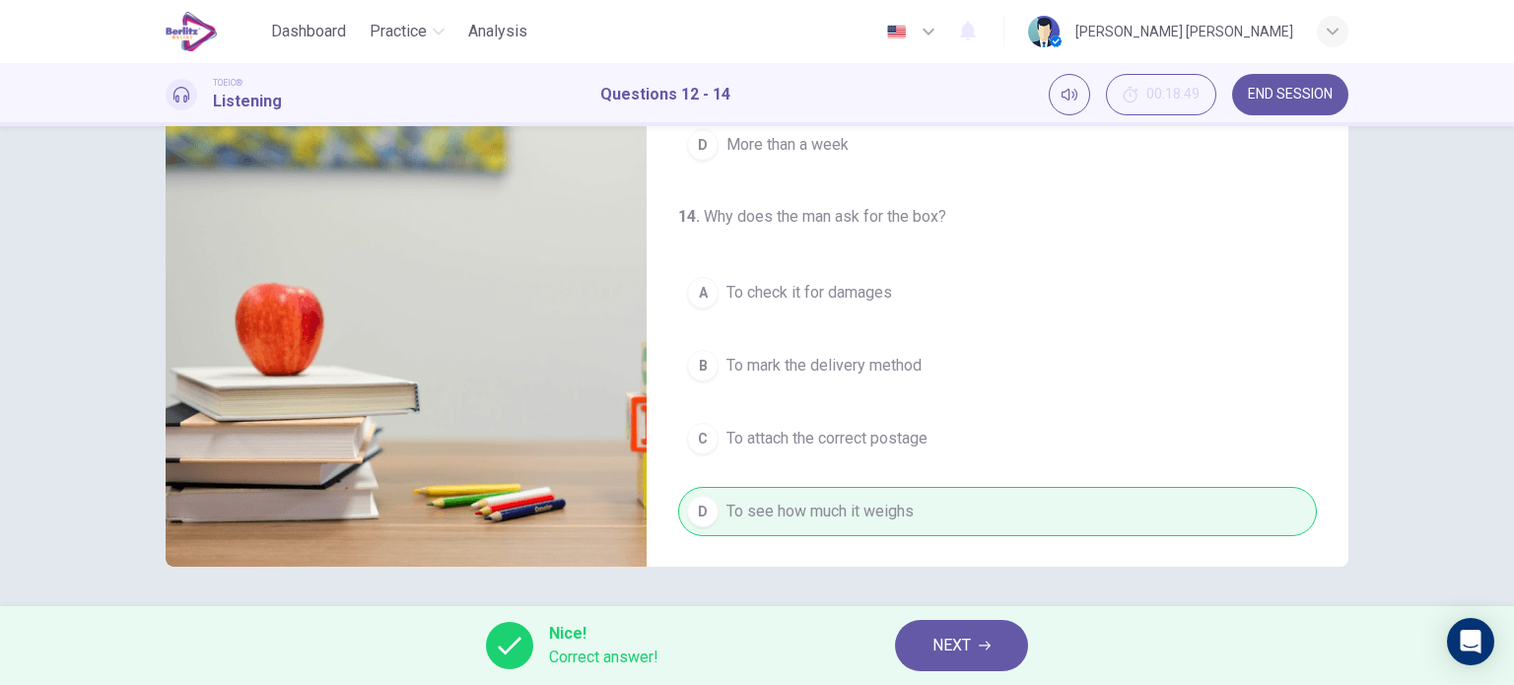
type input "**"
click at [963, 641] on span "NEXT" at bounding box center [952, 646] width 38 height 28
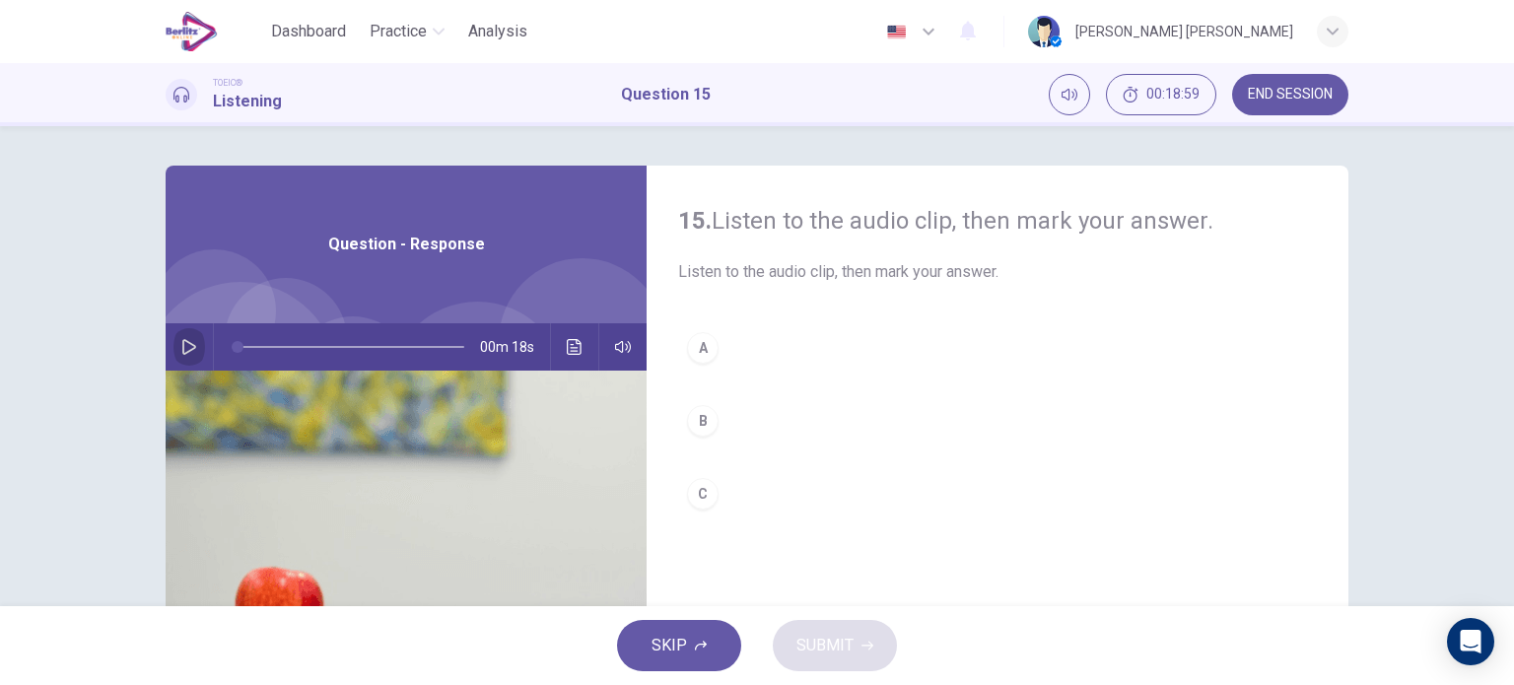
click at [188, 350] on icon "button" at bounding box center [189, 347] width 16 height 16
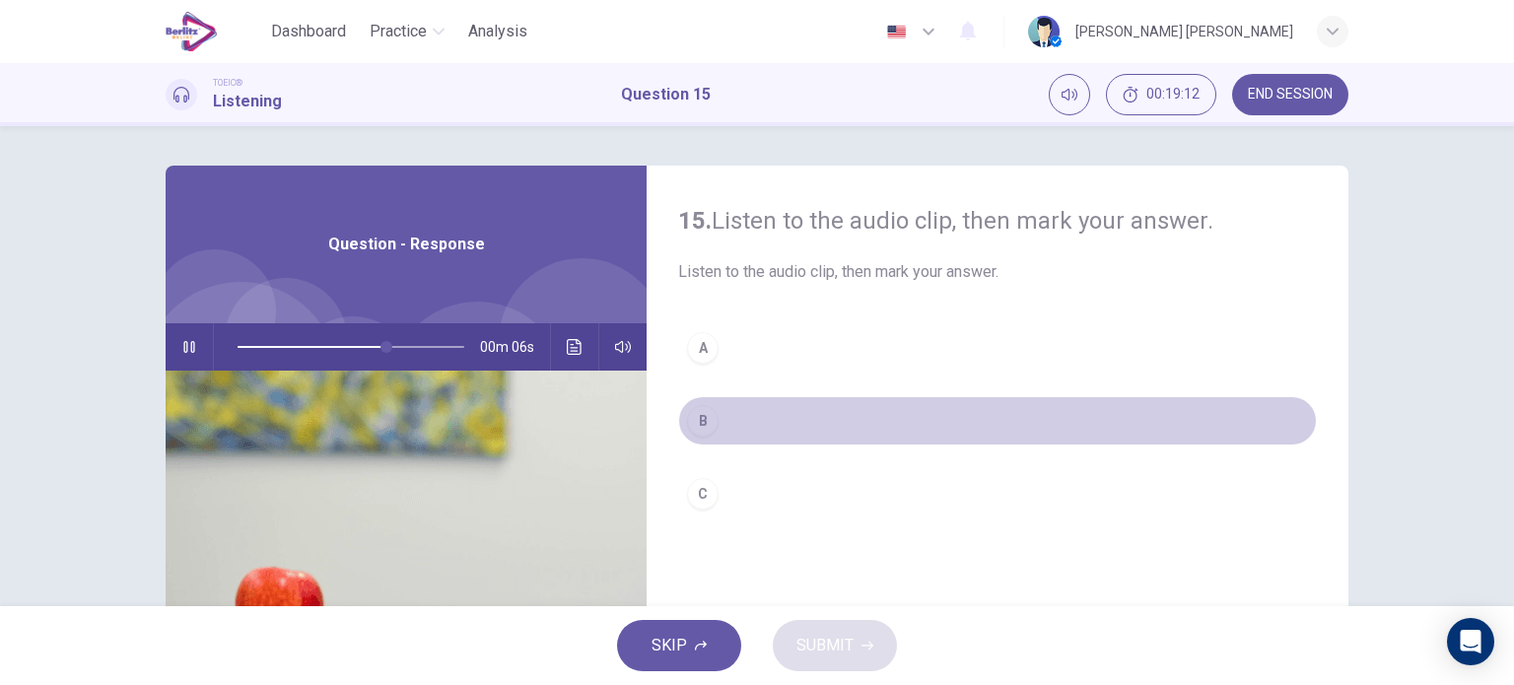
click at [710, 428] on div "B" at bounding box center [703, 421] width 32 height 32
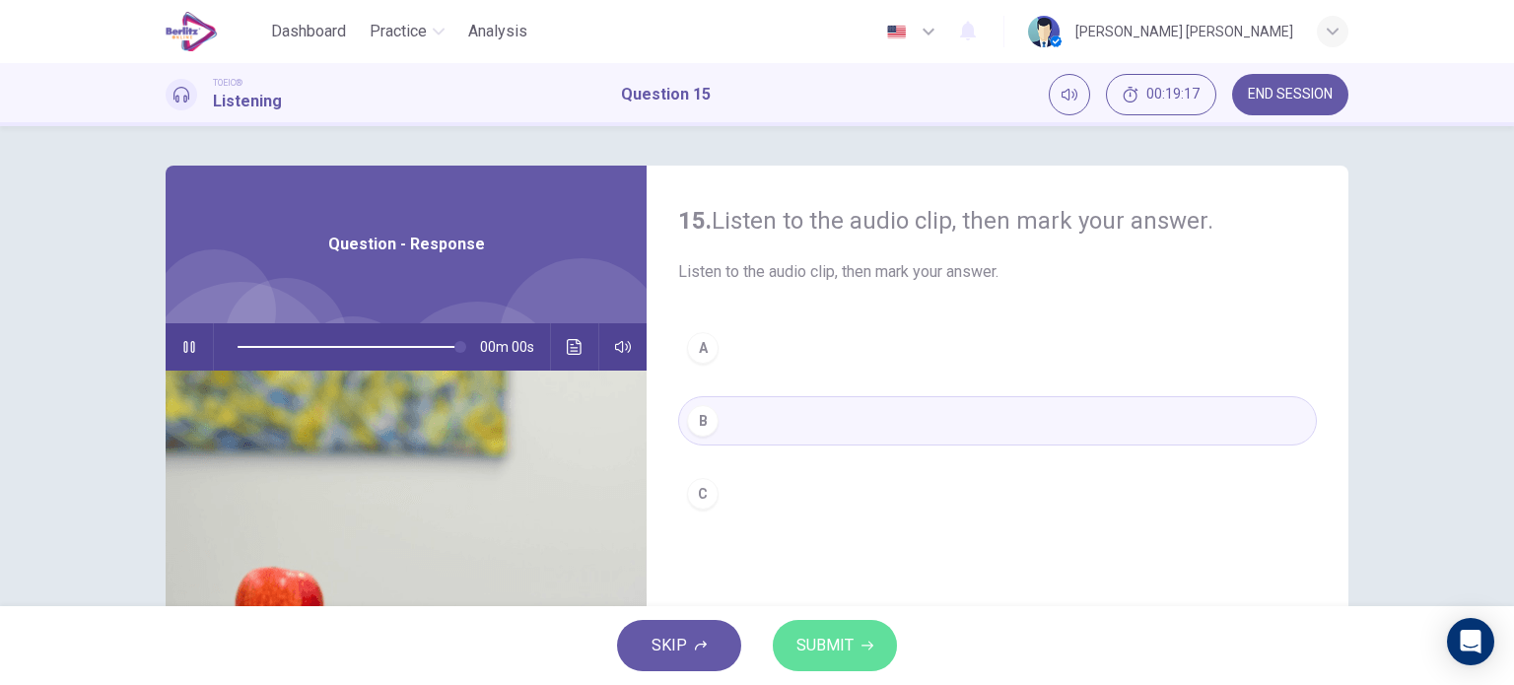
click at [804, 657] on span "SUBMIT" at bounding box center [825, 646] width 57 height 28
type input "*"
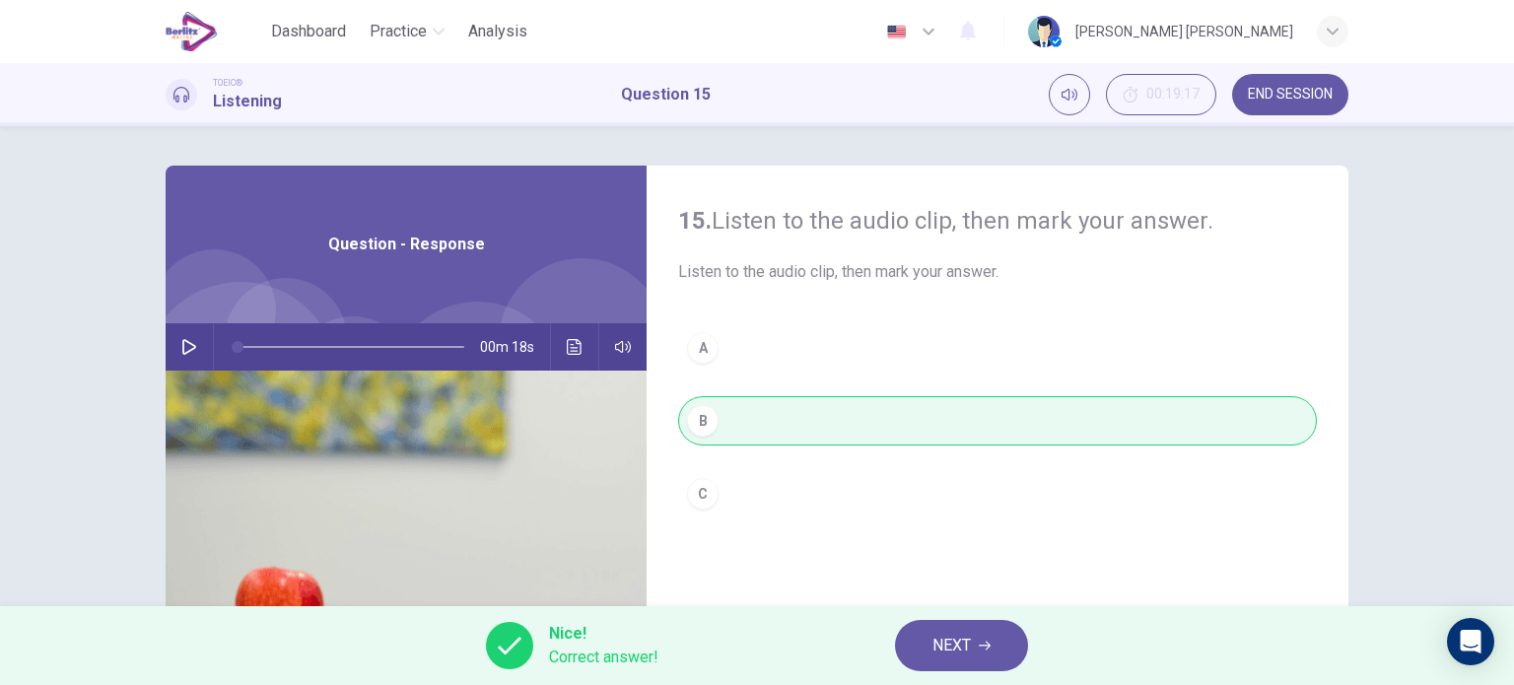
click at [943, 644] on span "NEXT" at bounding box center [952, 646] width 38 height 28
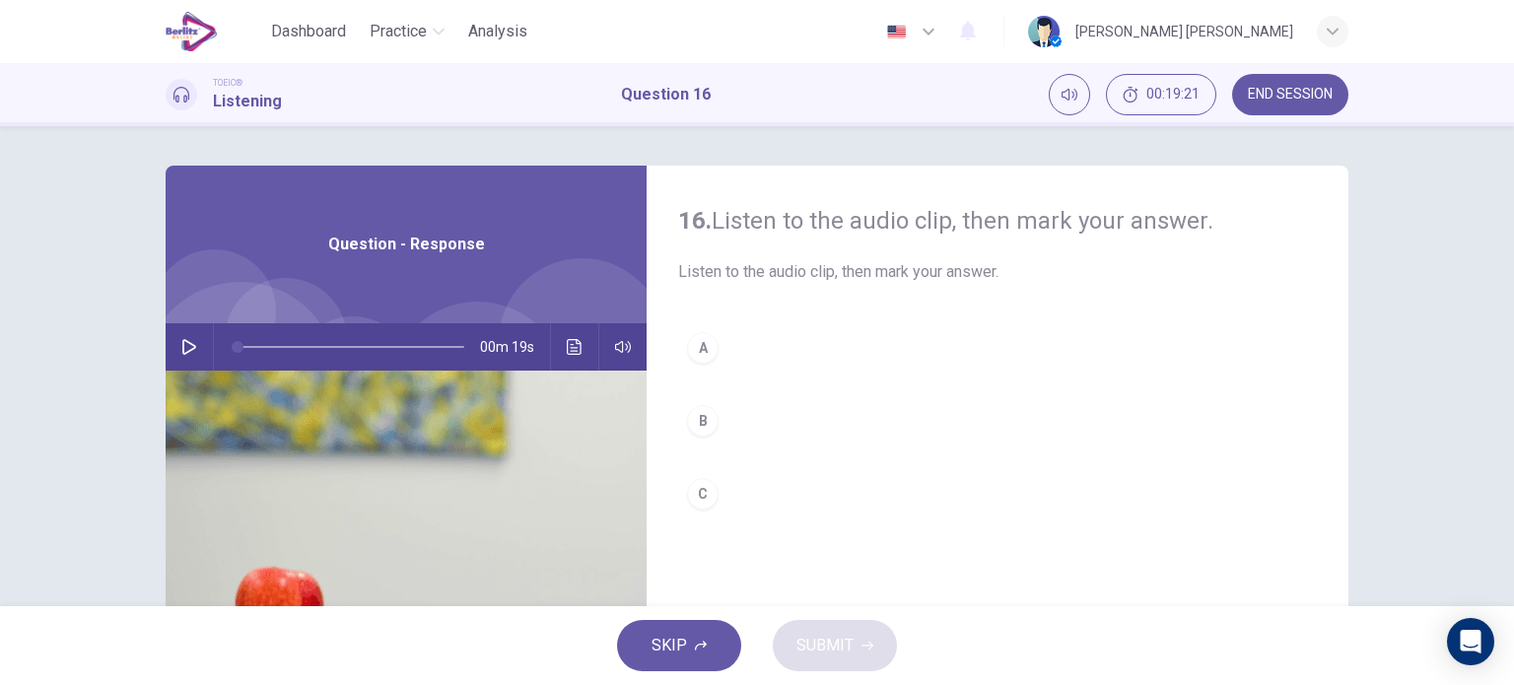
click at [167, 340] on div "00m 19s" at bounding box center [406, 346] width 481 height 47
click at [183, 347] on icon "button" at bounding box center [189, 347] width 16 height 16
type input "*"
click at [692, 500] on div "C" at bounding box center [703, 494] width 32 height 32
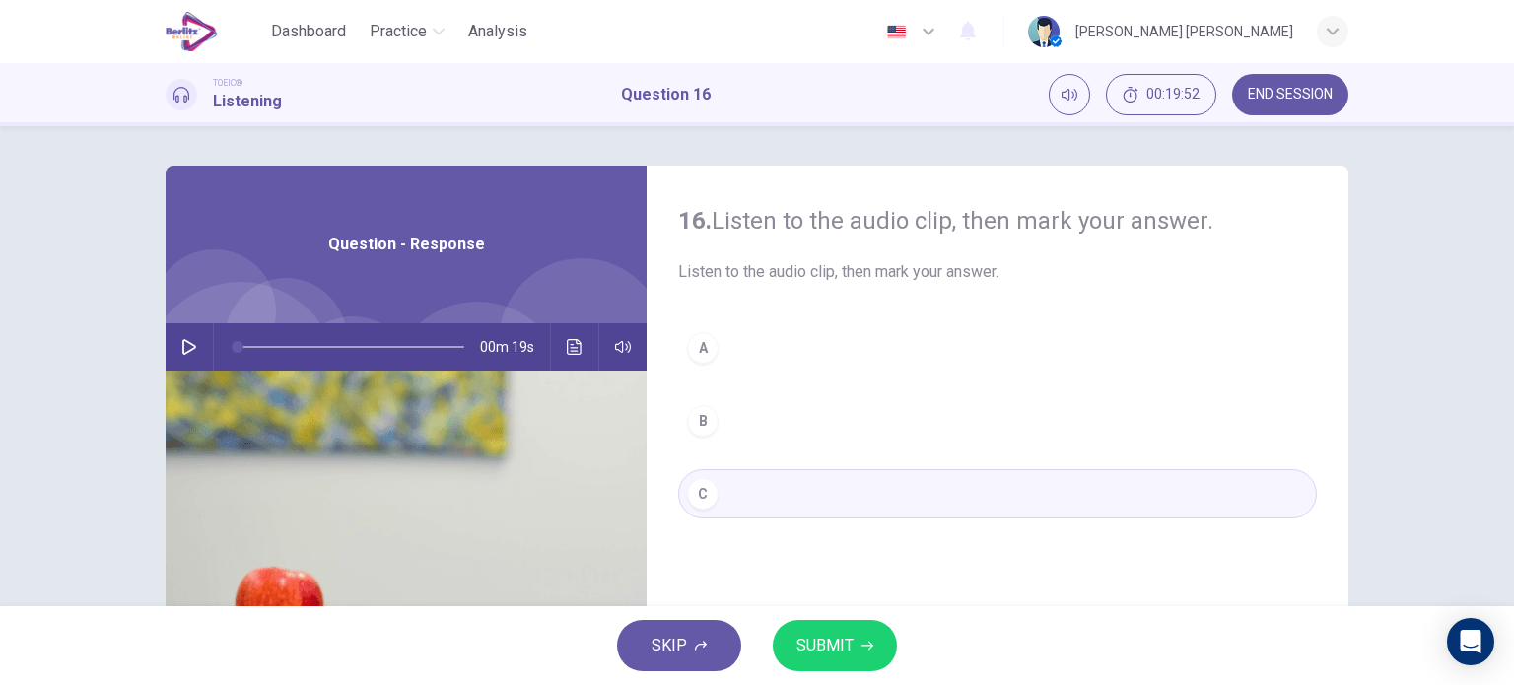
click at [692, 500] on div "C" at bounding box center [703, 494] width 32 height 32
click at [824, 633] on span "SUBMIT" at bounding box center [825, 646] width 57 height 28
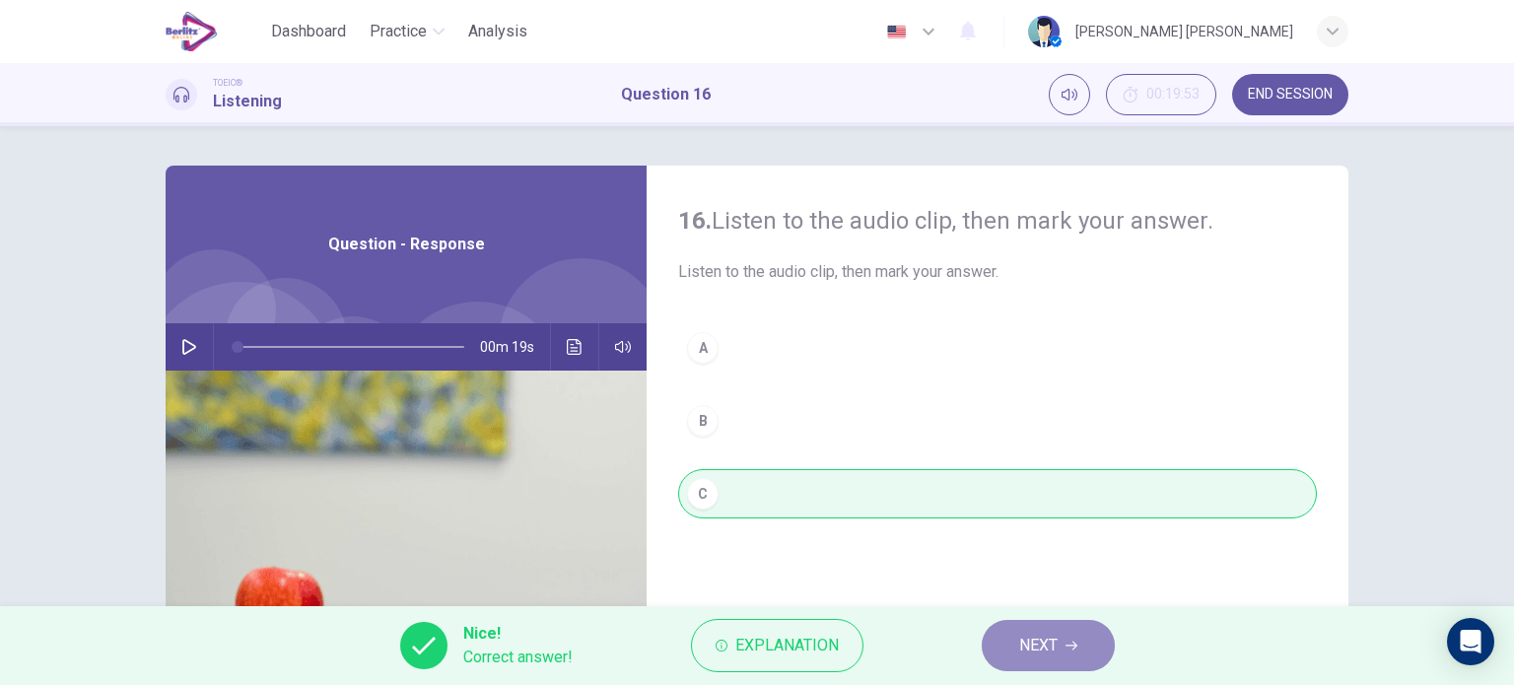
click at [1033, 646] on span "NEXT" at bounding box center [1038, 646] width 38 height 28
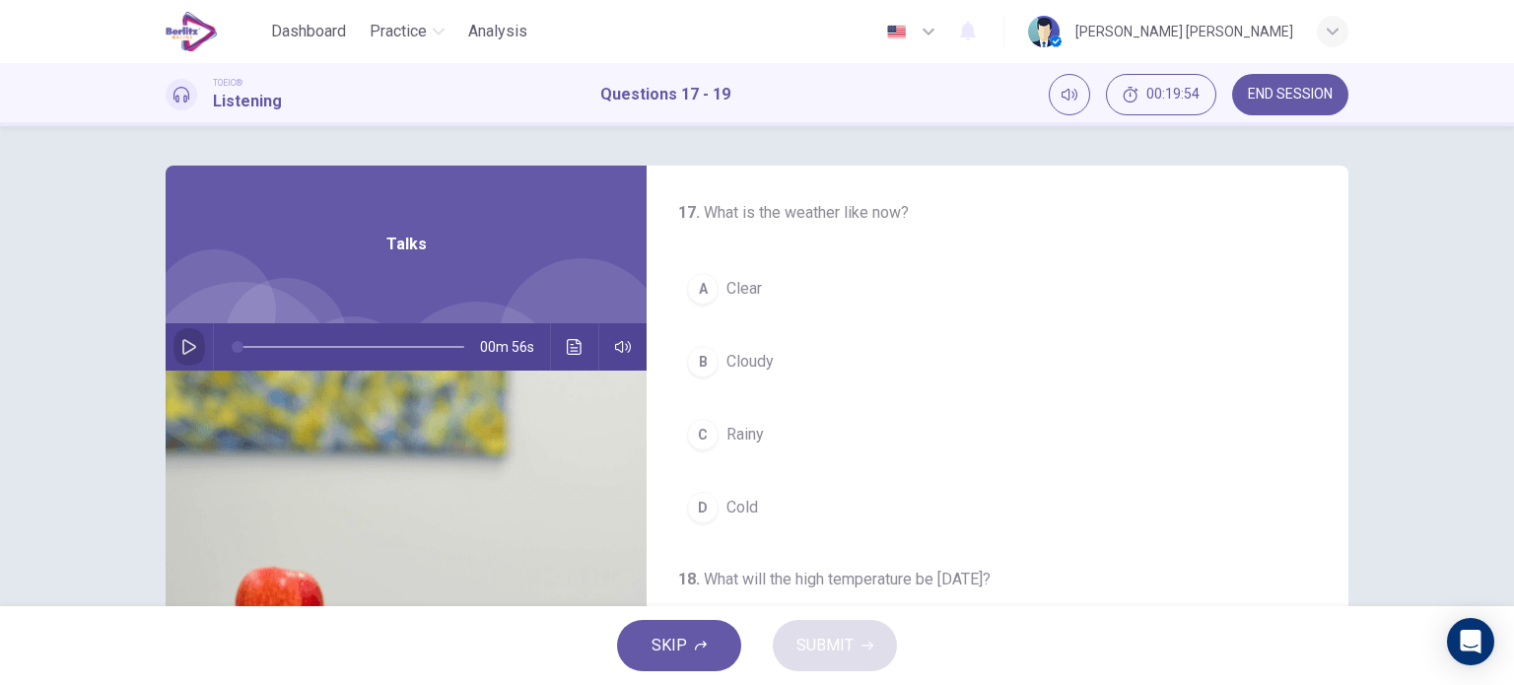
click at [189, 356] on button "button" at bounding box center [190, 346] width 32 height 47
drag, startPoint x: 335, startPoint y: 340, endPoint x: 219, endPoint y: 334, distance: 116.5
click at [232, 341] on span at bounding box center [238, 347] width 12 height 12
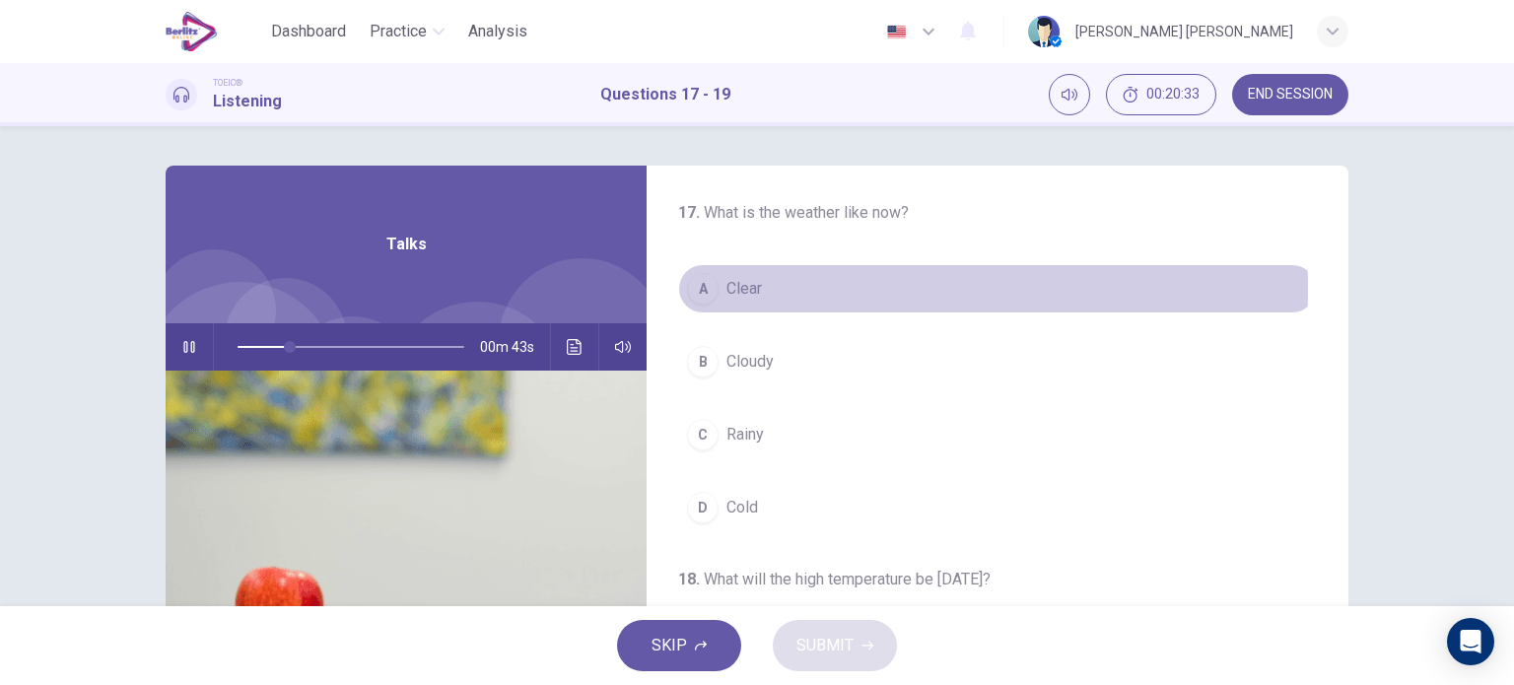
click at [752, 290] on span "Clear" at bounding box center [744, 289] width 35 height 24
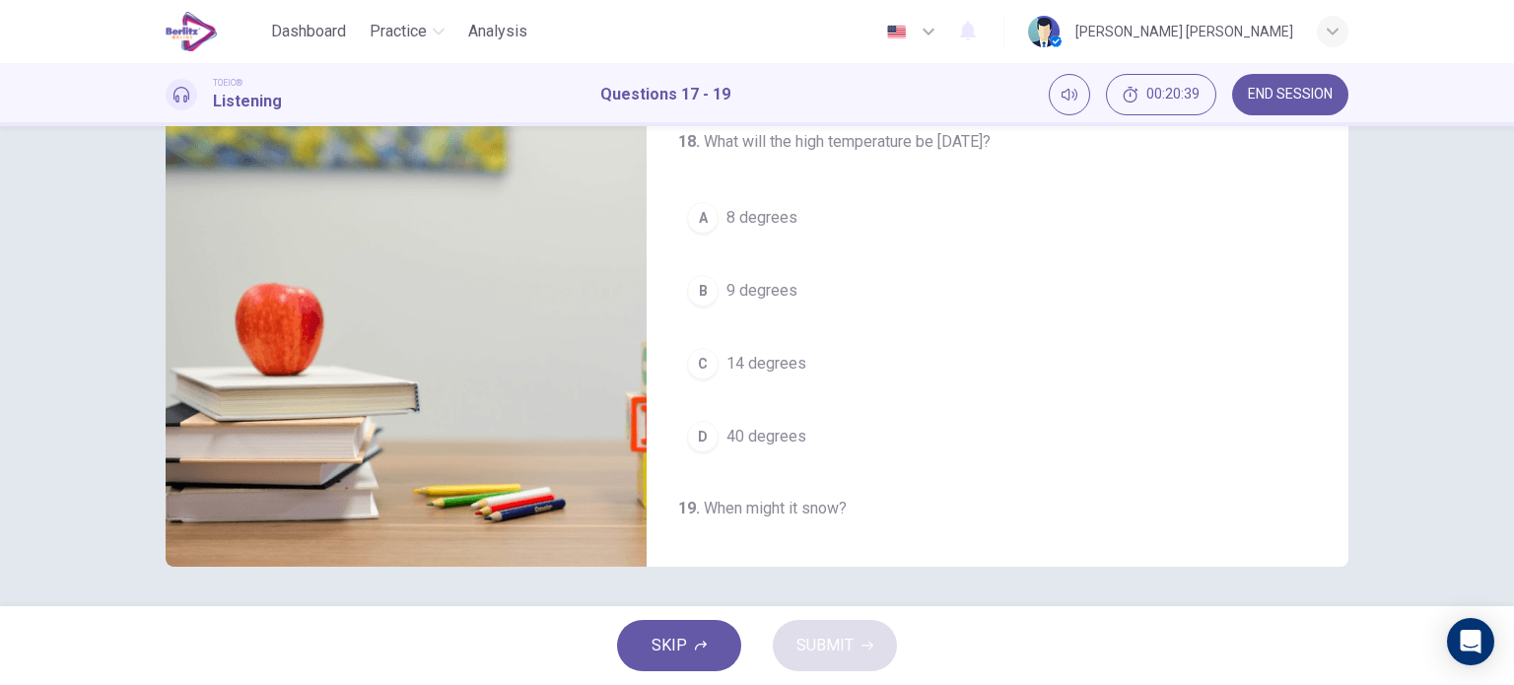
scroll to position [158, 0]
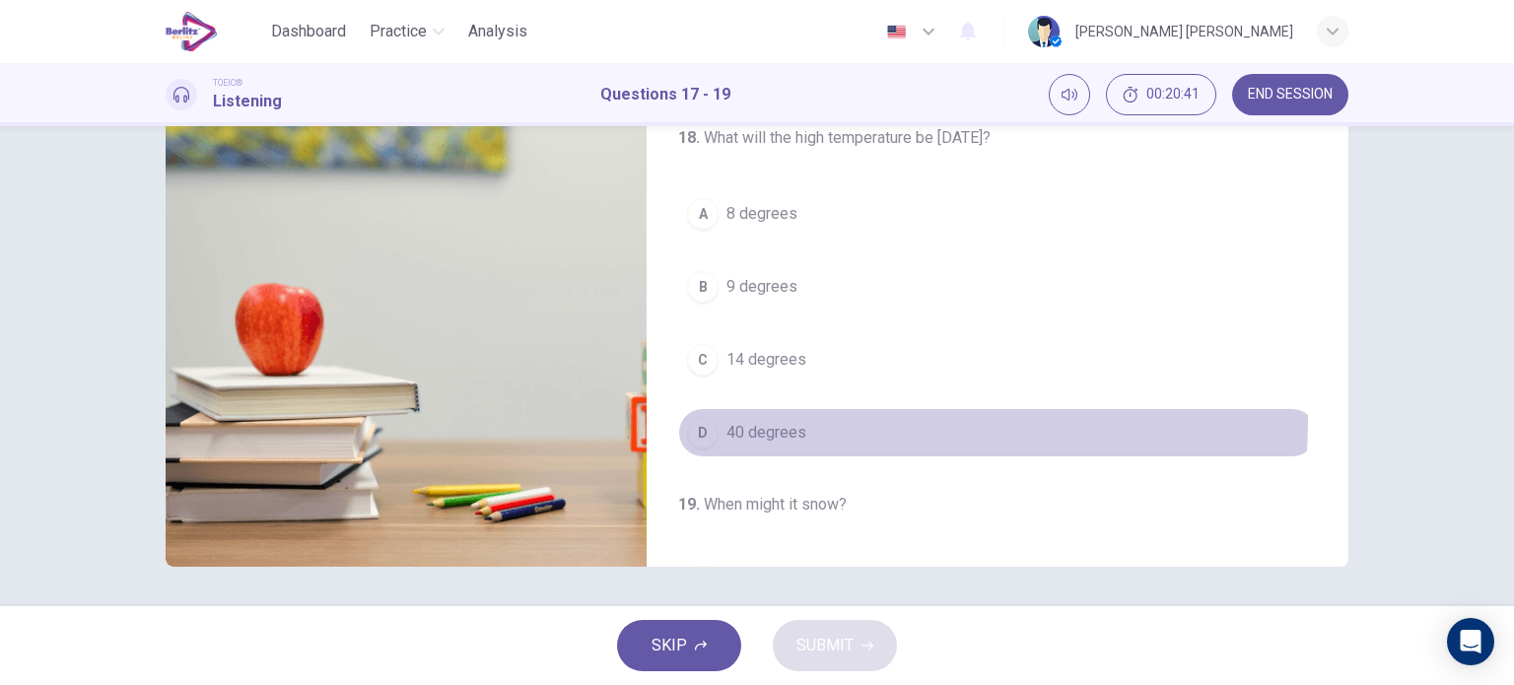
click at [815, 417] on button "D 40 degrees" at bounding box center [997, 432] width 639 height 49
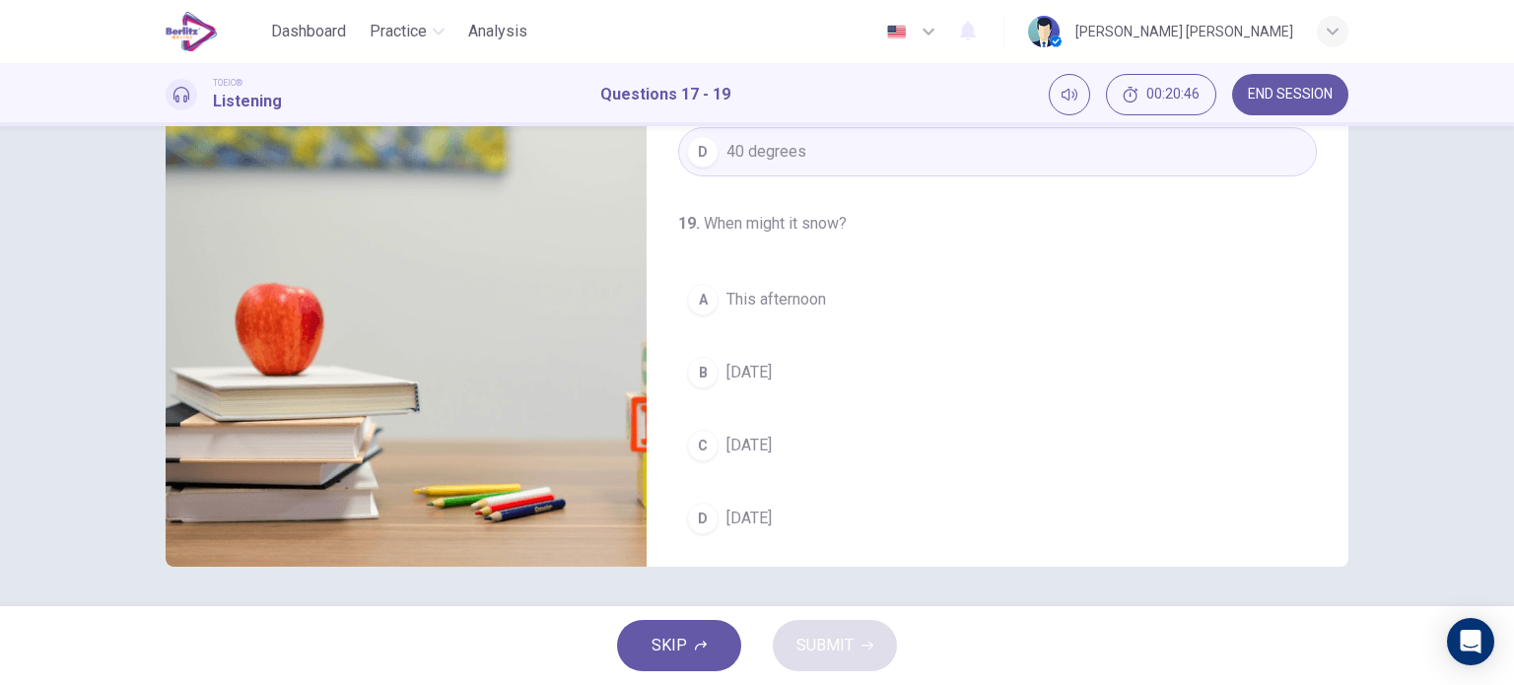
scroll to position [446, 0]
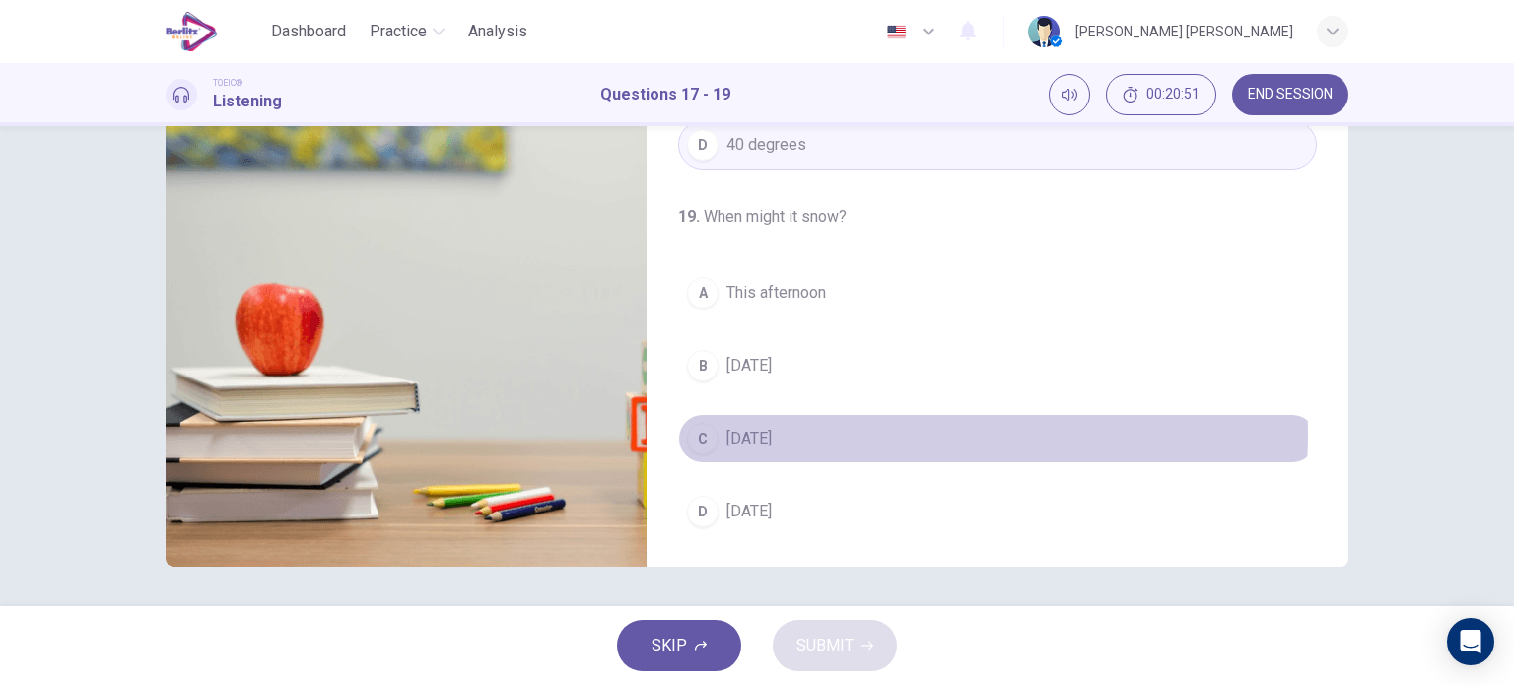
click at [857, 430] on button "C Sunday" at bounding box center [997, 438] width 639 height 49
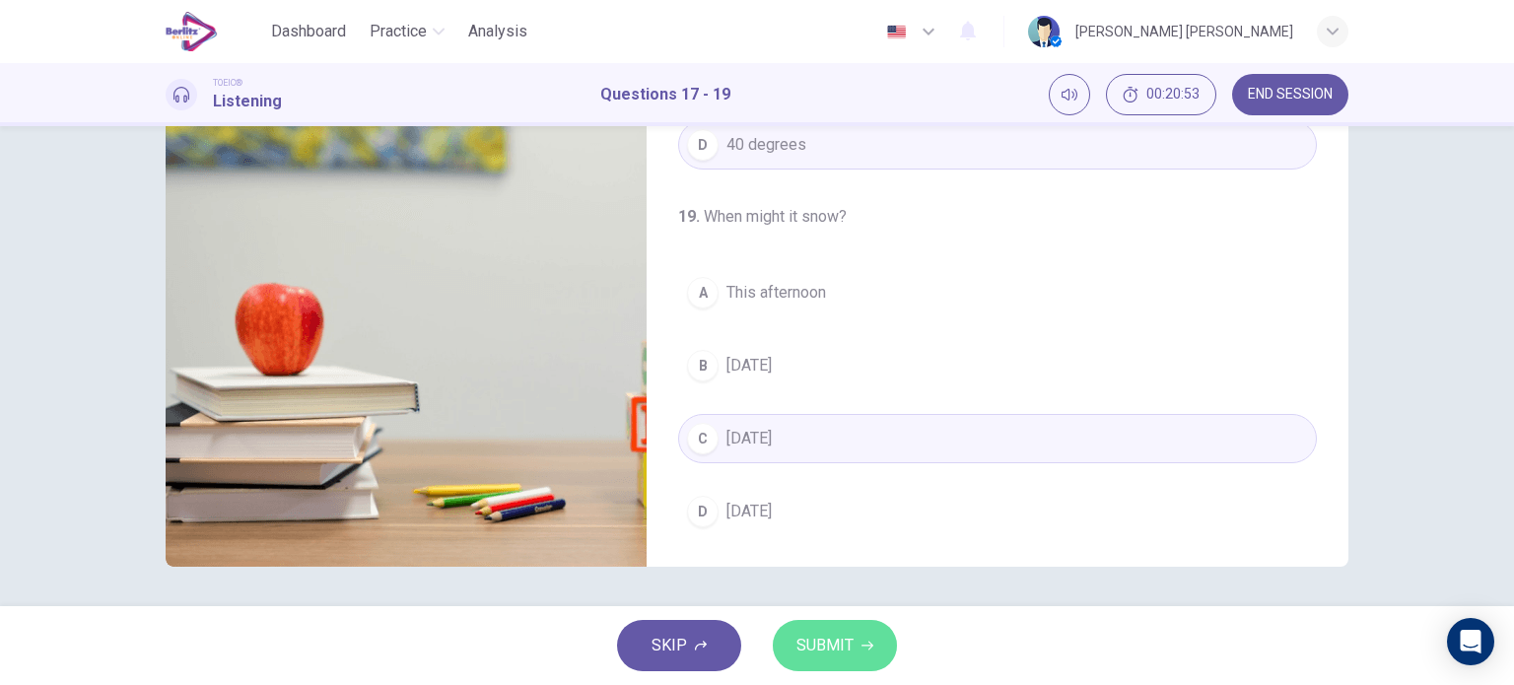
click at [835, 623] on button "SUBMIT" at bounding box center [835, 645] width 124 height 51
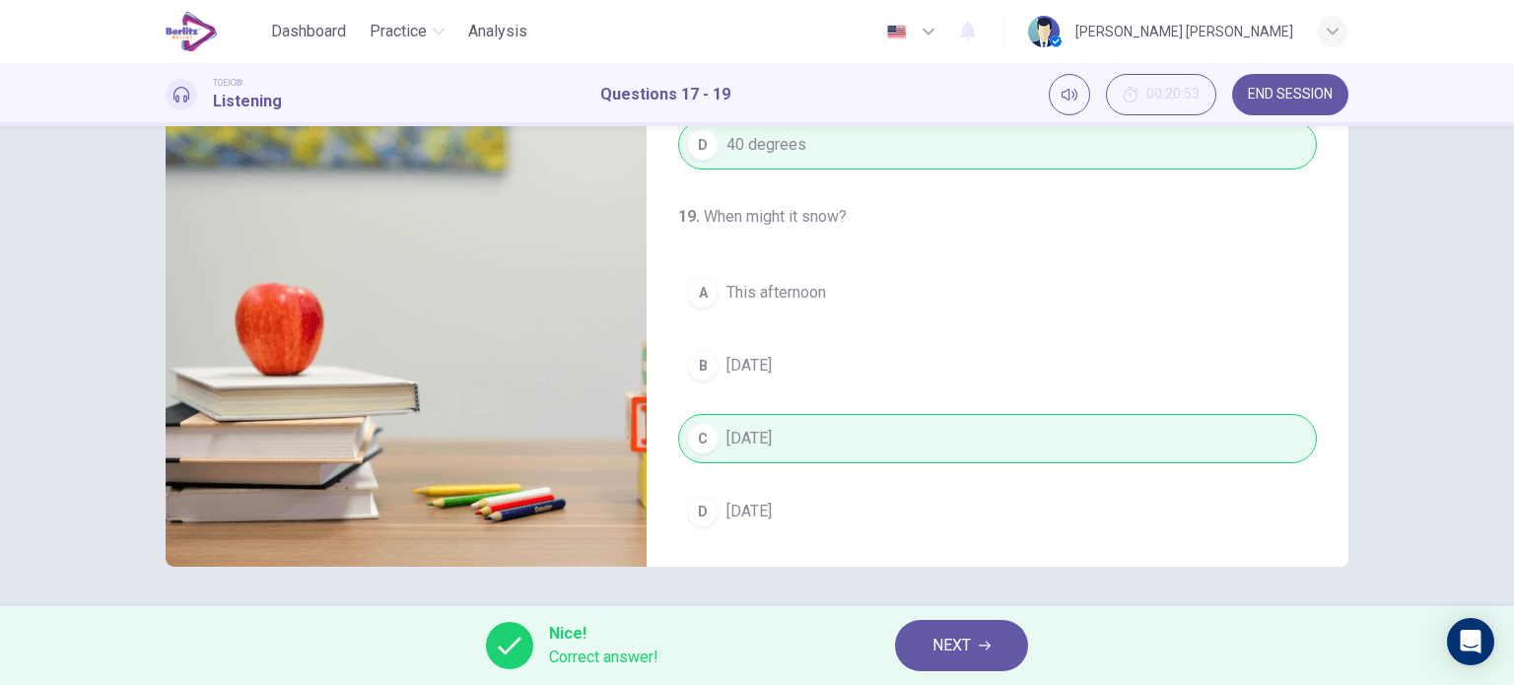
type input "**"
click at [958, 640] on span "NEXT" at bounding box center [952, 646] width 38 height 28
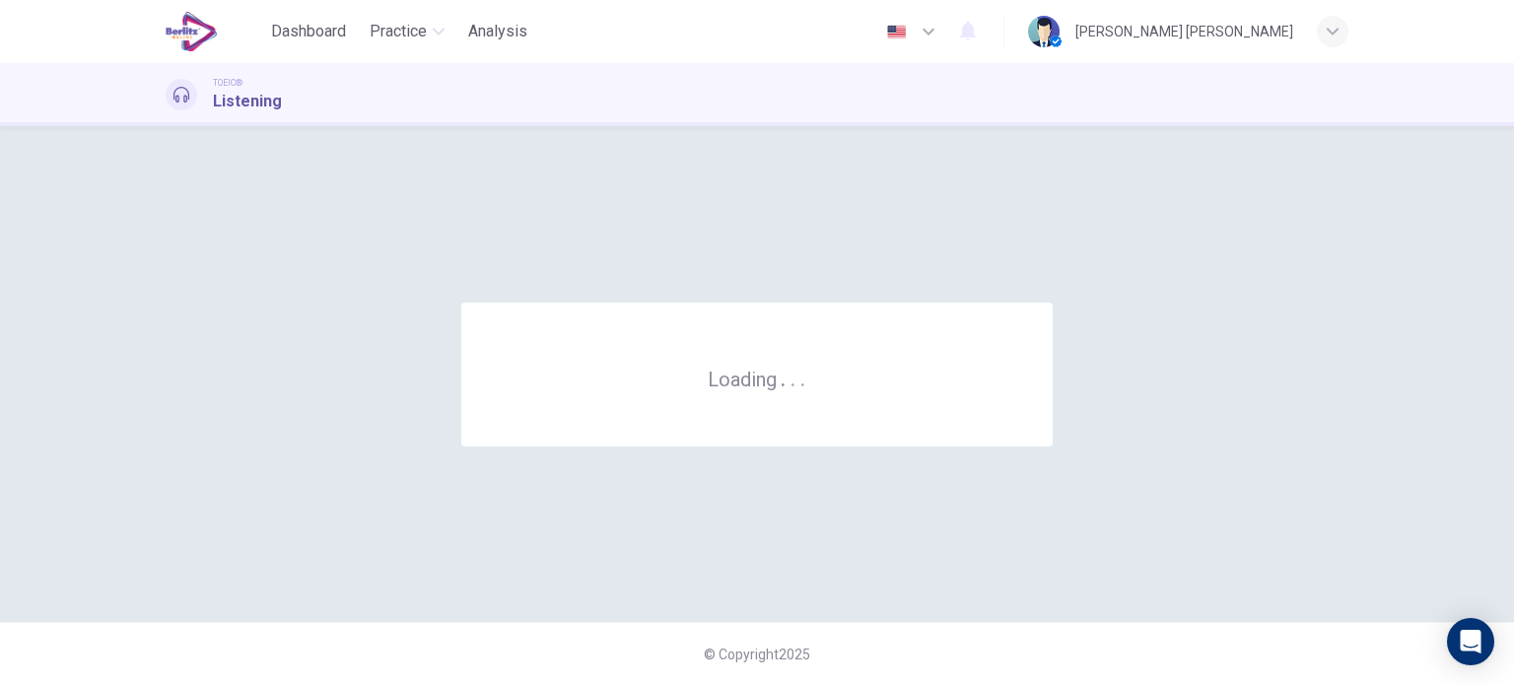
scroll to position [0, 0]
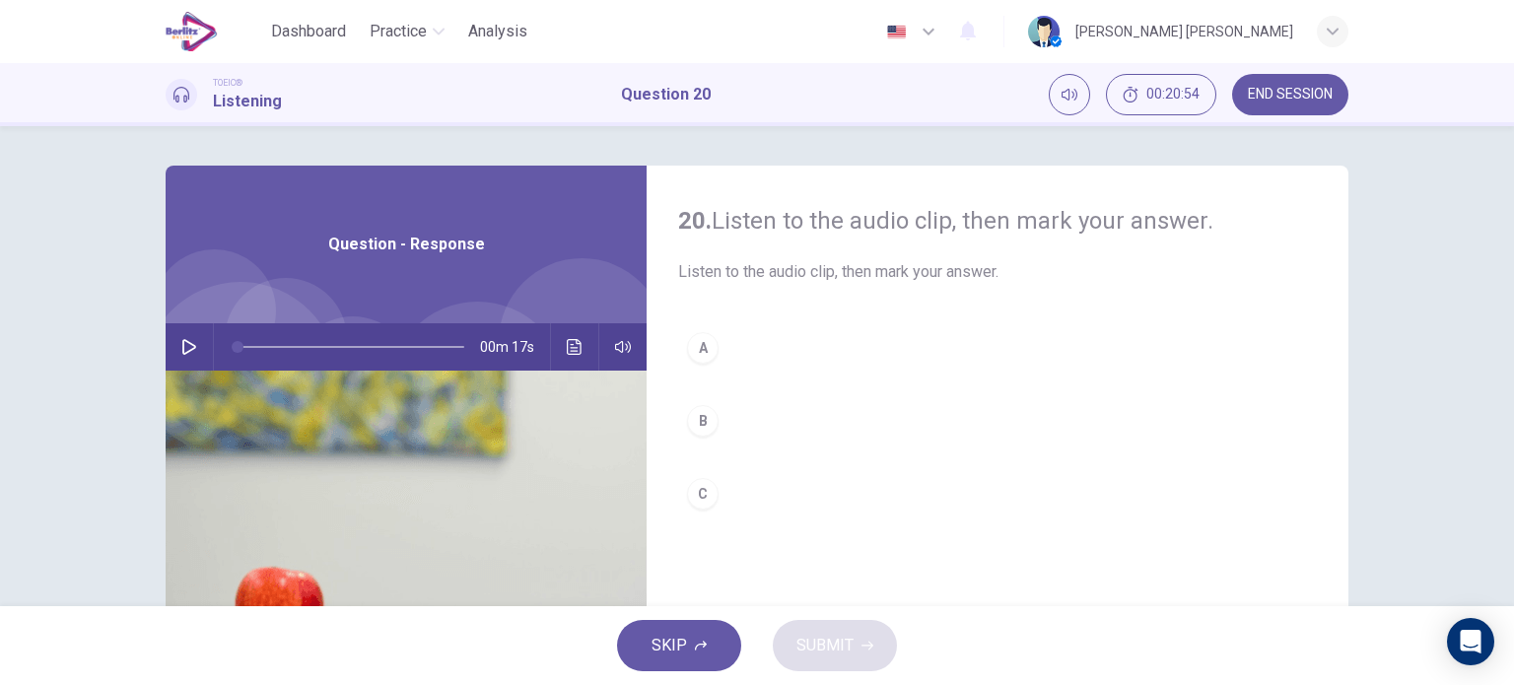
click at [181, 347] on icon "button" at bounding box center [189, 347] width 16 height 16
click at [182, 339] on icon "button" at bounding box center [189, 347] width 14 height 16
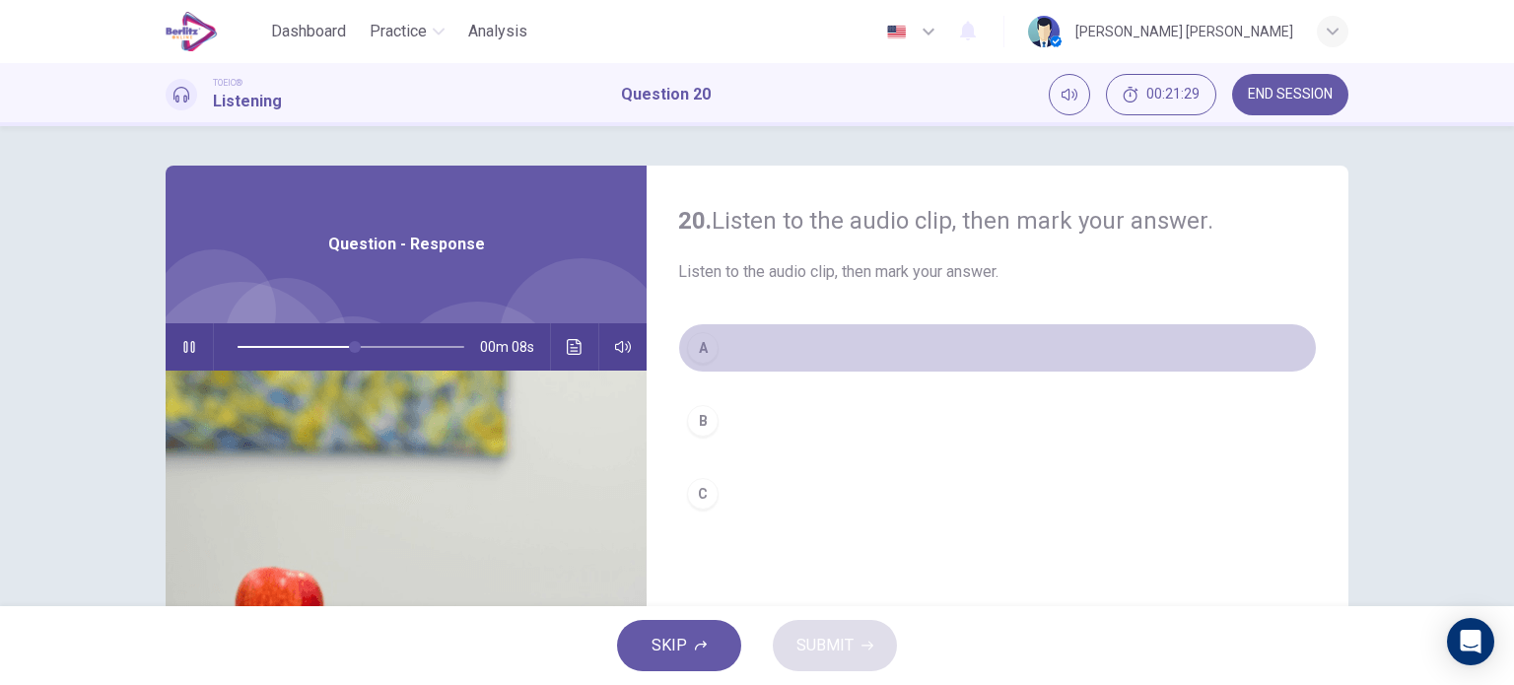
click at [714, 359] on button "A" at bounding box center [997, 347] width 639 height 49
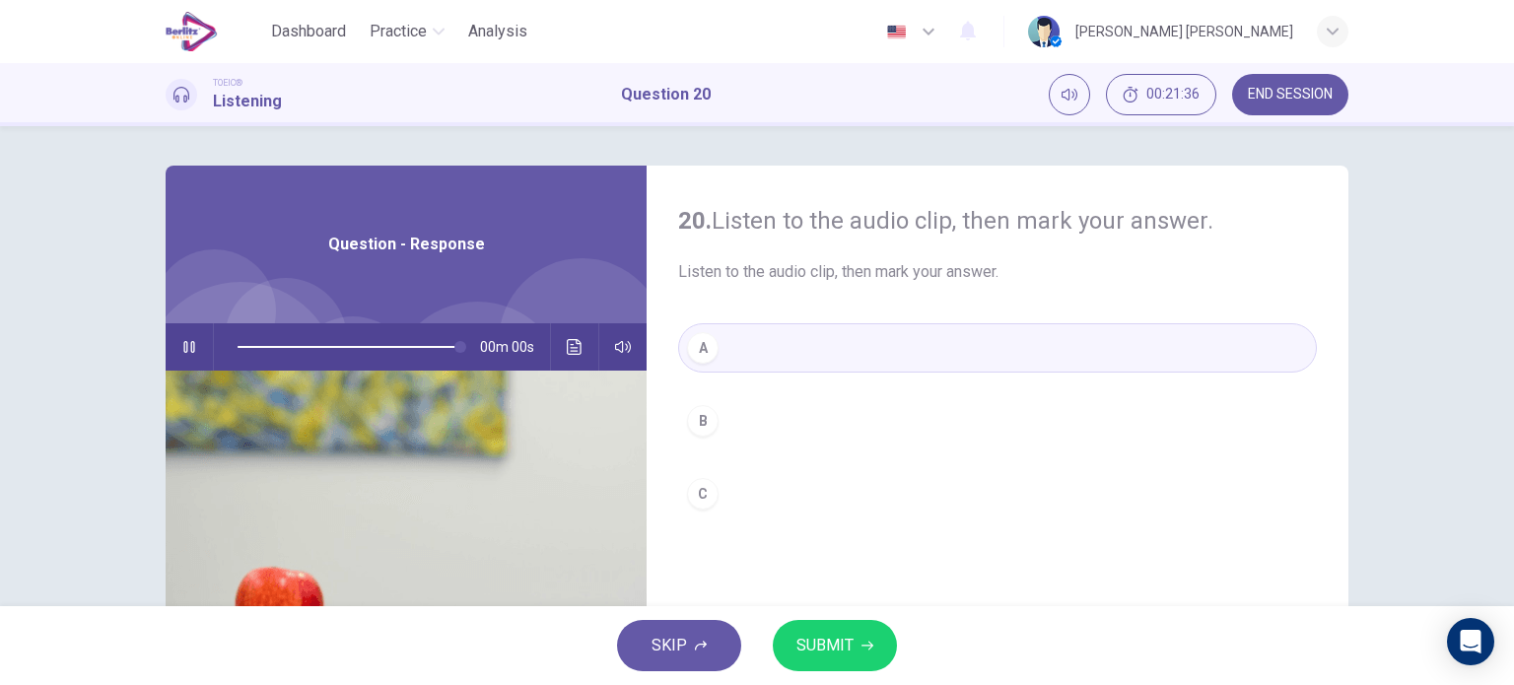
type input "*"
click at [830, 651] on span "SUBMIT" at bounding box center [825, 646] width 57 height 28
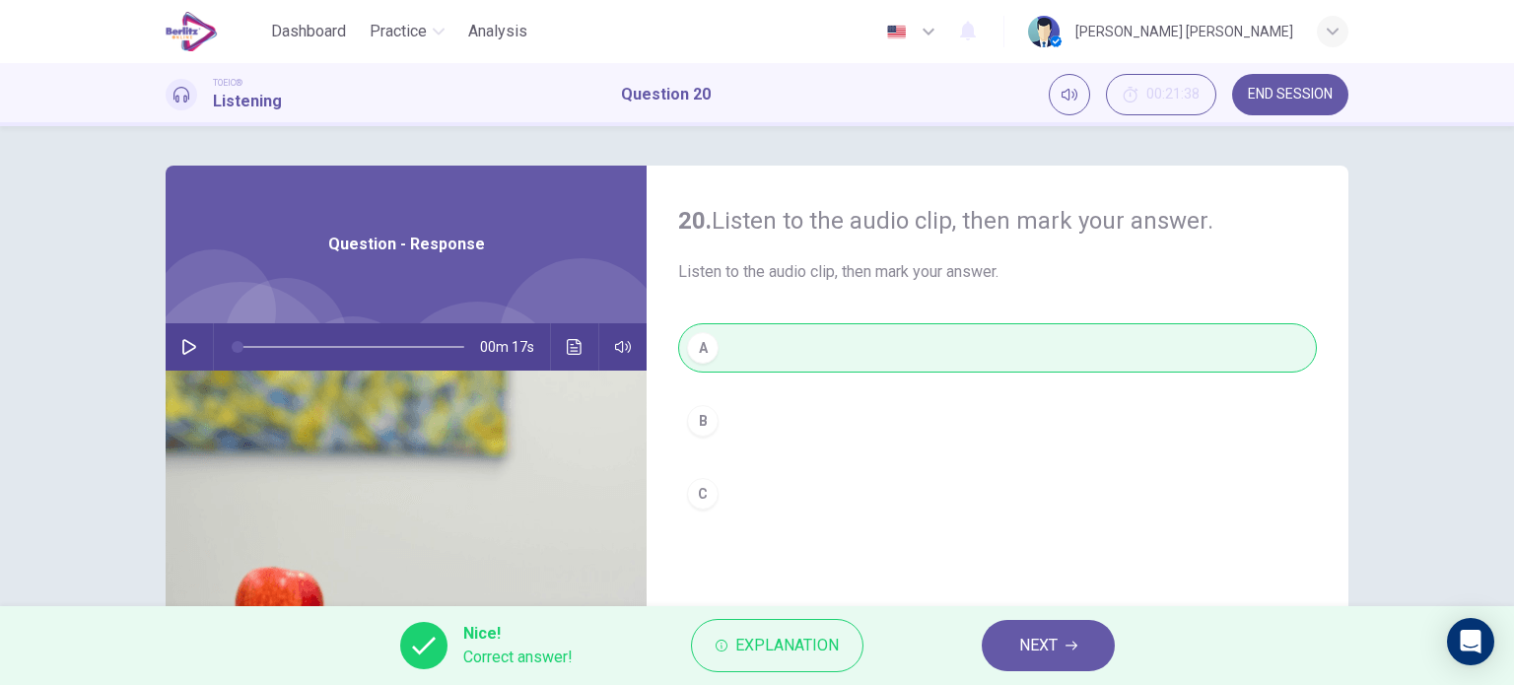
click at [1002, 645] on button "NEXT" at bounding box center [1048, 645] width 133 height 51
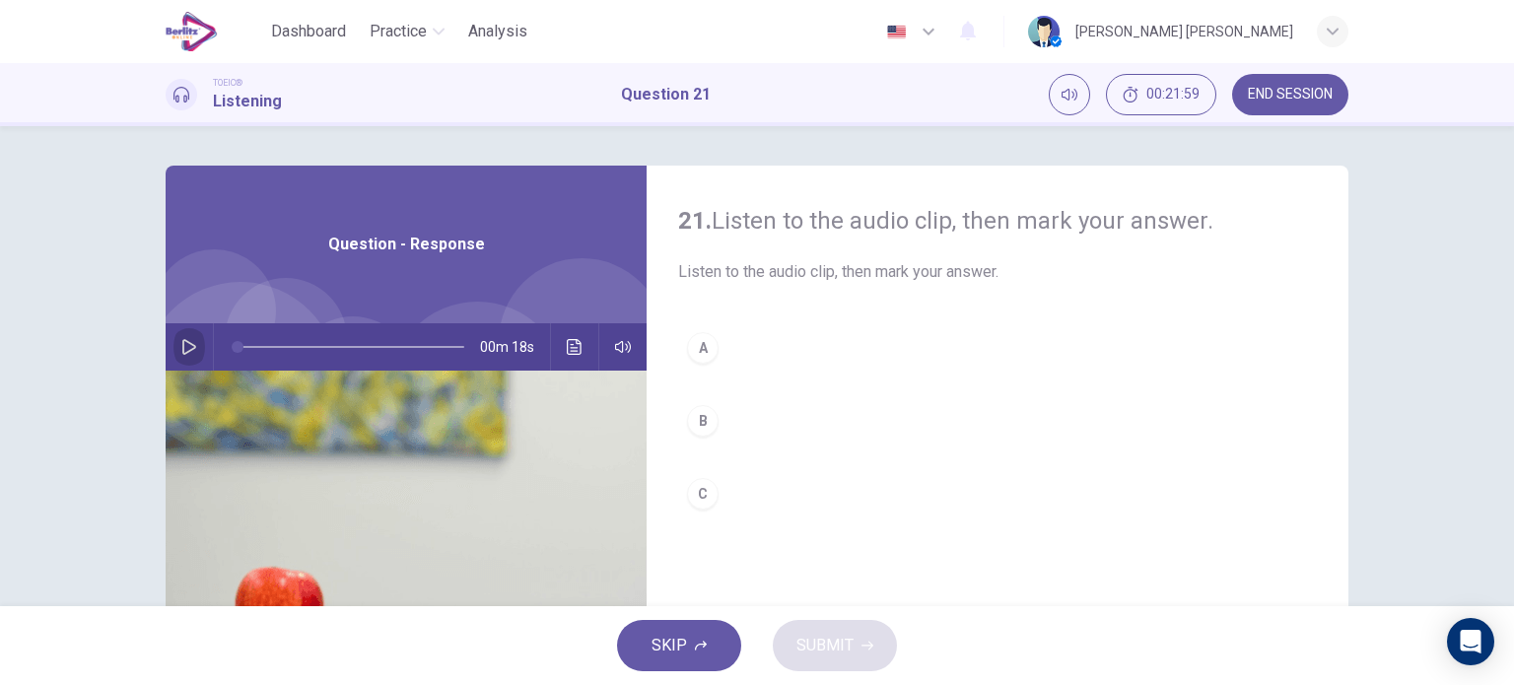
click at [185, 360] on button "button" at bounding box center [190, 346] width 32 height 47
click at [725, 346] on button "A" at bounding box center [997, 347] width 639 height 49
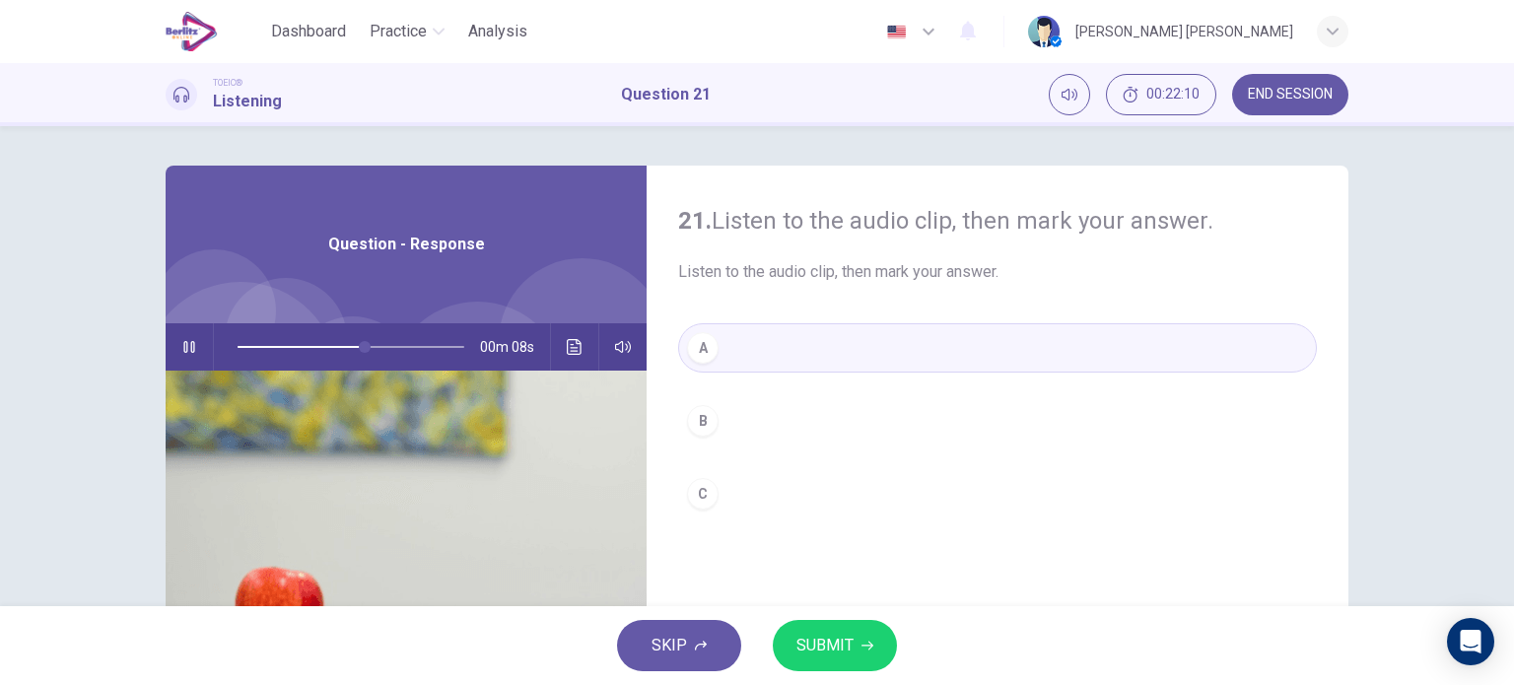
click at [835, 642] on span "SUBMIT" at bounding box center [825, 646] width 57 height 28
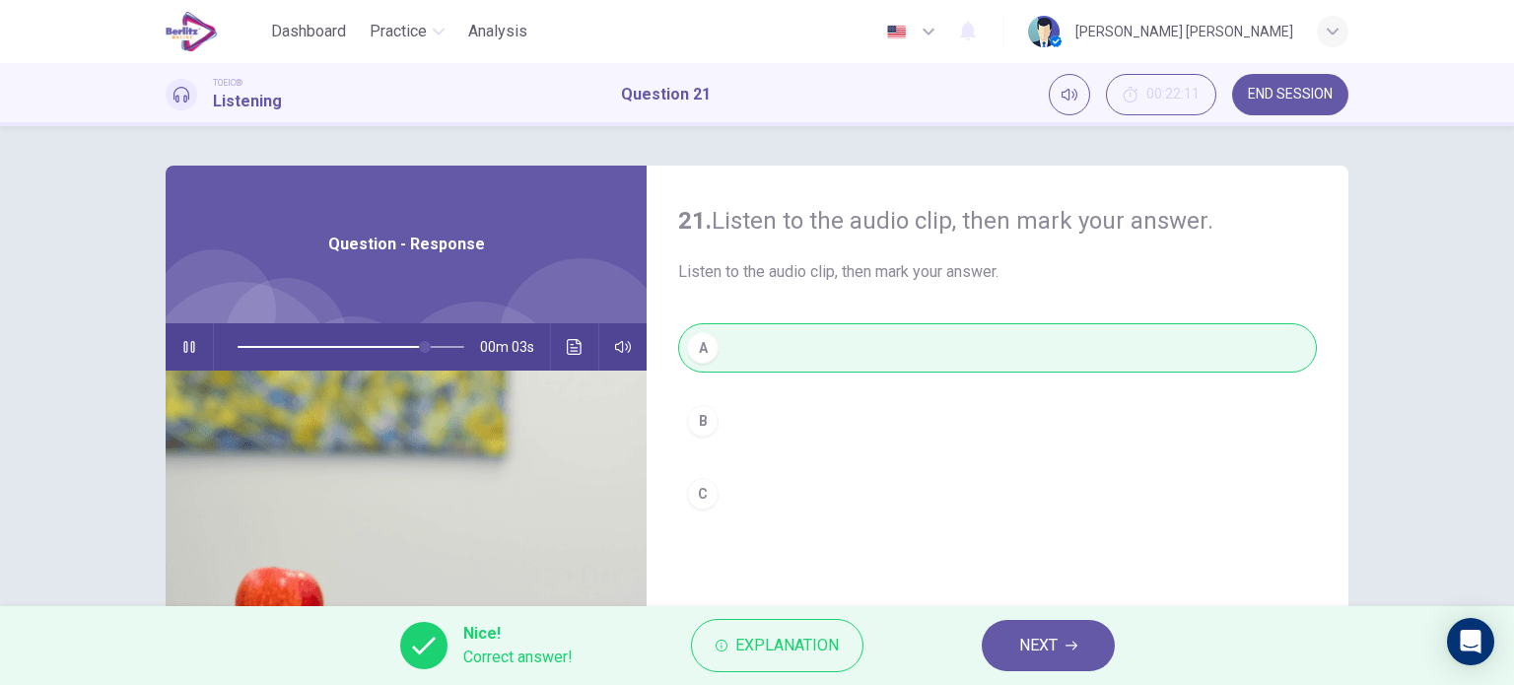
type input "**"
click at [1265, 88] on span "END SESSION" at bounding box center [1290, 95] width 85 height 16
